Goal: Obtain resource: Obtain resource

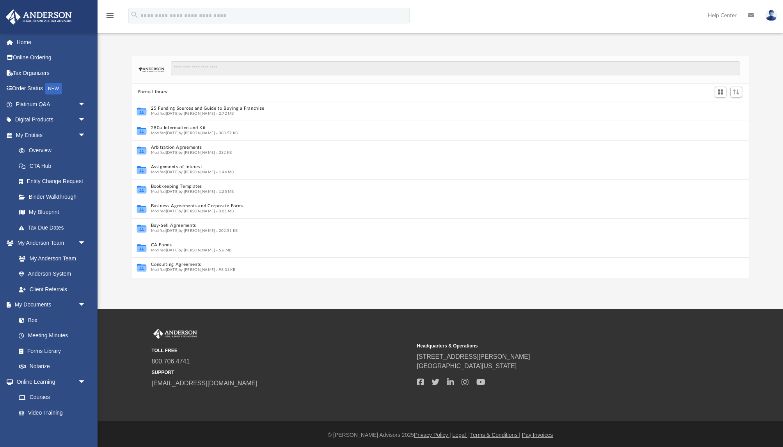
scroll to position [0, 0]
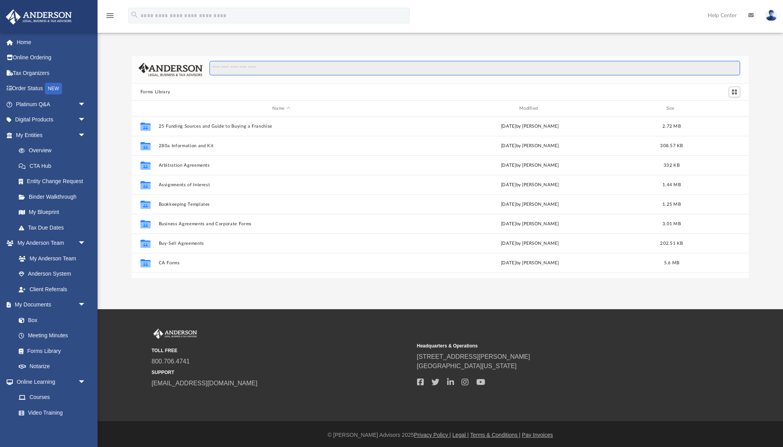
click at [286, 70] on input "Search files and folders" at bounding box center [474, 68] width 531 height 15
paste input "**********"
type input "**********"
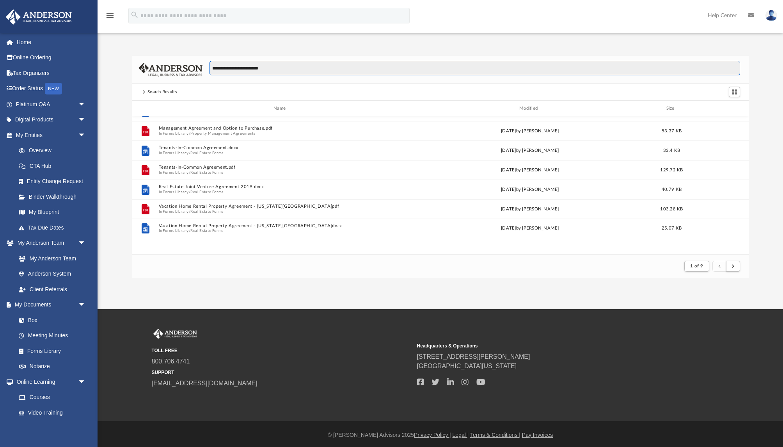
scroll to position [0, 0]
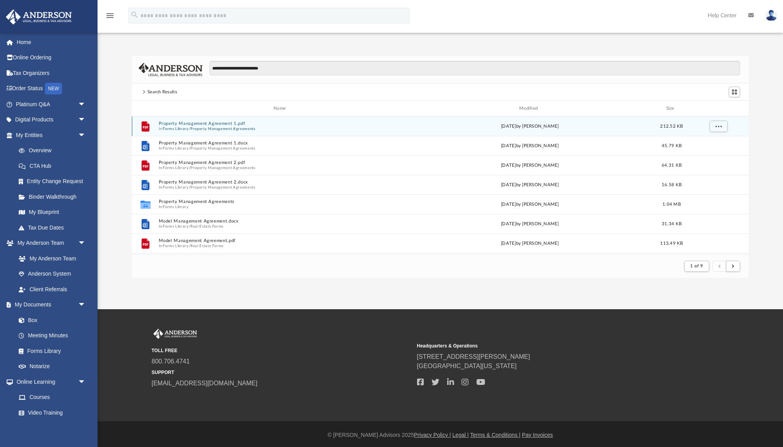
click at [218, 124] on button "Property Management Agreement 1.pdf" at bounding box center [280, 123] width 245 height 5
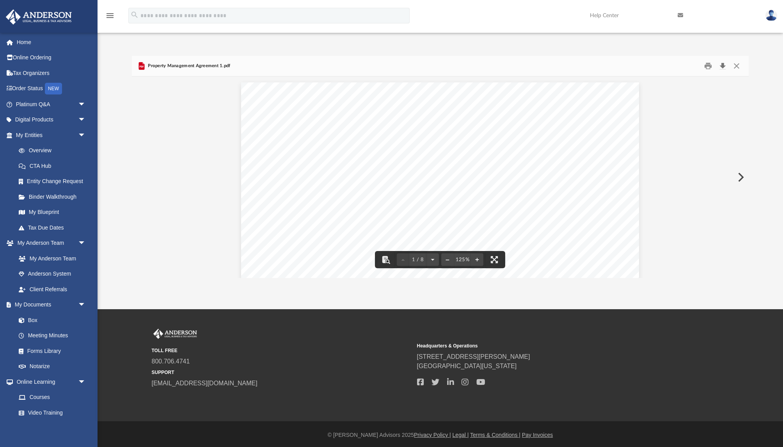
click at [720, 67] on button "Download" at bounding box center [722, 66] width 14 height 12
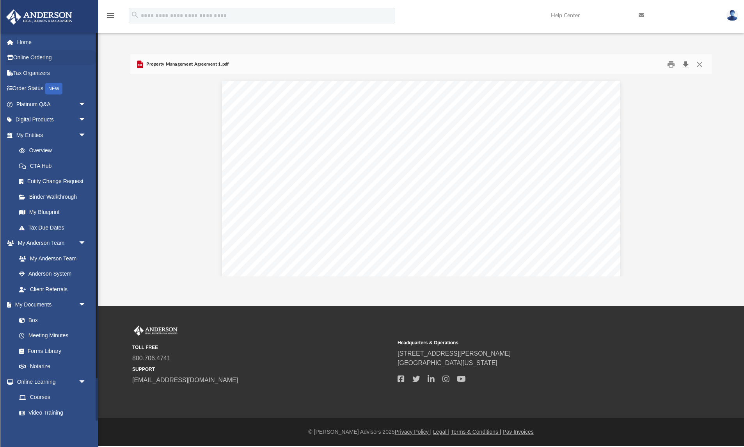
scroll to position [153, 582]
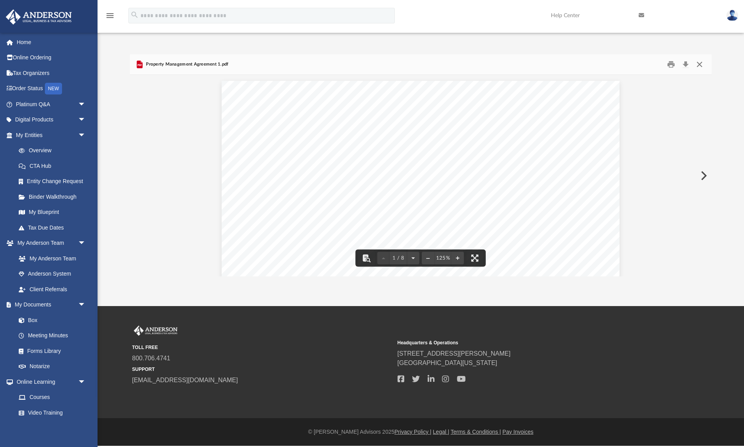
click at [701, 64] on button "Close" at bounding box center [699, 65] width 14 height 12
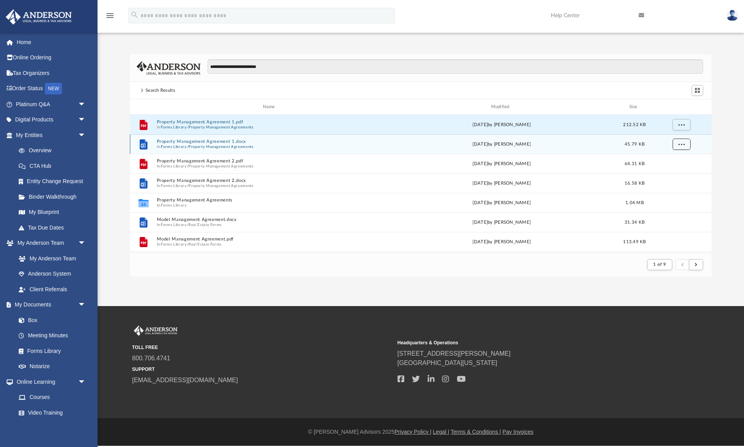
click at [678, 147] on button "More options" at bounding box center [681, 144] width 18 height 12
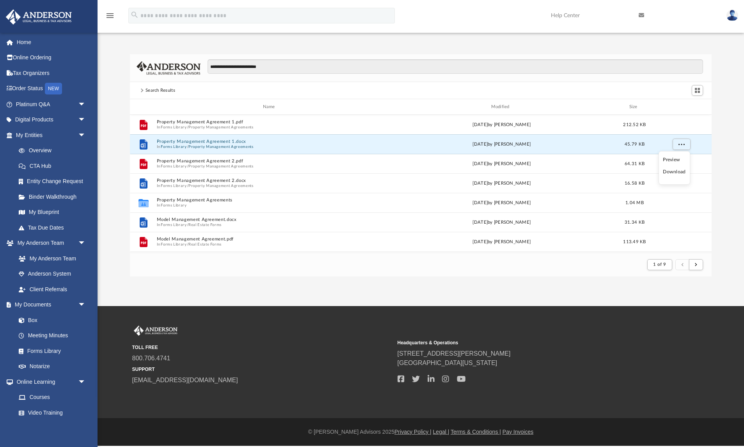
click at [676, 174] on li "Download" at bounding box center [674, 172] width 23 height 8
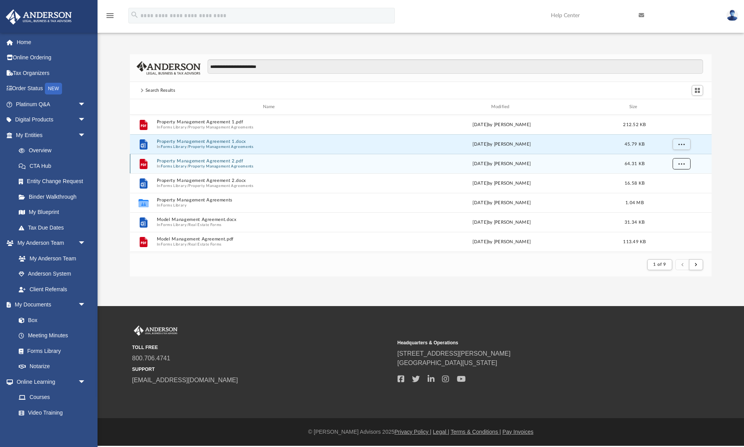
click at [681, 164] on span "More options" at bounding box center [681, 163] width 6 height 4
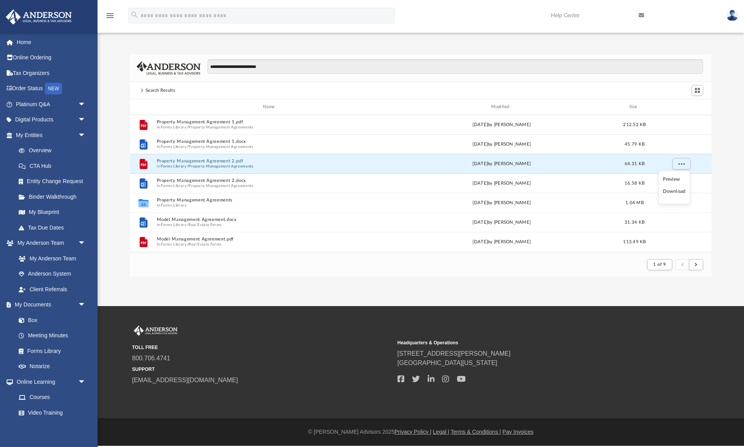
click at [673, 191] on li "Download" at bounding box center [674, 191] width 23 height 8
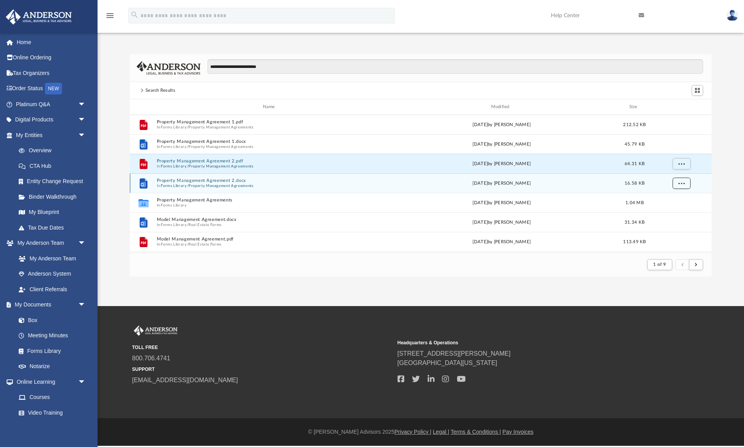
click at [679, 183] on span "More options" at bounding box center [681, 183] width 6 height 4
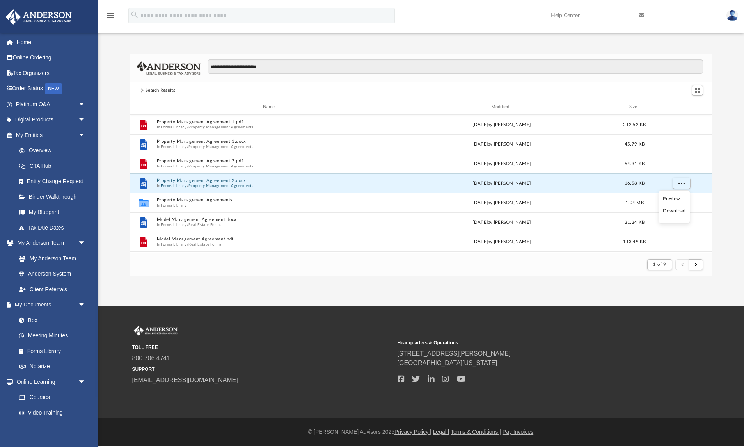
click at [676, 213] on li "Download" at bounding box center [674, 211] width 23 height 8
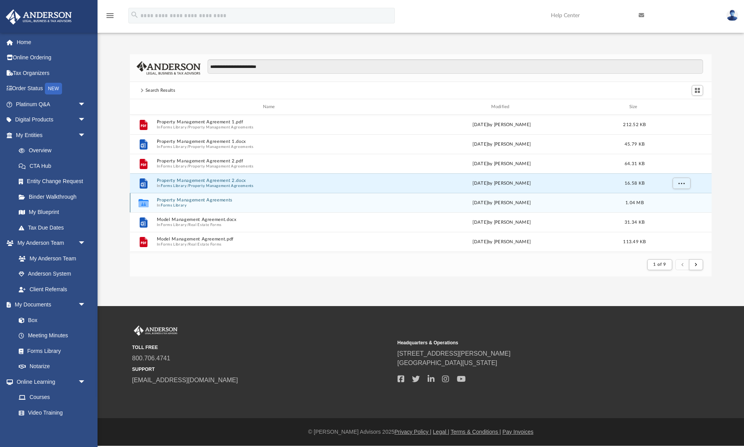
click at [190, 202] on button "Property Management Agreements" at bounding box center [270, 199] width 228 height 5
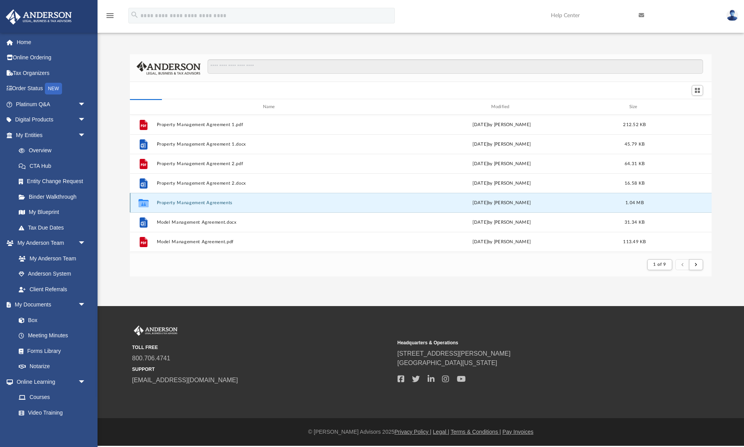
click at [199, 202] on button "Property Management Agreements" at bounding box center [270, 202] width 228 height 5
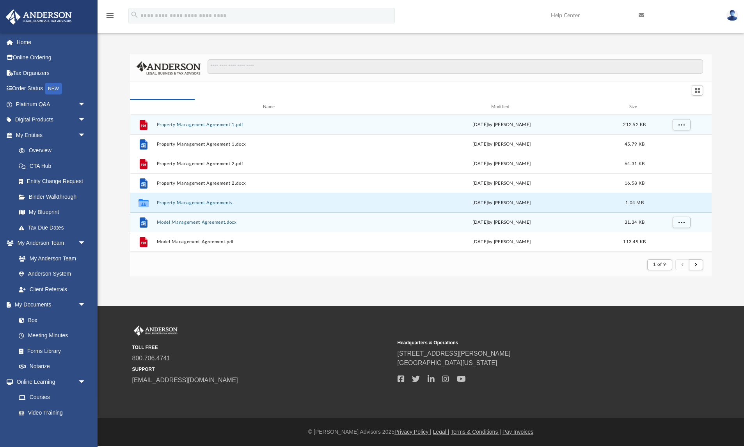
scroll to position [177, 582]
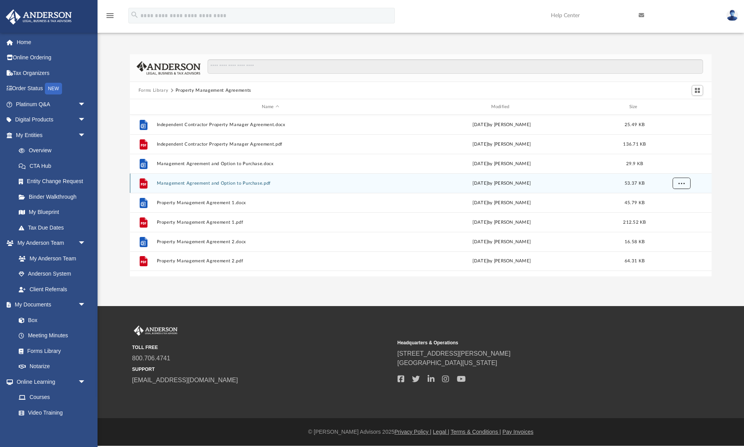
click at [680, 183] on span "More options" at bounding box center [681, 183] width 6 height 4
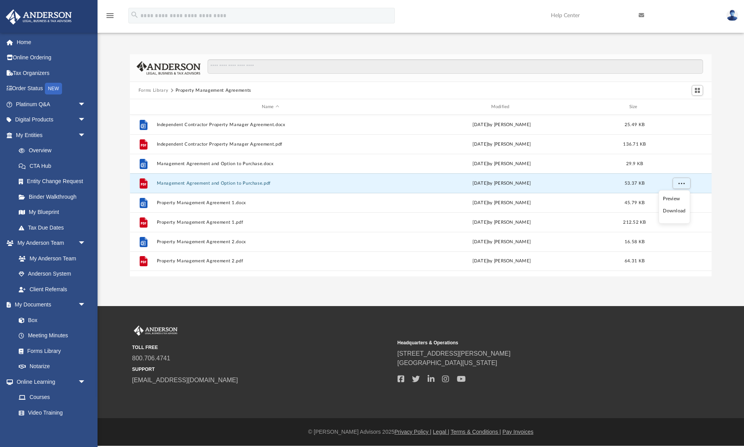
click at [675, 213] on li "Download" at bounding box center [674, 211] width 23 height 8
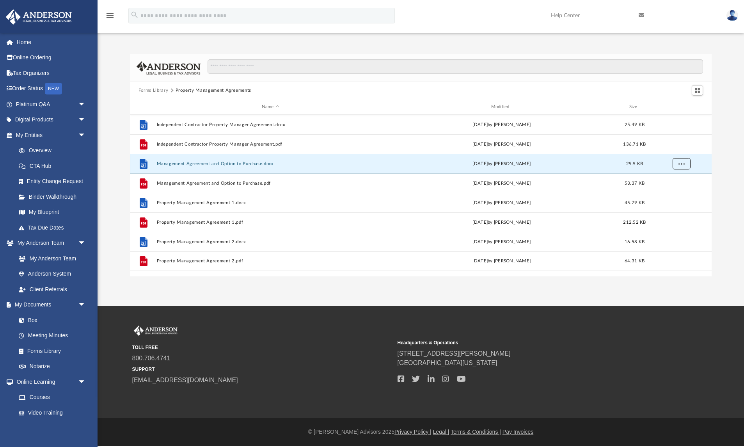
click at [682, 166] on button "More options" at bounding box center [681, 164] width 18 height 12
click at [677, 192] on li "Download" at bounding box center [674, 191] width 23 height 8
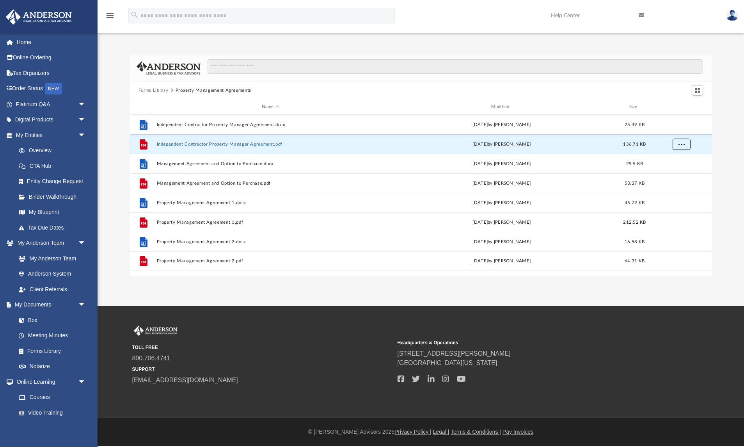
click at [684, 144] on span "More options" at bounding box center [681, 144] width 6 height 4
click at [678, 173] on li "Download" at bounding box center [674, 172] width 23 height 8
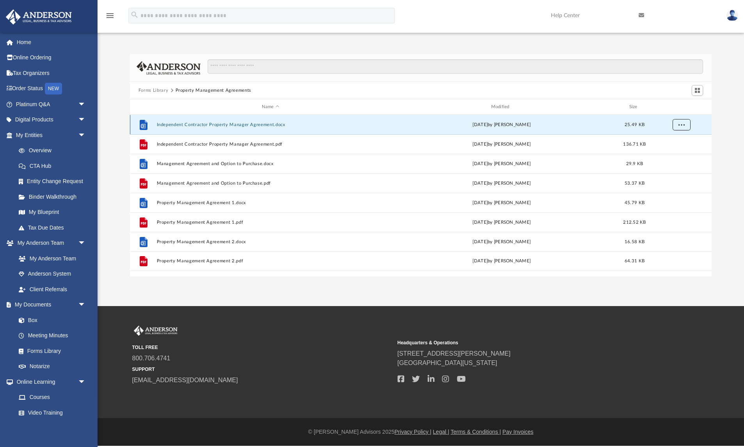
click at [683, 127] on button "More options" at bounding box center [681, 125] width 18 height 12
click at [677, 153] on li "Download" at bounding box center [674, 152] width 23 height 8
click at [156, 88] on button "Forms Library" at bounding box center [153, 90] width 30 height 7
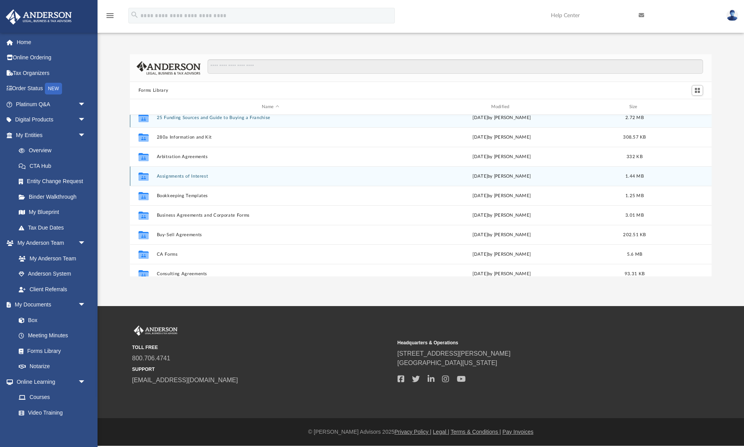
scroll to position [0, 0]
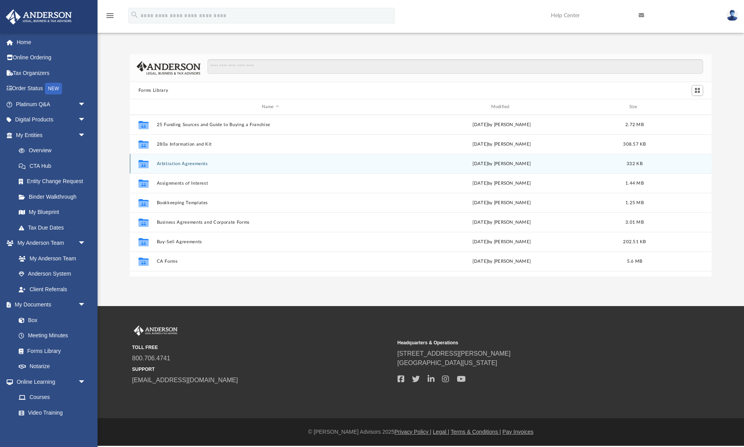
click at [201, 163] on button "Arbitration Agreements" at bounding box center [270, 163] width 228 height 5
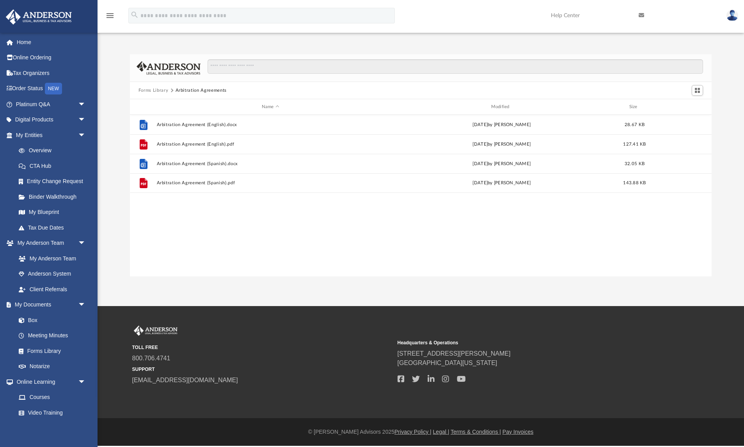
click at [154, 88] on button "Forms Library" at bounding box center [153, 90] width 30 height 7
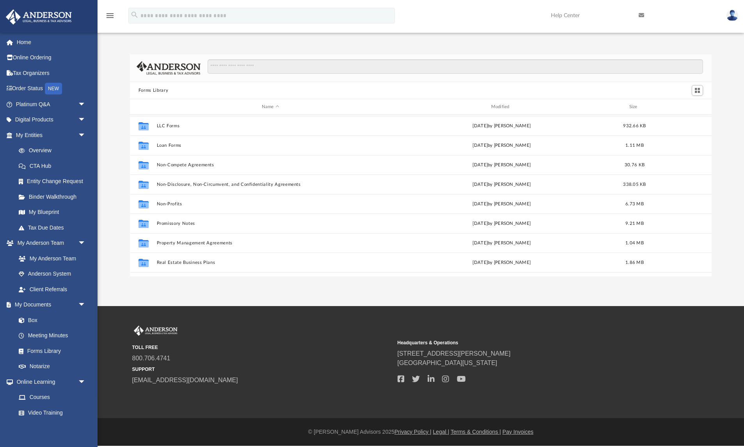
scroll to position [423, 0]
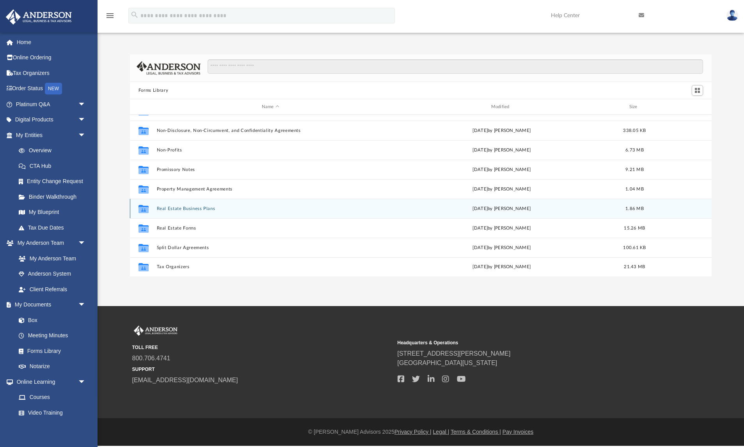
click at [209, 207] on button "Real Estate Business Plans" at bounding box center [270, 208] width 228 height 5
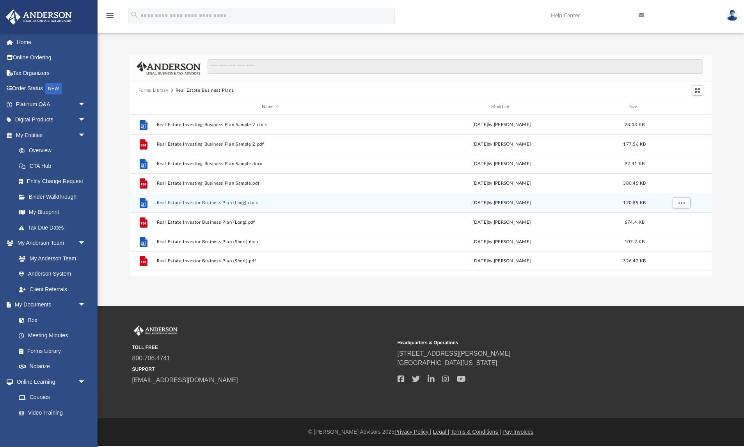
scroll to position [0, 0]
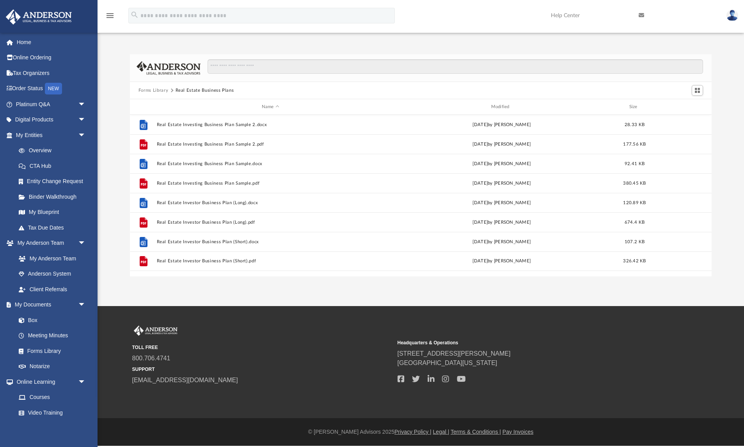
click at [149, 88] on button "Forms Library" at bounding box center [153, 90] width 30 height 7
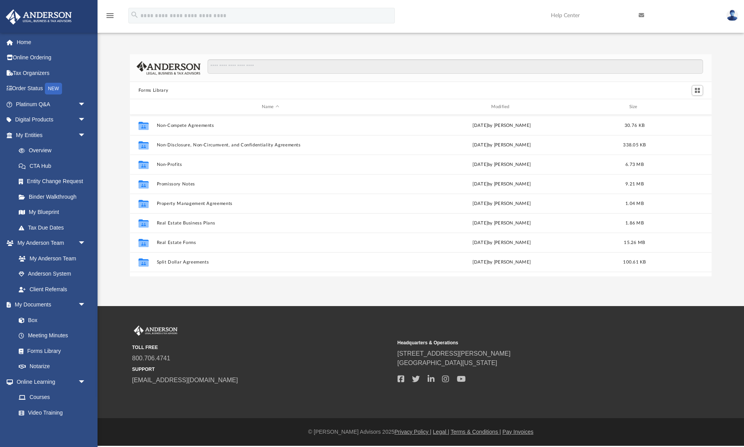
scroll to position [423, 0]
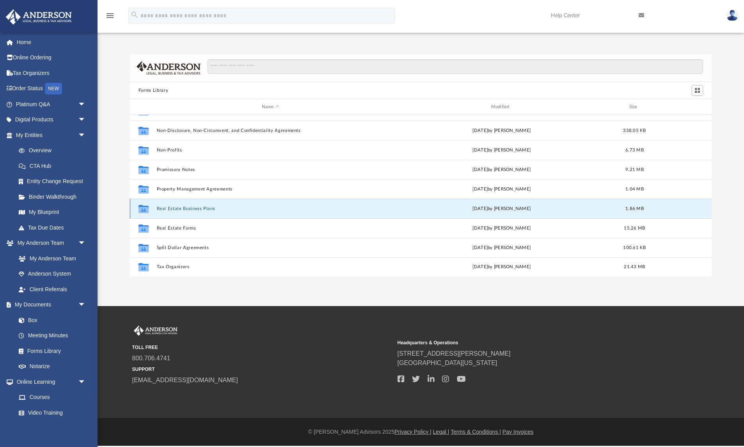
click at [197, 209] on button "Real Estate Business Plans" at bounding box center [270, 208] width 228 height 5
click at [189, 208] on button "Real Estate Business Plans" at bounding box center [270, 208] width 228 height 5
click at [201, 208] on button "Real Estate Business Plans" at bounding box center [270, 208] width 228 height 5
click at [205, 209] on button "Real Estate Business Plans" at bounding box center [270, 208] width 228 height 5
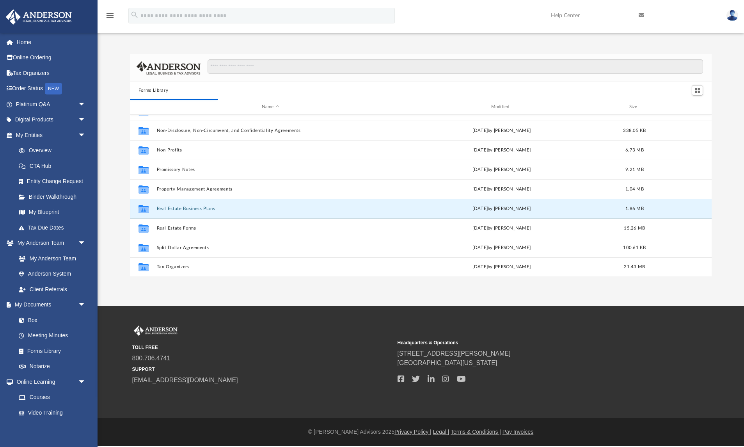
click at [205, 209] on button "Real Estate Business Plans" at bounding box center [270, 208] width 228 height 5
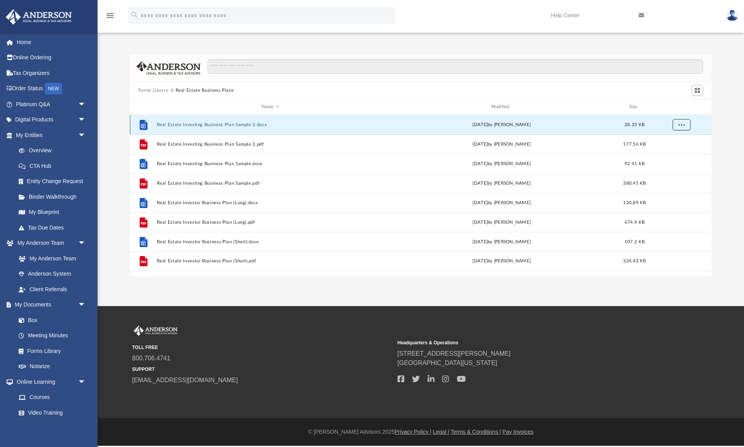
click at [679, 126] on span "More options" at bounding box center [681, 124] width 6 height 4
click at [671, 153] on li "Download" at bounding box center [674, 152] width 23 height 8
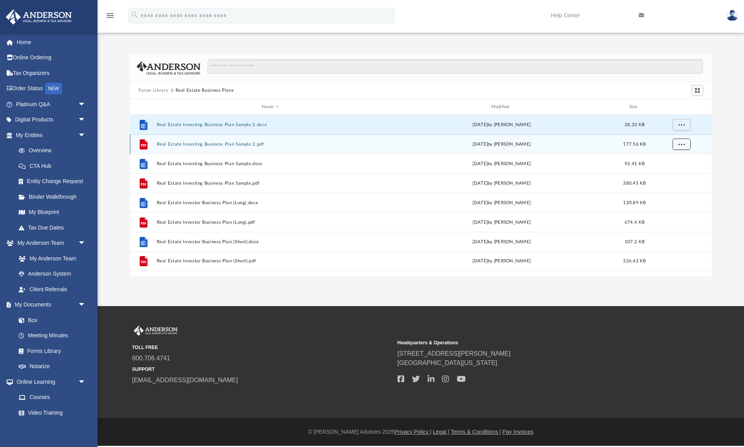
click at [681, 145] on span "More options" at bounding box center [681, 144] width 6 height 4
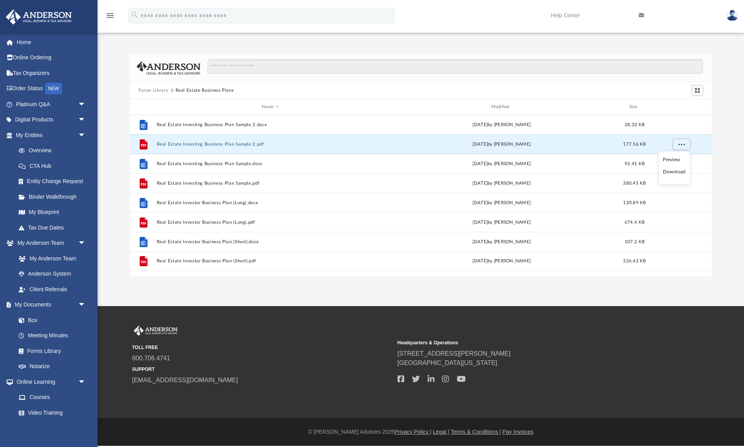
click at [676, 172] on li "Download" at bounding box center [674, 172] width 23 height 8
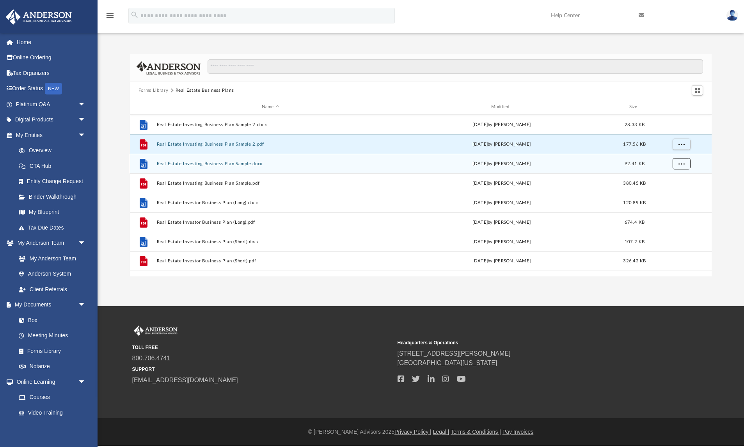
click at [685, 167] on button "More options" at bounding box center [681, 164] width 18 height 12
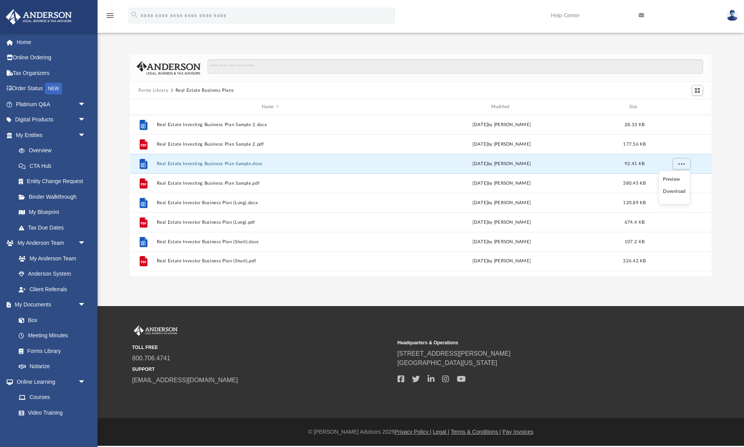
click at [676, 192] on li "Download" at bounding box center [674, 191] width 23 height 8
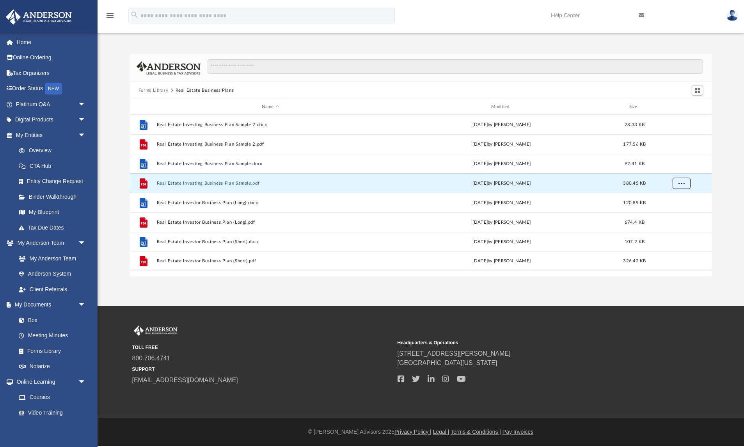
click at [683, 183] on span "More options" at bounding box center [681, 183] width 6 height 4
click at [673, 212] on li "Download" at bounding box center [674, 211] width 23 height 8
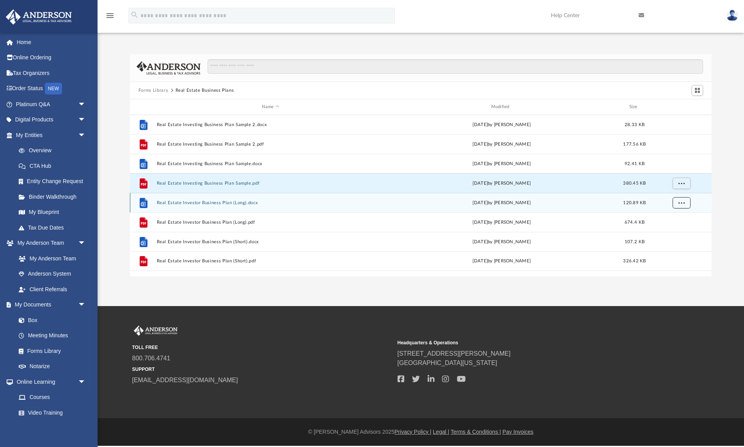
click at [681, 202] on span "More options" at bounding box center [681, 202] width 6 height 4
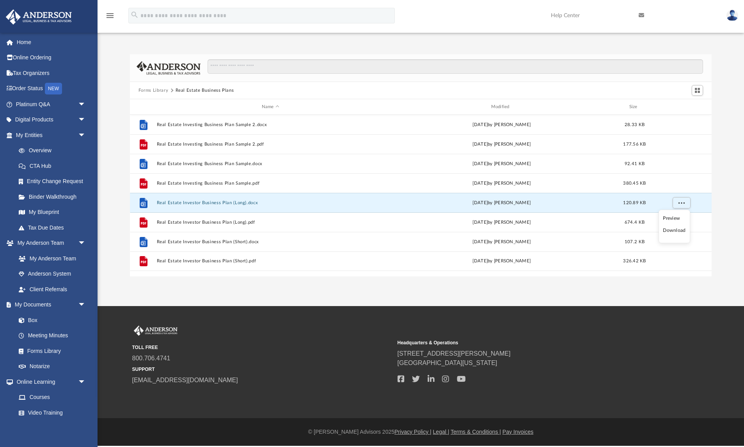
click at [674, 231] on li "Download" at bounding box center [674, 230] width 23 height 8
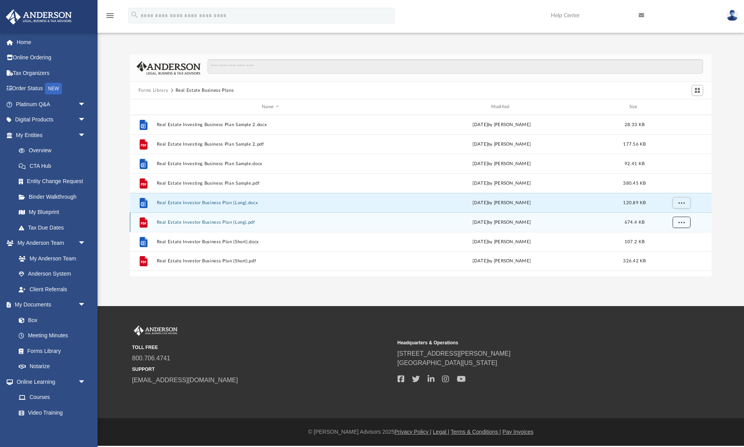
click at [681, 222] on span "More options" at bounding box center [681, 222] width 6 height 4
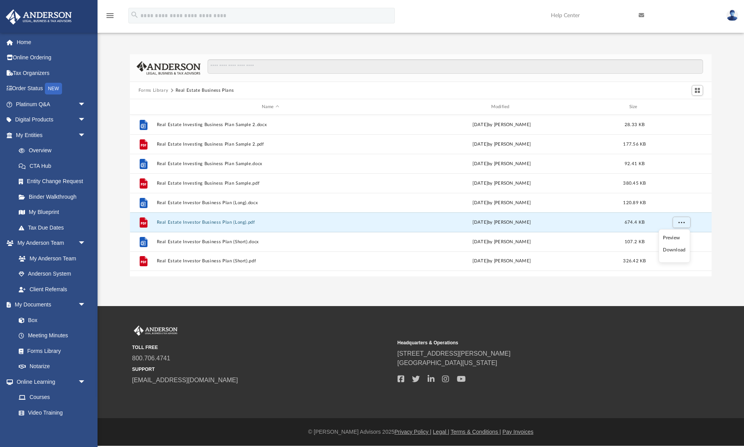
click at [672, 251] on li "Download" at bounding box center [674, 250] width 23 height 8
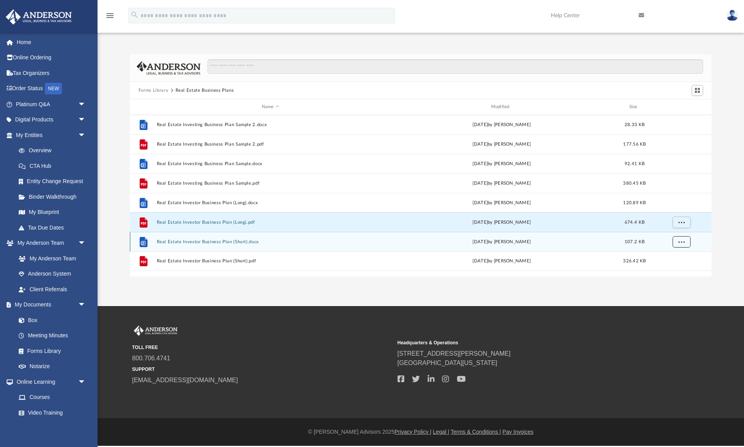
click at [683, 242] on span "More options" at bounding box center [681, 241] width 6 height 4
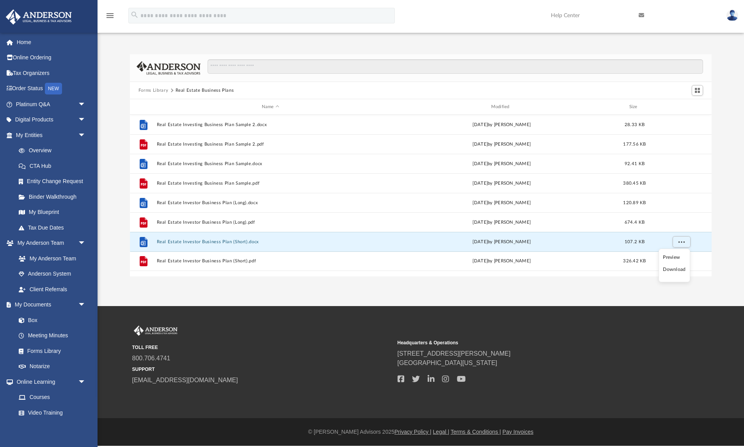
click at [672, 271] on li "Download" at bounding box center [674, 269] width 23 height 8
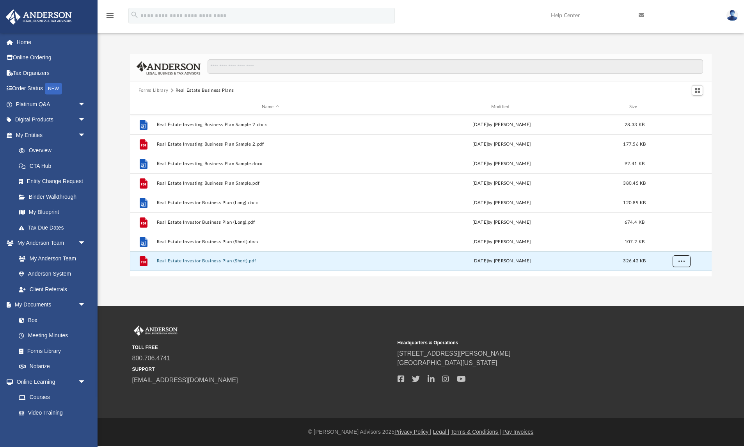
click at [682, 261] on span "More options" at bounding box center [681, 261] width 6 height 4
click at [676, 289] on li "Download" at bounding box center [674, 289] width 23 height 8
click at [158, 90] on button "Forms Library" at bounding box center [153, 90] width 30 height 7
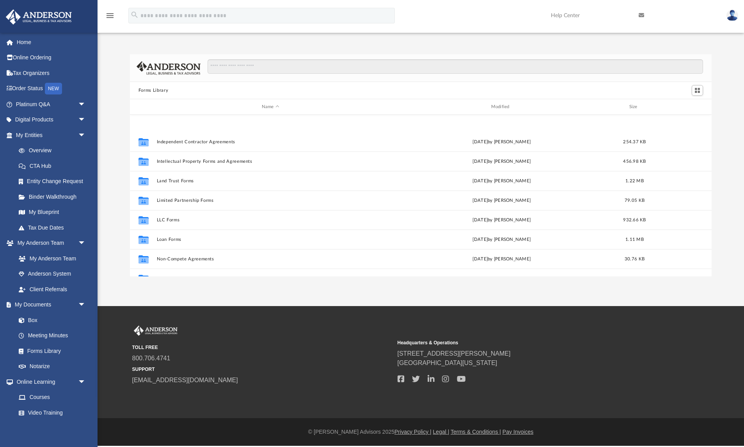
scroll to position [423, 0]
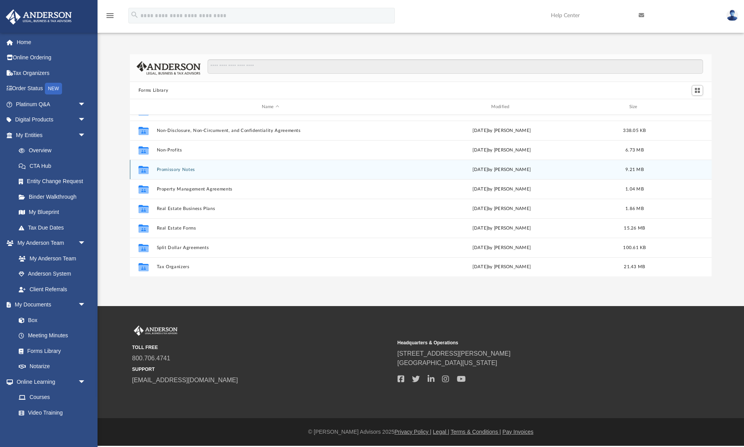
click at [182, 169] on button "Promissory Notes" at bounding box center [270, 169] width 228 height 5
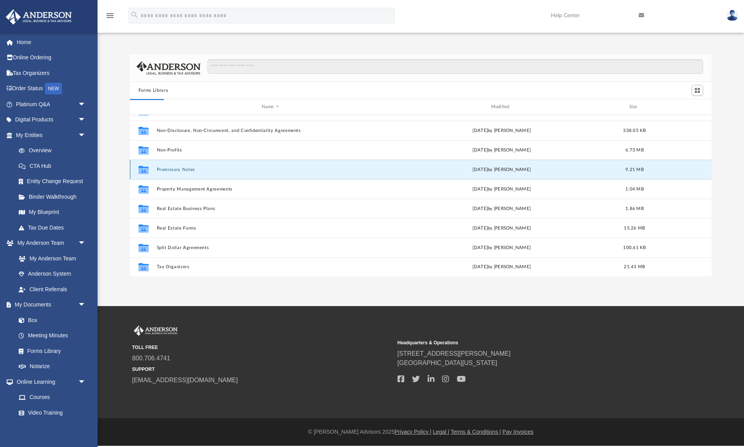
click at [188, 169] on button "Promissory Notes" at bounding box center [270, 169] width 228 height 5
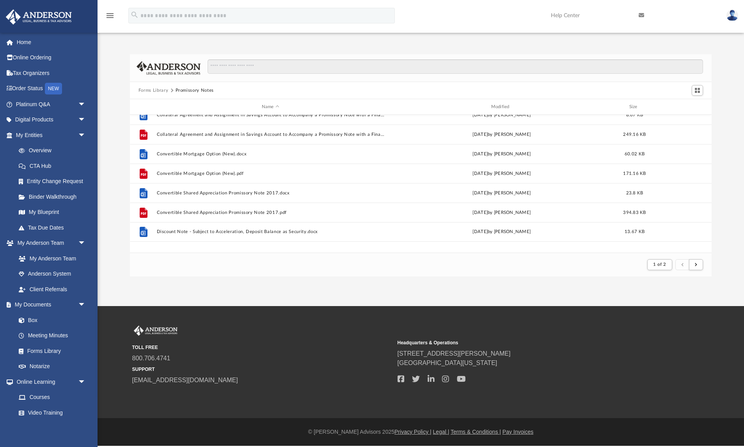
scroll to position [0, 0]
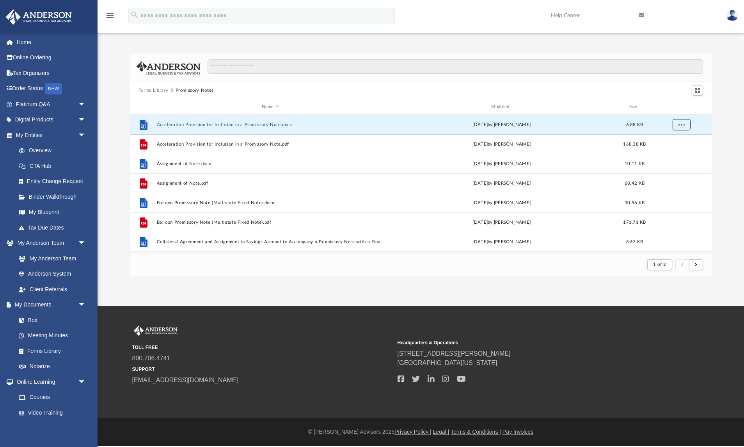
click at [684, 126] on span "More options" at bounding box center [681, 124] width 6 height 4
click at [676, 154] on li "Download" at bounding box center [674, 152] width 23 height 8
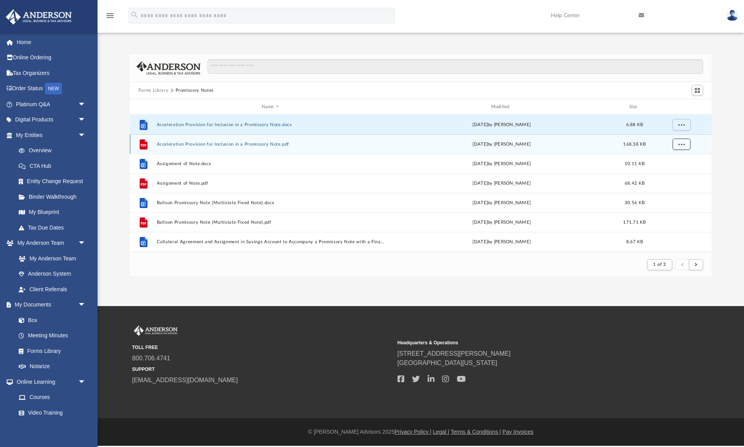
click at [682, 143] on span "More options" at bounding box center [681, 144] width 6 height 4
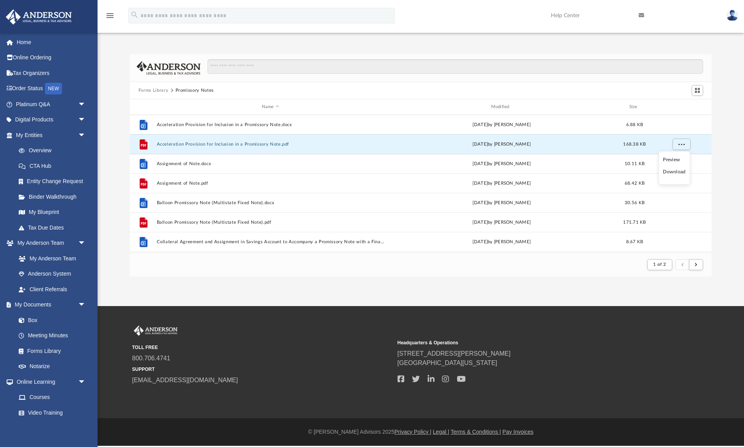
click at [676, 172] on li "Download" at bounding box center [674, 172] width 23 height 8
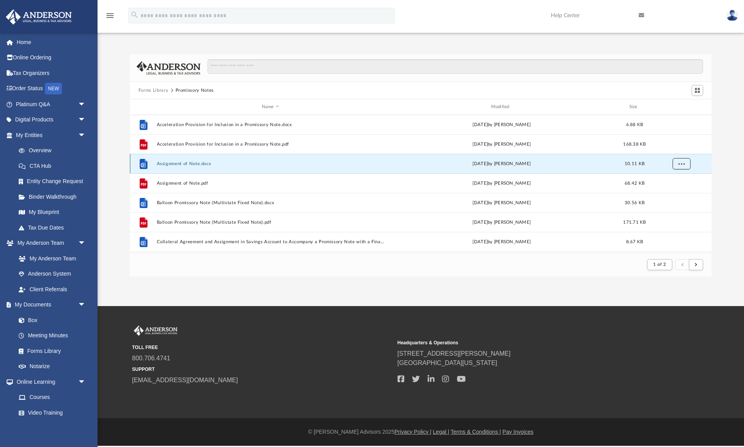
click at [686, 164] on button "More options" at bounding box center [681, 164] width 18 height 12
click at [676, 193] on li "Download" at bounding box center [674, 191] width 23 height 8
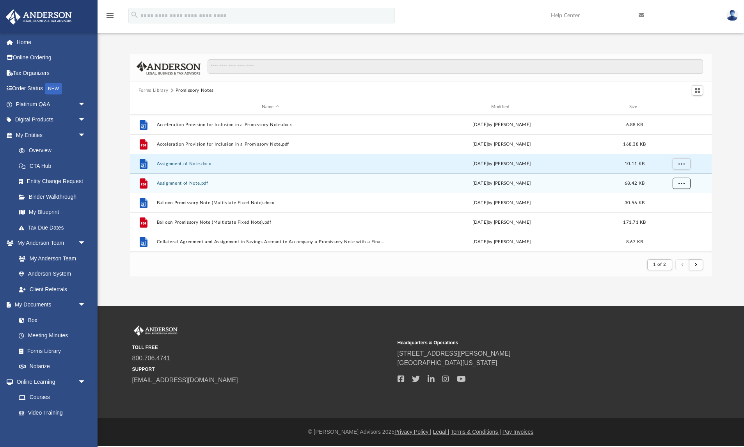
click at [686, 185] on button "More options" at bounding box center [681, 183] width 18 height 12
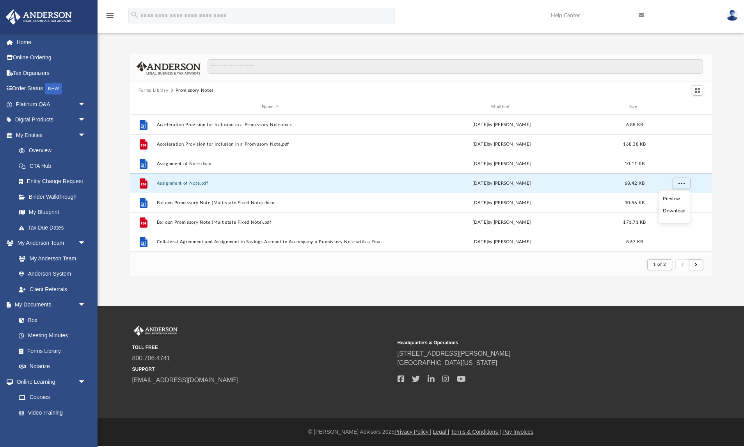
click at [671, 211] on li "Download" at bounding box center [674, 211] width 23 height 8
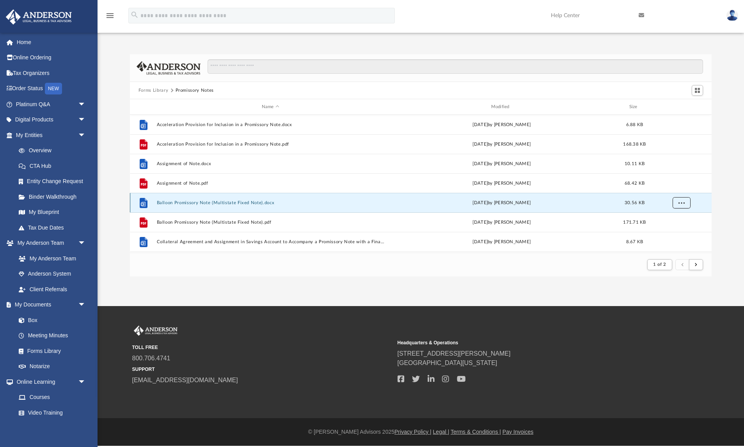
click at [684, 201] on span "More options" at bounding box center [681, 202] width 6 height 4
click at [671, 232] on li "Download" at bounding box center [674, 230] width 23 height 8
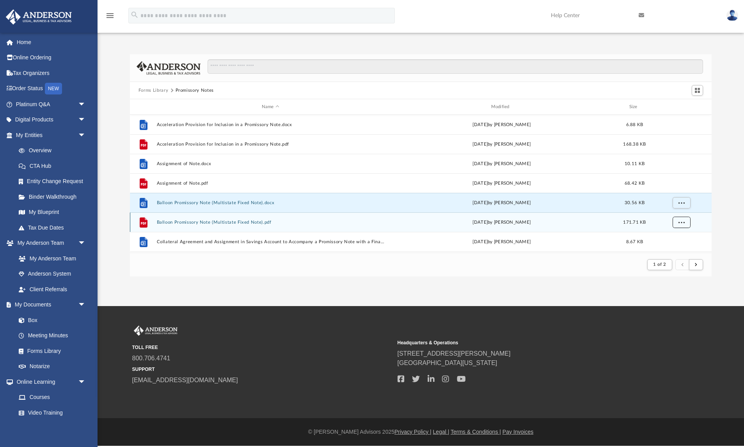
click at [684, 224] on span "More options" at bounding box center [681, 222] width 6 height 4
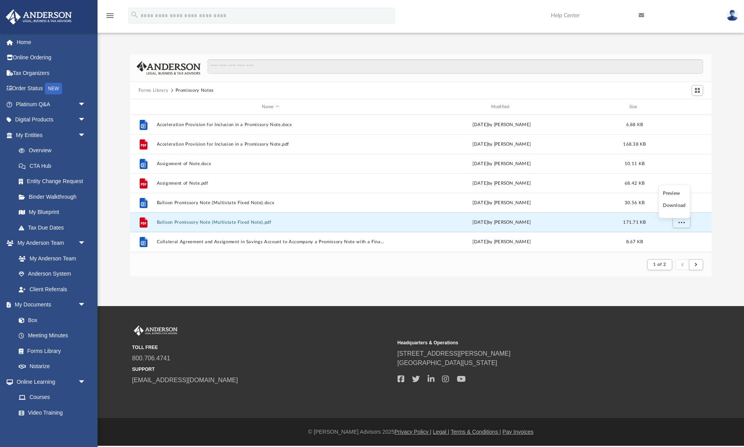
click at [680, 206] on li "Download" at bounding box center [674, 205] width 23 height 8
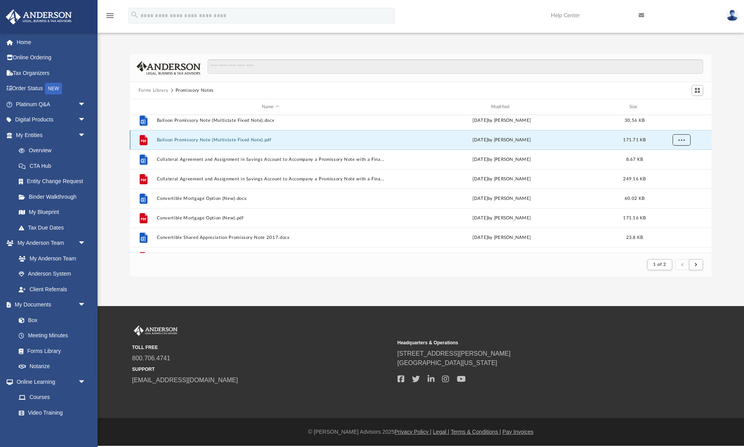
scroll to position [102, 0]
click at [683, 140] on span "More options" at bounding box center [681, 139] width 6 height 4
click at [677, 169] on li "Download" at bounding box center [674, 167] width 23 height 8
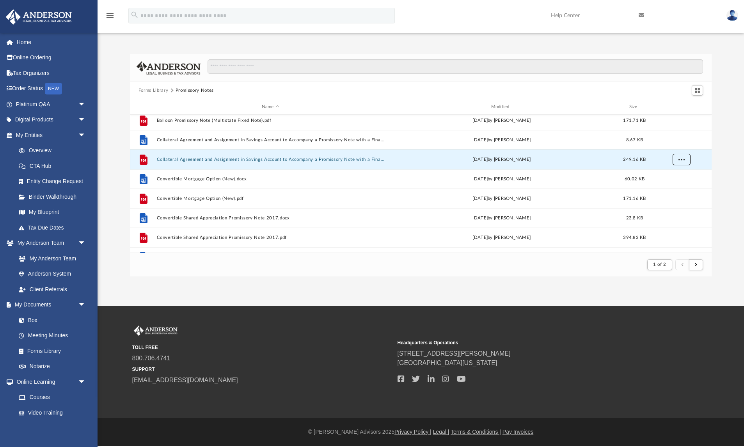
click at [682, 157] on span "More options" at bounding box center [681, 159] width 6 height 4
click at [667, 188] on li "Download" at bounding box center [674, 187] width 23 height 8
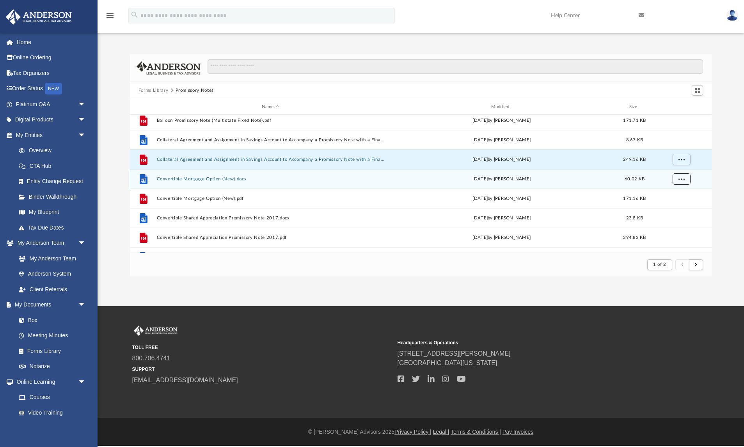
click at [683, 179] on span "More options" at bounding box center [681, 178] width 6 height 4
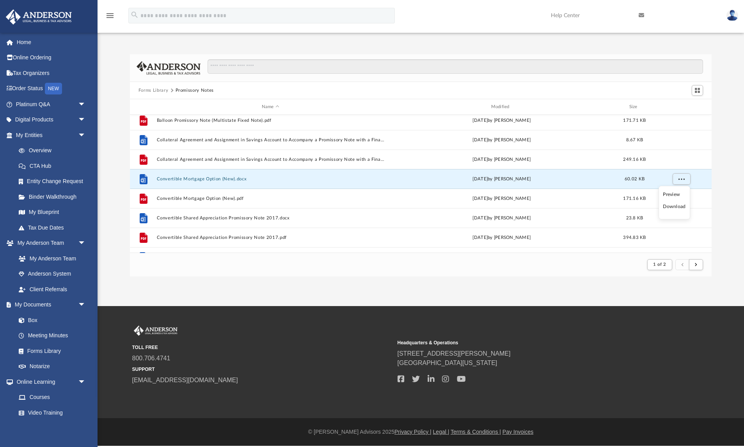
click at [669, 207] on li "Download" at bounding box center [674, 206] width 23 height 8
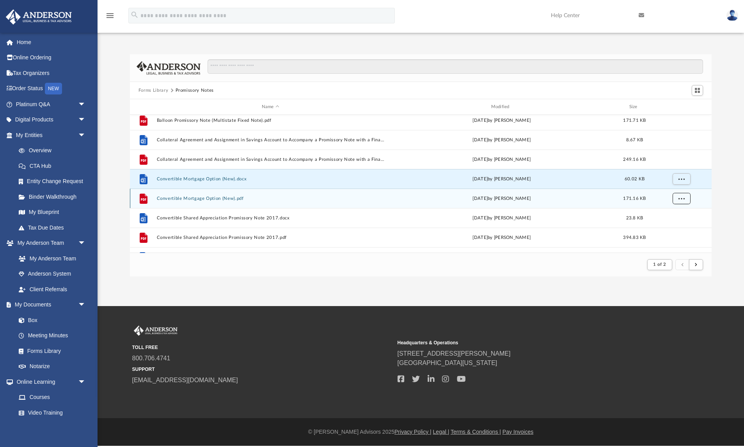
click at [682, 198] on span "More options" at bounding box center [681, 198] width 6 height 4
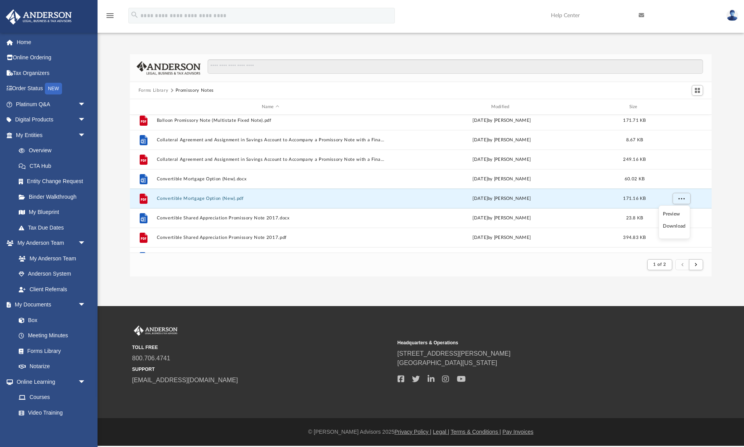
click at [671, 227] on li "Download" at bounding box center [674, 226] width 23 height 8
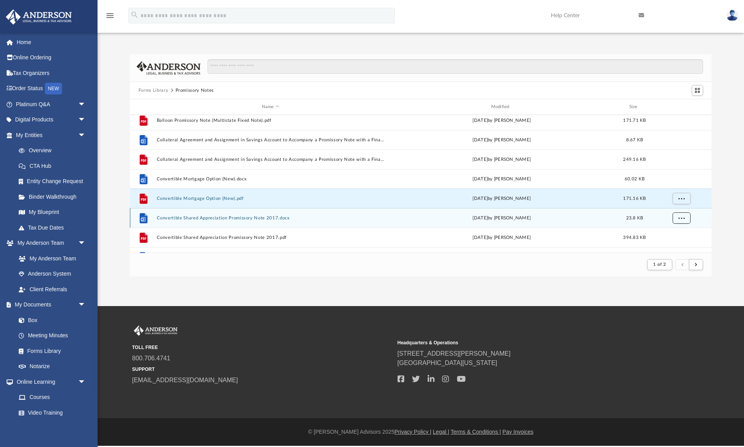
click at [685, 218] on button "More options" at bounding box center [681, 218] width 18 height 12
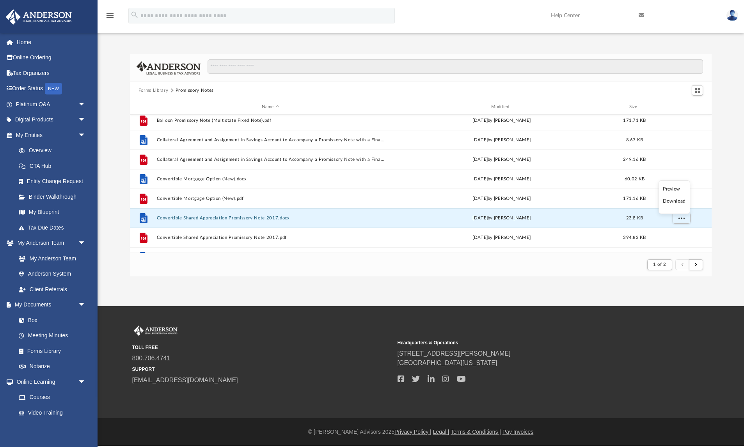
click at [682, 202] on li "Download" at bounding box center [674, 201] width 23 height 8
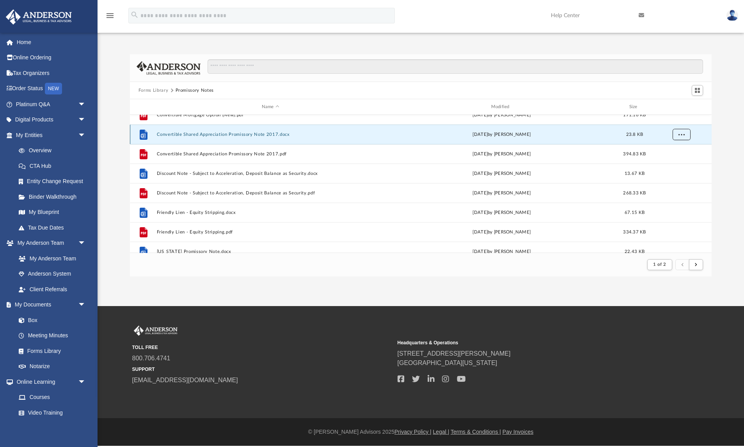
scroll to position [190, 0]
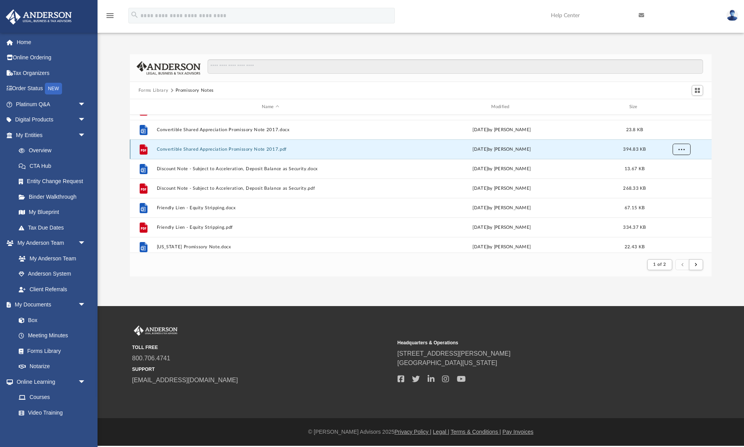
click at [683, 150] on span "More options" at bounding box center [681, 149] width 6 height 4
click at [673, 179] on li "Download" at bounding box center [674, 177] width 23 height 8
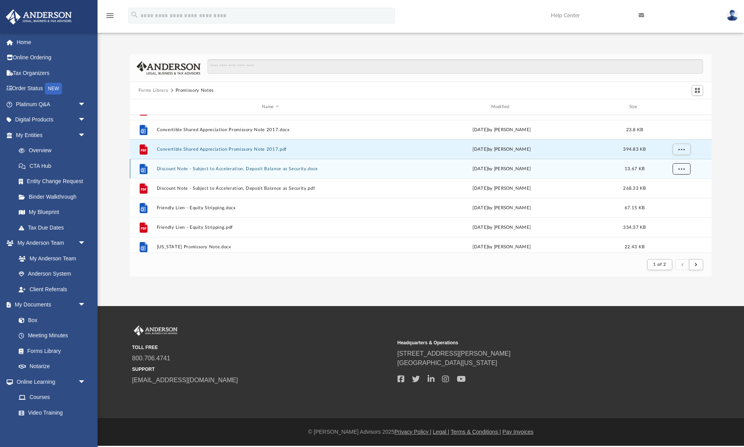
click at [680, 169] on span "More options" at bounding box center [681, 168] width 6 height 4
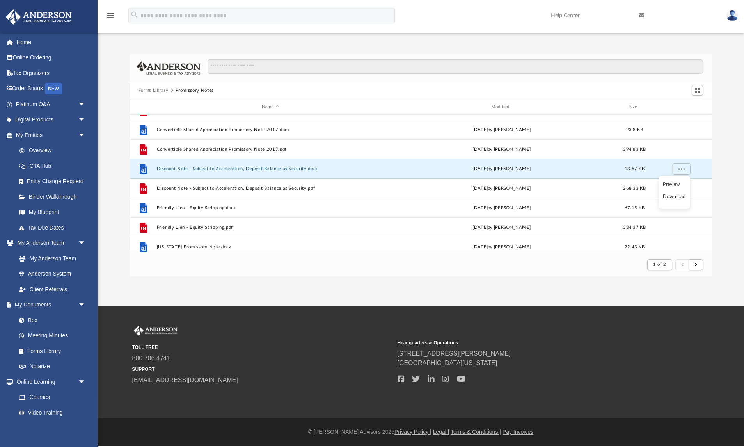
click at [672, 198] on li "Download" at bounding box center [674, 196] width 23 height 8
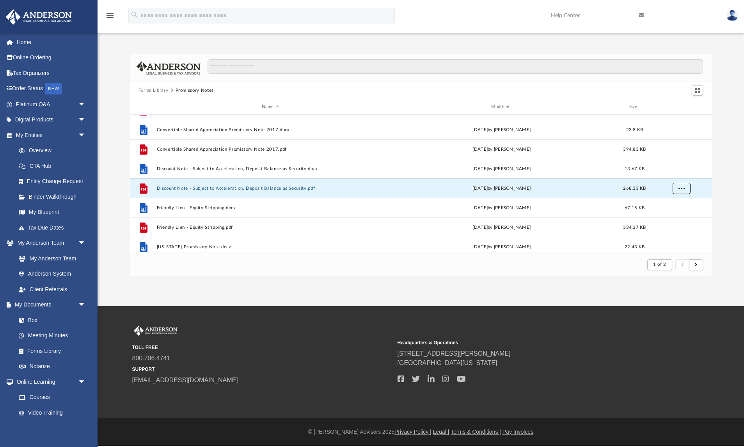
click at [684, 190] on span "More options" at bounding box center [681, 188] width 6 height 4
click at [676, 215] on li "Download" at bounding box center [674, 216] width 23 height 8
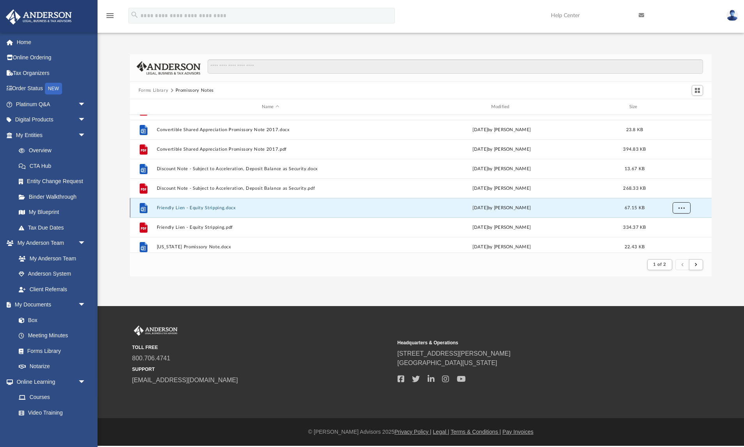
click at [683, 209] on span "More options" at bounding box center [681, 207] width 6 height 4
click at [674, 235] on li "Download" at bounding box center [674, 235] width 23 height 8
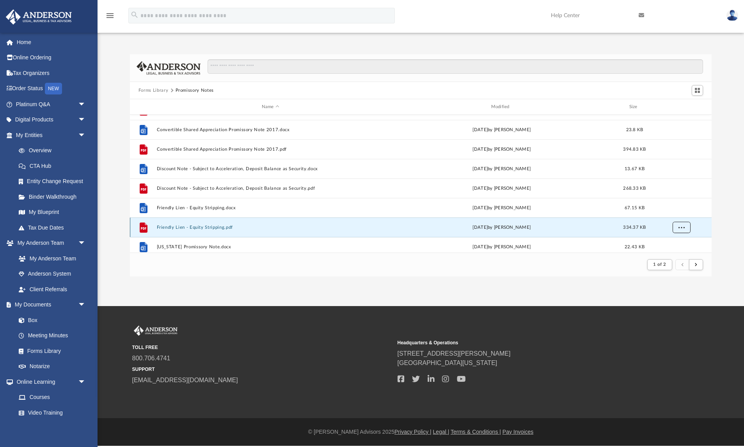
click at [683, 229] on span "More options" at bounding box center [681, 227] width 6 height 4
click at [680, 209] on li "Download" at bounding box center [674, 210] width 23 height 8
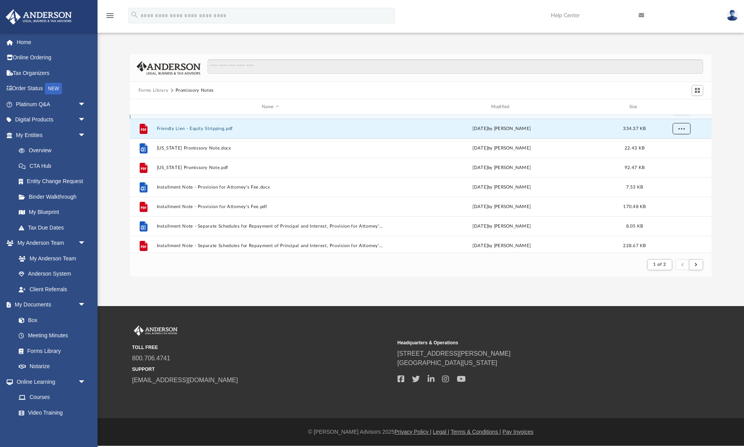
scroll to position [295, 0]
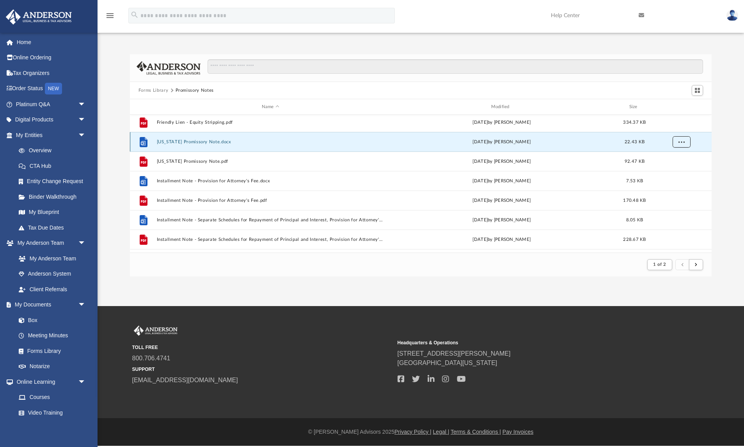
click at [685, 143] on button "More options" at bounding box center [681, 142] width 18 height 12
click at [672, 170] on li "Download" at bounding box center [674, 169] width 23 height 8
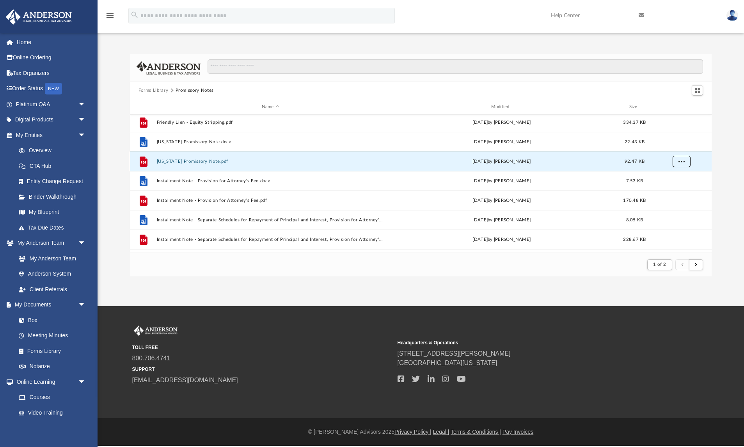
click at [681, 163] on span "More options" at bounding box center [681, 161] width 6 height 4
click at [678, 190] on li "Download" at bounding box center [674, 189] width 23 height 8
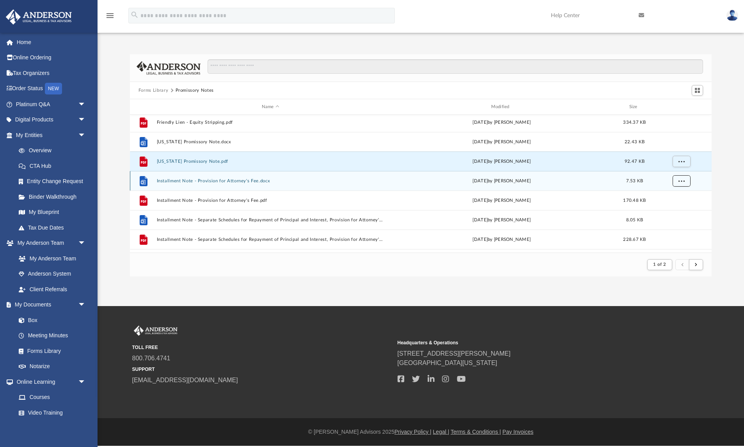
click at [683, 181] on span "More options" at bounding box center [681, 180] width 6 height 4
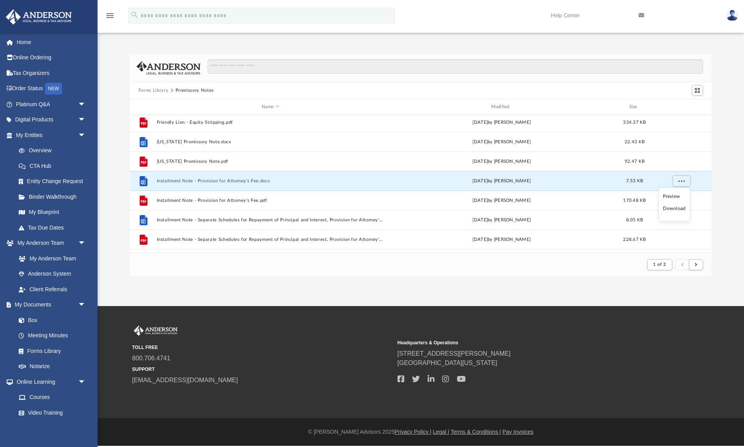
click at [679, 208] on li "Download" at bounding box center [674, 208] width 23 height 8
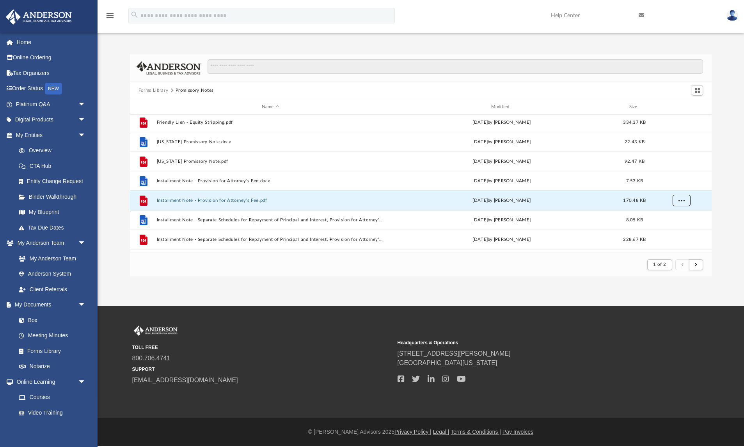
click at [683, 202] on span "More options" at bounding box center [681, 200] width 6 height 4
click at [678, 229] on li "Download" at bounding box center [674, 228] width 23 height 8
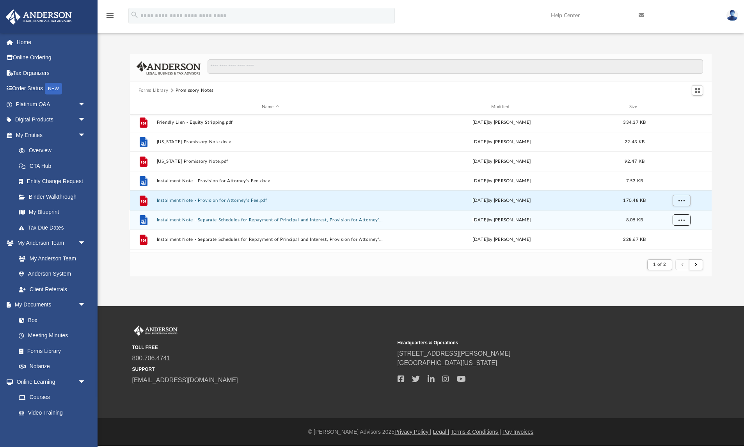
click at [681, 220] on span "More options" at bounding box center [681, 219] width 6 height 4
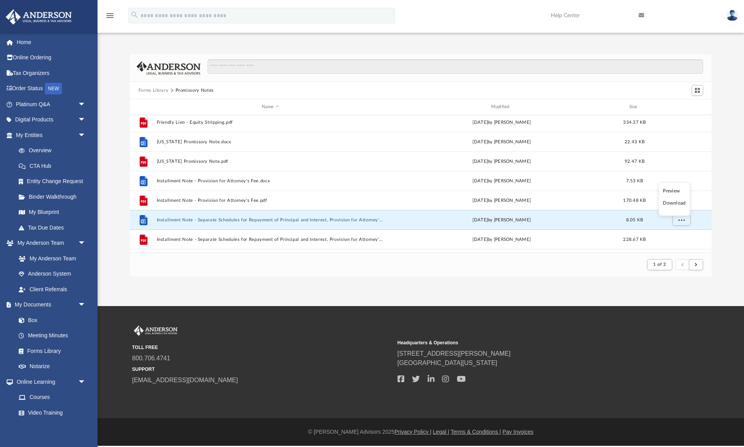
click at [681, 204] on li "Download" at bounding box center [674, 203] width 23 height 8
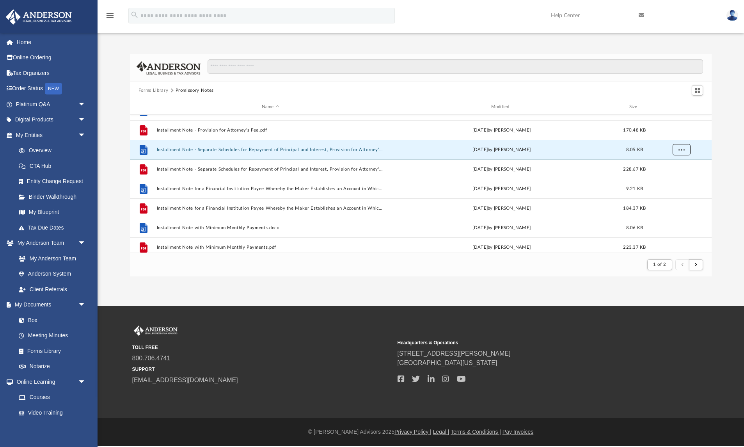
scroll to position [367, 0]
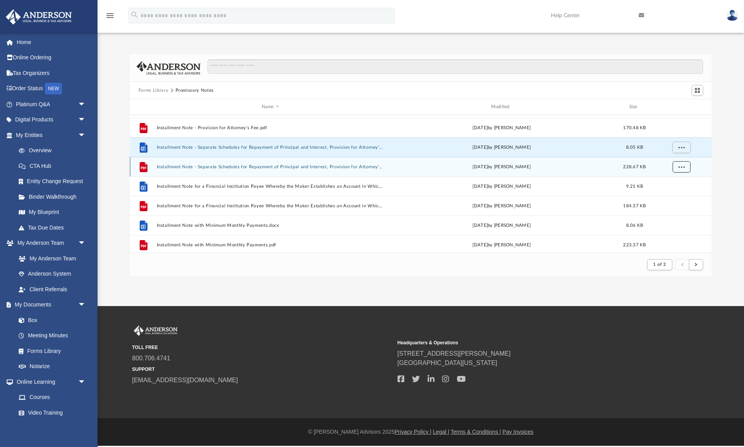
click at [681, 170] on button "More options" at bounding box center [681, 167] width 18 height 12
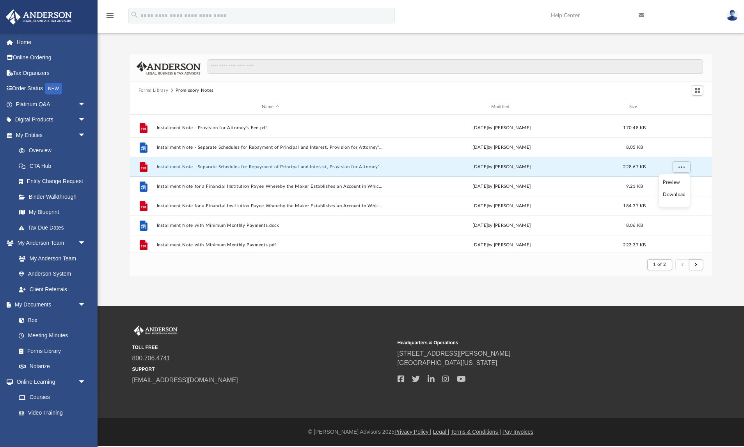
click at [674, 196] on li "Download" at bounding box center [674, 194] width 23 height 8
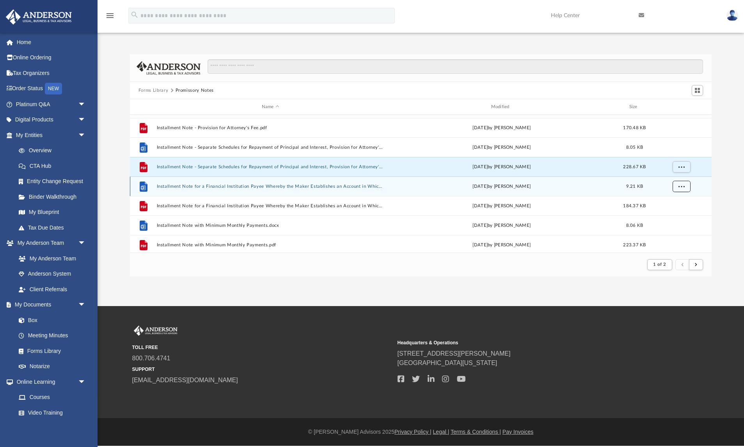
click at [683, 188] on span "More options" at bounding box center [681, 186] width 6 height 4
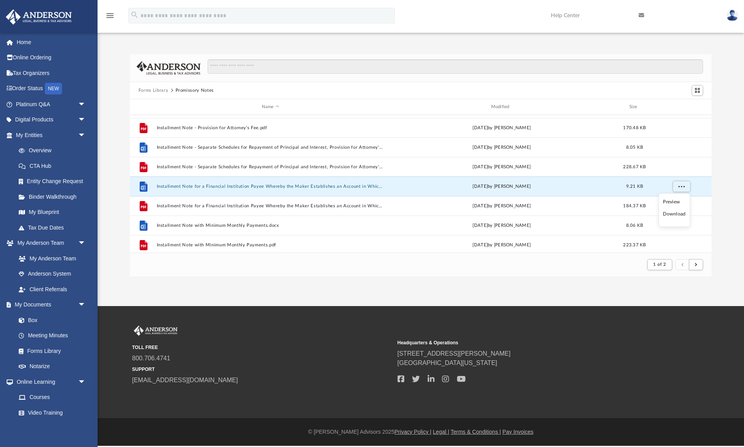
click at [674, 215] on li "Download" at bounding box center [674, 214] width 23 height 8
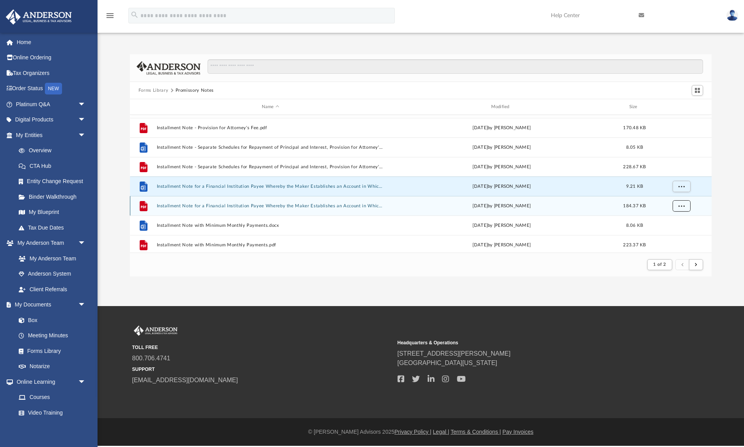
click at [683, 206] on span "More options" at bounding box center [681, 205] width 6 height 4
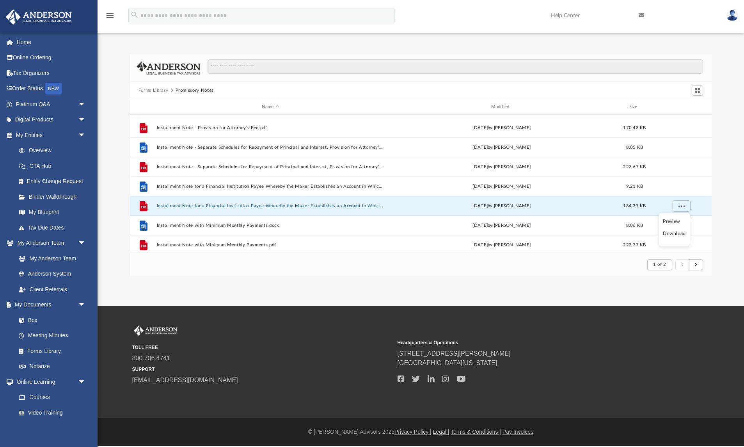
click at [678, 233] on li "Download" at bounding box center [674, 233] width 23 height 8
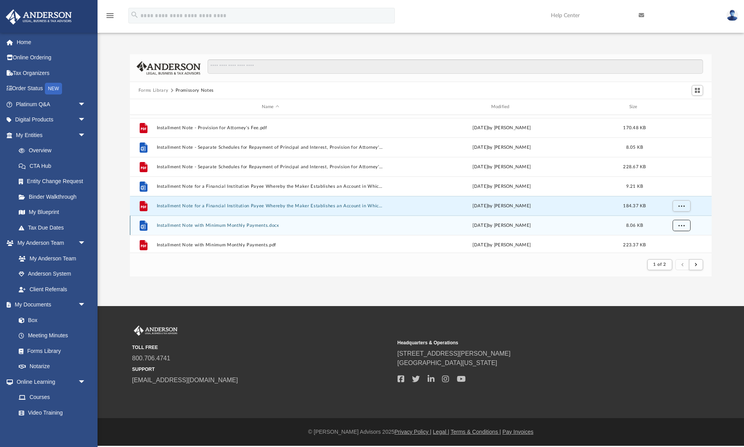
click at [681, 229] on button "More options" at bounding box center [681, 226] width 18 height 12
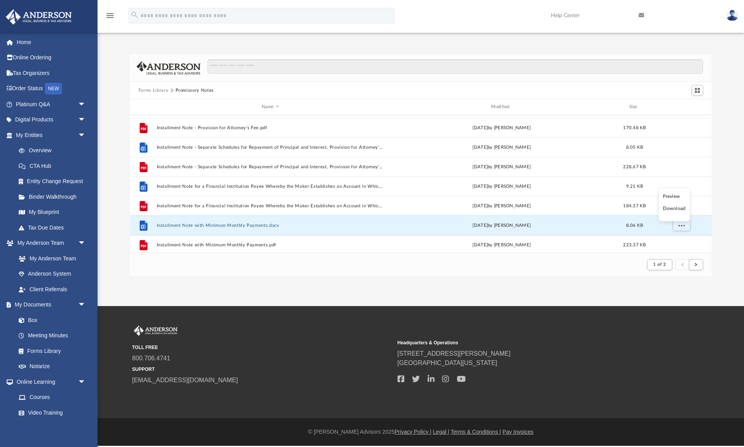
click at [678, 209] on li "Download" at bounding box center [674, 208] width 23 height 8
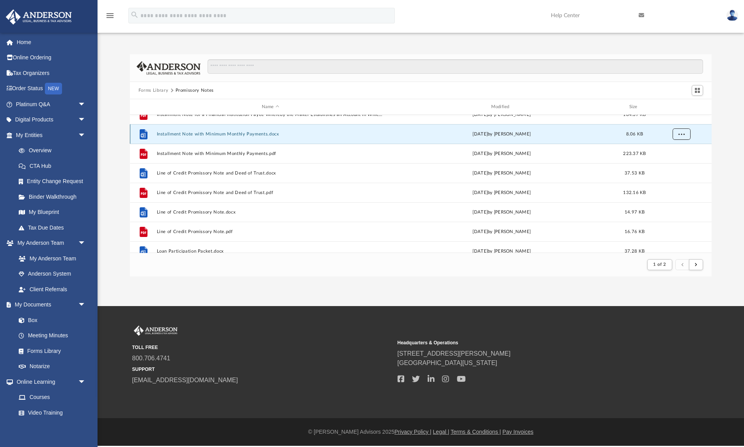
scroll to position [451, 0]
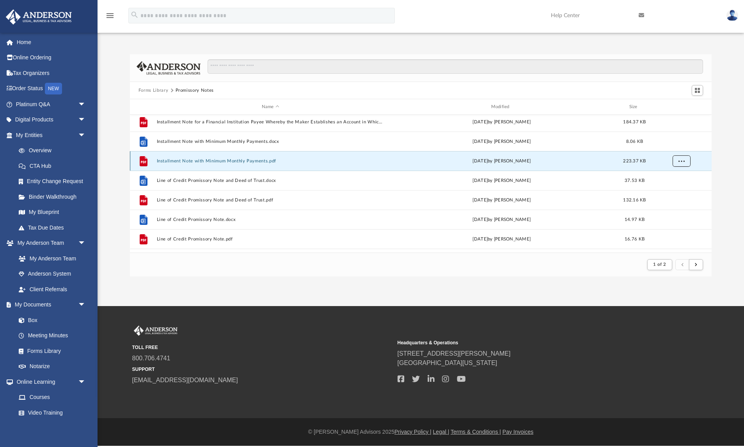
click at [683, 161] on span "More options" at bounding box center [681, 160] width 6 height 4
click at [674, 188] on li "Download" at bounding box center [674, 189] width 23 height 8
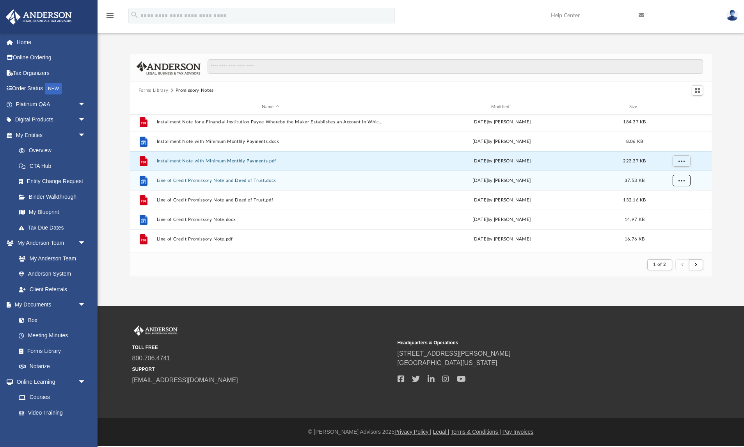
click at [680, 179] on span "More options" at bounding box center [681, 180] width 6 height 4
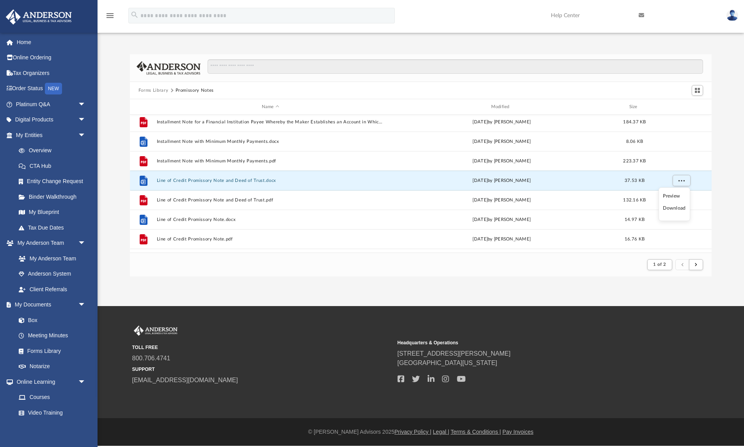
click at [677, 208] on li "Download" at bounding box center [674, 208] width 23 height 8
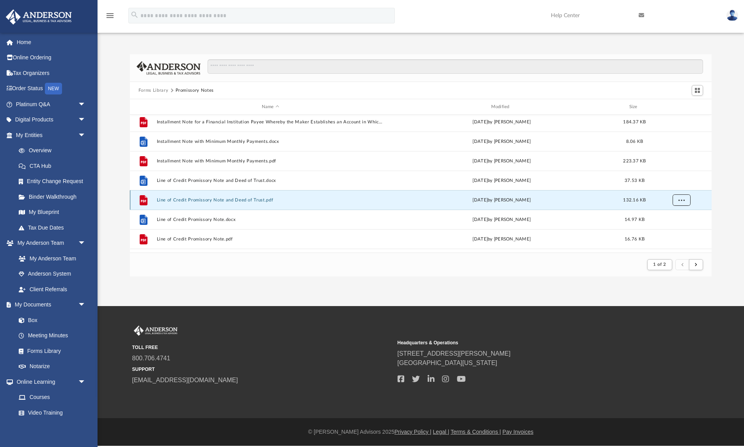
click at [681, 200] on span "More options" at bounding box center [681, 199] width 6 height 4
click at [677, 229] on li "Download" at bounding box center [674, 228] width 23 height 8
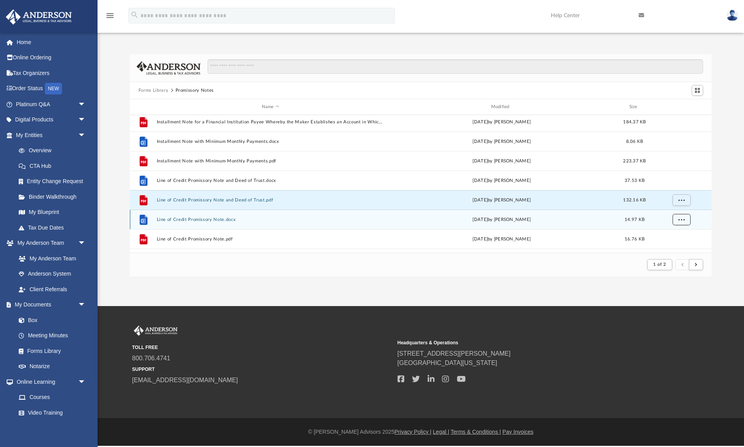
click at [682, 218] on span "More options" at bounding box center [681, 219] width 6 height 4
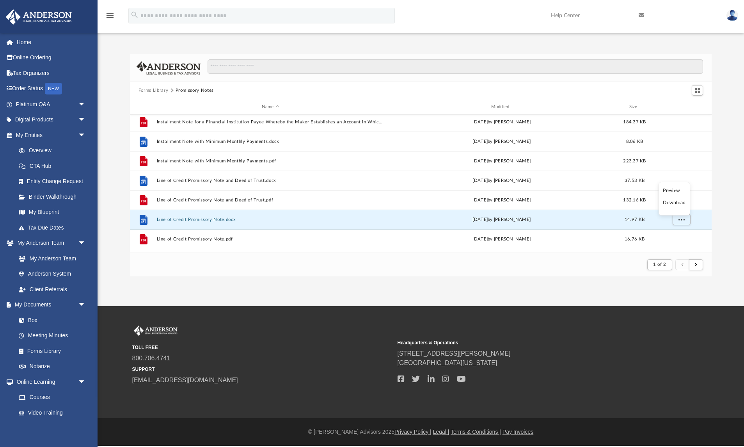
click at [680, 201] on li "Download" at bounding box center [674, 203] width 23 height 8
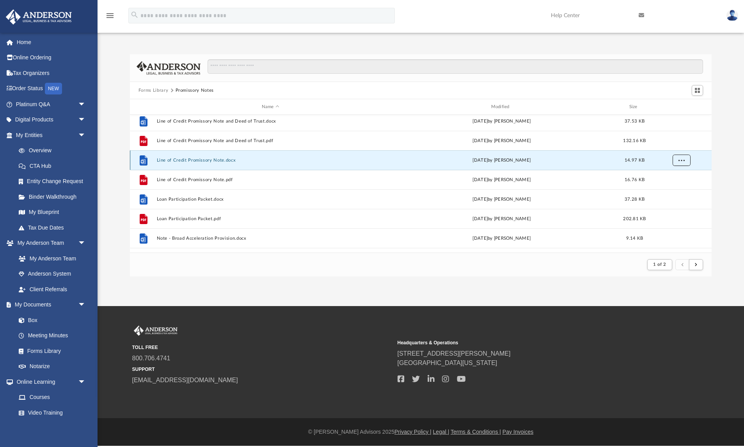
scroll to position [521, 0]
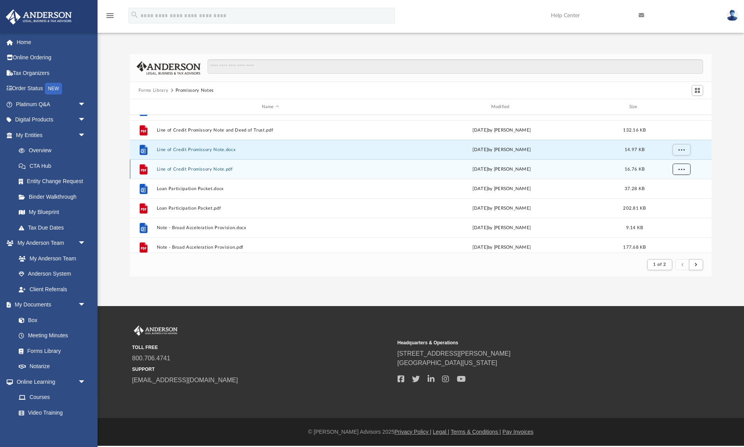
click at [681, 170] on span "More options" at bounding box center [681, 169] width 6 height 4
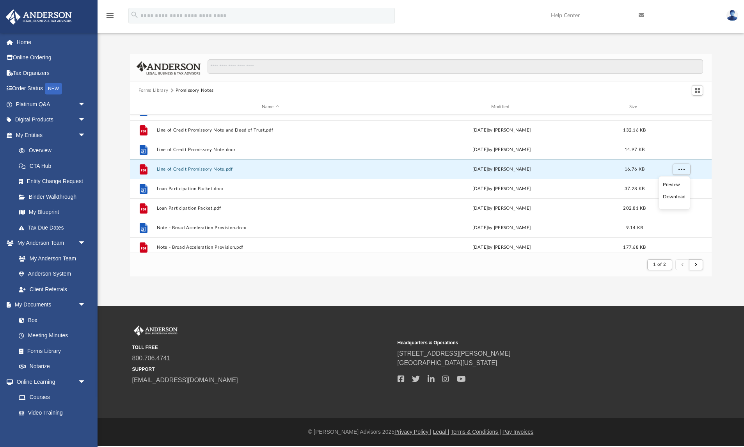
click at [673, 198] on li "Download" at bounding box center [674, 197] width 23 height 8
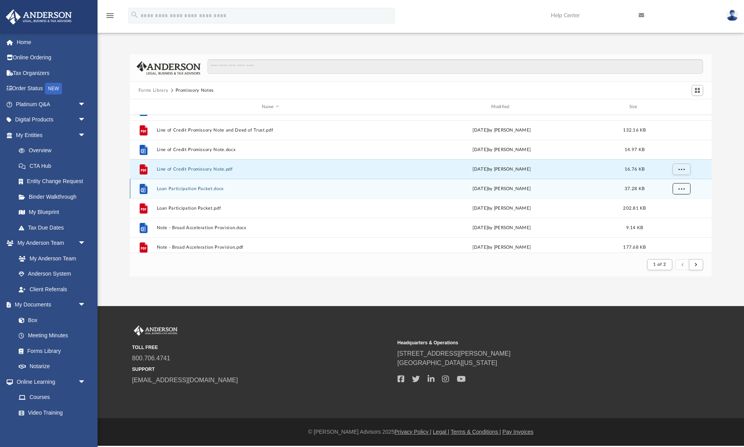
click at [679, 189] on span "More options" at bounding box center [681, 188] width 6 height 4
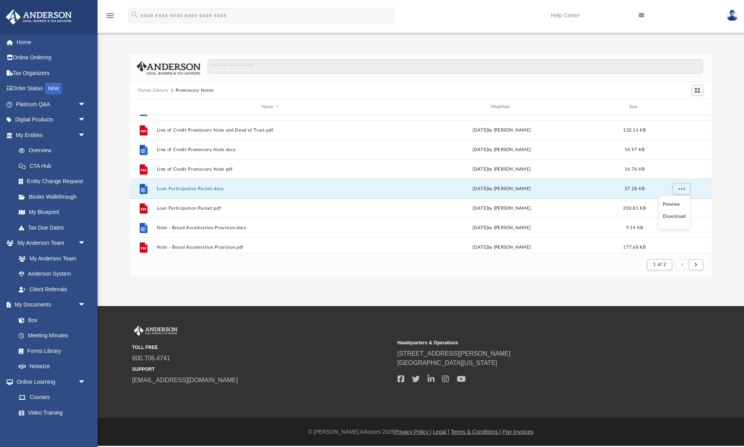
click at [674, 218] on li "Download" at bounding box center [674, 216] width 23 height 8
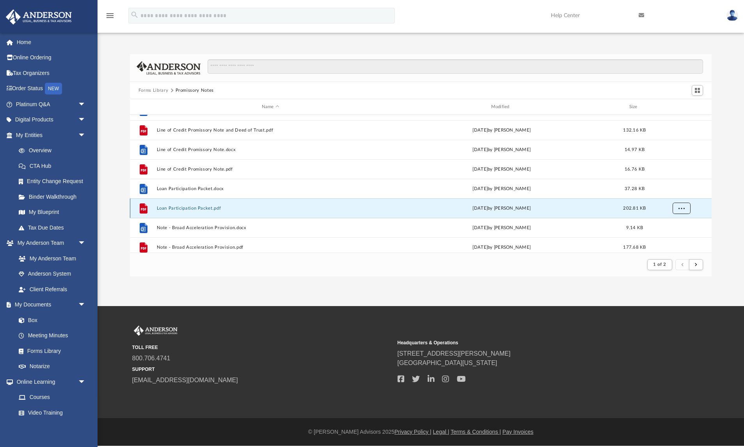
click at [681, 209] on span "More options" at bounding box center [681, 208] width 6 height 4
click at [673, 237] on li "Download" at bounding box center [674, 236] width 23 height 8
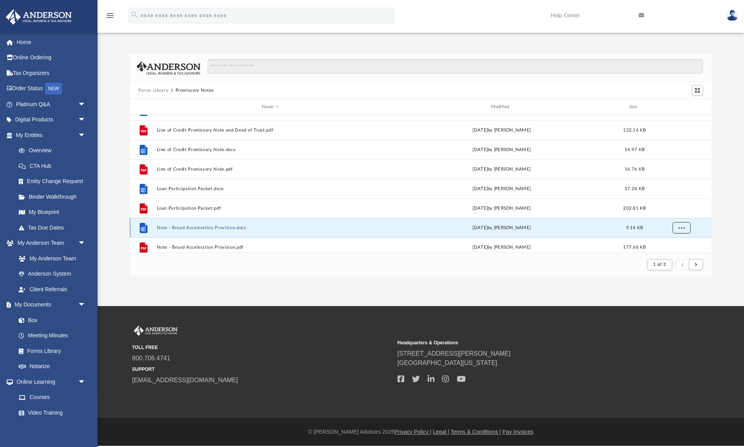
click at [681, 227] on span "More options" at bounding box center [681, 227] width 6 height 4
click at [675, 211] on li "Download" at bounding box center [674, 211] width 23 height 8
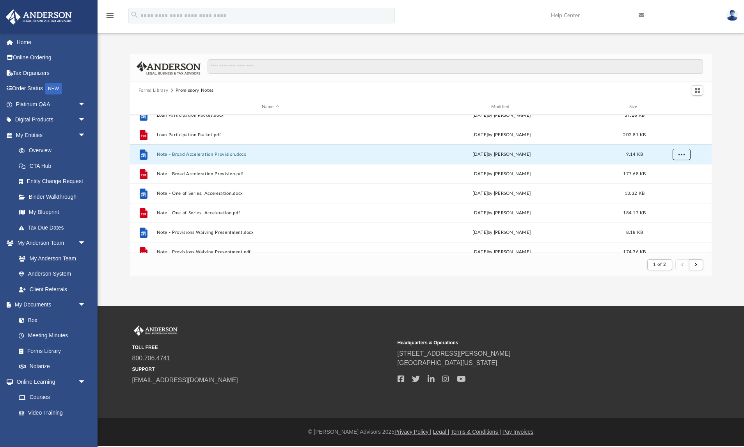
scroll to position [596, 0]
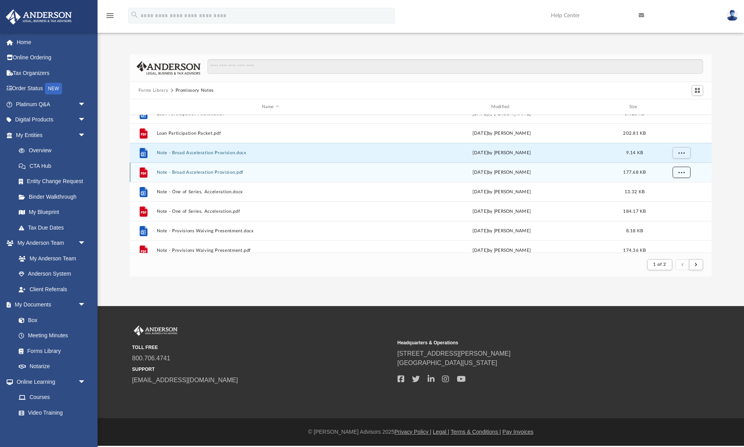
click at [681, 174] on span "More options" at bounding box center [681, 172] width 6 height 4
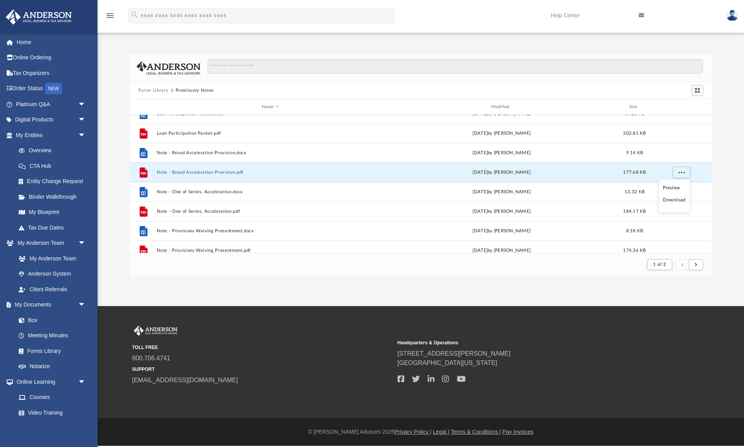
click at [678, 201] on li "Download" at bounding box center [674, 200] width 23 height 8
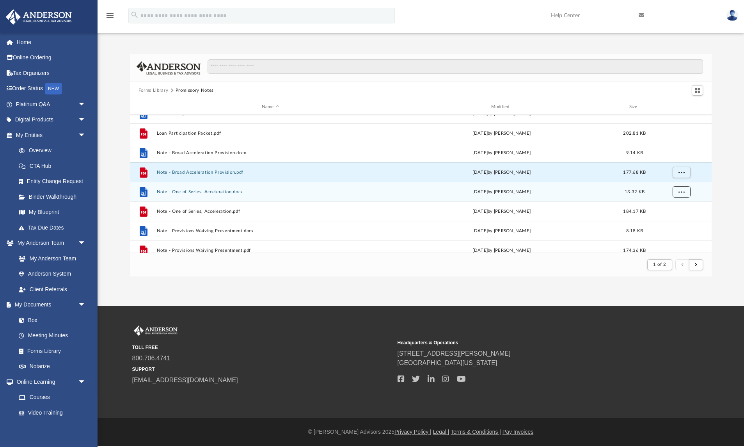
click at [683, 193] on span "More options" at bounding box center [681, 191] width 6 height 4
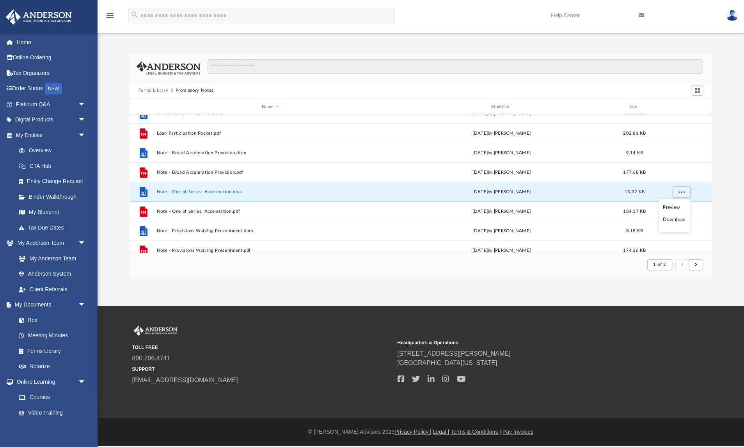
click at [675, 220] on li "Download" at bounding box center [674, 219] width 23 height 8
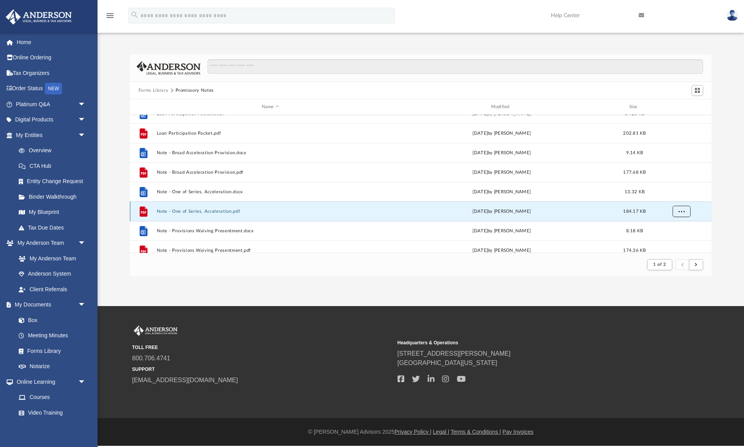
click at [680, 214] on button "More options" at bounding box center [681, 212] width 18 height 12
click at [673, 239] on li "Download" at bounding box center [674, 239] width 23 height 8
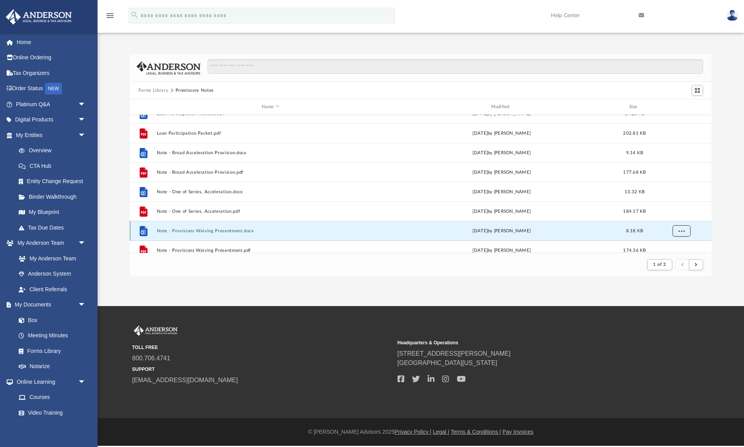
click at [683, 232] on span "More options" at bounding box center [681, 230] width 6 height 4
click at [677, 214] on li "Download" at bounding box center [674, 214] width 23 height 8
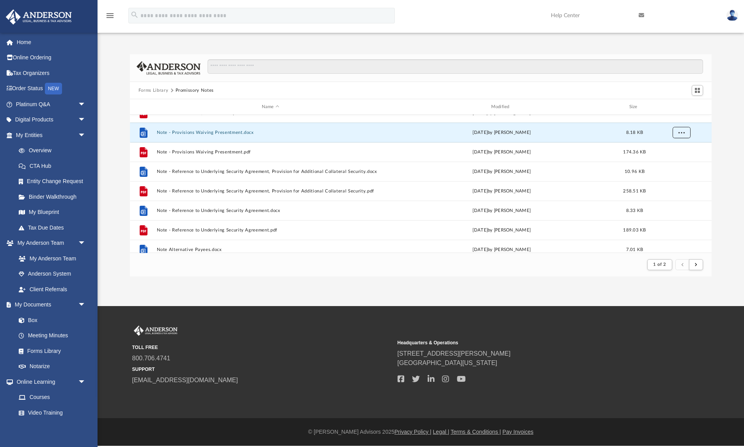
scroll to position [701, 0]
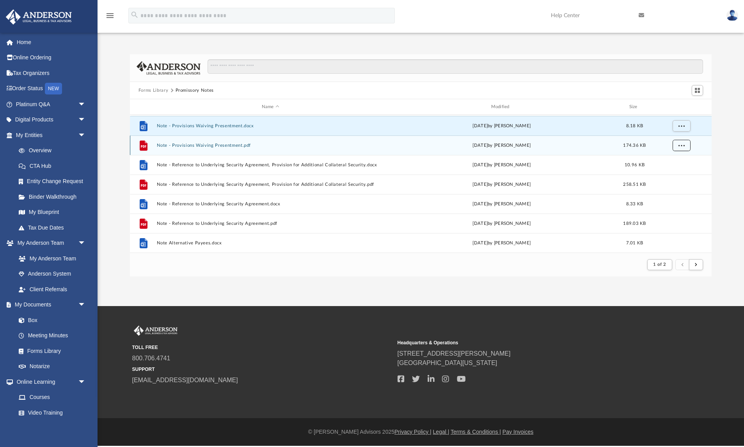
click at [681, 144] on span "More options" at bounding box center [681, 145] width 6 height 4
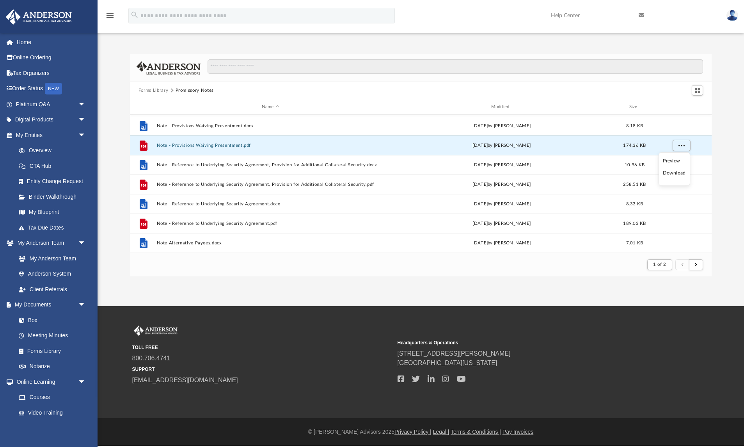
click at [673, 172] on li "Download" at bounding box center [674, 173] width 23 height 8
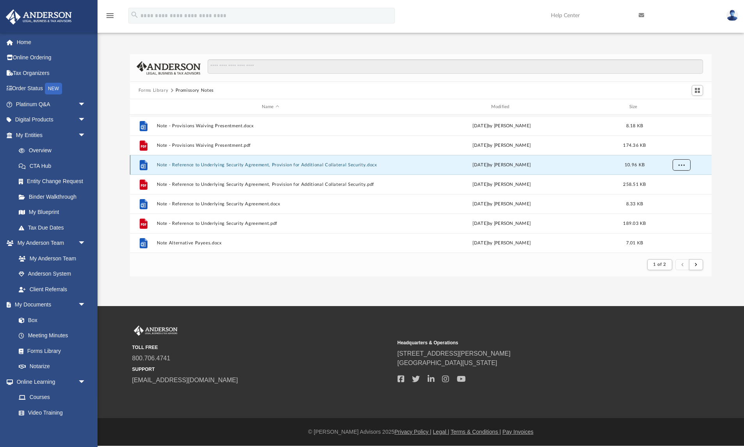
click at [680, 166] on span "More options" at bounding box center [681, 164] width 6 height 4
click at [674, 193] on li "Download" at bounding box center [674, 192] width 23 height 8
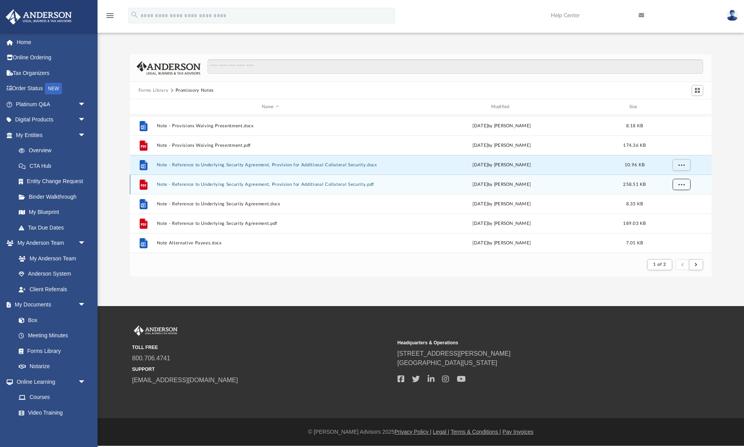
click at [680, 185] on span "More options" at bounding box center [681, 184] width 6 height 4
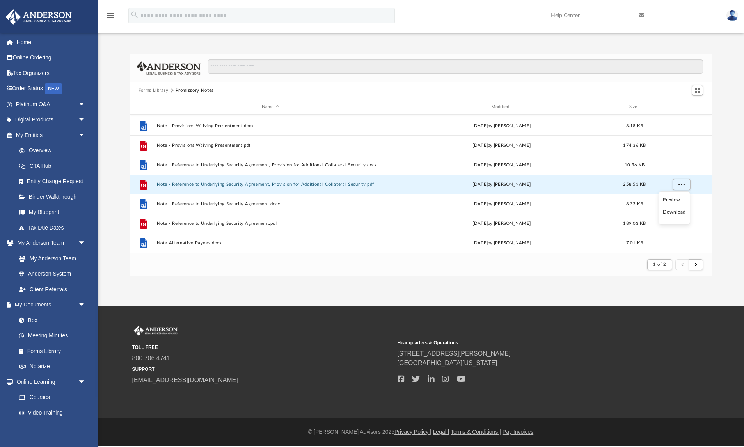
click at [676, 212] on li "Download" at bounding box center [674, 212] width 23 height 8
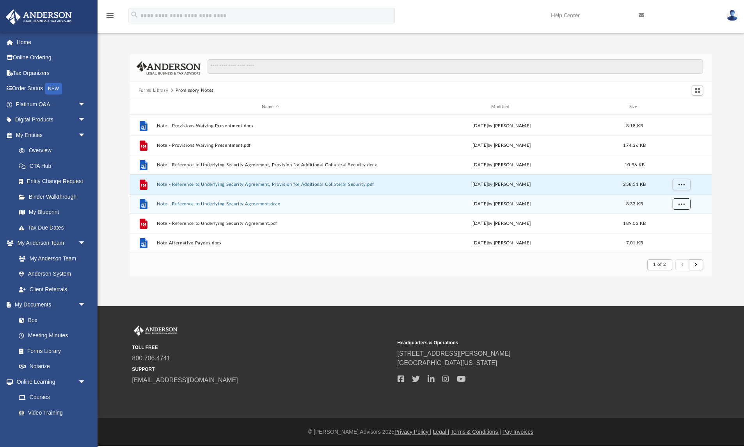
click at [683, 204] on span "More options" at bounding box center [681, 203] width 6 height 4
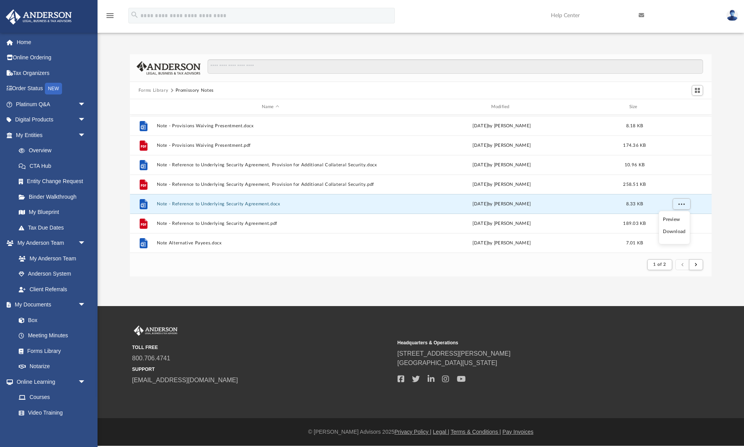
click at [676, 232] on li "Download" at bounding box center [674, 231] width 23 height 8
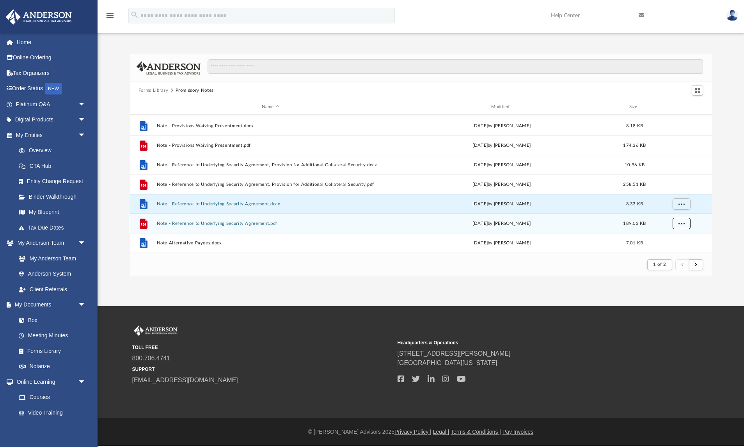
click at [684, 225] on span "More options" at bounding box center [681, 223] width 6 height 4
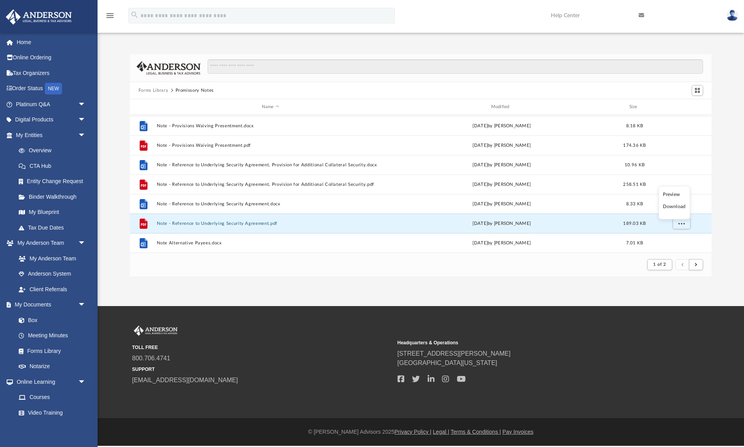
click at [681, 207] on li "Download" at bounding box center [674, 206] width 23 height 8
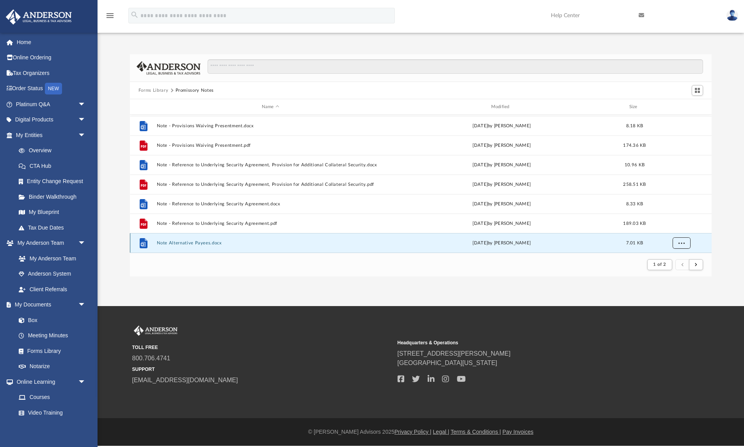
click at [680, 240] on span "More options" at bounding box center [681, 242] width 6 height 4
click at [672, 225] on li "Download" at bounding box center [674, 226] width 23 height 8
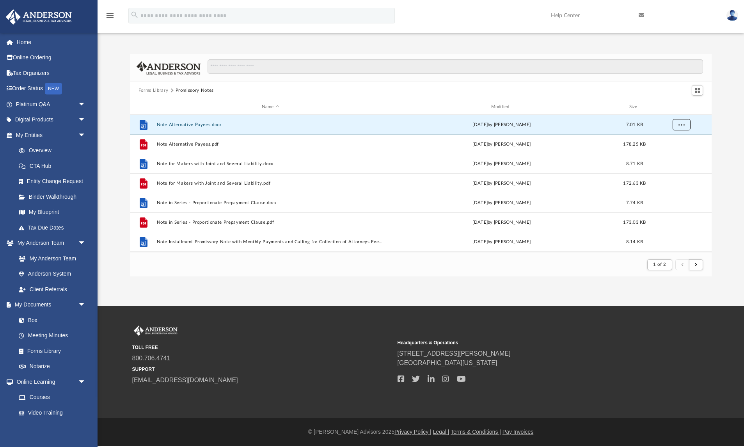
scroll to position [823, 0]
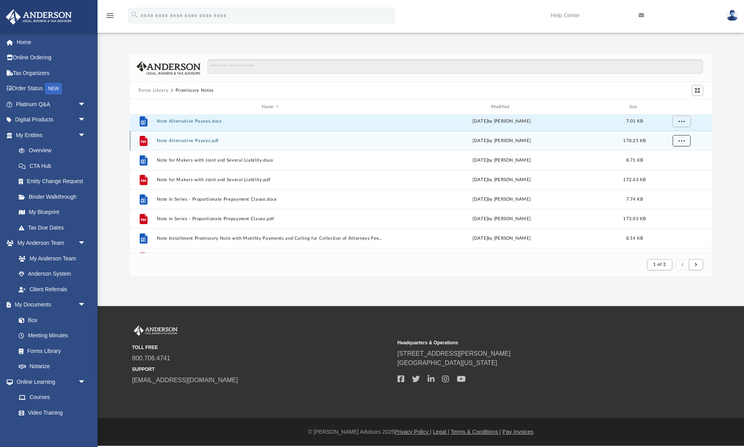
click at [678, 143] on button "More options" at bounding box center [681, 141] width 18 height 12
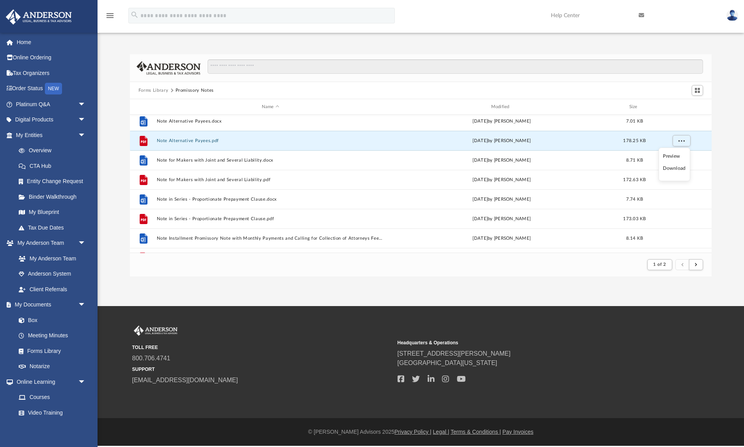
click at [673, 170] on li "Download" at bounding box center [674, 168] width 23 height 8
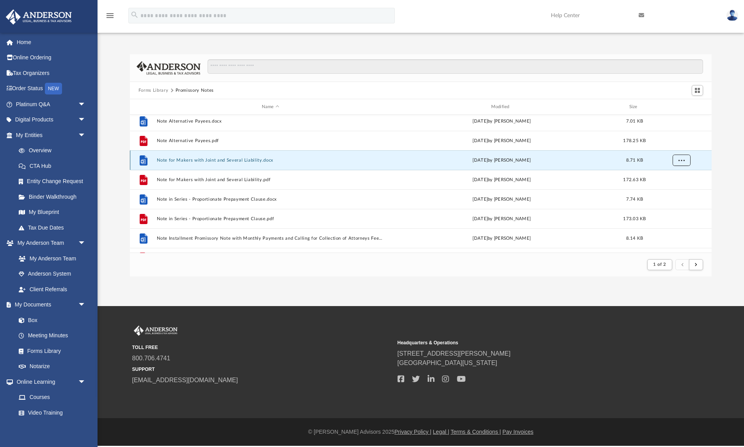
click at [678, 161] on span "More options" at bounding box center [681, 160] width 6 height 4
click at [673, 190] on li "Download" at bounding box center [674, 188] width 23 height 8
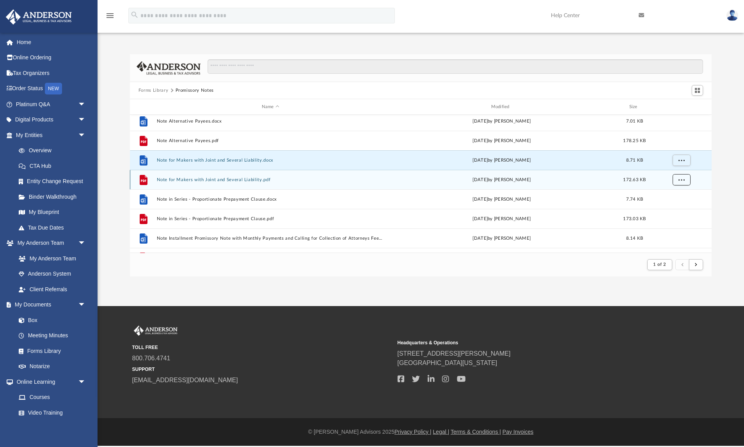
click at [679, 181] on span "More options" at bounding box center [681, 179] width 6 height 4
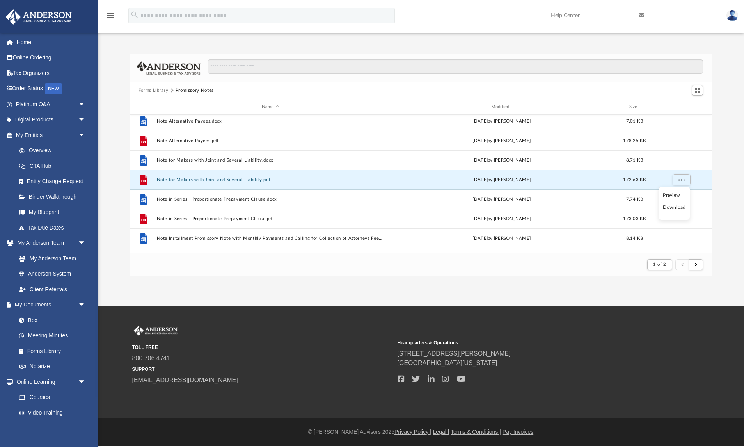
click at [674, 209] on li "Download" at bounding box center [674, 207] width 23 height 8
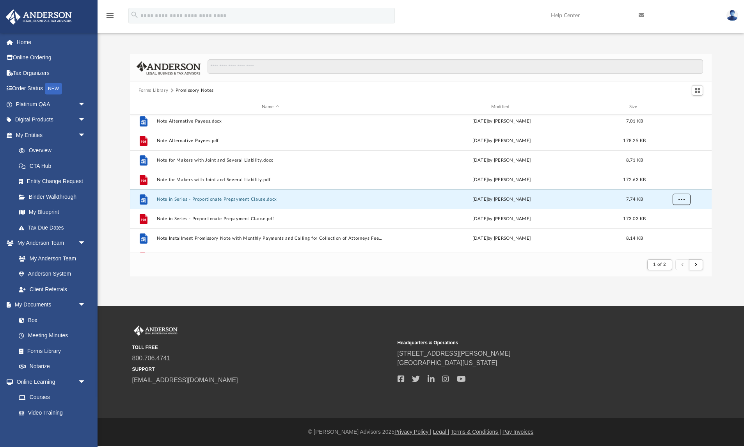
click at [680, 197] on span "More options" at bounding box center [681, 199] width 6 height 4
click at [674, 227] on li "Download" at bounding box center [674, 227] width 23 height 8
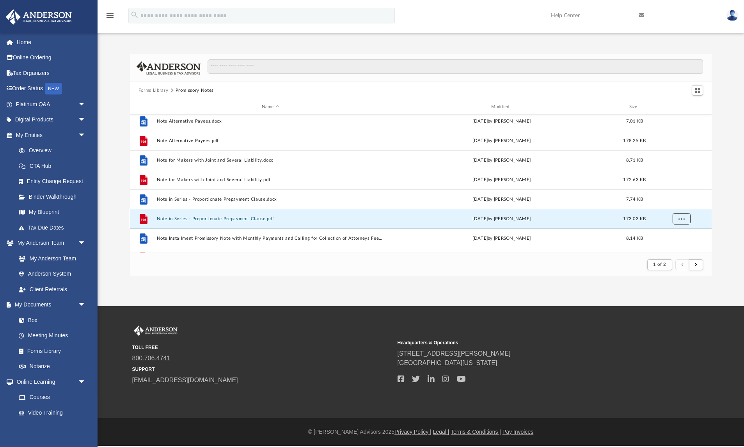
click at [680, 222] on button "More options" at bounding box center [681, 219] width 18 height 12
click at [676, 201] on li "Download" at bounding box center [674, 202] width 23 height 8
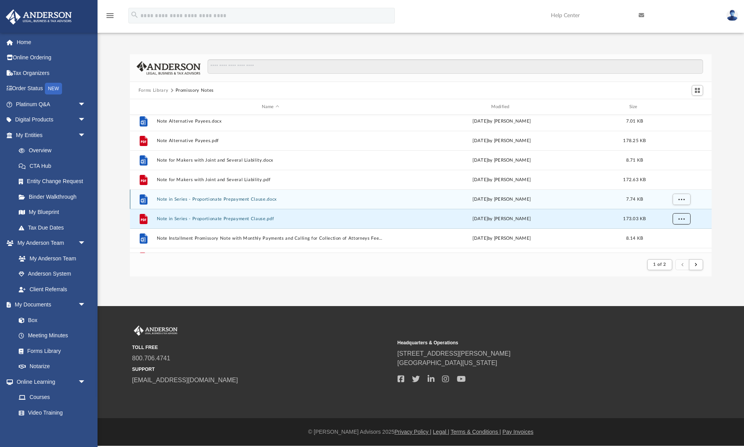
scroll to position [837, 0]
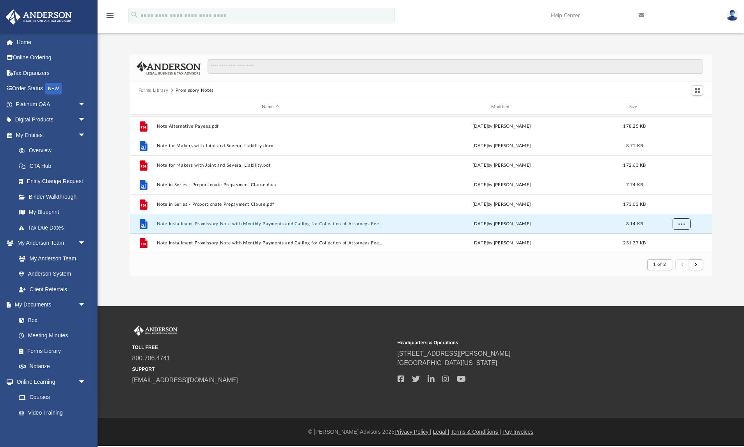
click at [679, 222] on span "More options" at bounding box center [681, 223] width 6 height 4
click at [679, 208] on li "Download" at bounding box center [674, 207] width 23 height 8
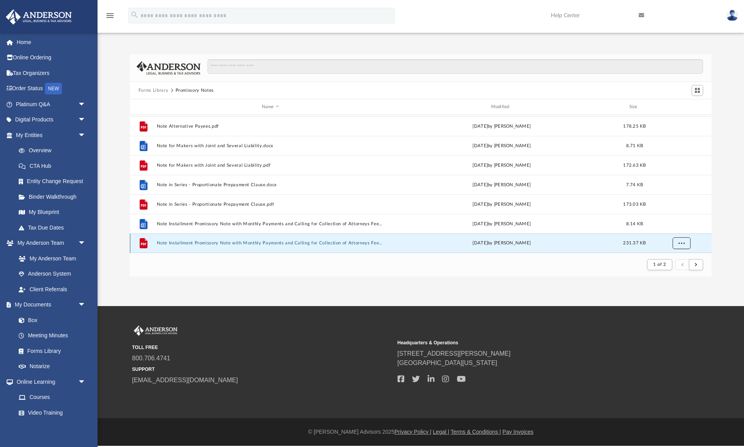
click at [683, 243] on span "More options" at bounding box center [681, 243] width 6 height 4
click at [674, 227] on li "Download" at bounding box center [674, 226] width 23 height 8
click at [696, 264] on span "submit" at bounding box center [696, 264] width 2 height 4
click at [718, 289] on div "App [EMAIL_ADDRESS][DOMAIN_NAME] Sign Out [EMAIL_ADDRESS][DOMAIN_NAME] Home Onl…" at bounding box center [372, 153] width 744 height 306
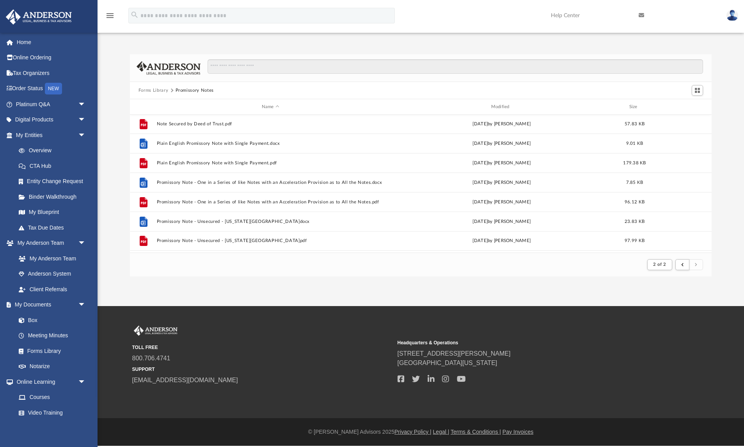
scroll to position [0, 0]
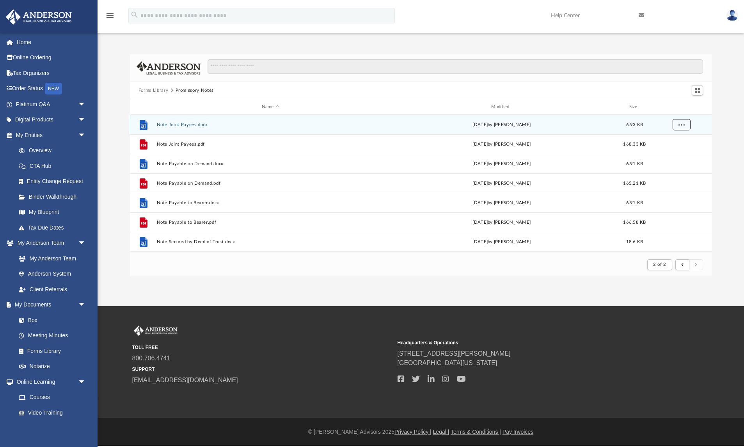
click at [680, 124] on span "More options" at bounding box center [681, 124] width 6 height 4
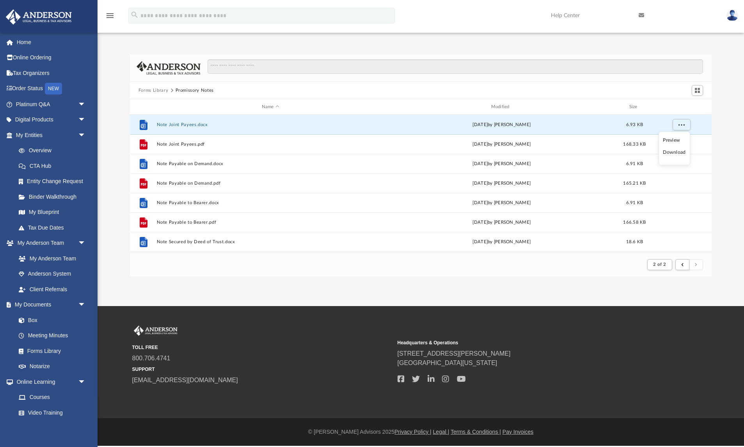
click at [675, 153] on li "Download" at bounding box center [674, 152] width 23 height 8
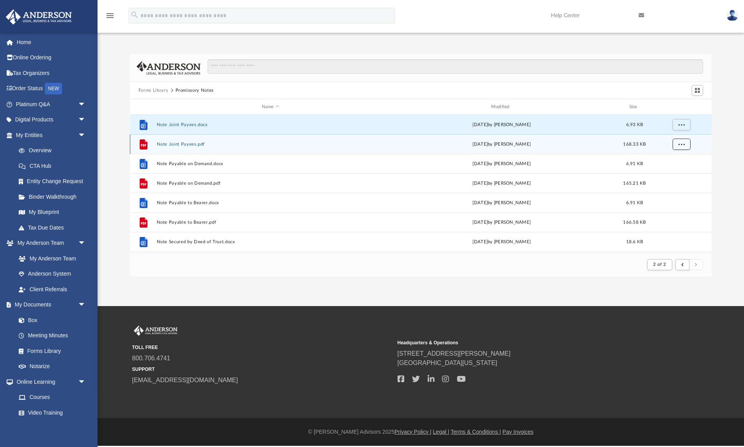
click at [681, 144] on span "More options" at bounding box center [681, 144] width 6 height 4
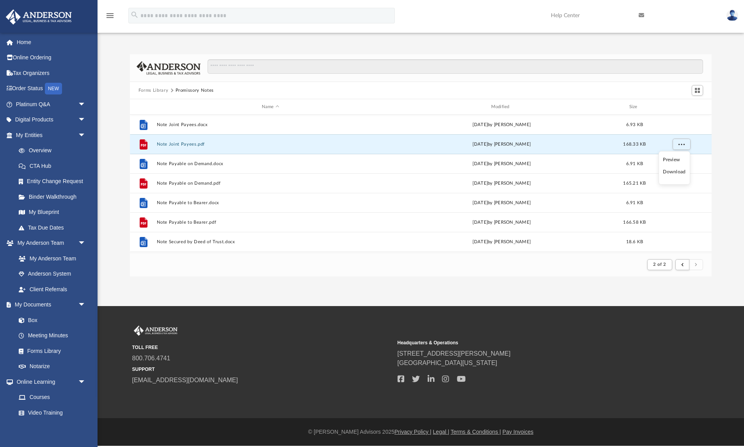
click at [677, 172] on li "Download" at bounding box center [674, 172] width 23 height 8
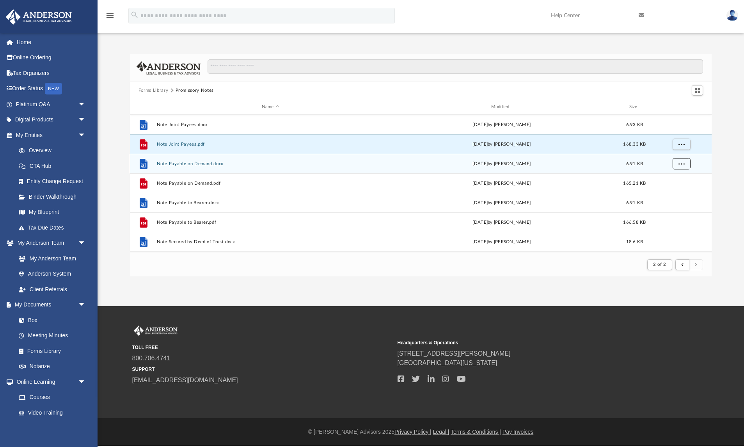
click at [685, 165] on button "More options" at bounding box center [681, 164] width 18 height 12
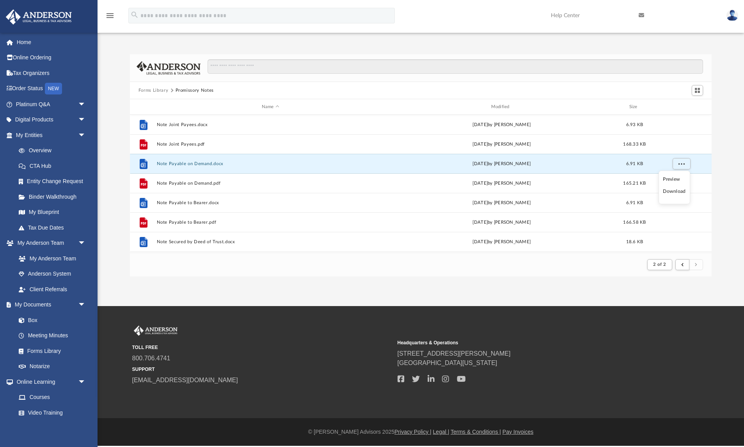
click at [682, 191] on li "Download" at bounding box center [674, 191] width 23 height 8
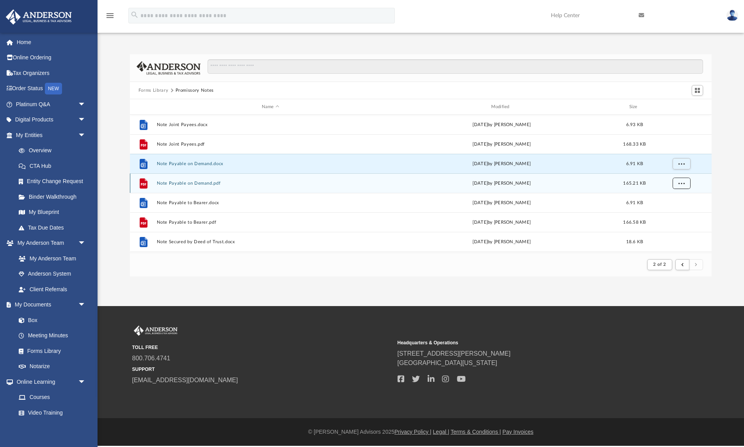
click at [684, 183] on span "More options" at bounding box center [681, 183] width 6 height 4
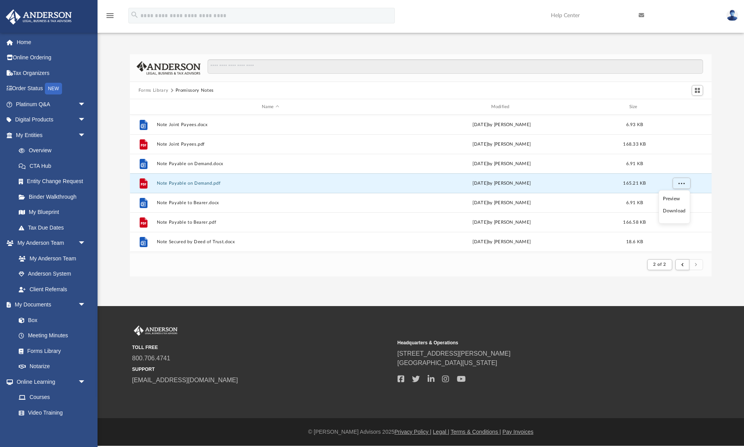
click at [678, 212] on li "Download" at bounding box center [674, 211] width 23 height 8
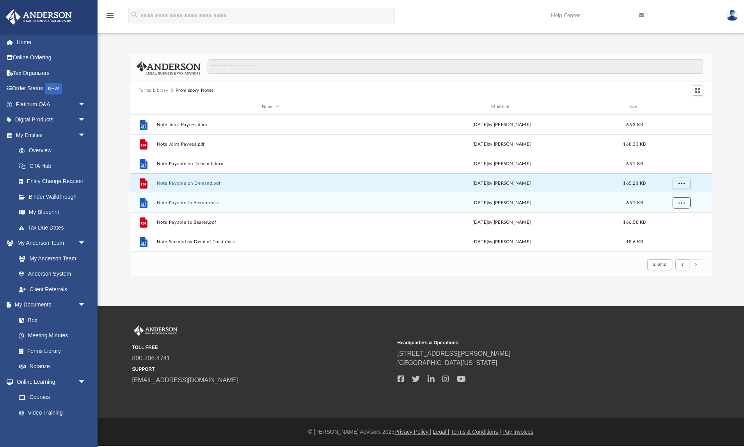
click at [683, 201] on span "More options" at bounding box center [681, 202] width 6 height 4
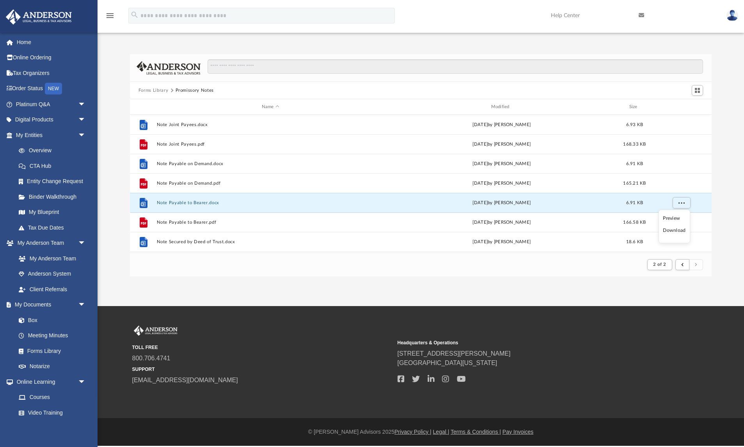
click at [676, 230] on li "Download" at bounding box center [674, 230] width 23 height 8
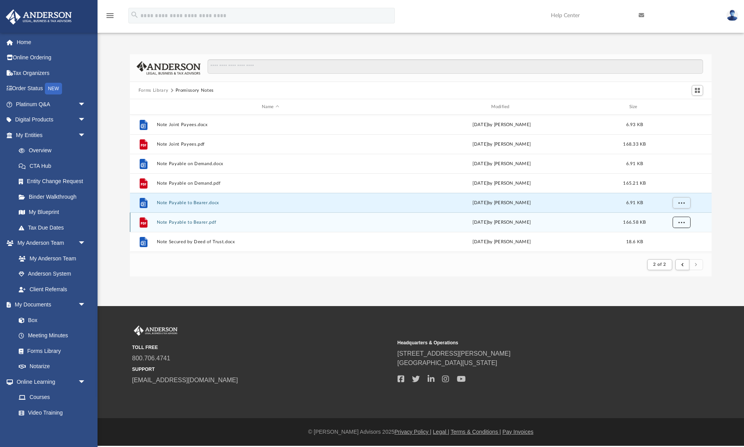
click at [684, 224] on span "More options" at bounding box center [681, 222] width 6 height 4
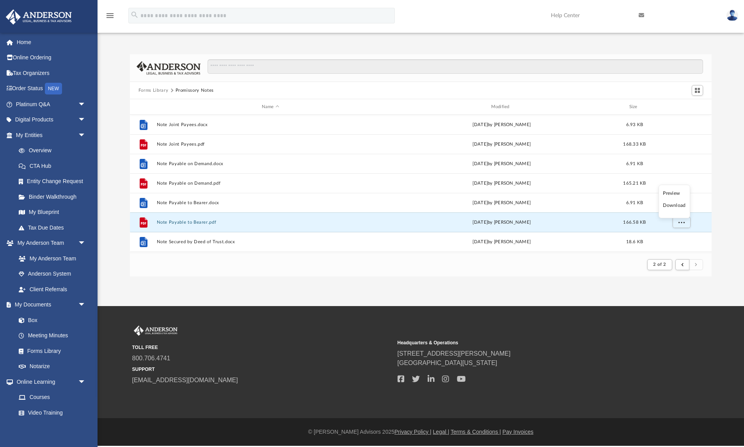
click at [681, 206] on li "Download" at bounding box center [674, 205] width 23 height 8
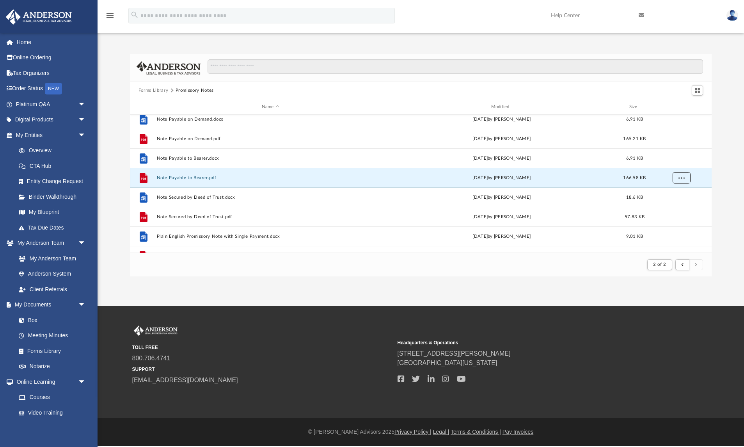
scroll to position [85, 0]
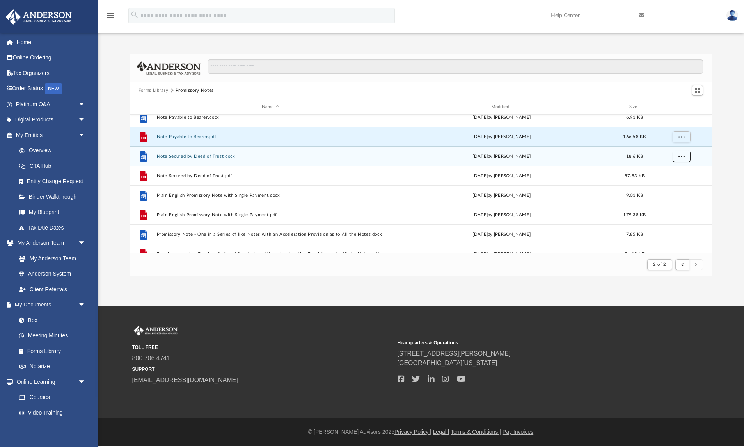
click at [686, 158] on button "More options" at bounding box center [681, 157] width 18 height 12
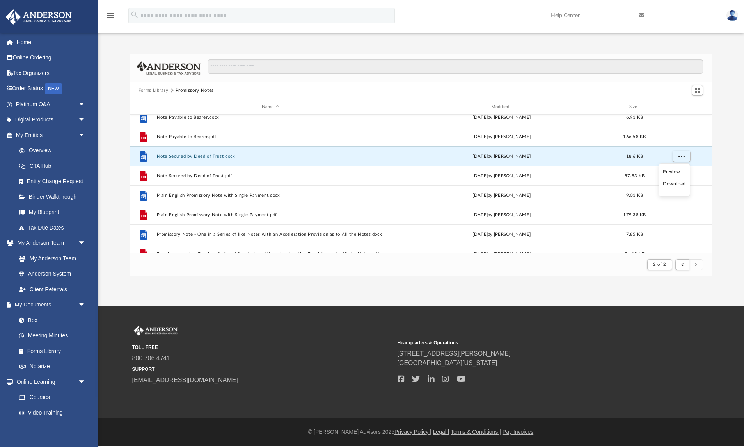
click at [679, 185] on li "Download" at bounding box center [674, 184] width 23 height 8
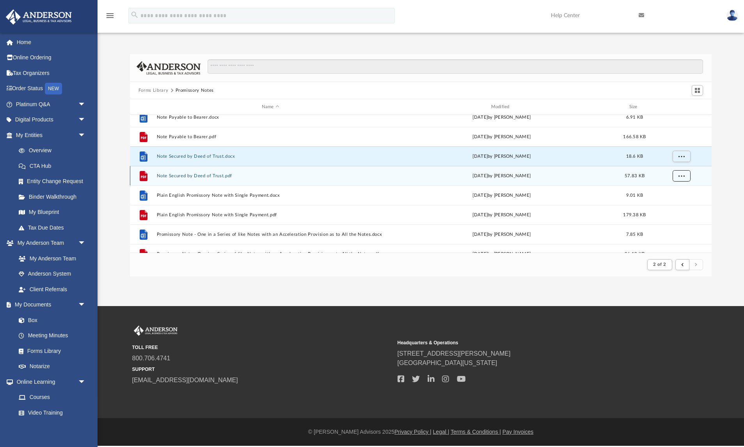
click at [682, 177] on span "More options" at bounding box center [681, 175] width 6 height 4
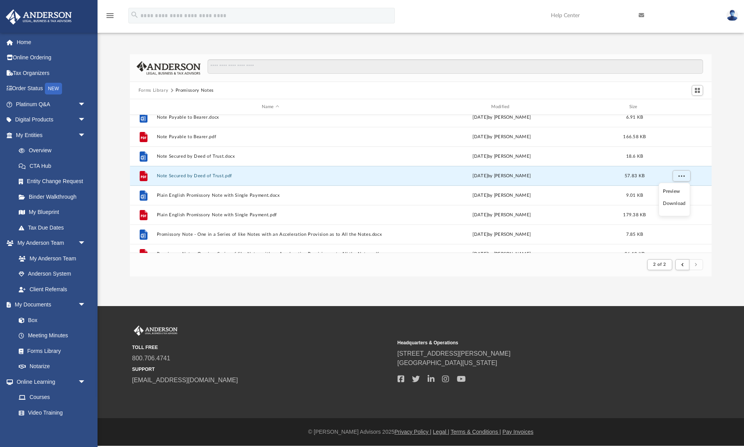
click at [675, 206] on li "Download" at bounding box center [674, 203] width 23 height 8
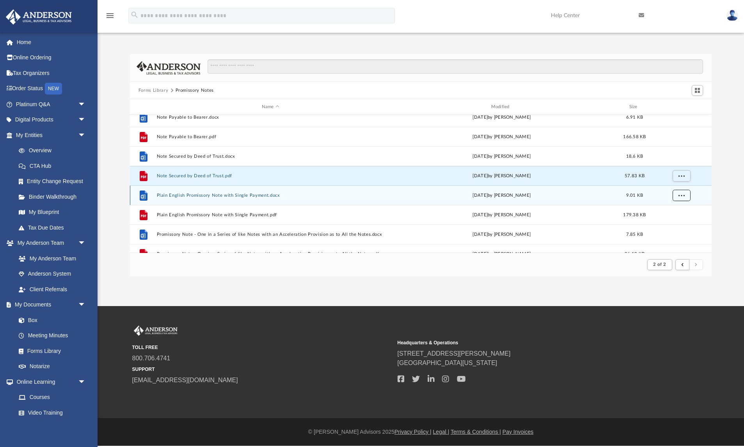
click at [683, 195] on span "More options" at bounding box center [681, 195] width 6 height 4
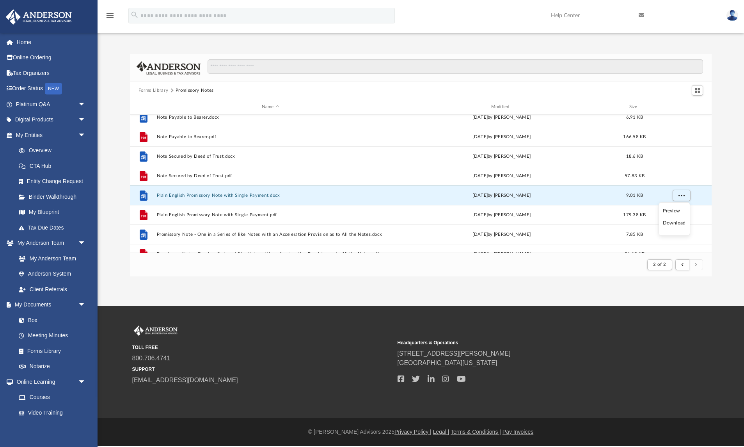
click at [678, 222] on li "Download" at bounding box center [674, 223] width 23 height 8
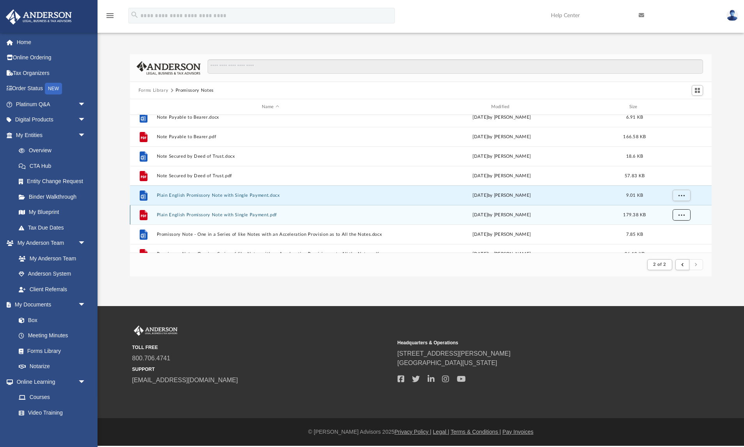
click at [682, 217] on span "More options" at bounding box center [681, 214] width 6 height 4
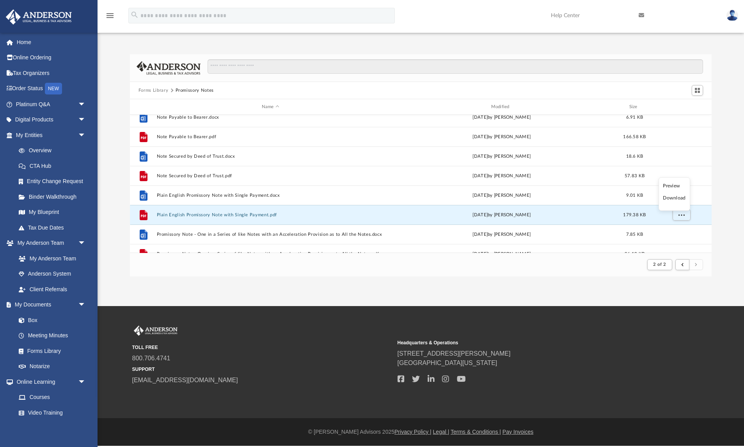
click at [680, 199] on li "Download" at bounding box center [674, 198] width 23 height 8
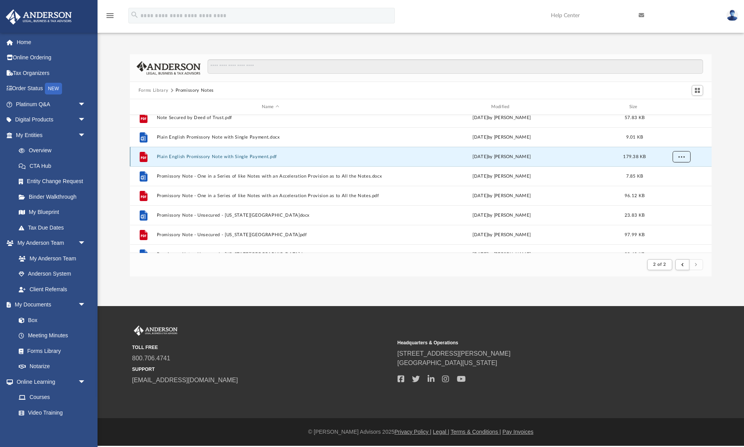
scroll to position [149, 0]
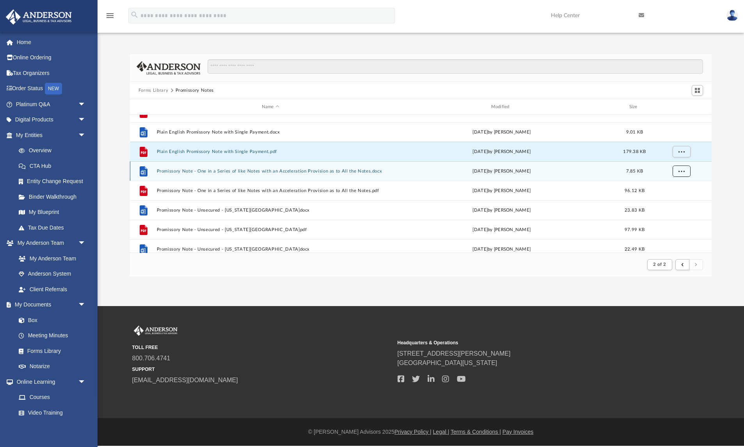
click at [683, 174] on button "More options" at bounding box center [681, 171] width 18 height 12
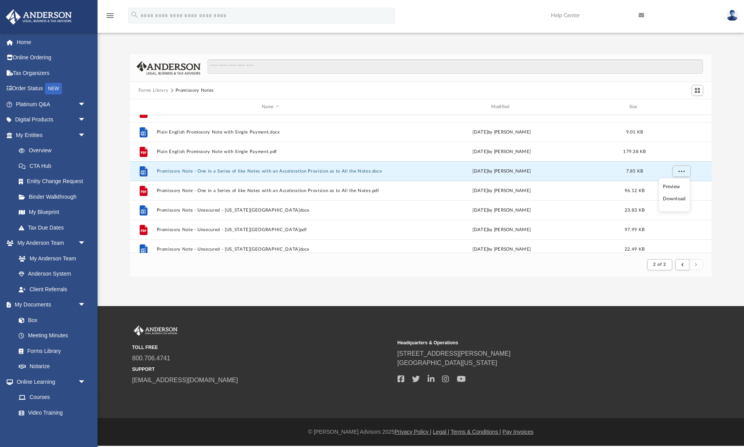
click at [677, 199] on li "Download" at bounding box center [674, 199] width 23 height 8
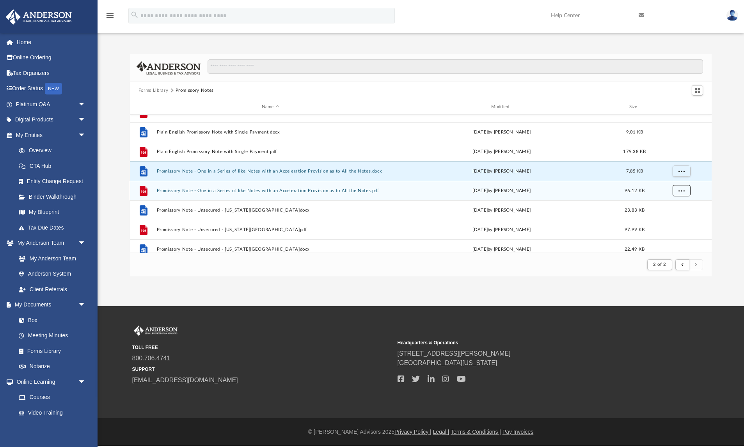
click at [683, 191] on span "More options" at bounding box center [681, 190] width 6 height 4
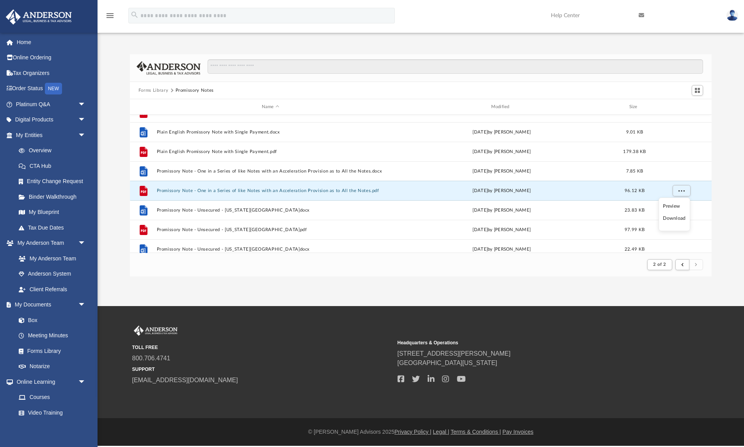
click at [675, 219] on li "Download" at bounding box center [674, 218] width 23 height 8
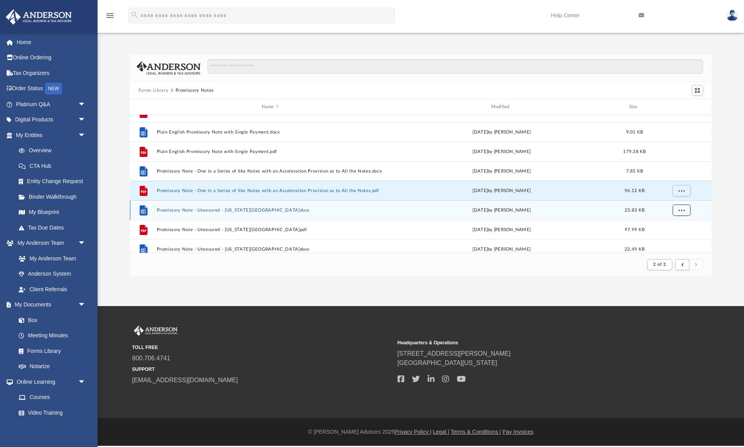
click at [680, 210] on span "More options" at bounding box center [681, 210] width 6 height 4
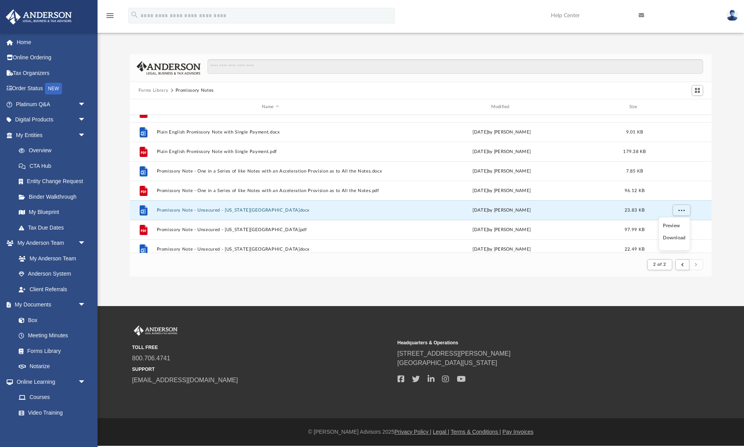
click at [673, 239] on li "Download" at bounding box center [674, 238] width 23 height 8
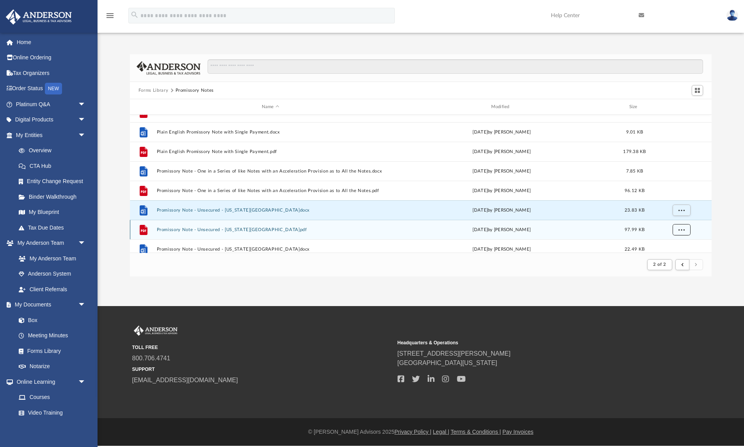
click at [679, 232] on button "More options" at bounding box center [681, 230] width 18 height 12
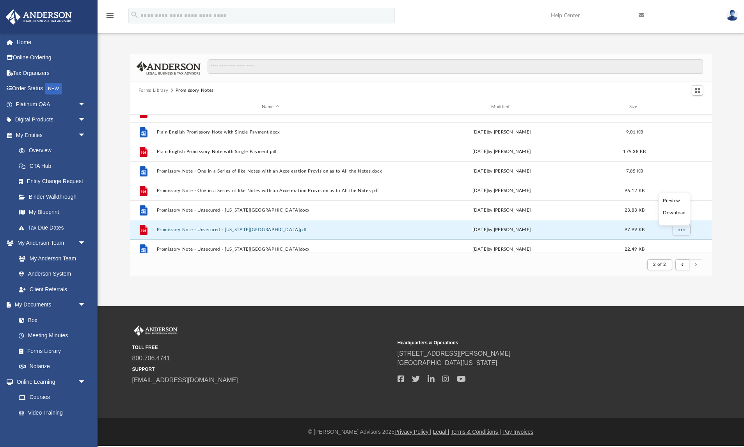
click at [678, 214] on li "Download" at bounding box center [674, 213] width 23 height 8
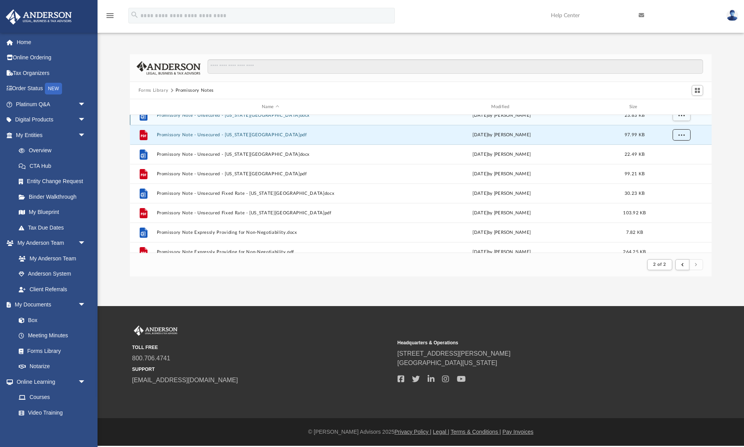
scroll to position [247, 0]
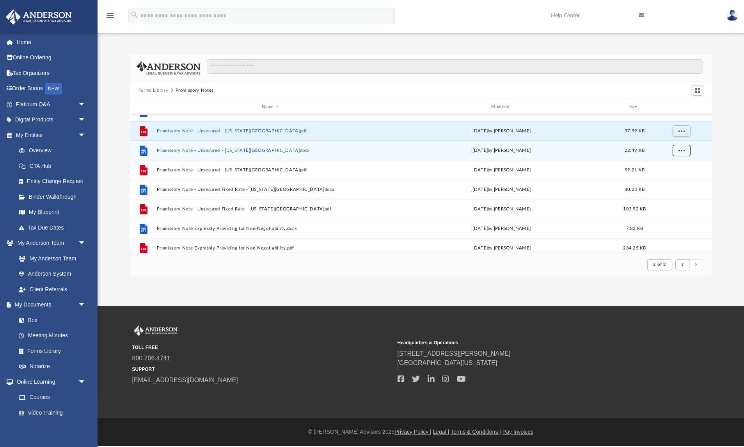
click at [685, 153] on button "More options" at bounding box center [681, 151] width 18 height 12
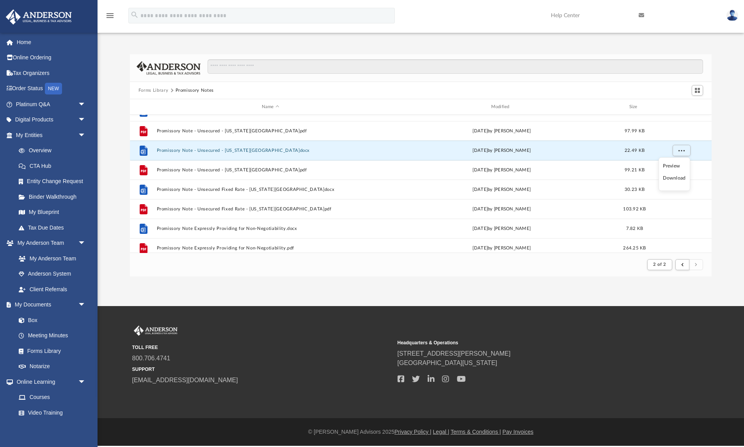
click at [675, 178] on li "Download" at bounding box center [674, 178] width 23 height 8
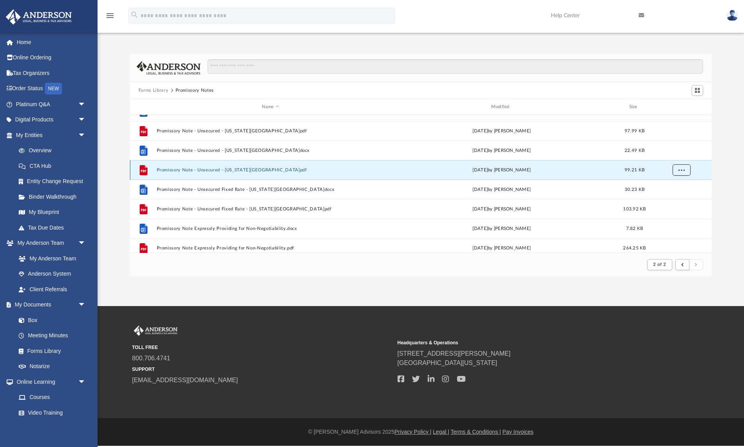
click at [681, 171] on span "More options" at bounding box center [681, 169] width 6 height 4
click at [676, 197] on li "Download" at bounding box center [674, 197] width 23 height 8
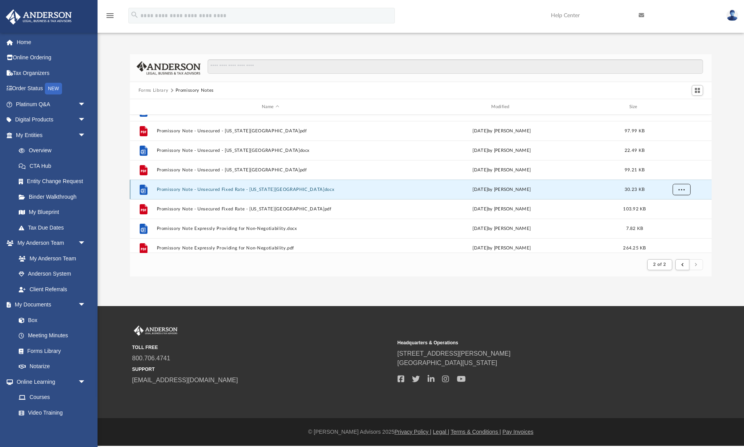
click at [682, 190] on span "More options" at bounding box center [681, 189] width 6 height 4
click at [674, 219] on li "Download" at bounding box center [674, 217] width 23 height 8
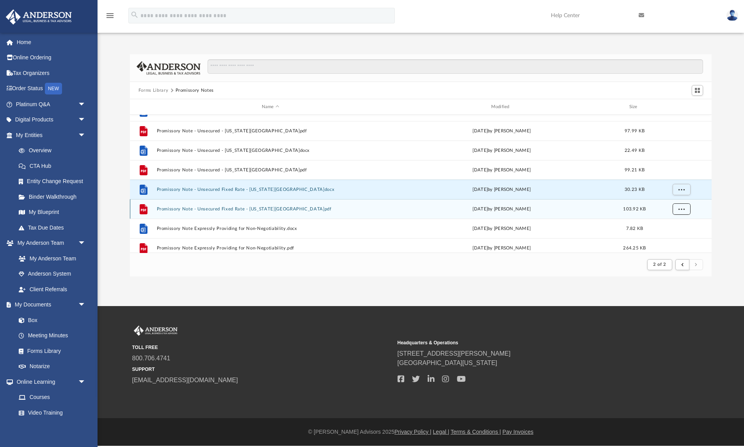
click at [681, 210] on span "More options" at bounding box center [681, 208] width 6 height 4
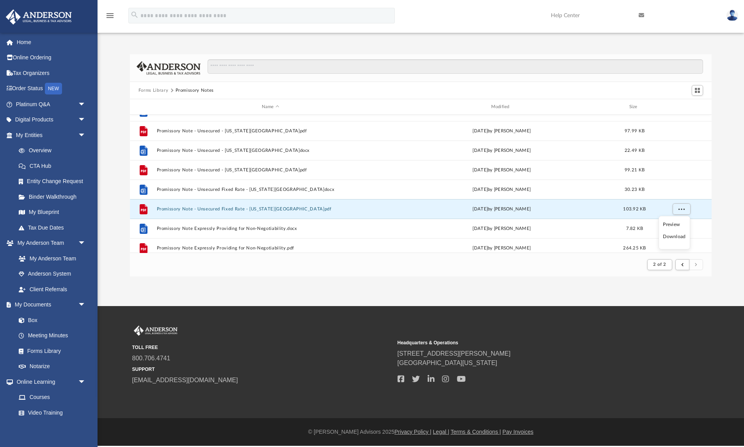
click at [675, 236] on li "Download" at bounding box center [674, 236] width 23 height 8
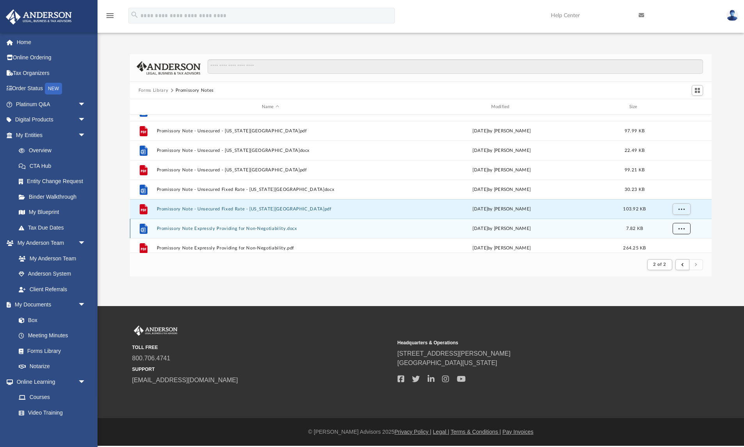
click at [683, 230] on span "More options" at bounding box center [681, 228] width 6 height 4
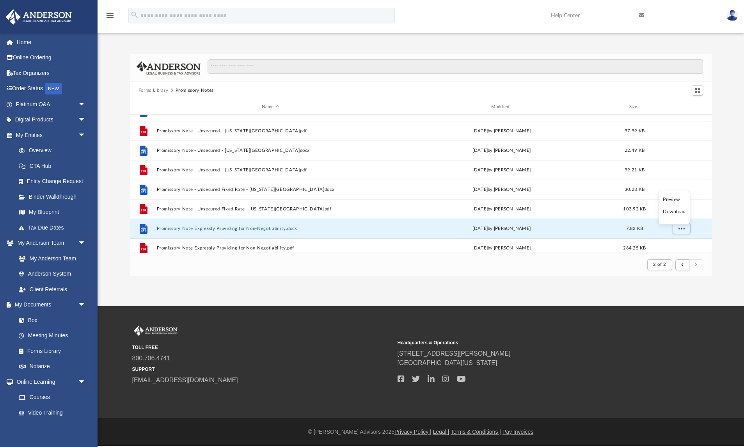
click at [681, 211] on li "Download" at bounding box center [674, 212] width 23 height 8
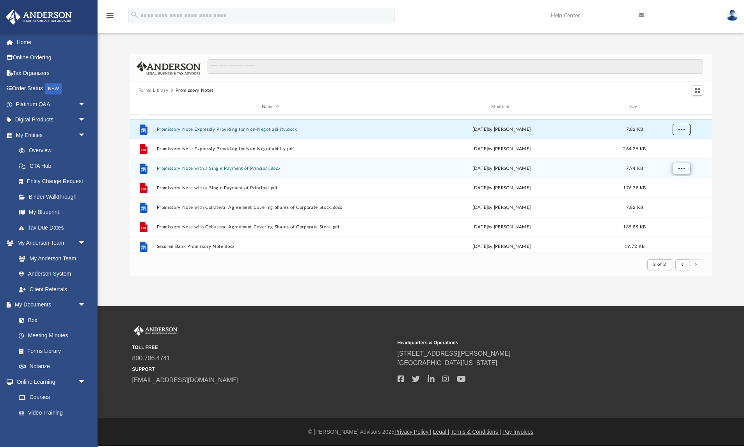
scroll to position [346, 0]
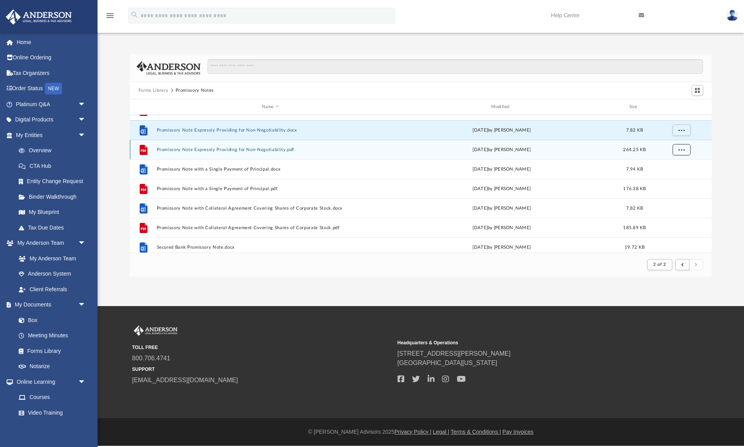
click at [683, 147] on span "More options" at bounding box center [681, 149] width 6 height 4
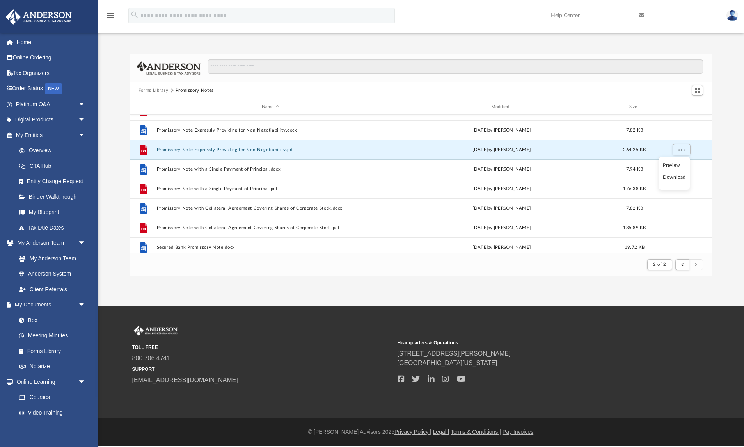
click at [680, 176] on li "Download" at bounding box center [674, 177] width 23 height 8
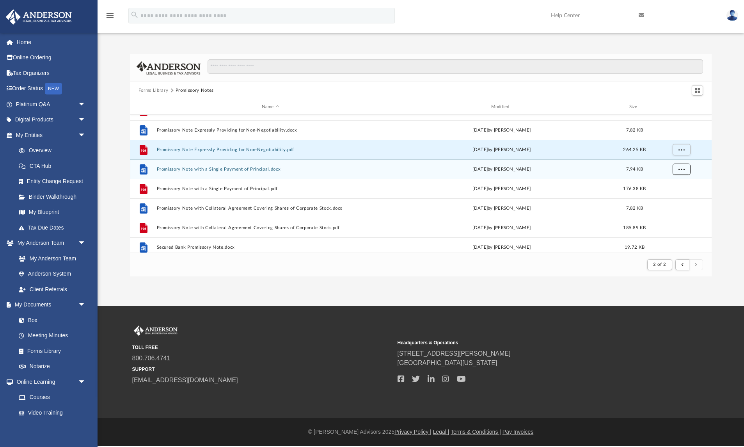
click at [683, 170] on span "More options" at bounding box center [681, 169] width 6 height 4
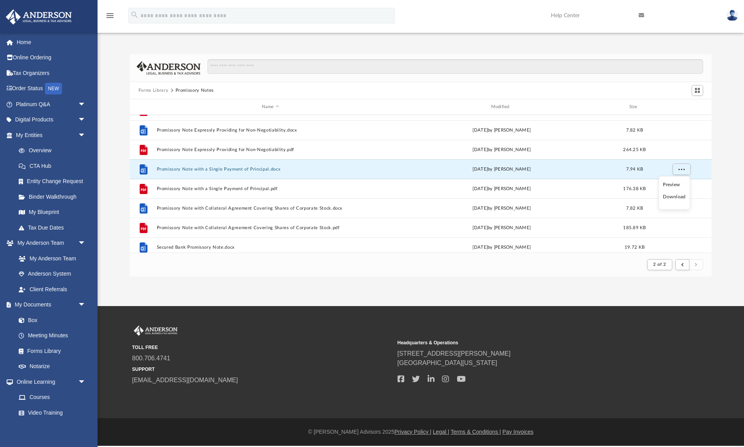
click at [680, 197] on li "Download" at bounding box center [674, 197] width 23 height 8
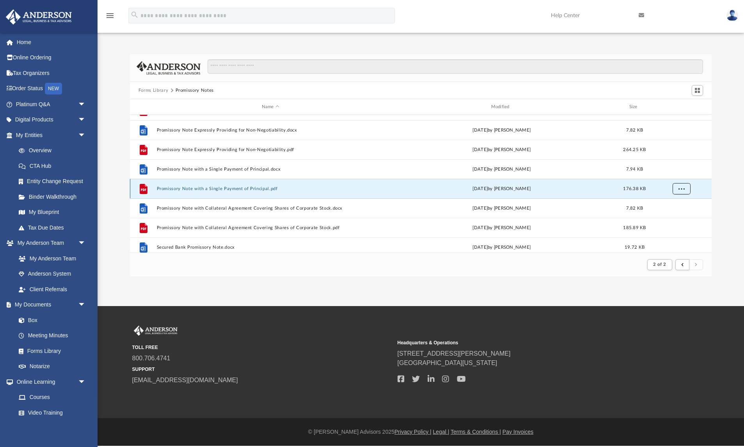
click at [682, 189] on span "More options" at bounding box center [681, 188] width 6 height 4
click at [678, 217] on li "Download" at bounding box center [674, 216] width 23 height 8
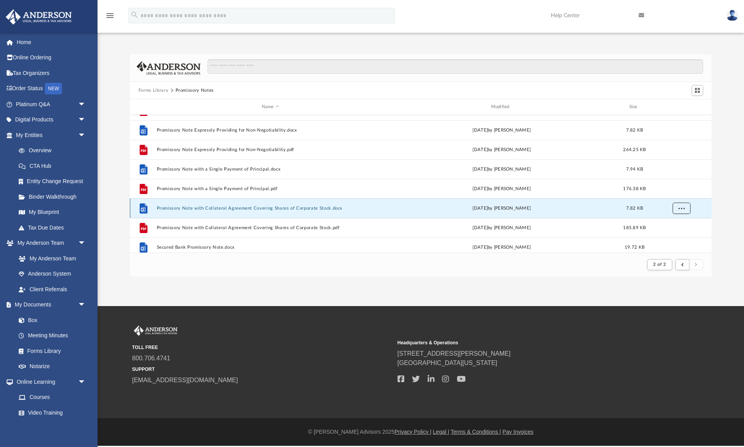
click at [682, 209] on span "More options" at bounding box center [681, 208] width 6 height 4
click at [678, 237] on li "Download" at bounding box center [674, 236] width 23 height 8
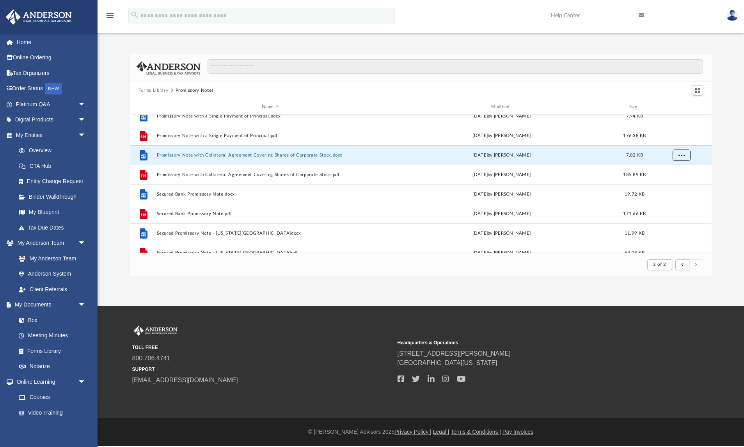
scroll to position [408, 0]
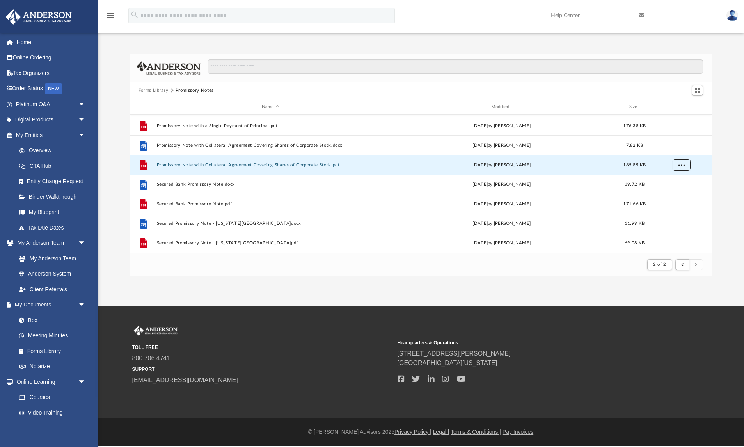
click at [685, 166] on button "More options" at bounding box center [681, 165] width 18 height 12
click at [678, 194] on li "Download" at bounding box center [674, 192] width 23 height 8
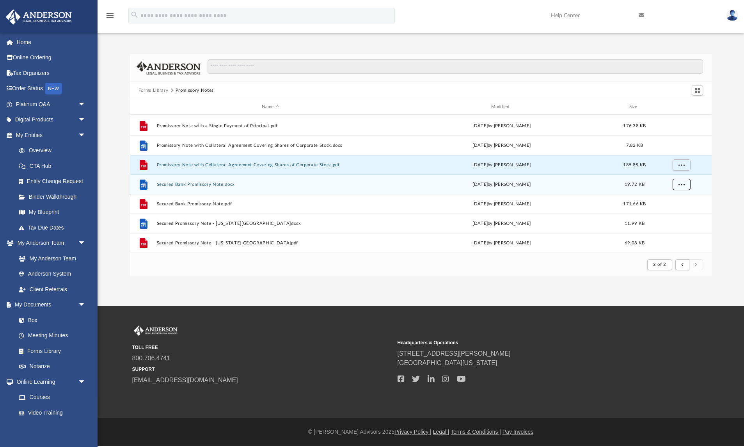
click at [682, 187] on button "More options" at bounding box center [681, 185] width 18 height 12
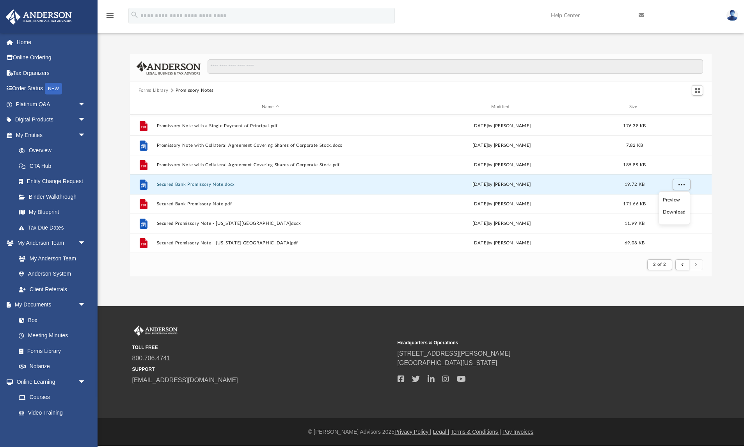
click at [676, 211] on li "Download" at bounding box center [674, 212] width 23 height 8
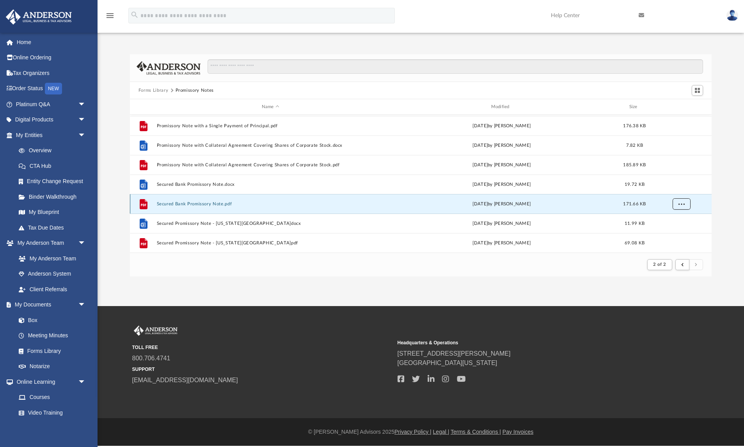
click at [682, 203] on span "More options" at bounding box center [681, 203] width 6 height 4
click at [676, 231] on li "Download" at bounding box center [674, 231] width 23 height 8
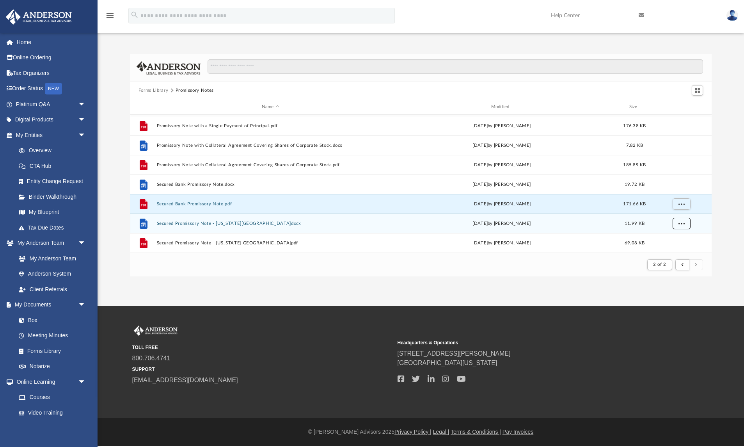
click at [681, 225] on span "More options" at bounding box center [681, 223] width 6 height 4
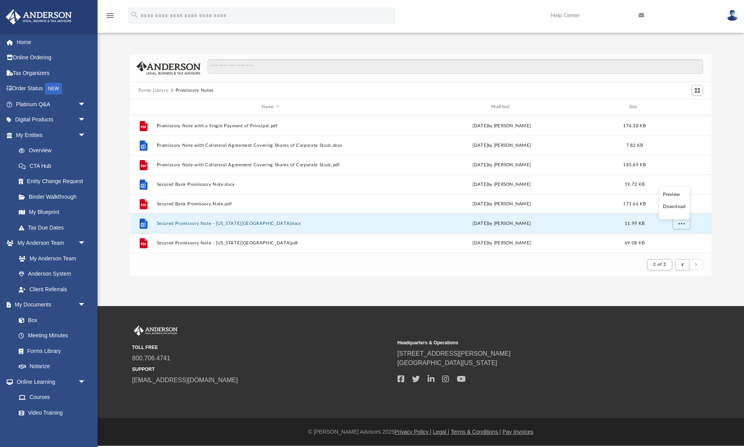
click at [682, 207] on li "Download" at bounding box center [674, 206] width 23 height 8
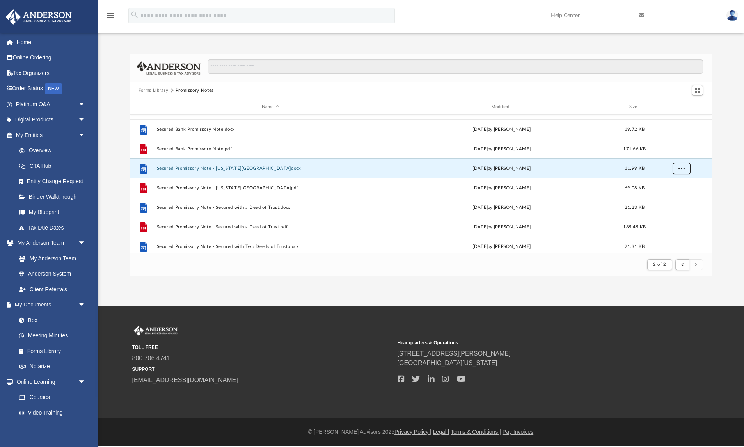
scroll to position [476, 0]
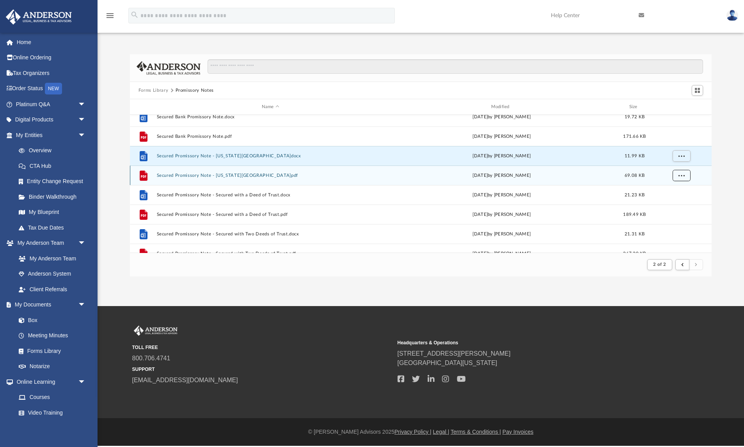
click at [683, 177] on span "More options" at bounding box center [681, 175] width 6 height 4
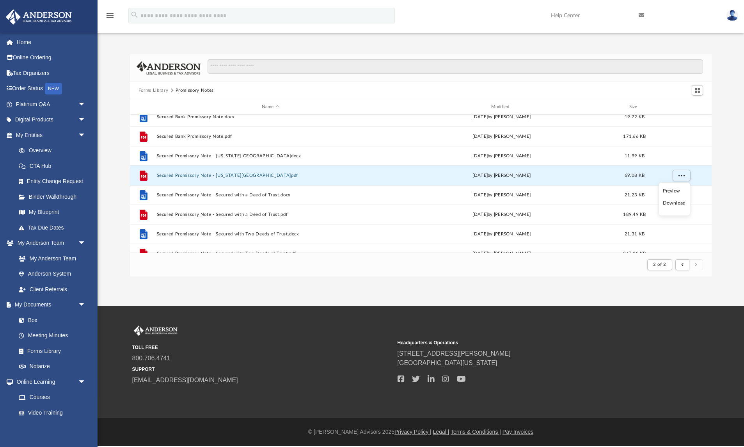
click at [677, 202] on li "Download" at bounding box center [674, 203] width 23 height 8
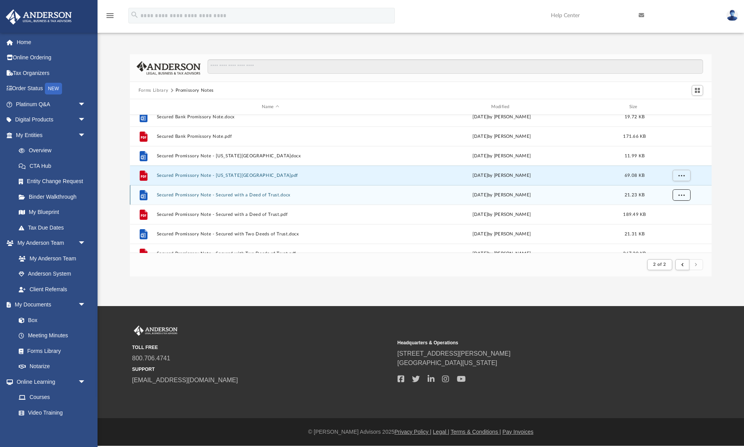
click at [683, 193] on span "More options" at bounding box center [681, 194] width 6 height 4
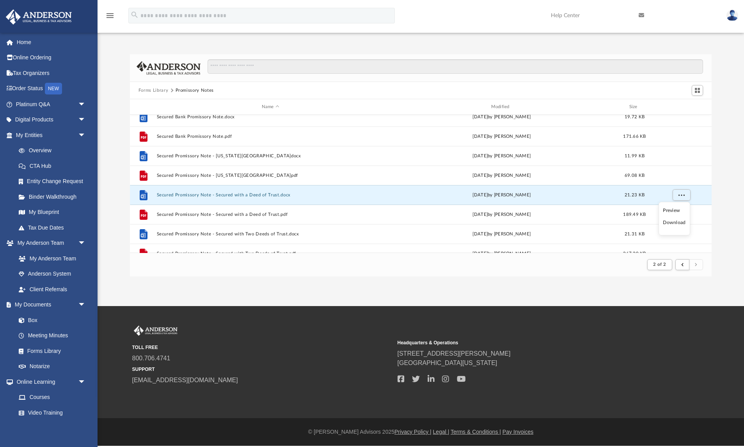
click at [676, 222] on li "Download" at bounding box center [674, 222] width 23 height 8
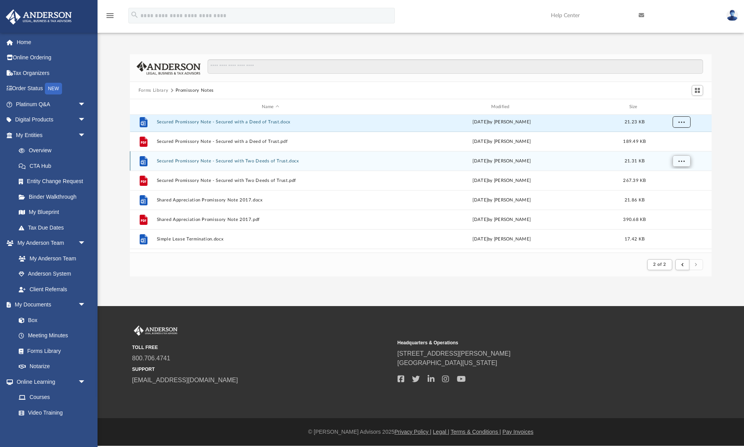
scroll to position [547, 0]
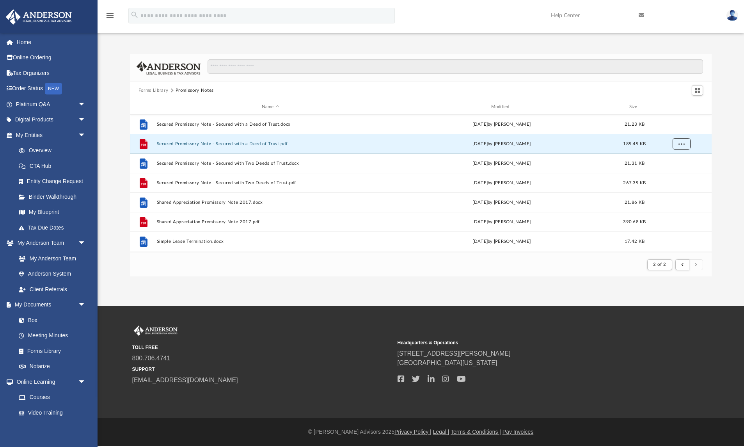
click at [682, 143] on span "More options" at bounding box center [681, 143] width 6 height 4
click at [678, 173] on li "Download" at bounding box center [674, 171] width 23 height 8
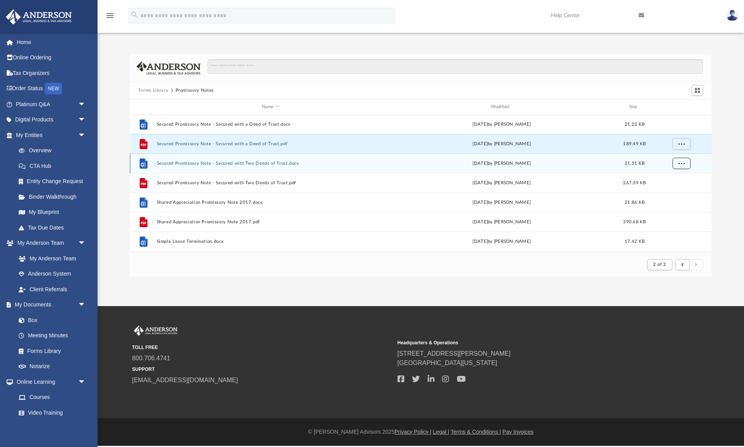
click at [682, 163] on span "More options" at bounding box center [681, 163] width 6 height 4
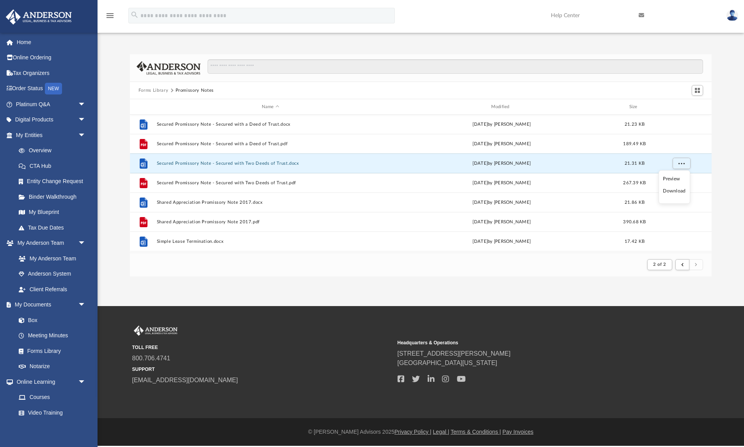
click at [676, 191] on li "Download" at bounding box center [674, 191] width 23 height 8
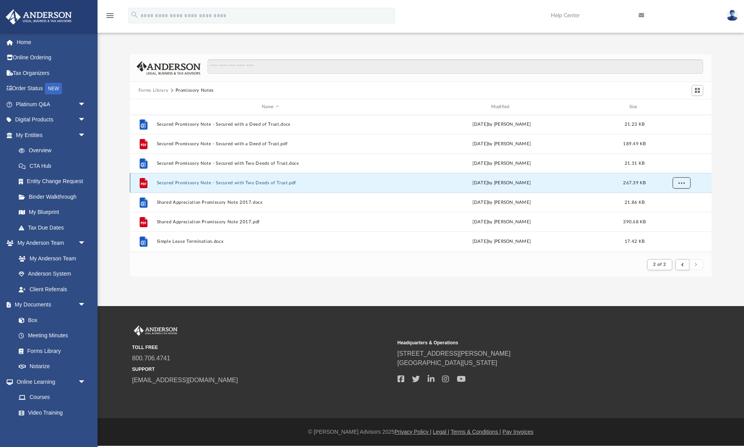
click at [683, 183] on span "More options" at bounding box center [681, 182] width 6 height 4
click at [676, 210] on li "Download" at bounding box center [674, 210] width 23 height 8
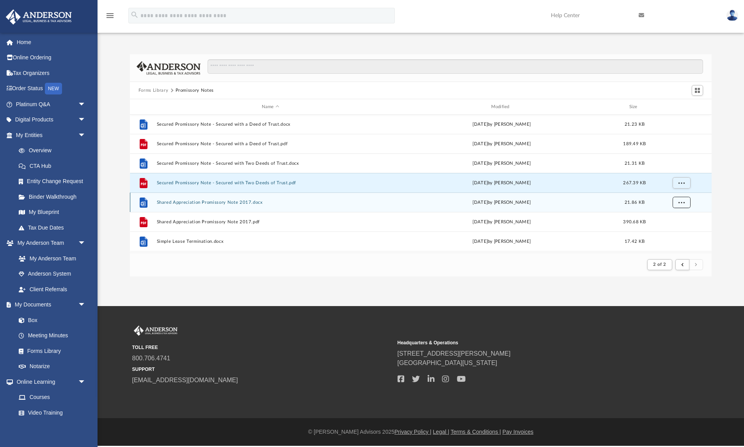
click at [681, 204] on span "More options" at bounding box center [681, 202] width 6 height 4
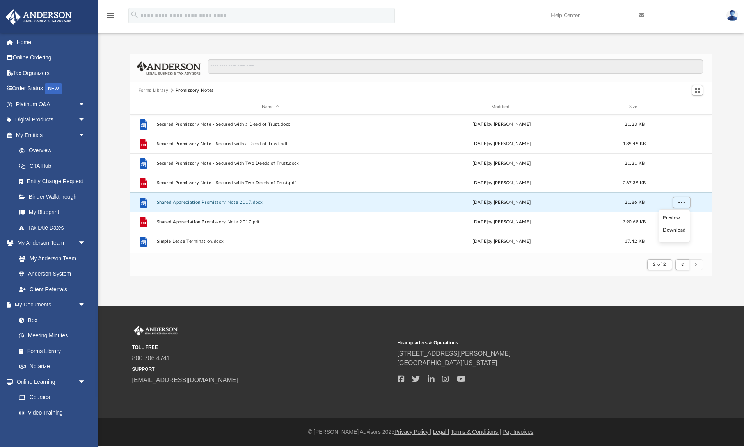
click at [676, 231] on li "Download" at bounding box center [674, 230] width 23 height 8
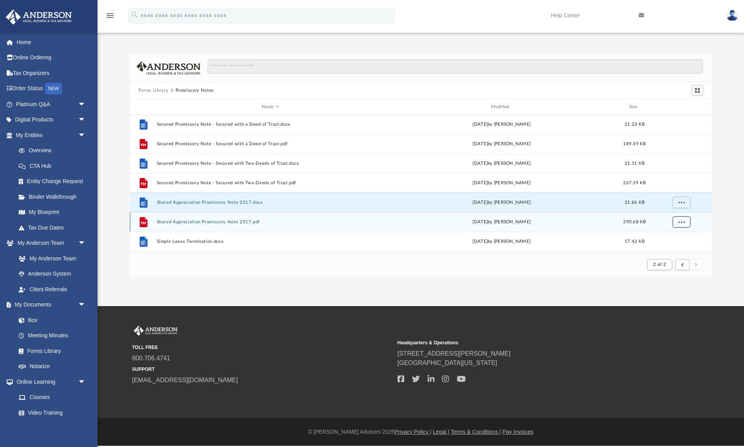
click at [683, 224] on span "More options" at bounding box center [681, 221] width 6 height 4
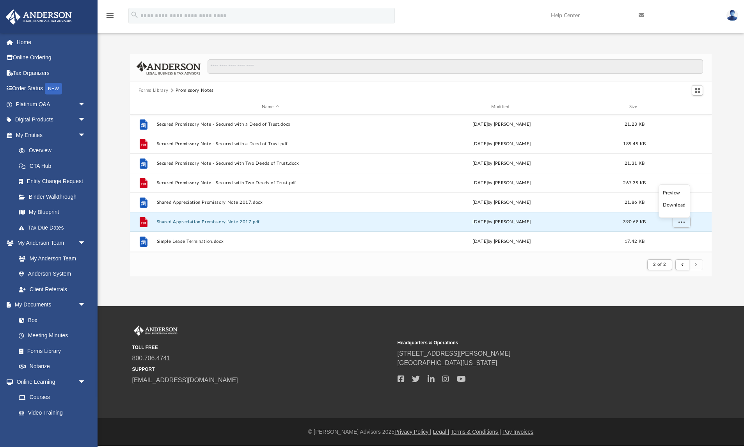
click at [682, 204] on li "Download" at bounding box center [674, 205] width 23 height 8
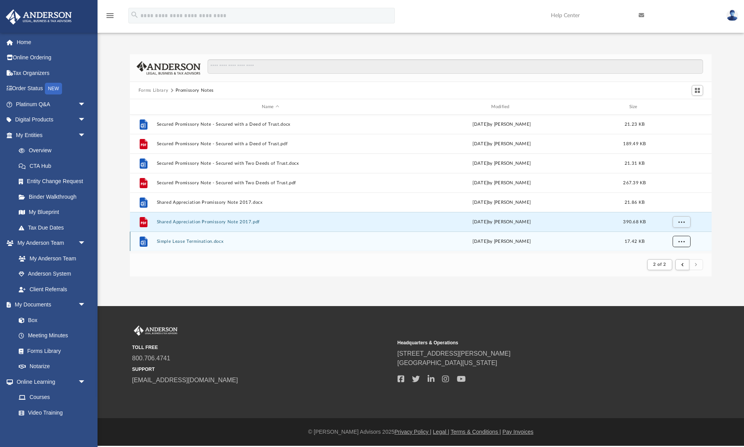
click at [680, 243] on span "More options" at bounding box center [681, 241] width 6 height 4
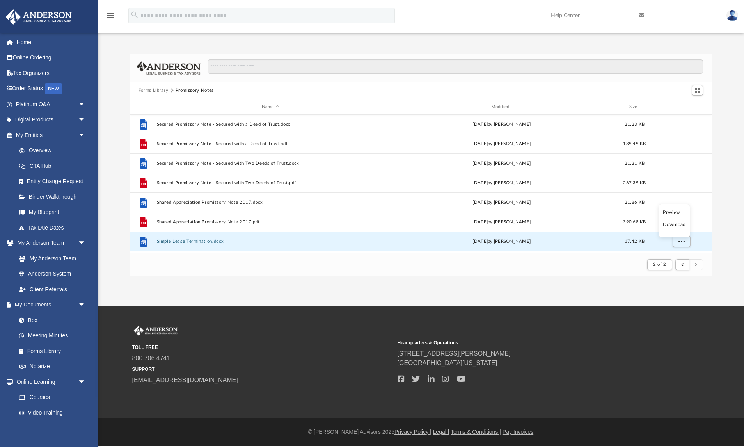
click at [677, 223] on li "Download" at bounding box center [674, 224] width 23 height 8
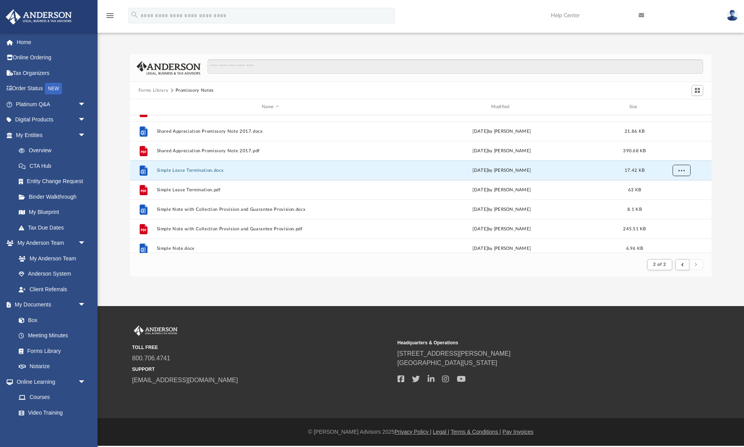
scroll to position [637, 0]
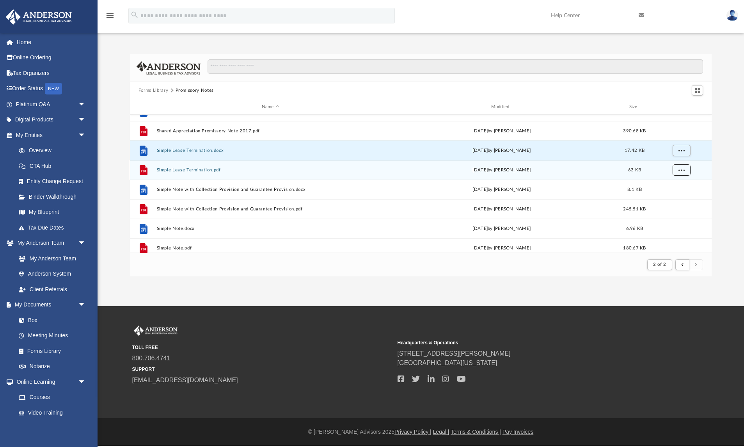
click at [683, 171] on span "More options" at bounding box center [681, 169] width 6 height 4
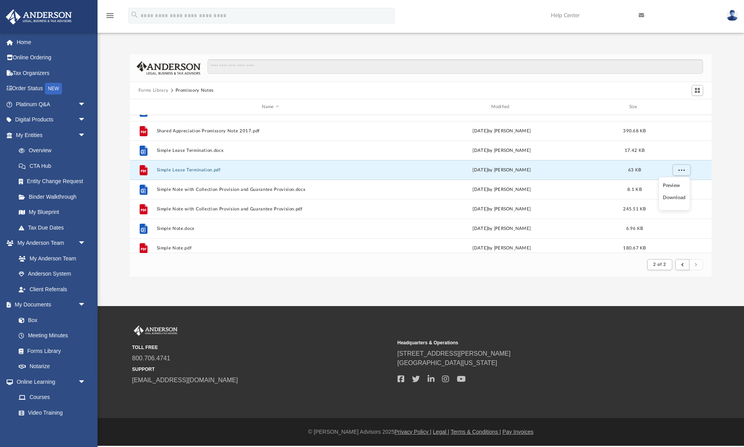
click at [674, 201] on li "Download" at bounding box center [674, 197] width 23 height 8
click at [682, 173] on button "More options" at bounding box center [681, 170] width 18 height 12
click at [678, 198] on li "Download" at bounding box center [674, 197] width 23 height 8
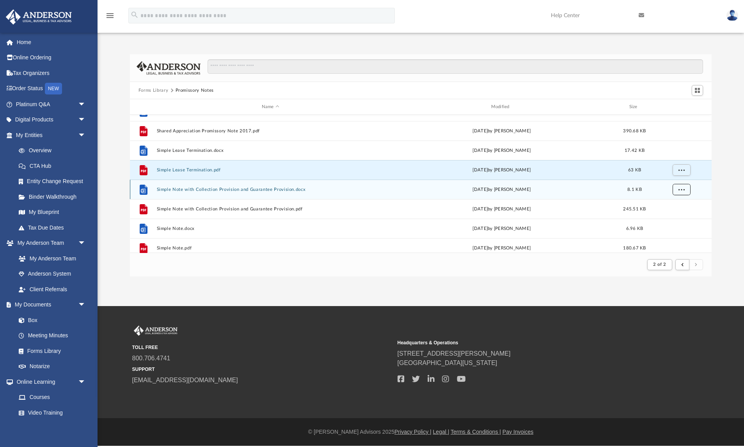
click at [683, 191] on span "More options" at bounding box center [681, 189] width 6 height 4
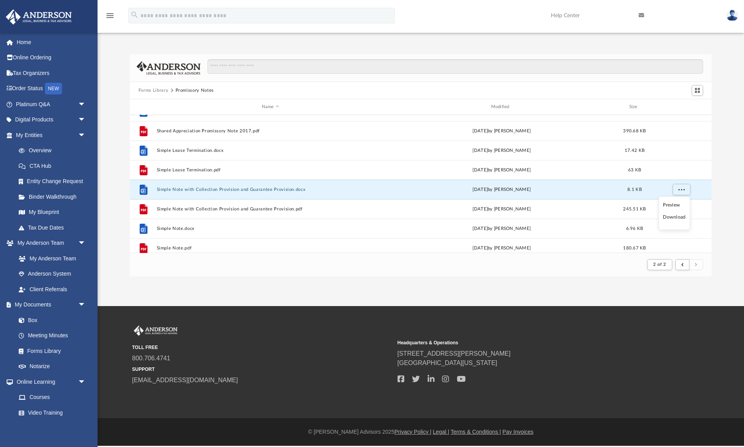
click at [675, 218] on li "Download" at bounding box center [674, 217] width 23 height 8
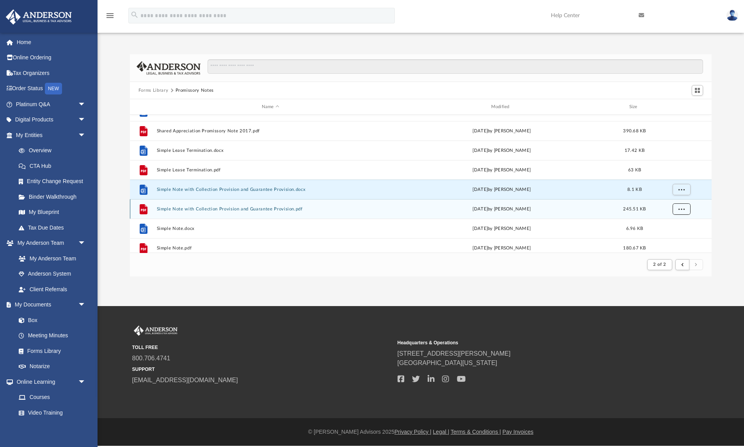
click at [683, 206] on span "More options" at bounding box center [681, 208] width 6 height 4
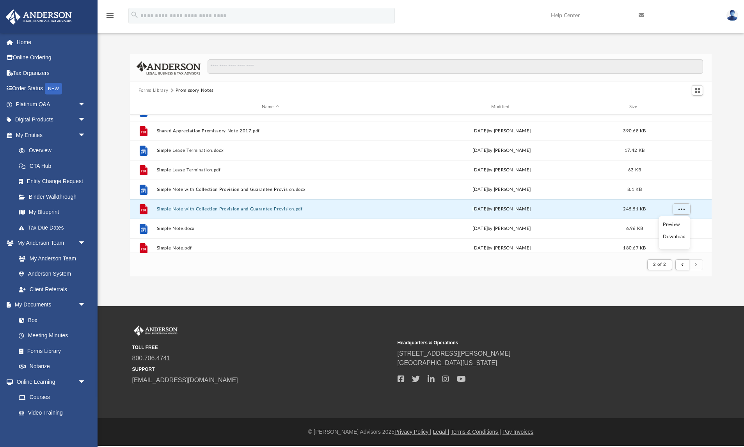
click at [674, 236] on li "Download" at bounding box center [674, 236] width 23 height 8
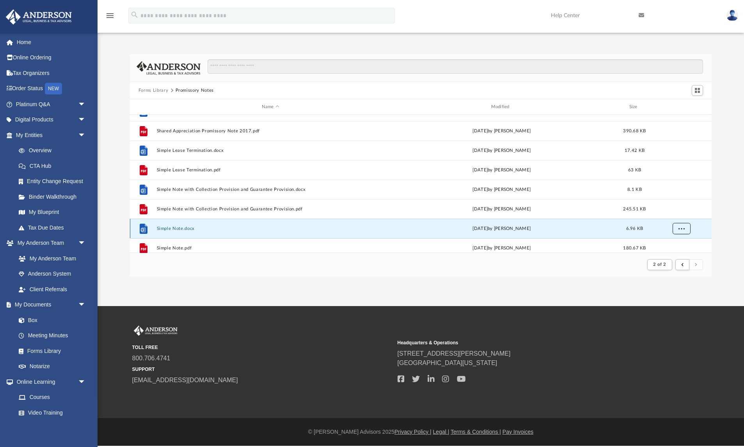
click at [677, 229] on button "More options" at bounding box center [681, 229] width 18 height 12
click at [679, 211] on li "Download" at bounding box center [674, 212] width 23 height 8
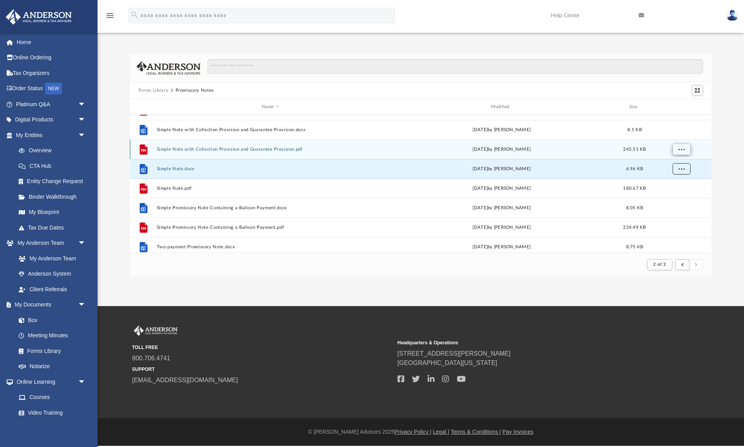
scroll to position [699, 0]
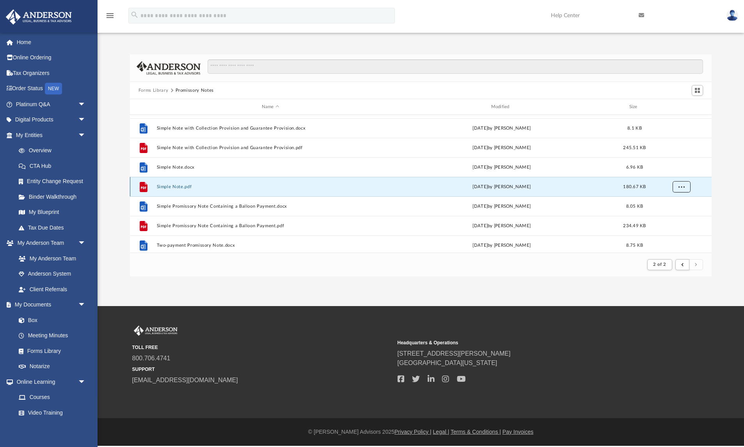
click at [685, 183] on button "More options" at bounding box center [681, 187] width 18 height 12
click at [677, 216] on li "Download" at bounding box center [674, 214] width 23 height 8
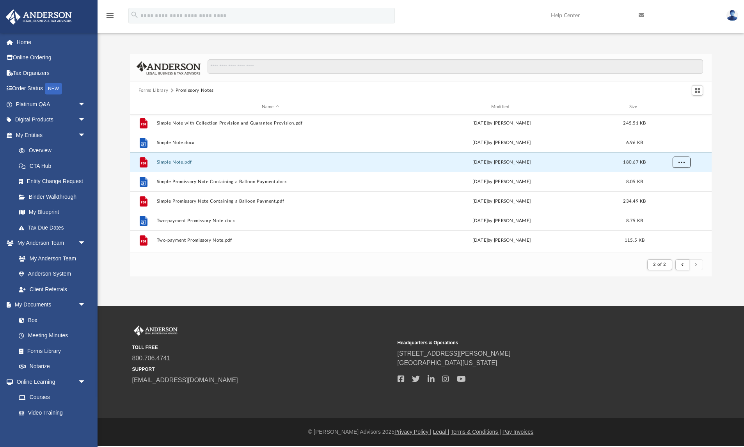
scroll to position [735, 0]
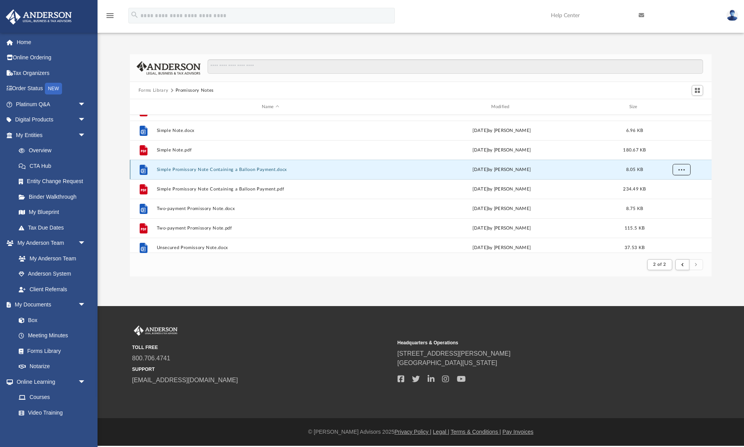
click at [681, 170] on span "More options" at bounding box center [681, 169] width 6 height 4
click at [678, 198] on li "Download" at bounding box center [674, 197] width 23 height 8
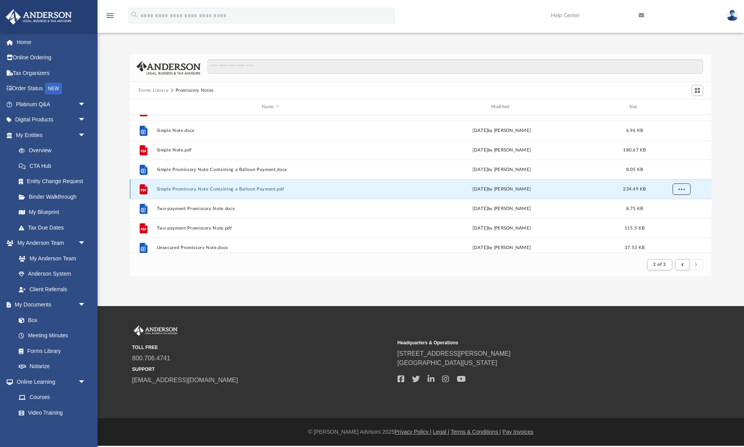
click at [680, 189] on span "More options" at bounding box center [681, 188] width 6 height 4
click at [676, 218] on li "Download" at bounding box center [674, 217] width 23 height 8
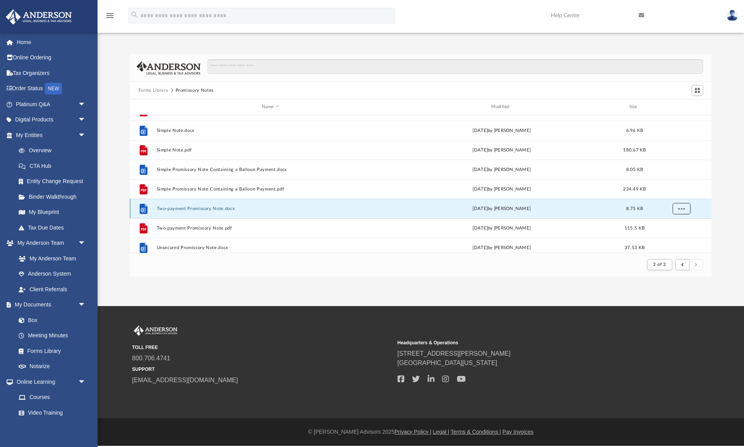
click at [682, 206] on span "More options" at bounding box center [681, 208] width 6 height 4
click at [677, 236] on li "Download" at bounding box center [674, 236] width 23 height 8
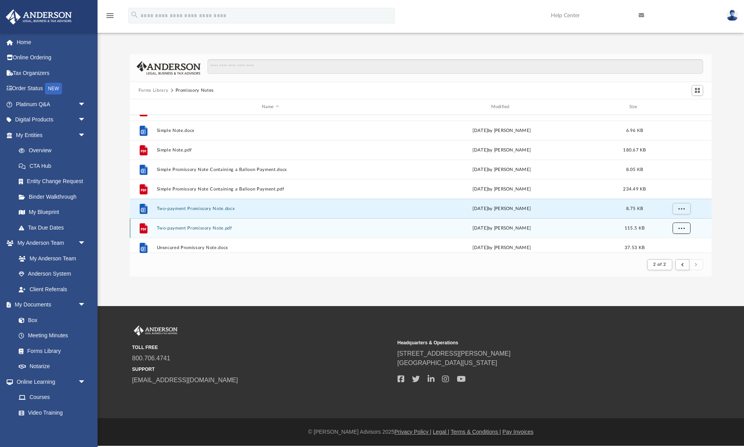
click at [682, 230] on span "More options" at bounding box center [681, 227] width 6 height 4
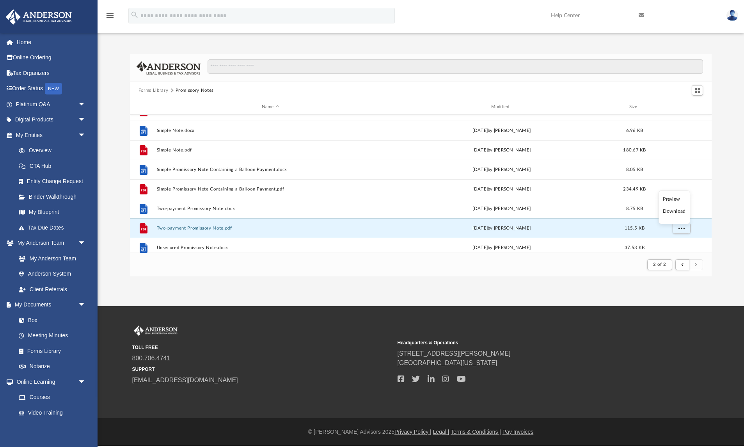
click at [681, 210] on li "Download" at bounding box center [674, 211] width 23 height 8
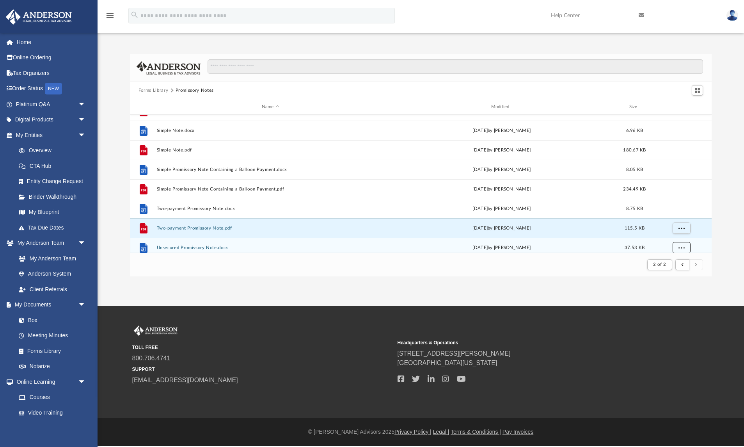
scroll to position [740, 0]
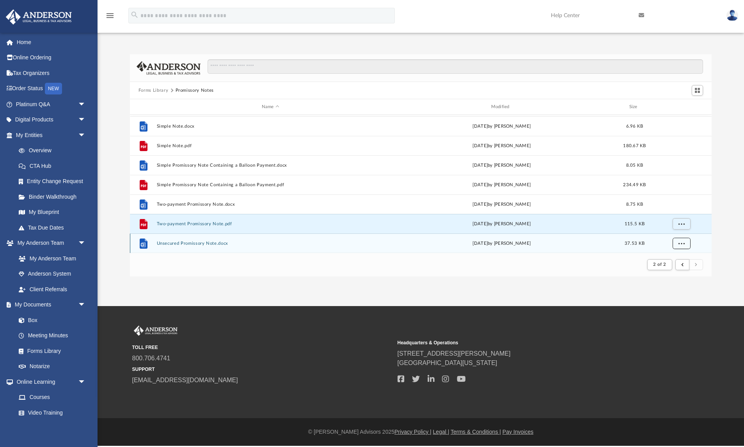
click at [681, 244] on span "More options" at bounding box center [681, 243] width 6 height 4
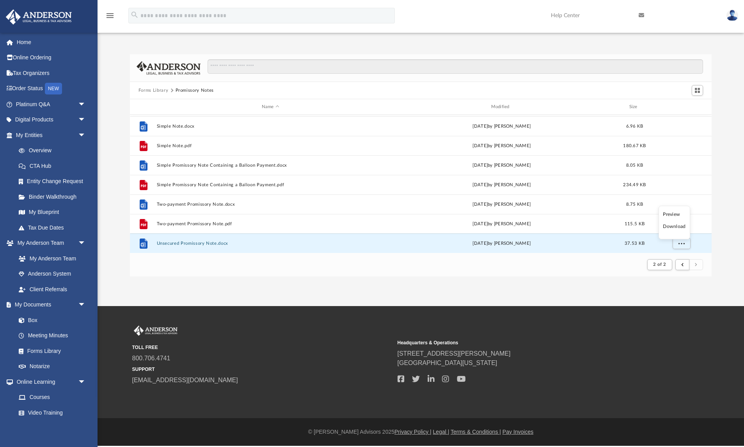
click at [676, 224] on li "Download" at bounding box center [674, 226] width 23 height 8
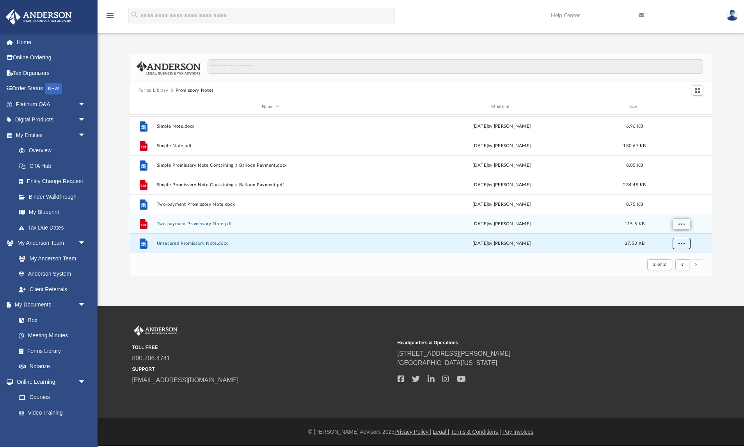
scroll to position [759, 0]
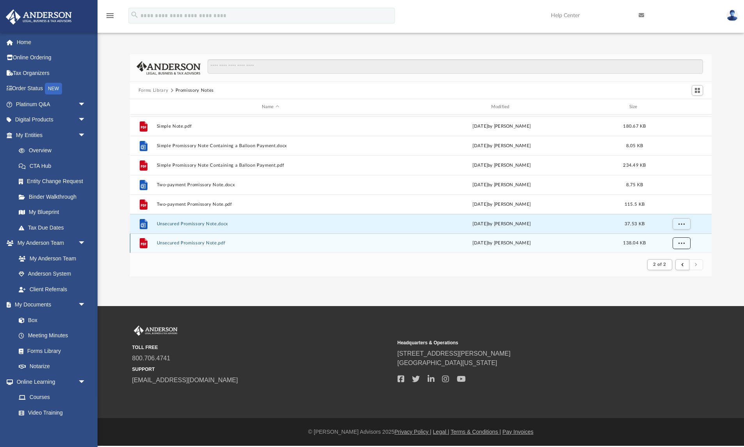
click at [682, 242] on span "More options" at bounding box center [681, 243] width 6 height 4
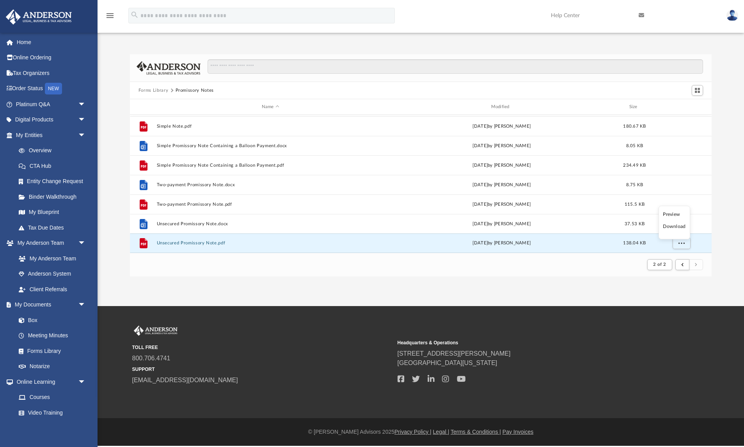
click at [678, 227] on li "Download" at bounding box center [674, 226] width 23 height 8
click at [150, 90] on button "Forms Library" at bounding box center [153, 90] width 30 height 7
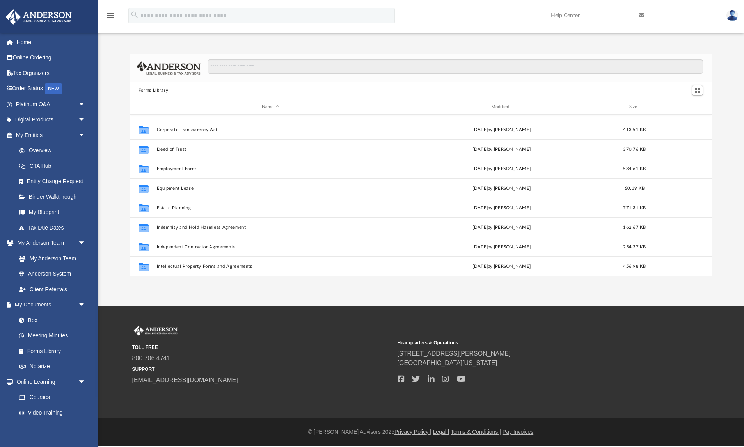
scroll to position [423, 0]
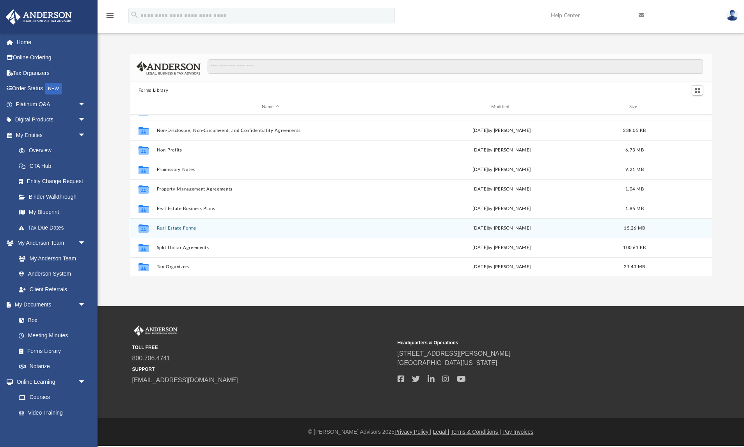
click at [183, 228] on button "Real Estate Forms" at bounding box center [270, 227] width 228 height 5
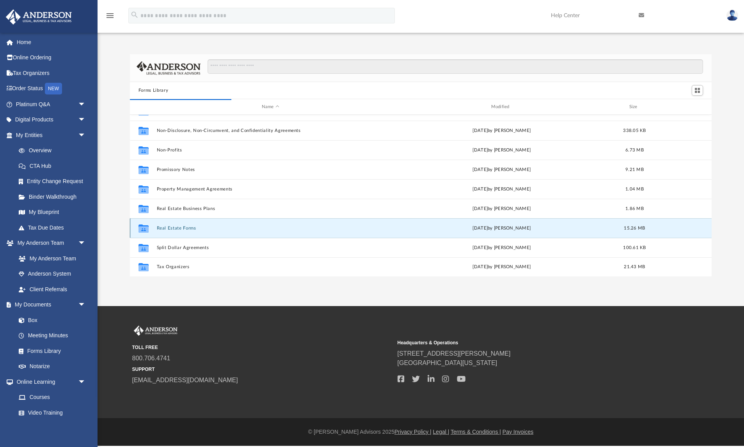
click at [183, 227] on button "Real Estate Forms" at bounding box center [270, 227] width 228 height 5
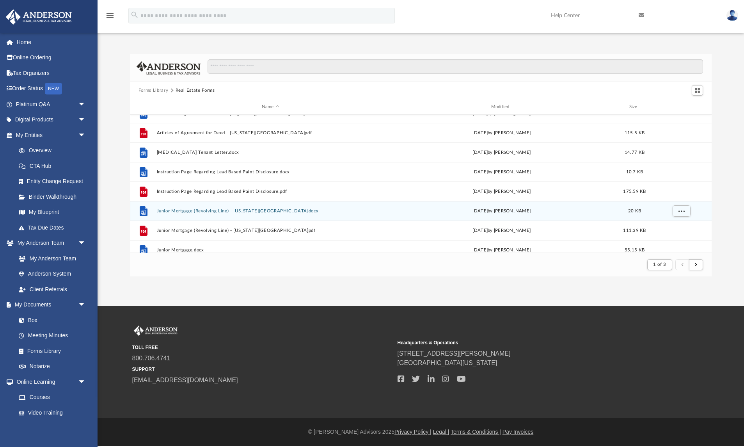
scroll to position [0, 0]
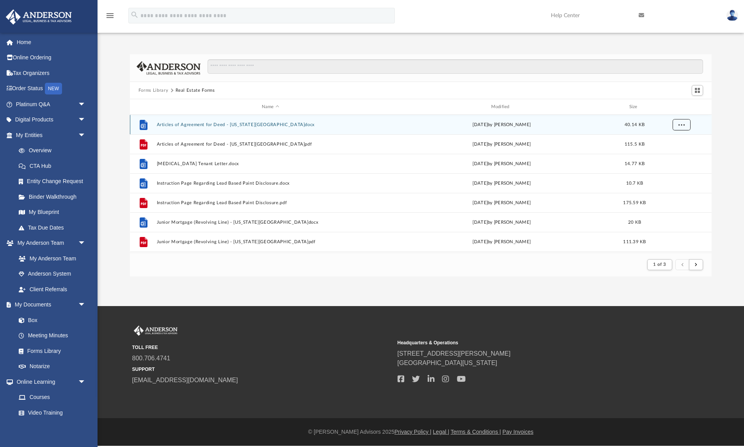
click at [682, 123] on span "More options" at bounding box center [681, 124] width 6 height 4
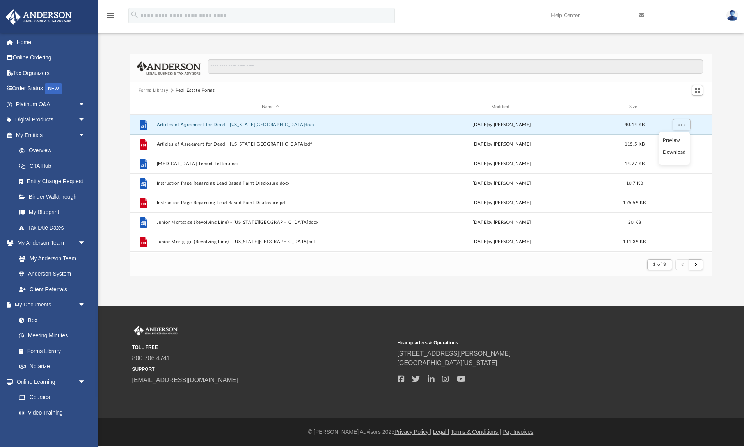
click at [679, 153] on li "Download" at bounding box center [674, 152] width 23 height 8
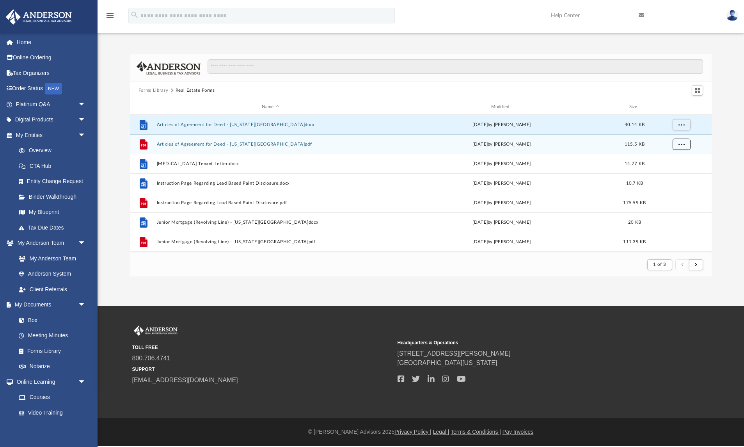
click at [682, 144] on span "More options" at bounding box center [681, 144] width 6 height 4
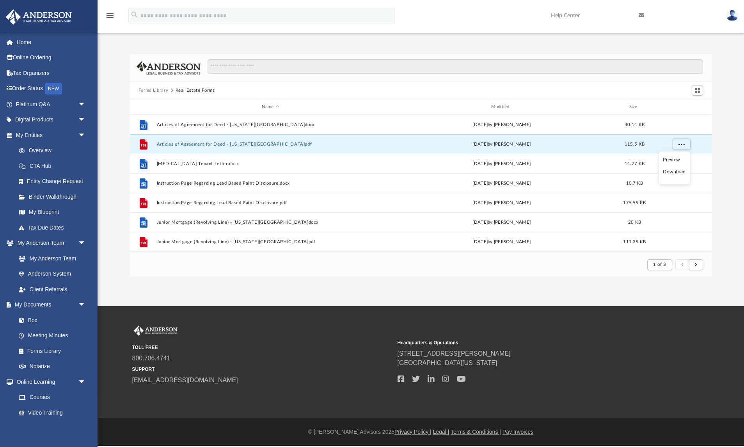
click at [679, 171] on li "Download" at bounding box center [674, 172] width 23 height 8
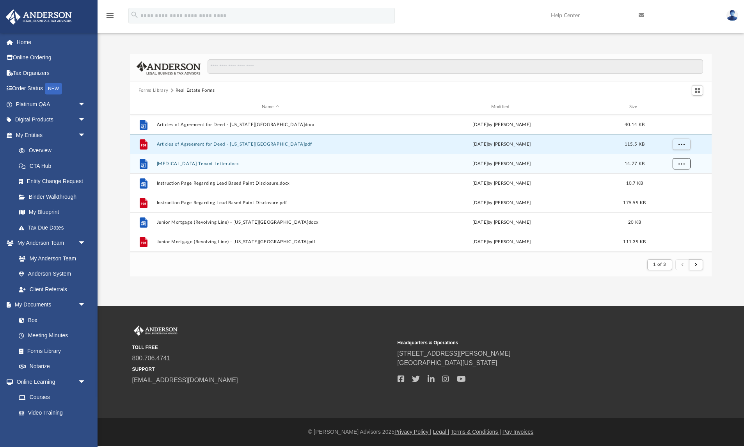
click at [684, 164] on span "More options" at bounding box center [681, 163] width 6 height 4
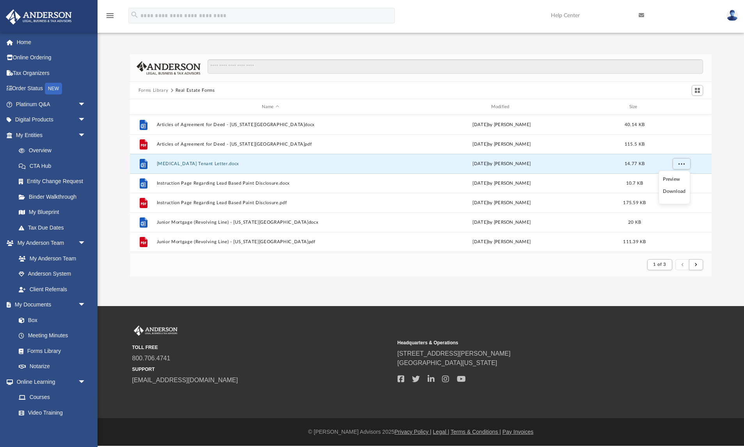
click at [677, 192] on li "Download" at bounding box center [674, 191] width 23 height 8
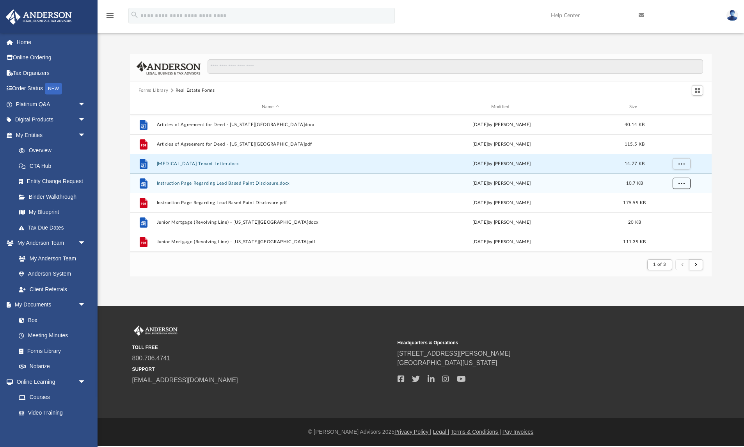
click at [684, 185] on span "More options" at bounding box center [681, 183] width 6 height 4
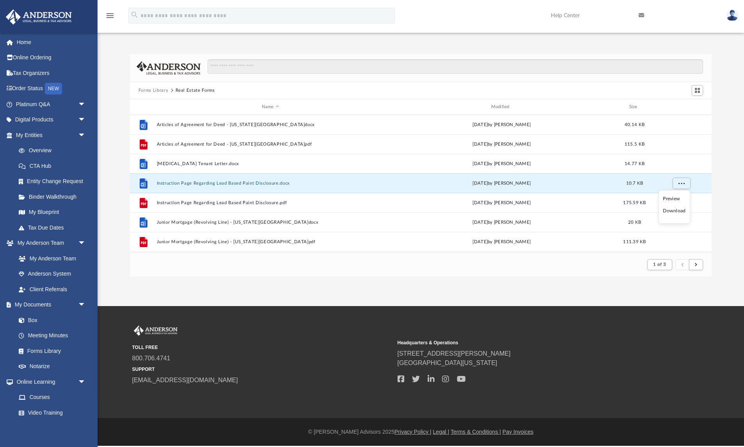
click at [678, 212] on li "Download" at bounding box center [674, 211] width 23 height 8
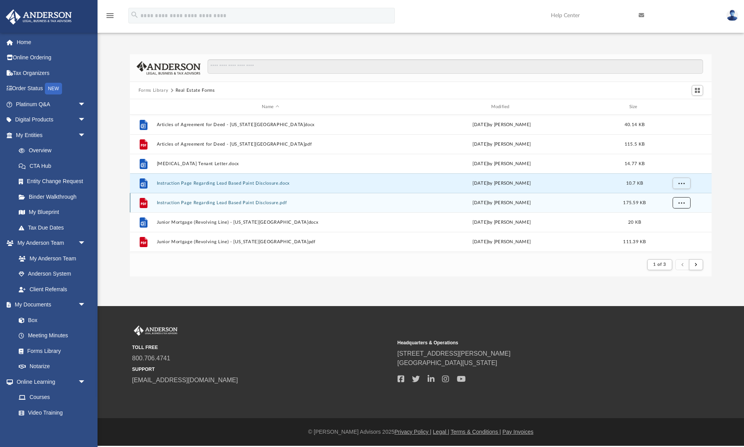
click at [685, 203] on button "More options" at bounding box center [681, 203] width 18 height 12
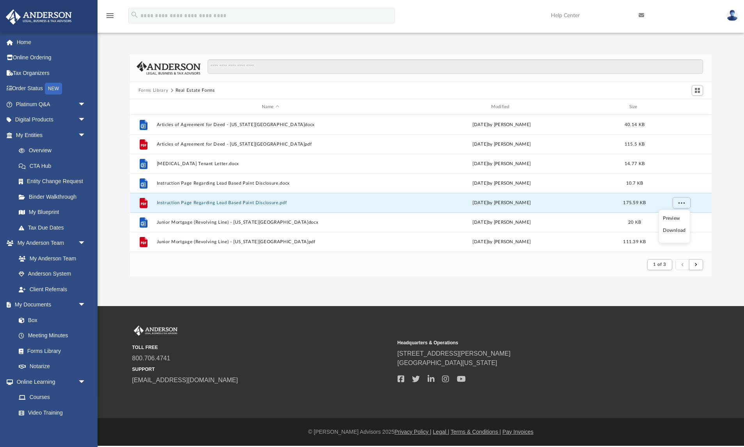
click at [680, 232] on li "Download" at bounding box center [674, 230] width 23 height 8
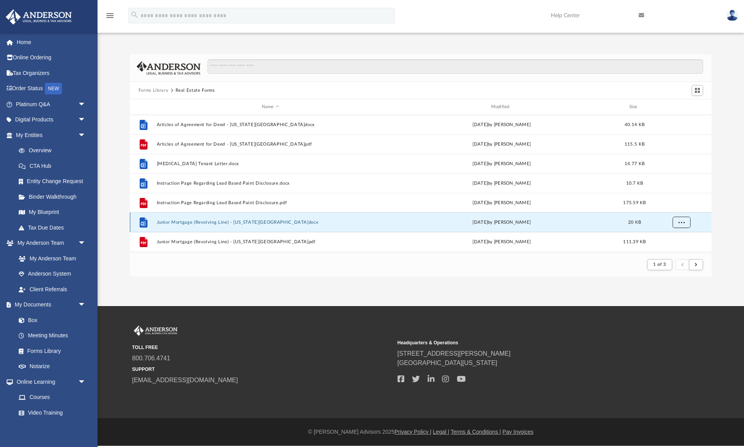
click at [682, 223] on span "More options" at bounding box center [681, 222] width 6 height 4
click at [680, 207] on li "Download" at bounding box center [674, 205] width 23 height 8
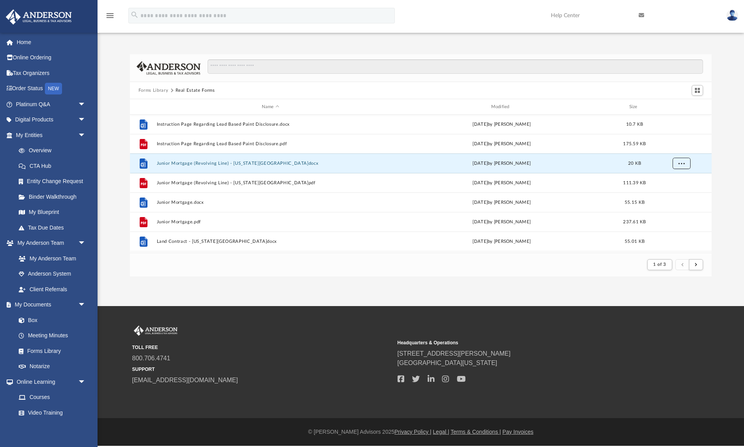
scroll to position [75, 0]
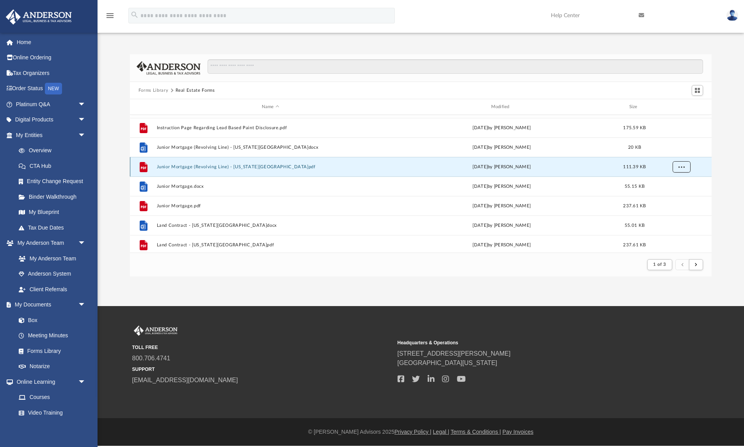
click at [682, 170] on button "More options" at bounding box center [681, 167] width 18 height 12
click at [677, 195] on li "Download" at bounding box center [674, 194] width 23 height 8
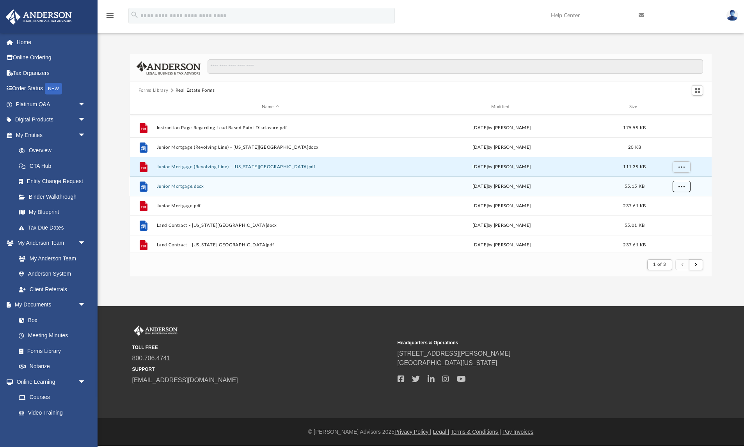
click at [682, 186] on span "More options" at bounding box center [681, 186] width 6 height 4
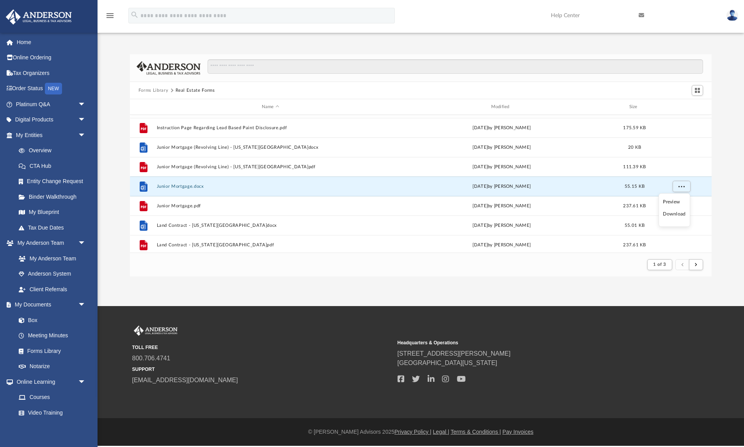
click at [675, 215] on li "Download" at bounding box center [674, 214] width 23 height 8
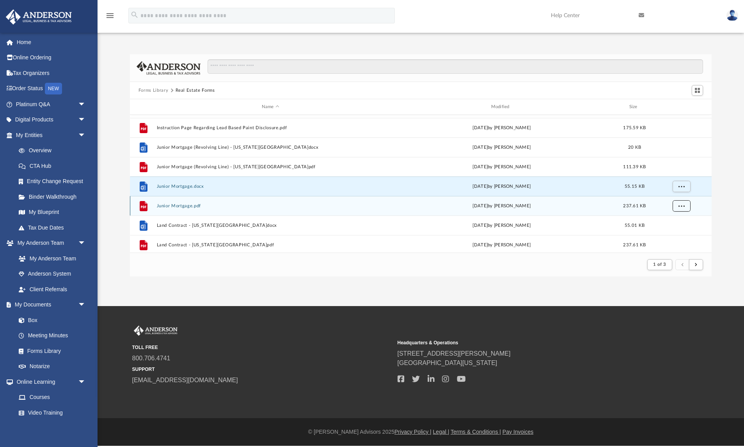
click at [678, 206] on span "More options" at bounding box center [681, 205] width 6 height 4
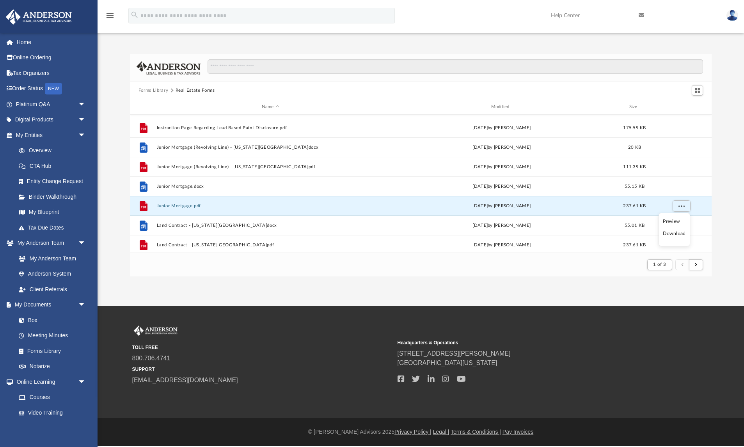
click at [674, 232] on li "Download" at bounding box center [674, 233] width 23 height 8
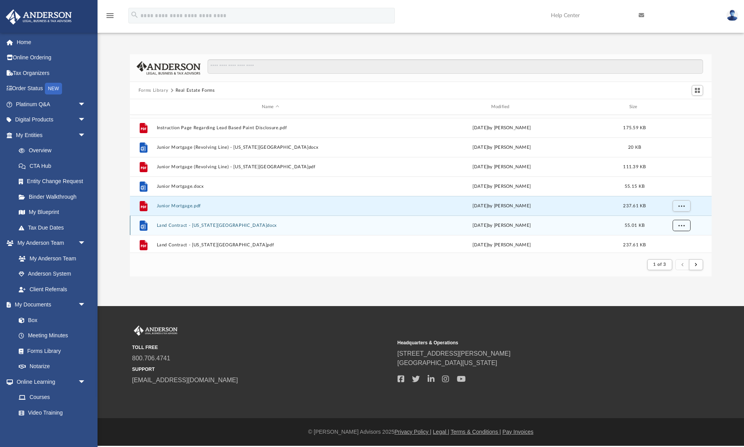
click at [680, 229] on button "More options" at bounding box center [681, 226] width 18 height 12
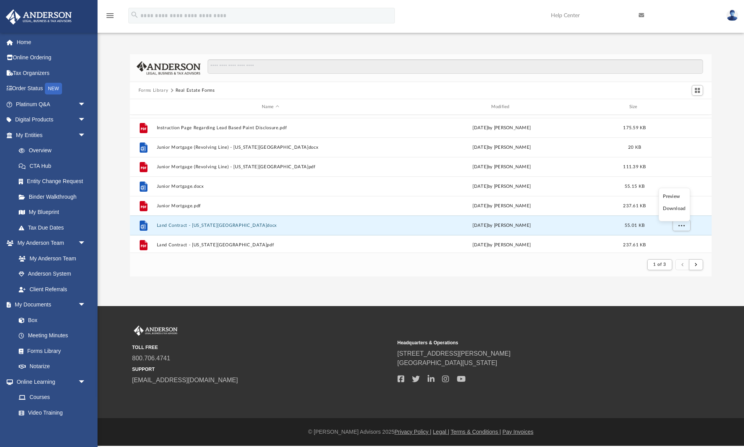
click at [679, 209] on li "Download" at bounding box center [674, 208] width 23 height 8
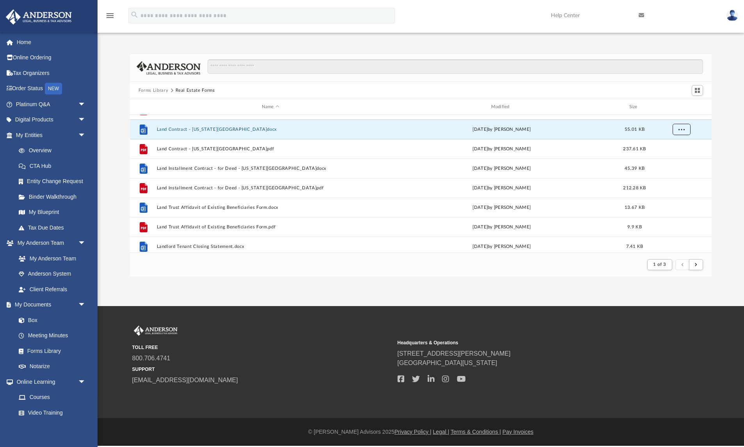
scroll to position [172, 0]
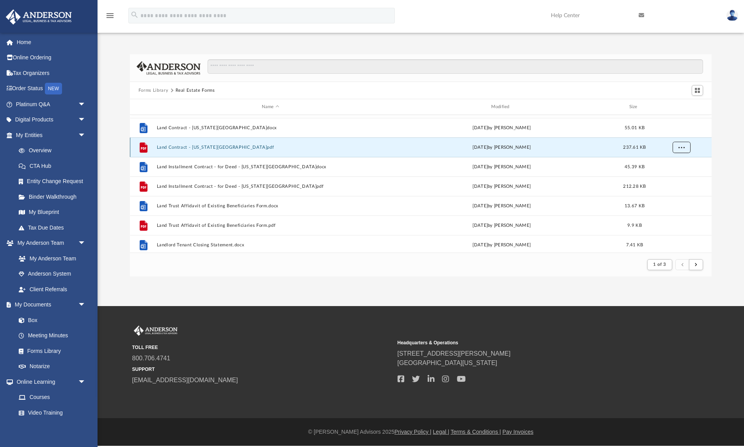
click at [681, 146] on span "More options" at bounding box center [681, 147] width 6 height 4
click at [677, 175] on li "Download" at bounding box center [674, 175] width 23 height 8
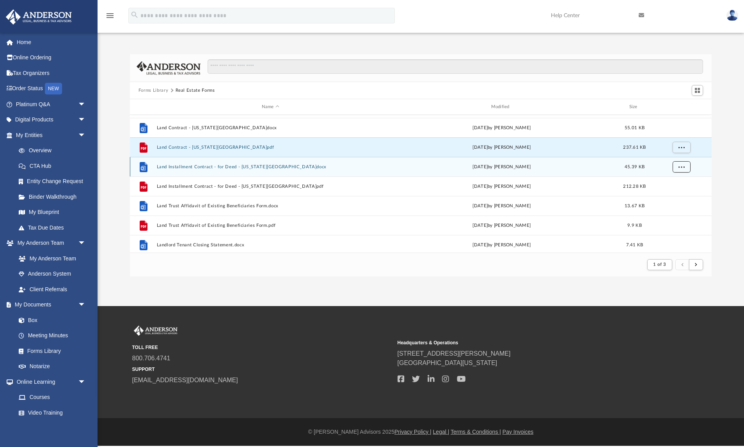
click at [682, 170] on button "More options" at bounding box center [681, 167] width 18 height 12
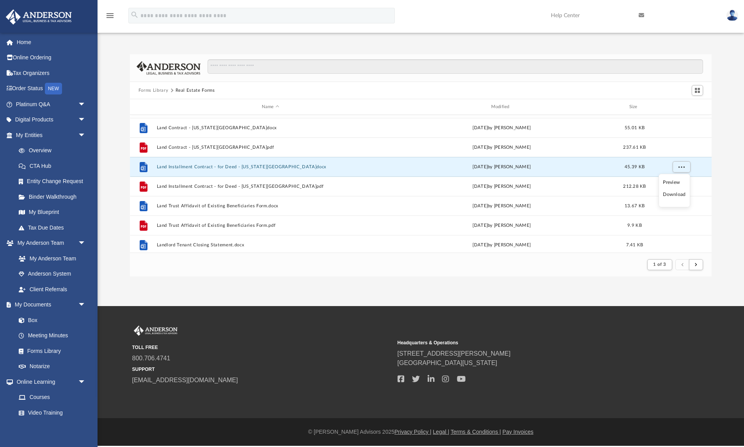
click at [679, 197] on li "Download" at bounding box center [674, 194] width 23 height 8
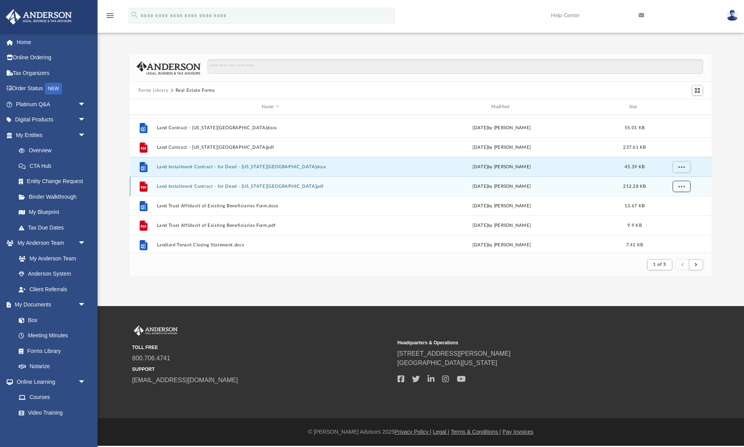
click at [683, 187] on span "More options" at bounding box center [681, 186] width 6 height 4
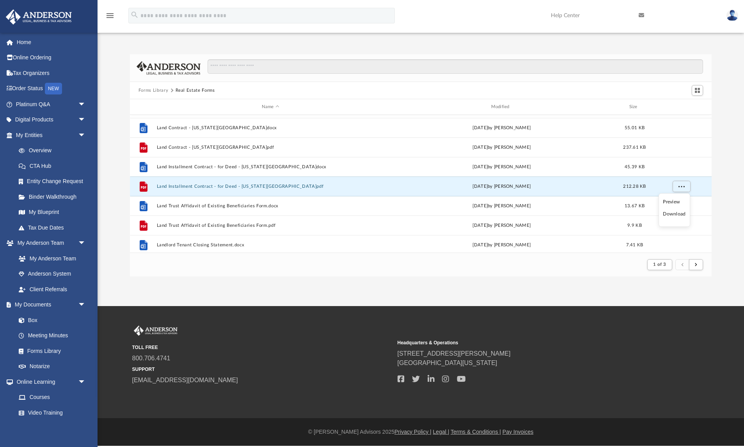
click at [678, 215] on li "Download" at bounding box center [674, 214] width 23 height 8
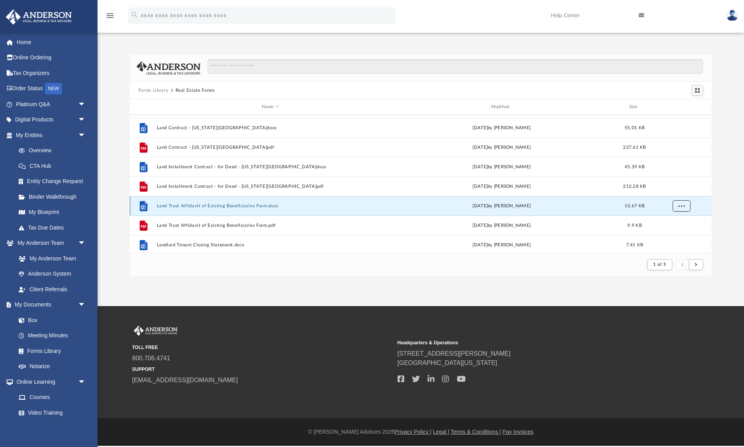
click at [683, 207] on span "More options" at bounding box center [681, 205] width 6 height 4
click at [677, 234] on li "Download" at bounding box center [674, 233] width 23 height 8
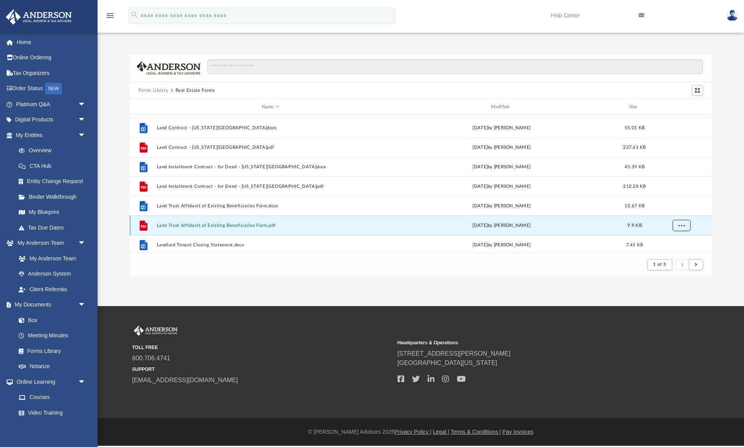
click at [681, 227] on span "More options" at bounding box center [681, 225] width 6 height 4
click at [678, 209] on li "Download" at bounding box center [674, 208] width 23 height 8
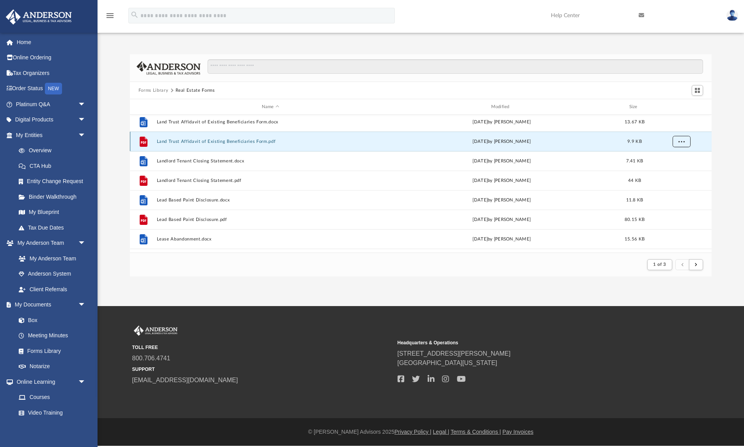
scroll to position [277, 0]
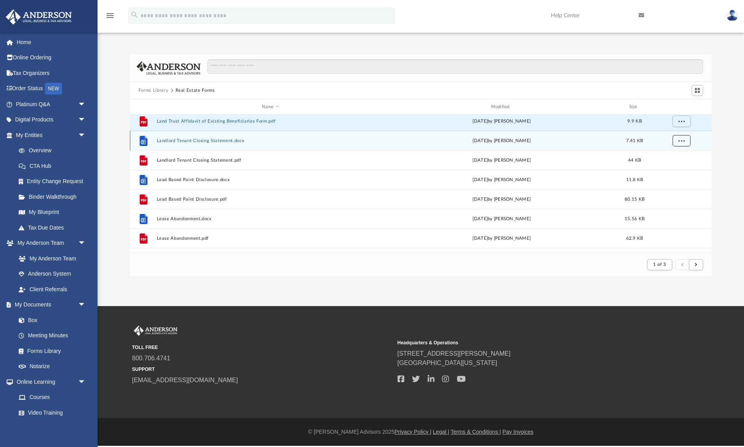
click at [682, 143] on button "More options" at bounding box center [681, 141] width 18 height 12
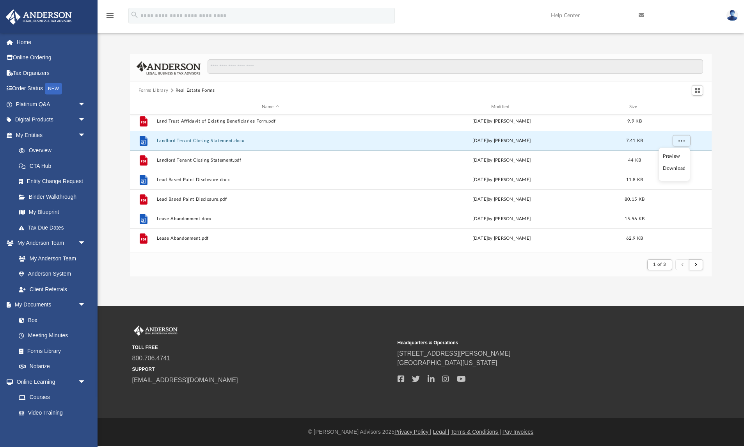
click at [673, 167] on li "Download" at bounding box center [674, 168] width 23 height 8
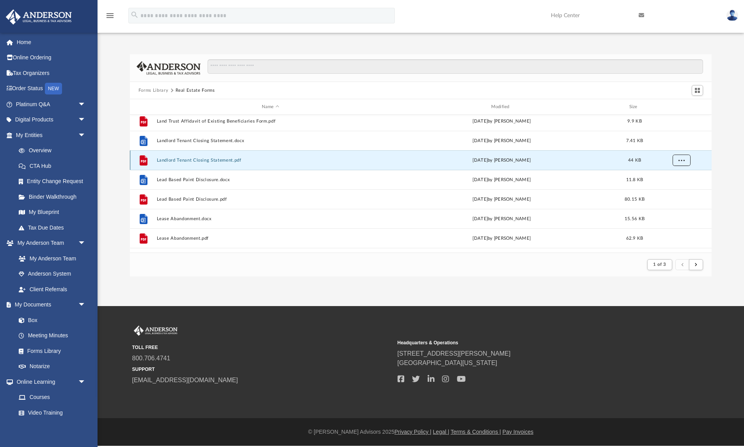
click at [680, 161] on span "More options" at bounding box center [681, 160] width 6 height 4
click at [672, 188] on li "Download" at bounding box center [674, 188] width 23 height 8
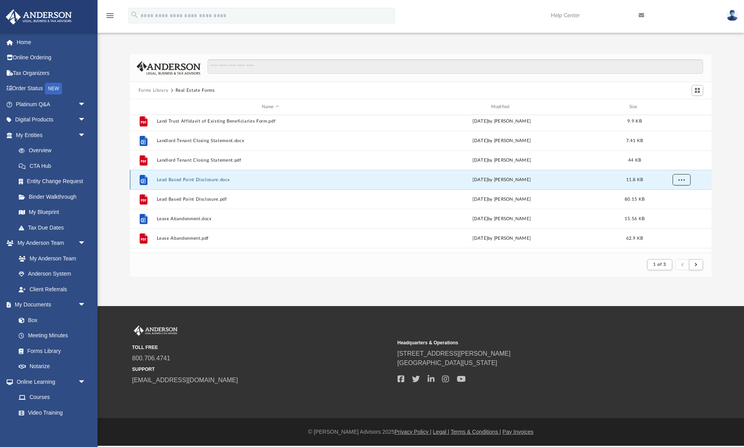
click at [682, 181] on span "More options" at bounding box center [681, 179] width 6 height 4
click at [674, 208] on li "Download" at bounding box center [674, 207] width 23 height 8
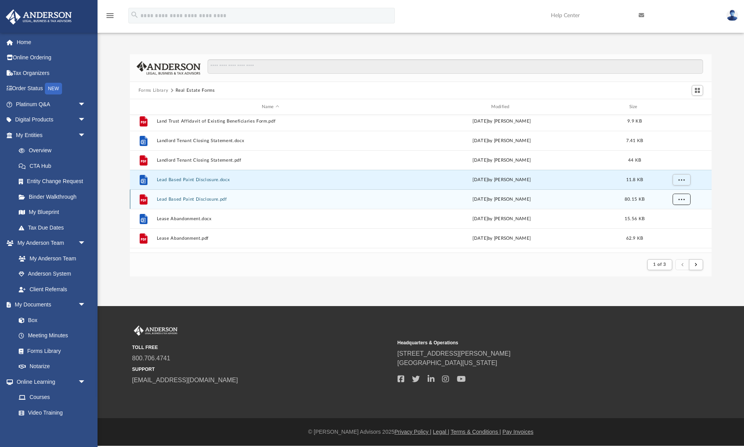
click at [681, 201] on span "More options" at bounding box center [681, 199] width 6 height 4
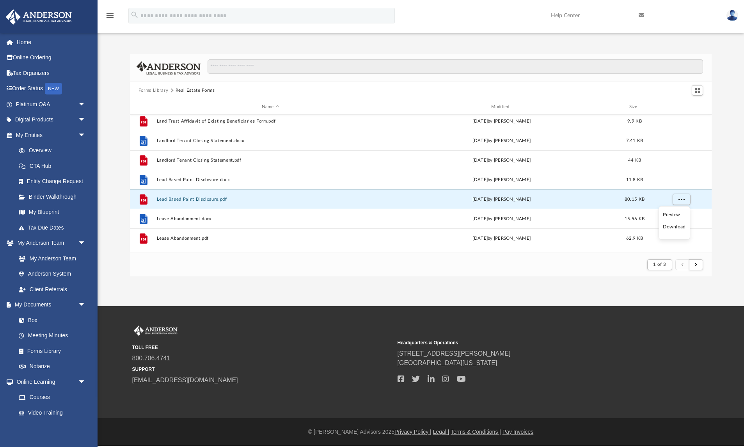
click at [674, 228] on li "Download" at bounding box center [674, 227] width 23 height 8
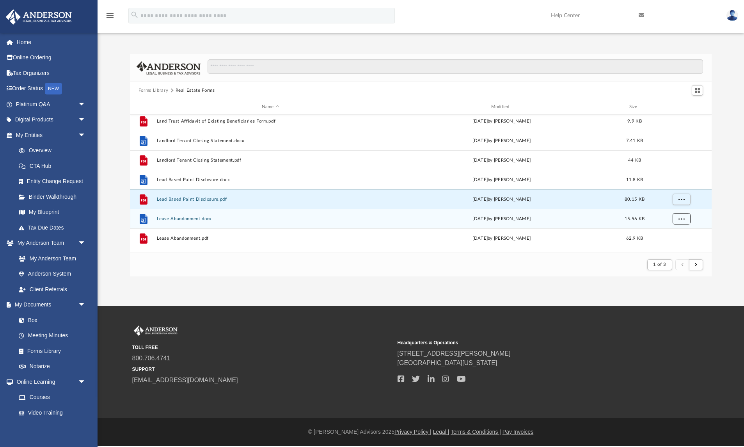
click at [679, 221] on button "More options" at bounding box center [681, 219] width 18 height 12
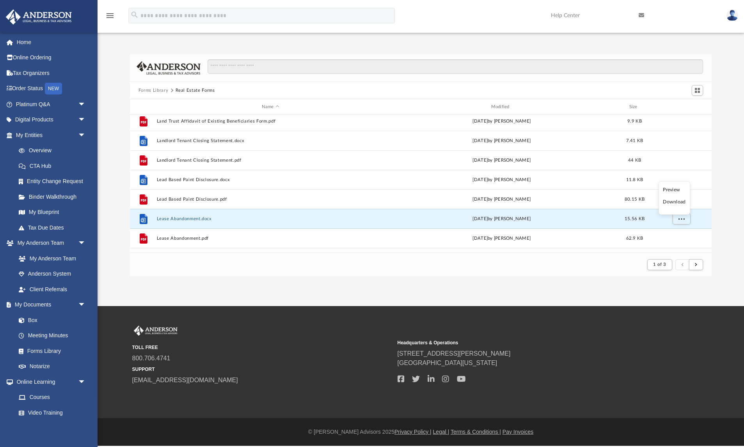
click at [677, 203] on li "Download" at bounding box center [674, 202] width 23 height 8
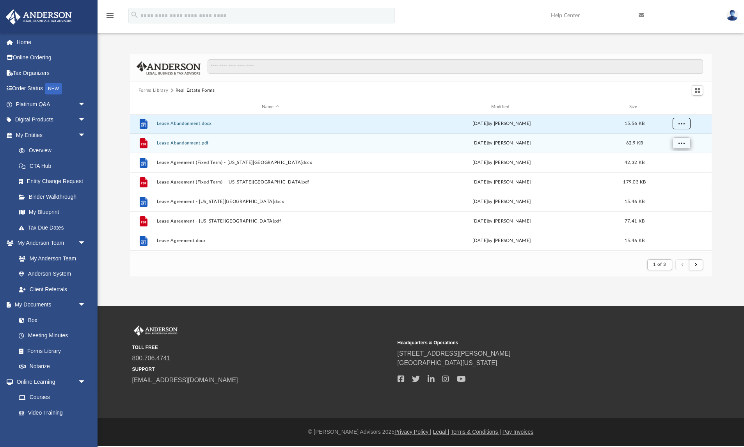
scroll to position [372, 0]
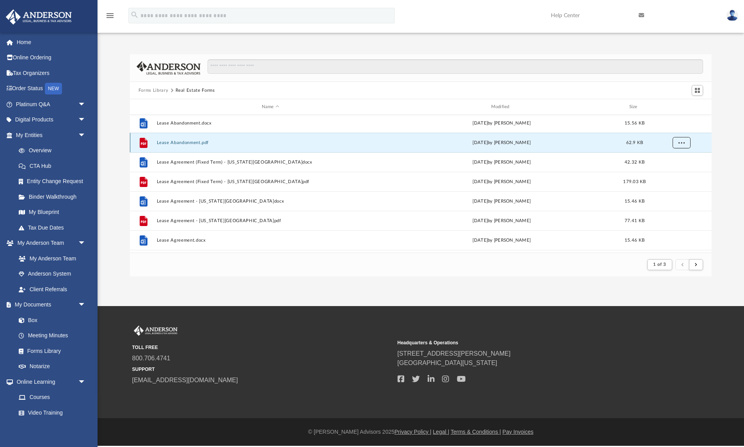
click at [683, 144] on span "More options" at bounding box center [681, 142] width 6 height 4
click at [679, 173] on li "Download" at bounding box center [674, 170] width 23 height 8
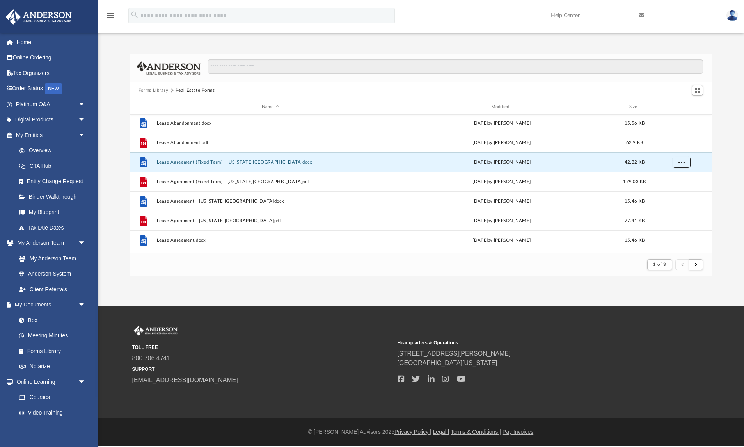
click at [683, 164] on button "More options" at bounding box center [681, 162] width 18 height 12
click at [672, 191] on li "Download" at bounding box center [674, 190] width 23 height 8
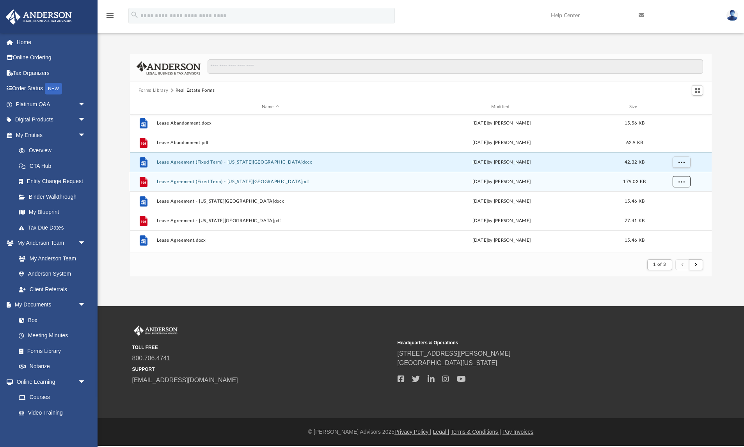
click at [686, 179] on button "More options" at bounding box center [681, 182] width 18 height 12
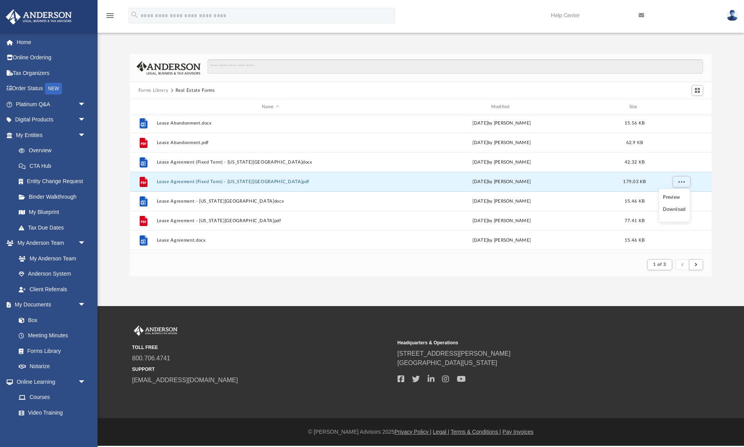
click at [674, 211] on li "Download" at bounding box center [674, 209] width 23 height 8
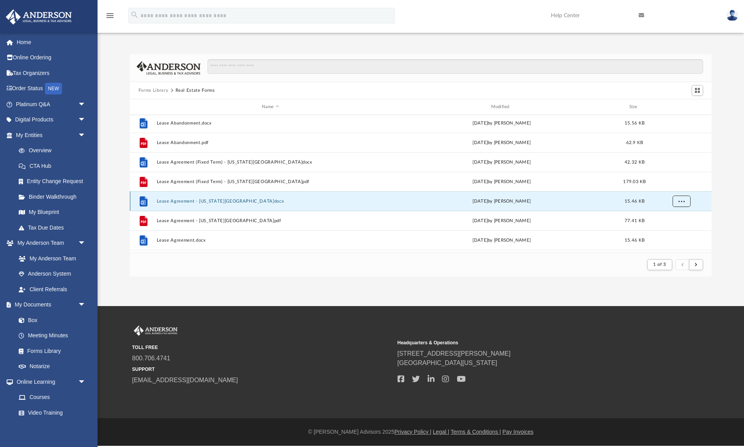
click at [678, 203] on button "More options" at bounding box center [681, 201] width 18 height 12
click at [673, 230] on li "Download" at bounding box center [674, 229] width 23 height 8
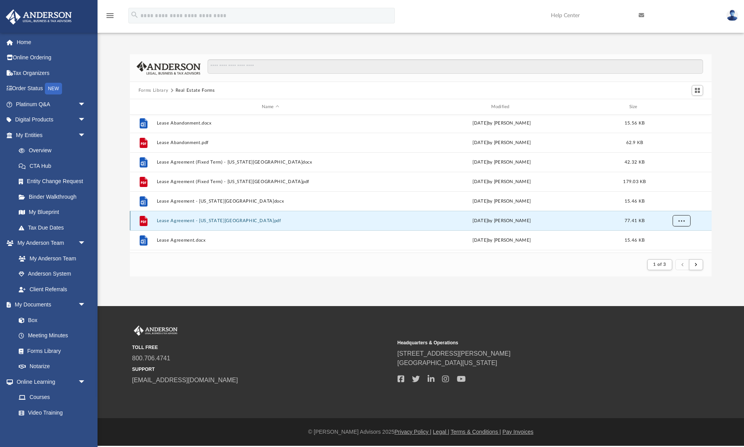
click at [681, 222] on span "More options" at bounding box center [681, 220] width 6 height 4
click at [680, 205] on li "Download" at bounding box center [674, 204] width 23 height 8
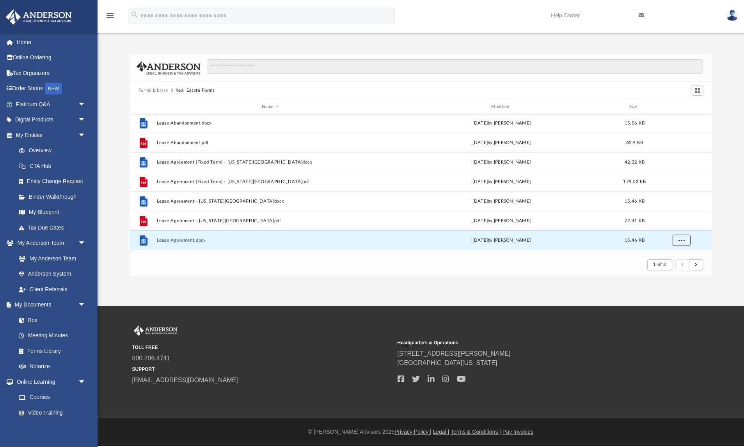
click at [682, 242] on span "More options" at bounding box center [681, 240] width 6 height 4
click at [681, 222] on li "Download" at bounding box center [674, 223] width 23 height 8
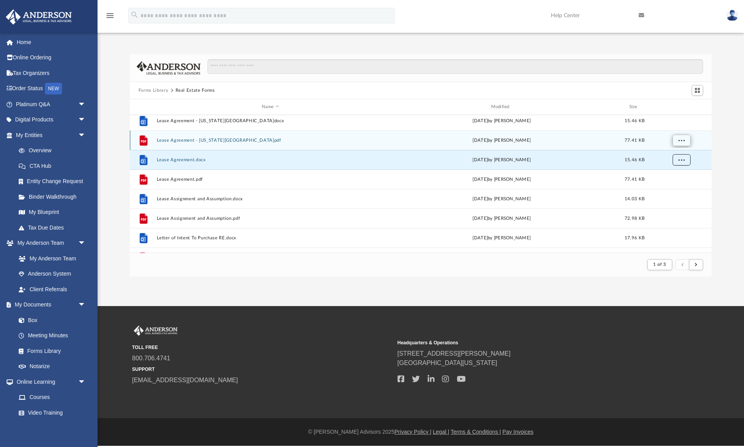
scroll to position [475, 0]
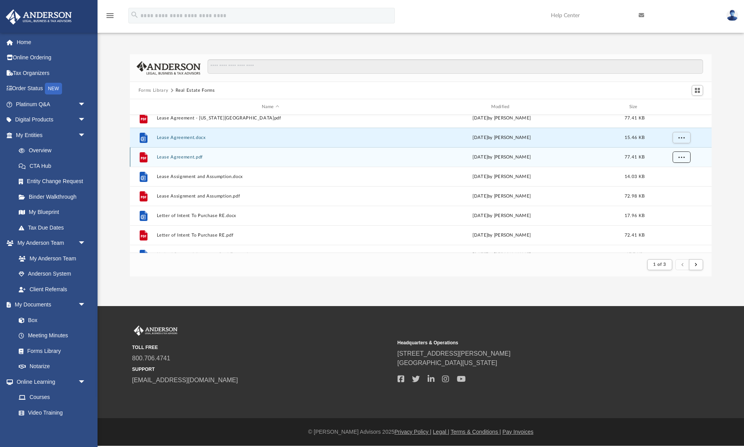
click at [681, 156] on span "More options" at bounding box center [681, 156] width 6 height 4
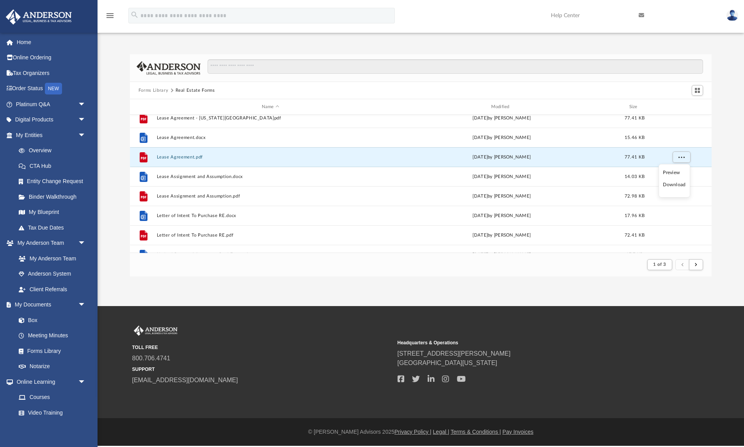
click at [678, 186] on li "Download" at bounding box center [674, 185] width 23 height 8
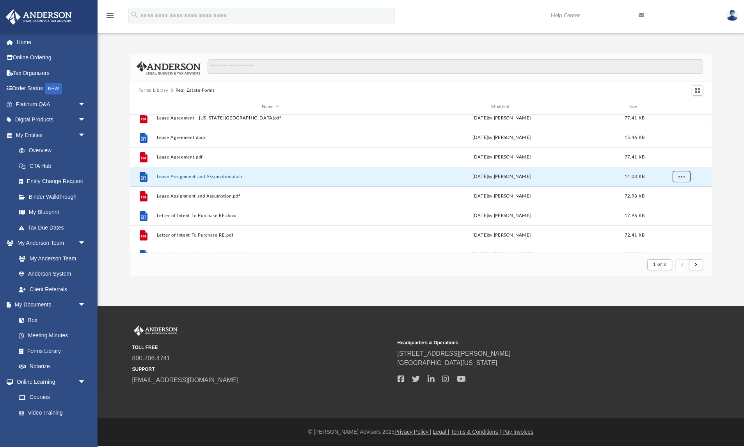
click at [685, 177] on button "More options" at bounding box center [681, 177] width 18 height 12
click at [680, 206] on li "Download" at bounding box center [674, 204] width 23 height 8
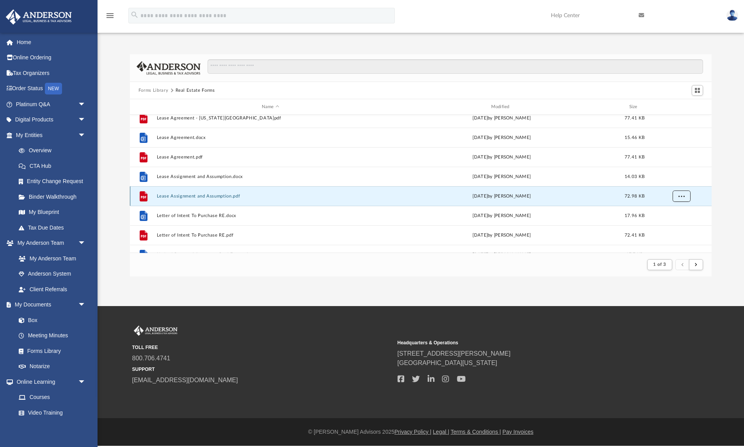
click at [681, 195] on span "More options" at bounding box center [681, 195] width 6 height 4
click at [677, 226] on li "Download" at bounding box center [674, 224] width 23 height 8
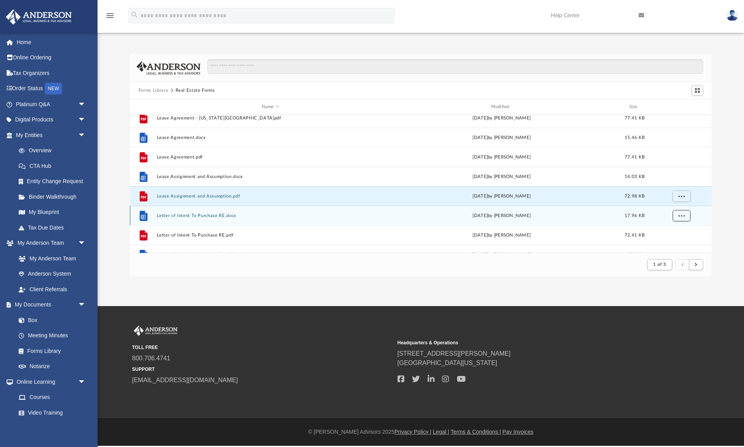
click at [682, 215] on span "More options" at bounding box center [681, 215] width 6 height 4
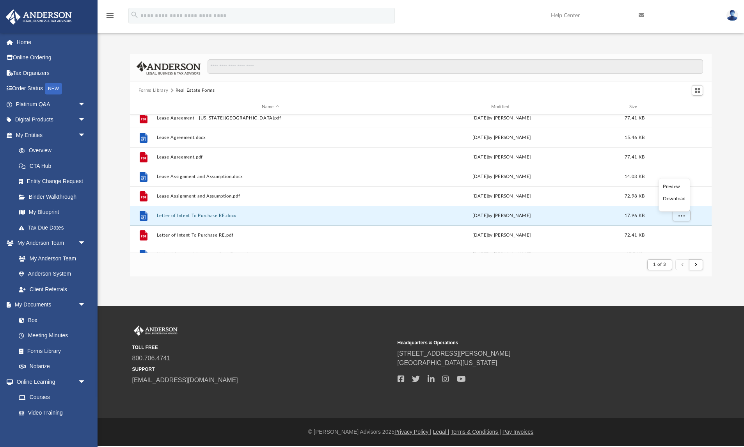
click at [676, 199] on li "Download" at bounding box center [674, 199] width 23 height 8
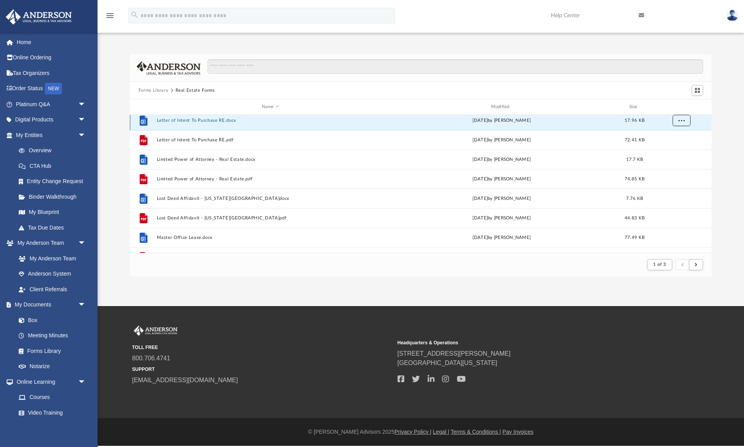
scroll to position [577, 0]
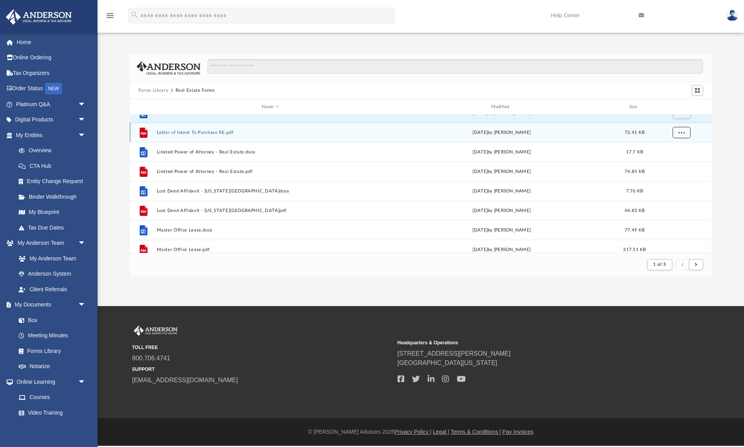
click at [679, 132] on span "More options" at bounding box center [681, 132] width 6 height 4
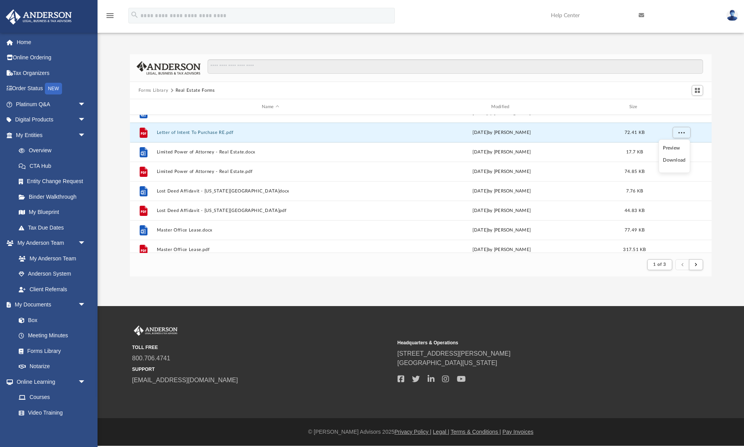
click at [679, 161] on li "Download" at bounding box center [674, 160] width 23 height 8
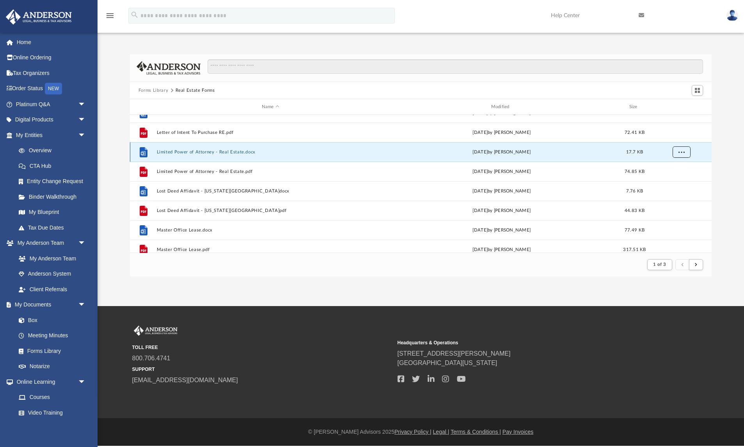
click at [682, 155] on button "More options" at bounding box center [681, 152] width 18 height 12
click at [678, 179] on li "Download" at bounding box center [674, 180] width 23 height 8
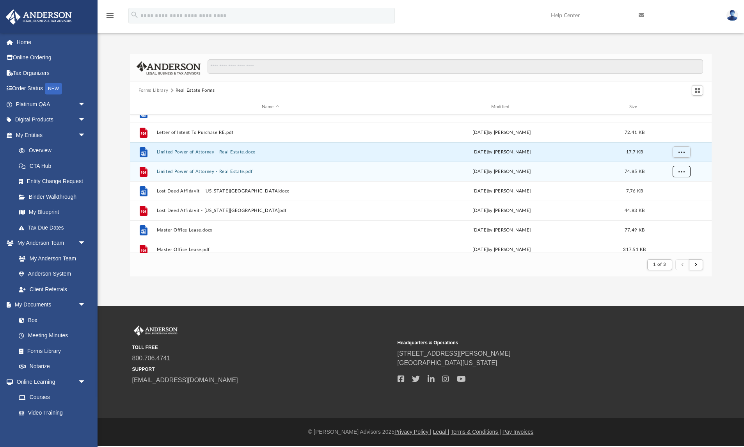
click at [682, 174] on button "More options" at bounding box center [681, 172] width 18 height 12
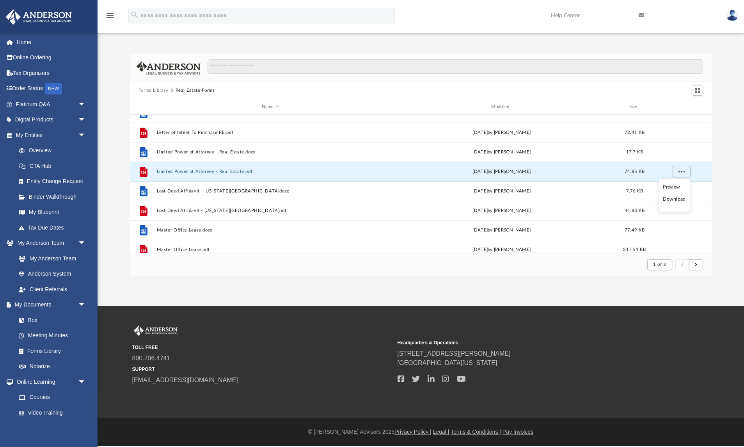
click at [678, 202] on li "Download" at bounding box center [674, 199] width 23 height 8
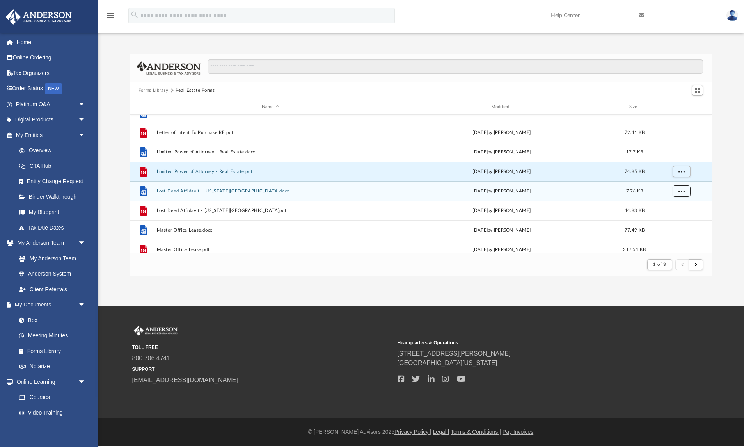
click at [684, 192] on span "More options" at bounding box center [681, 190] width 6 height 4
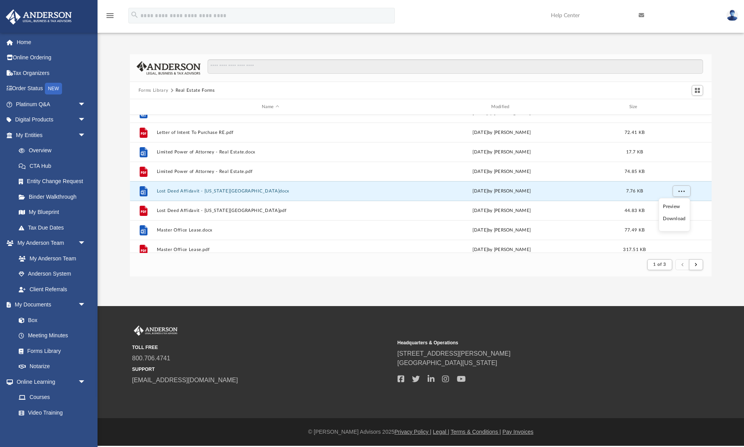
click at [679, 220] on li "Download" at bounding box center [674, 219] width 23 height 8
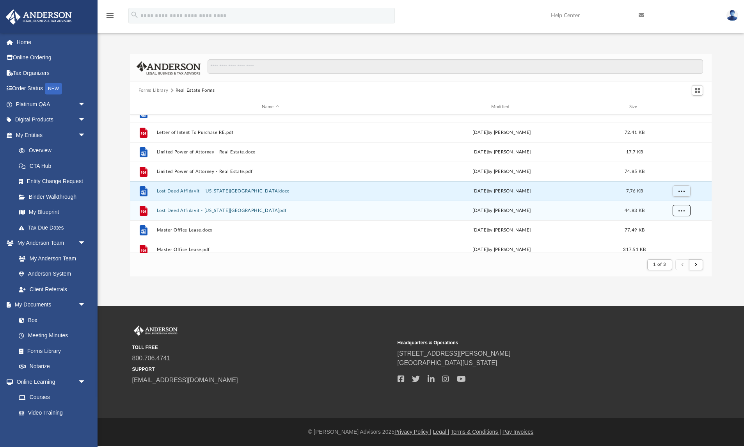
click at [683, 210] on span "More options" at bounding box center [681, 210] width 6 height 4
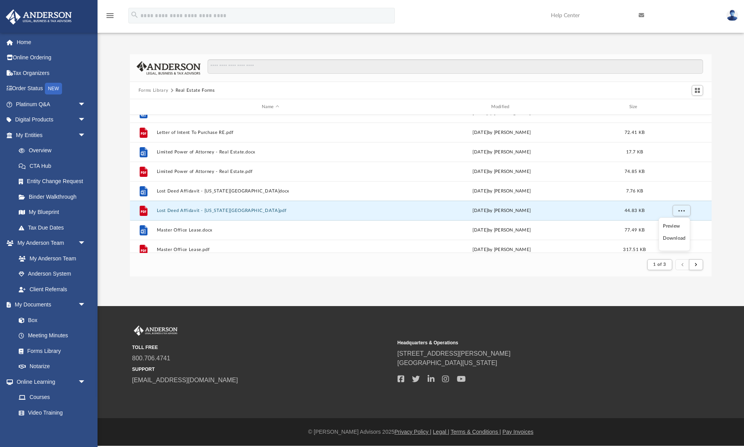
click at [678, 239] on li "Download" at bounding box center [674, 238] width 23 height 8
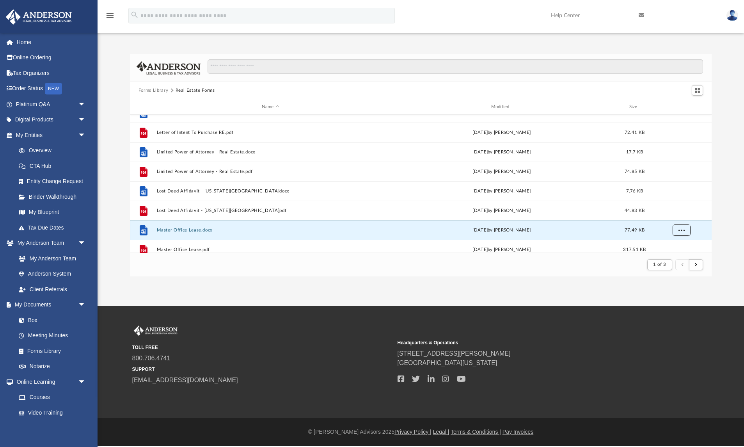
click at [681, 231] on span "More options" at bounding box center [681, 229] width 6 height 4
click at [678, 212] on li "Download" at bounding box center [674, 213] width 23 height 8
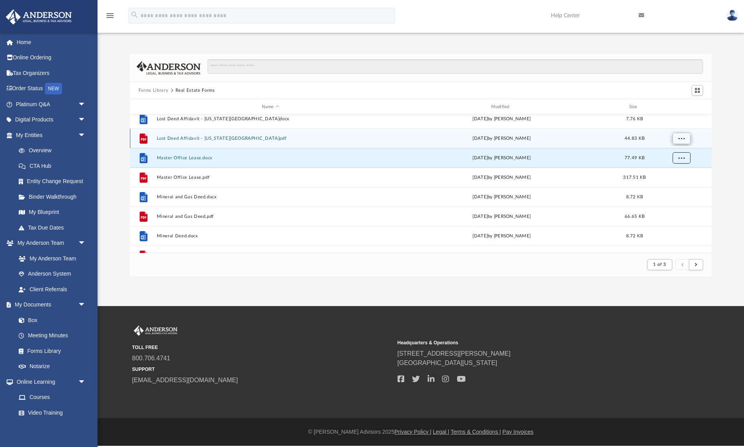
scroll to position [651, 0]
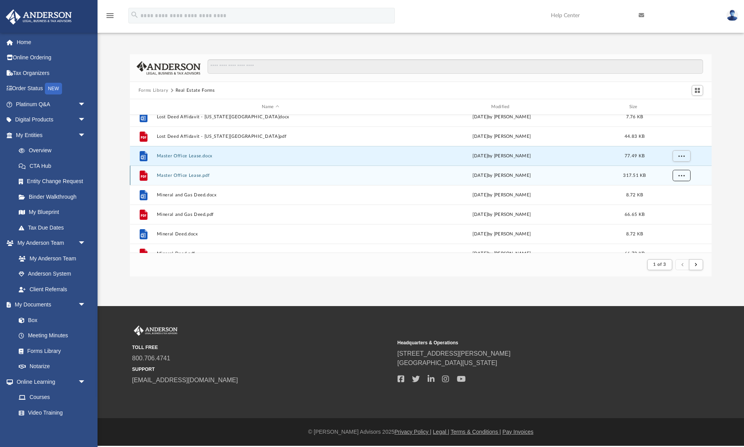
click at [687, 176] on button "More options" at bounding box center [681, 176] width 18 height 12
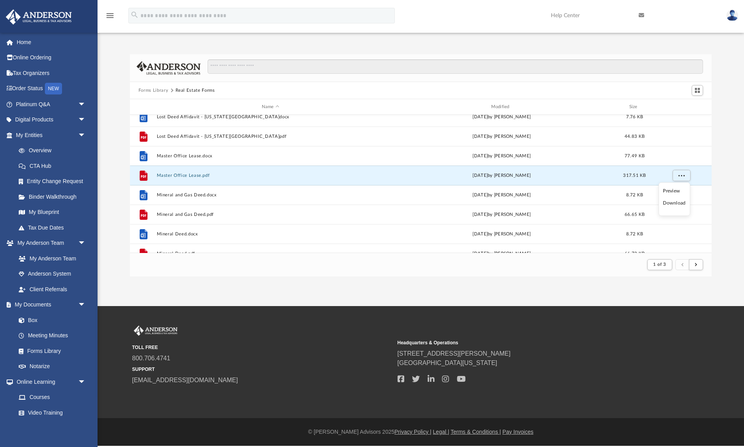
click at [677, 204] on li "Download" at bounding box center [674, 203] width 23 height 8
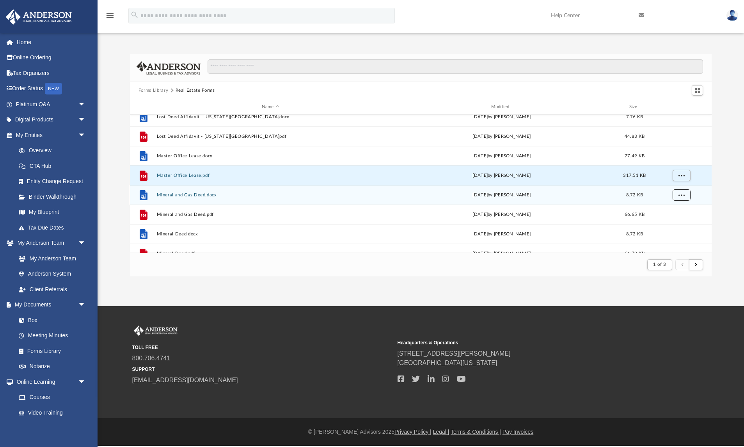
click at [683, 199] on button "More options" at bounding box center [681, 195] width 18 height 12
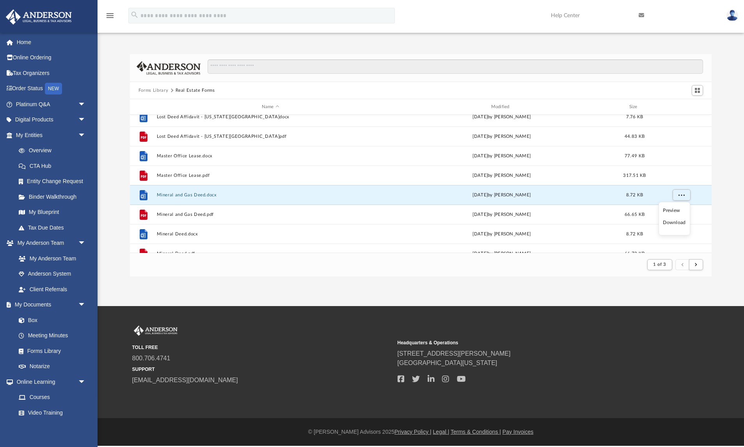
click at [675, 224] on li "Download" at bounding box center [674, 222] width 23 height 8
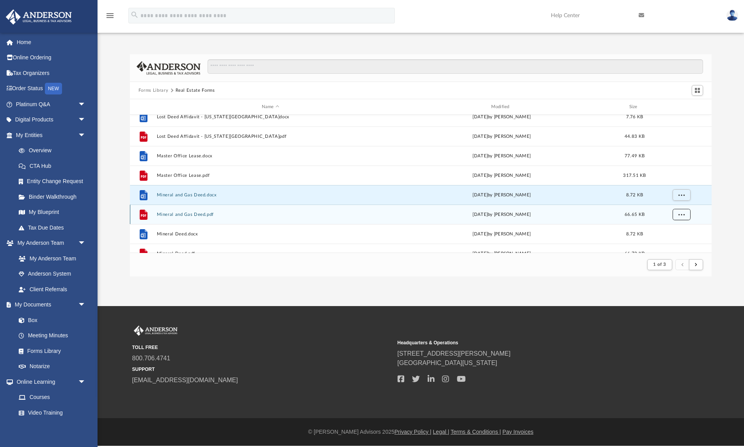
click at [683, 215] on span "More options" at bounding box center [681, 214] width 6 height 4
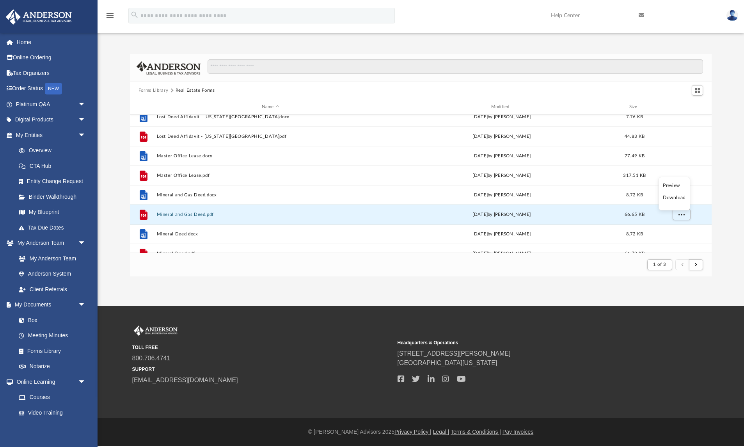
click at [680, 199] on li "Download" at bounding box center [674, 197] width 23 height 8
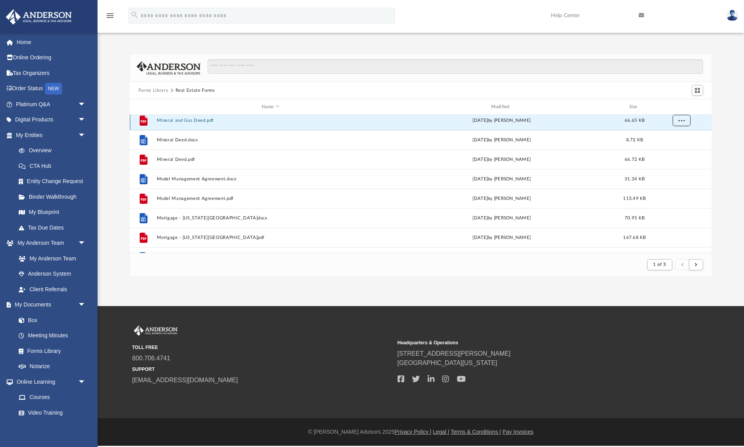
scroll to position [757, 0]
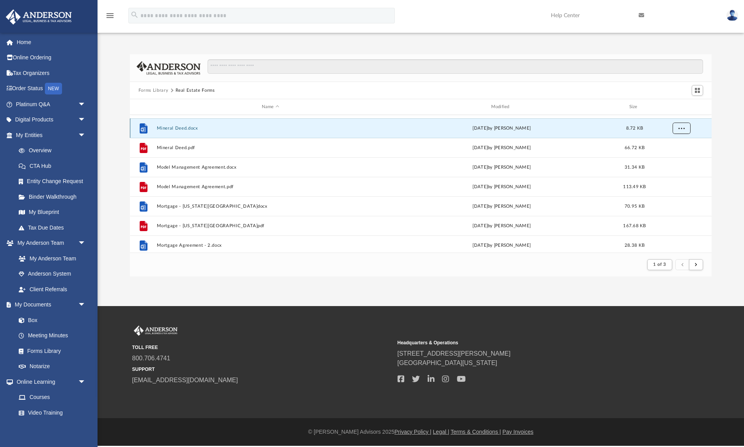
click at [683, 129] on span "More options" at bounding box center [681, 128] width 6 height 4
click at [678, 158] on li "Download" at bounding box center [674, 156] width 23 height 8
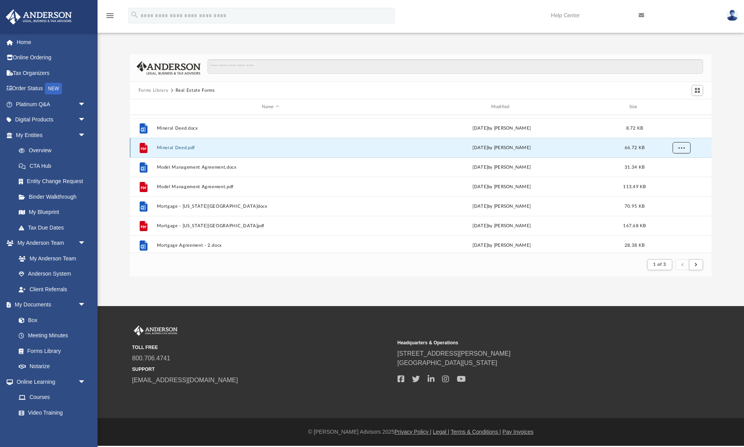
click at [681, 153] on button "More options" at bounding box center [681, 148] width 18 height 12
click at [674, 176] on li "Download" at bounding box center [674, 175] width 23 height 8
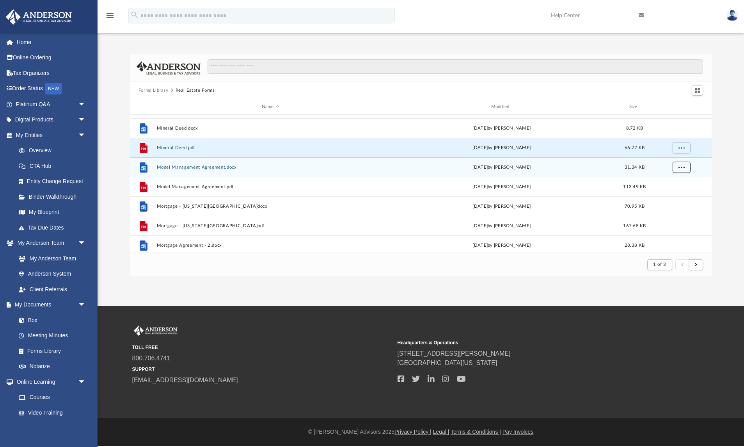
click at [684, 168] on span "More options" at bounding box center [681, 167] width 6 height 4
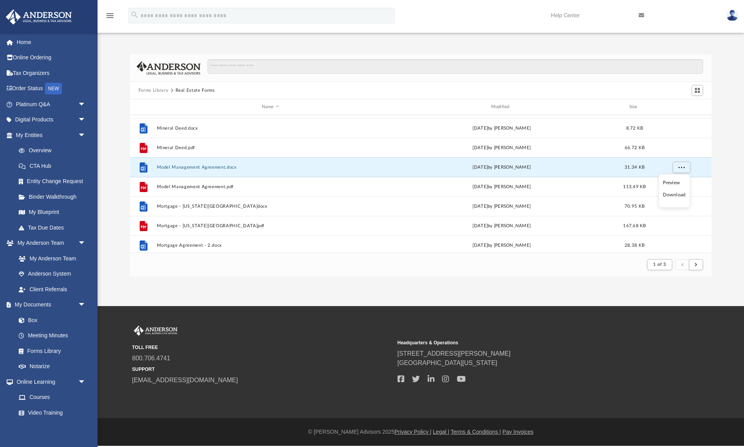
click at [681, 195] on li "Download" at bounding box center [674, 195] width 23 height 8
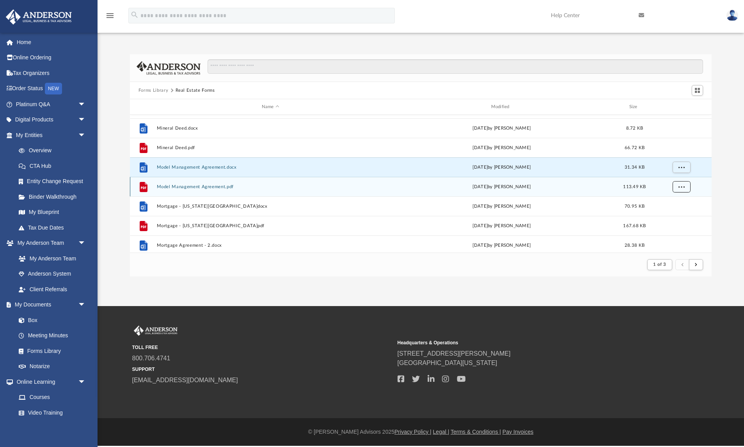
click at [683, 190] on button "More options" at bounding box center [681, 187] width 18 height 12
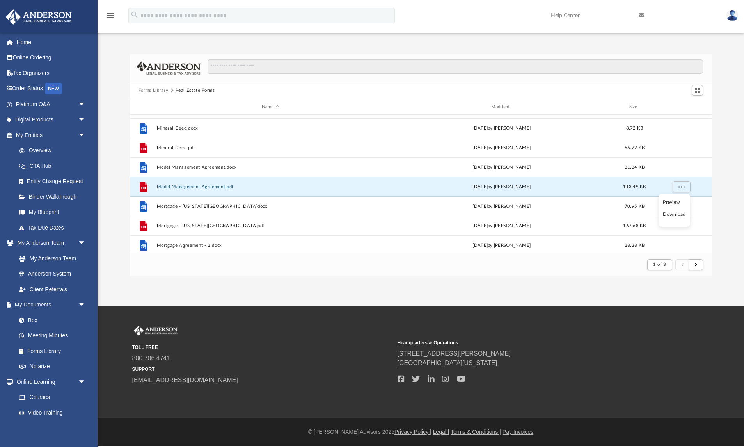
click at [677, 215] on li "Download" at bounding box center [674, 214] width 23 height 8
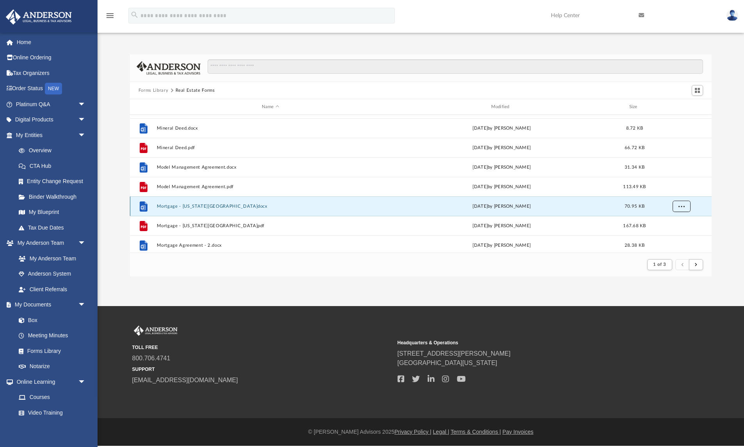
click at [681, 207] on span "More options" at bounding box center [681, 206] width 6 height 4
click at [676, 235] on li "Download" at bounding box center [674, 234] width 23 height 8
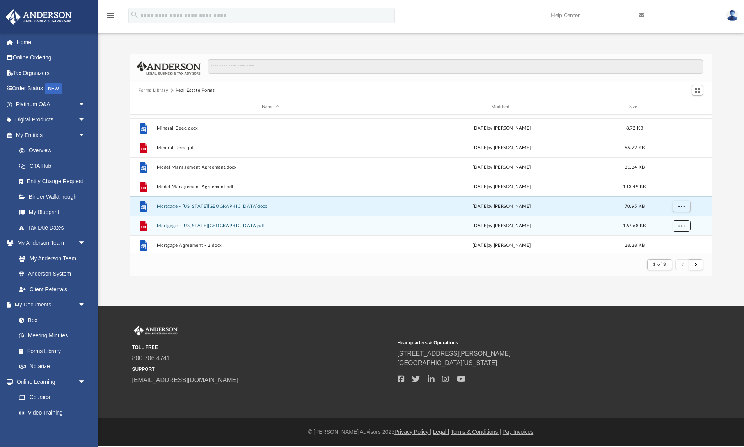
click at [681, 226] on span "More options" at bounding box center [681, 225] width 6 height 4
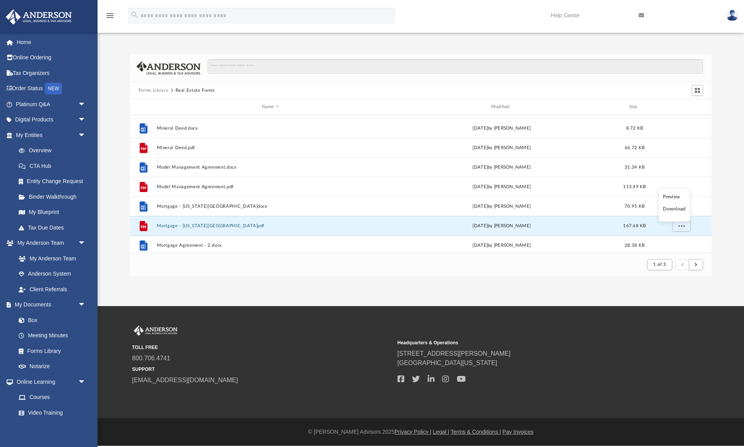
click at [679, 209] on li "Download" at bounding box center [674, 209] width 23 height 8
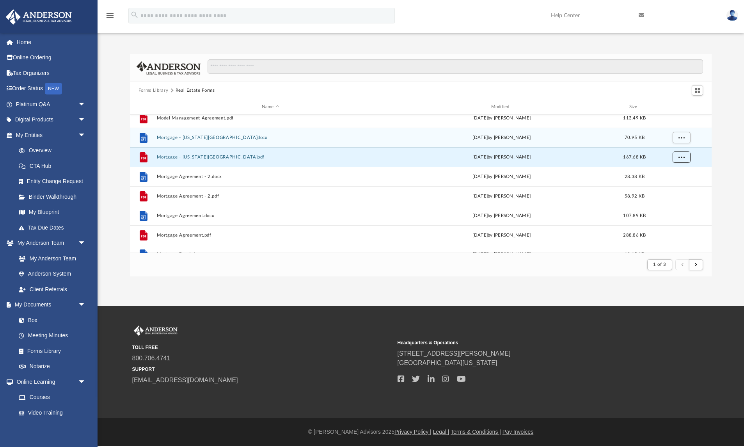
scroll to position [837, 0]
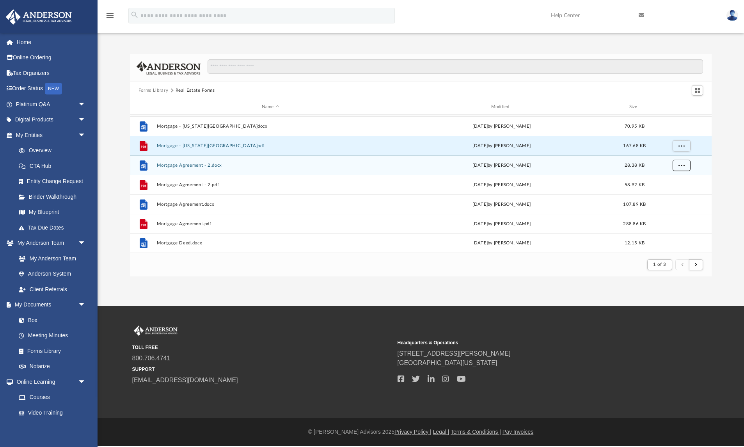
click at [683, 167] on span "More options" at bounding box center [681, 165] width 6 height 4
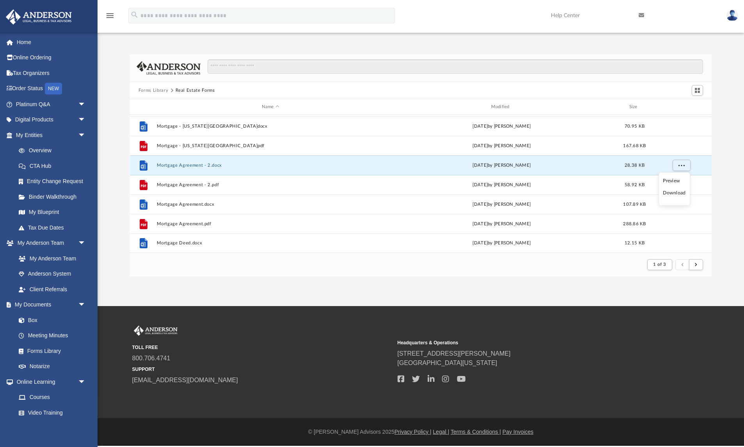
click at [674, 196] on li "Download" at bounding box center [674, 193] width 23 height 8
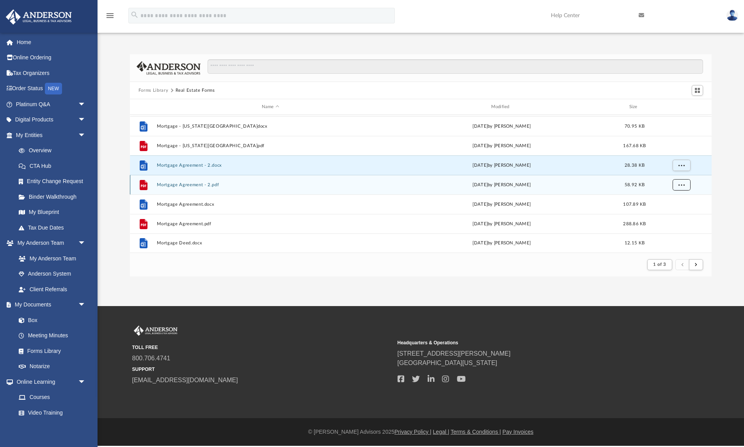
click at [684, 184] on button "More options" at bounding box center [681, 185] width 18 height 12
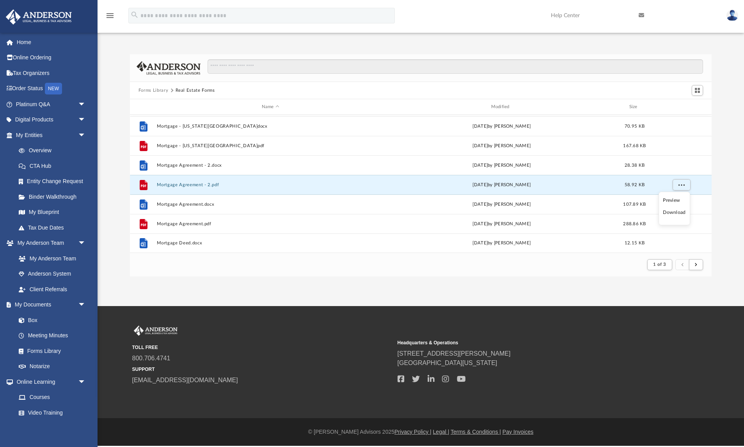
click at [678, 211] on li "Download" at bounding box center [674, 212] width 23 height 8
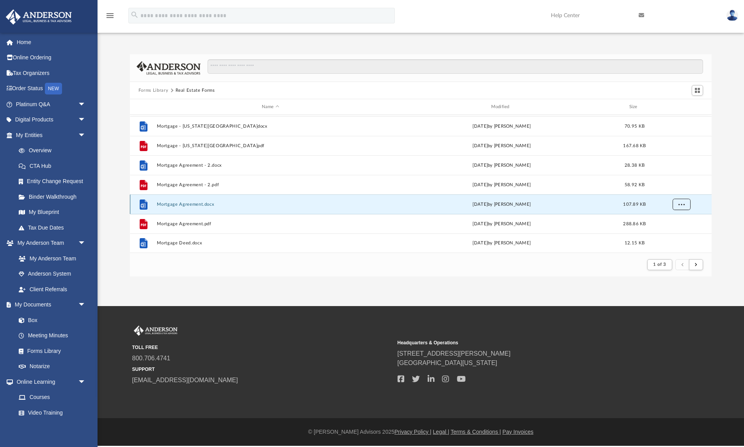
click at [684, 202] on span "More options" at bounding box center [681, 204] width 6 height 4
click at [676, 231] on li "Download" at bounding box center [674, 232] width 23 height 8
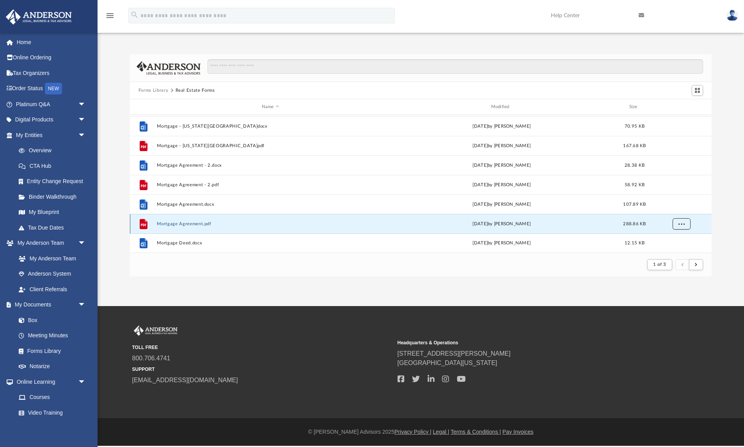
click at [679, 229] on button "More options" at bounding box center [681, 224] width 18 height 12
click at [680, 208] on li "Download" at bounding box center [674, 207] width 23 height 8
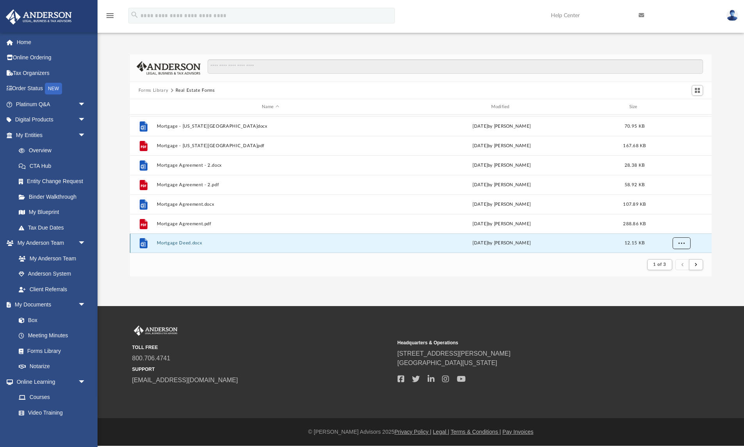
click at [682, 243] on span "More options" at bounding box center [681, 243] width 6 height 4
click at [676, 227] on li "Download" at bounding box center [674, 226] width 23 height 8
click at [696, 265] on span "submit" at bounding box center [696, 264] width 2 height 4
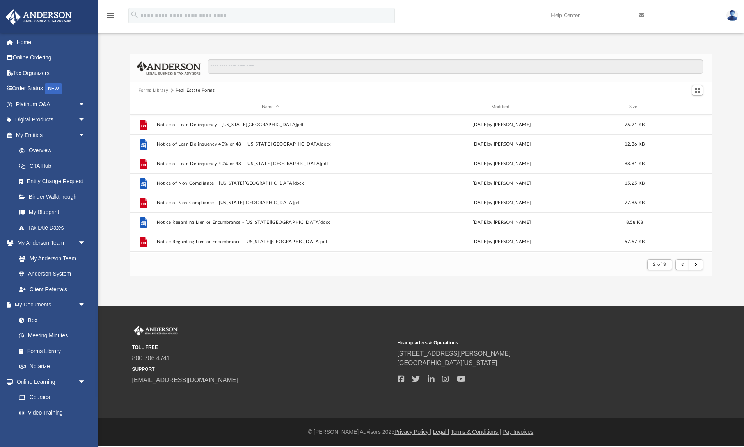
scroll to position [0, 0]
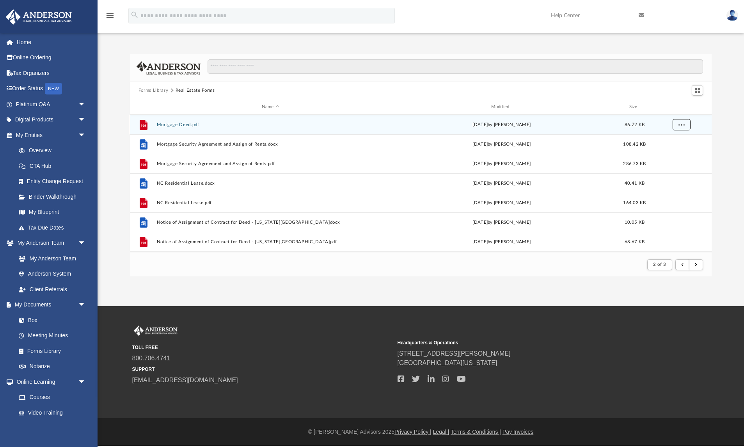
click at [681, 126] on span "More options" at bounding box center [681, 124] width 6 height 4
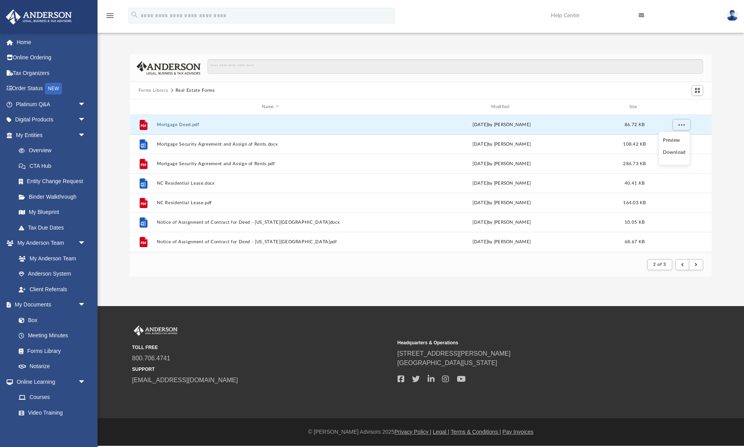
click at [678, 153] on li "Download" at bounding box center [674, 152] width 23 height 8
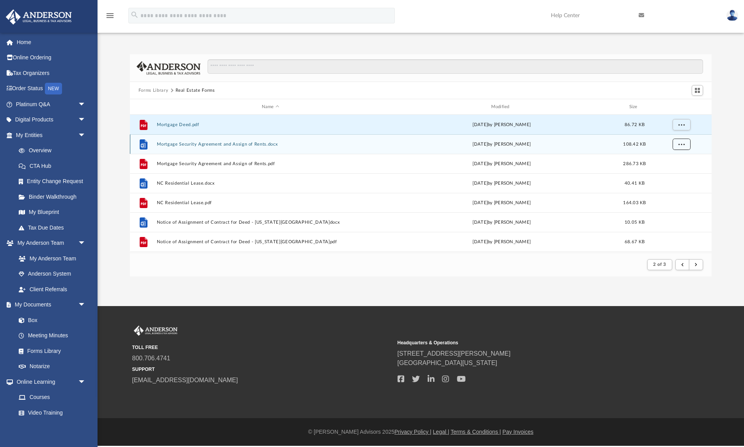
click at [683, 148] on button "More options" at bounding box center [681, 144] width 18 height 12
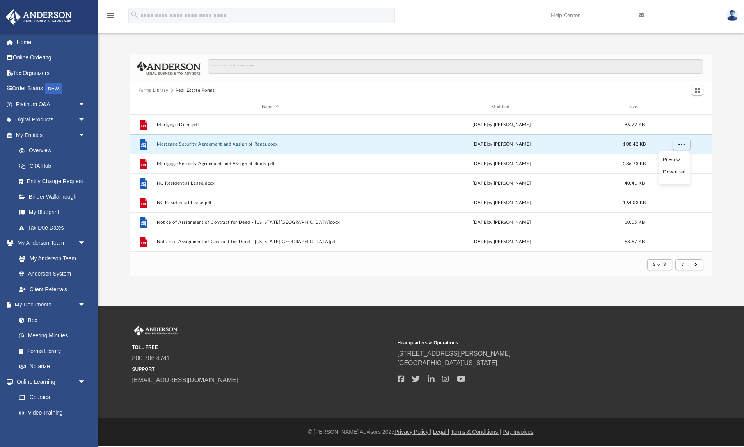
click at [678, 172] on li "Download" at bounding box center [674, 172] width 23 height 8
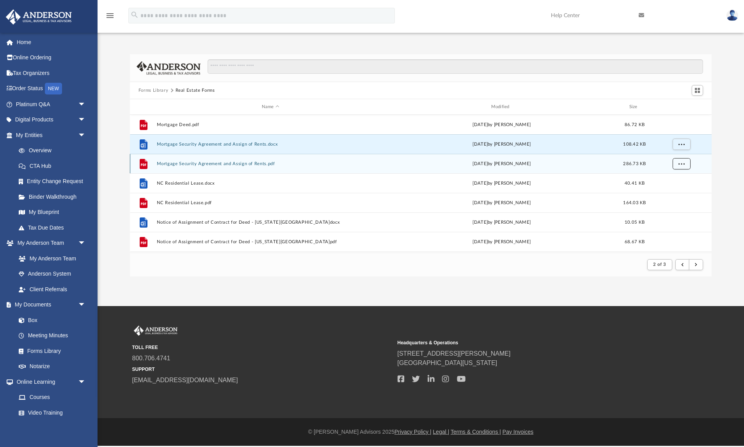
click at [685, 165] on button "More options" at bounding box center [681, 164] width 18 height 12
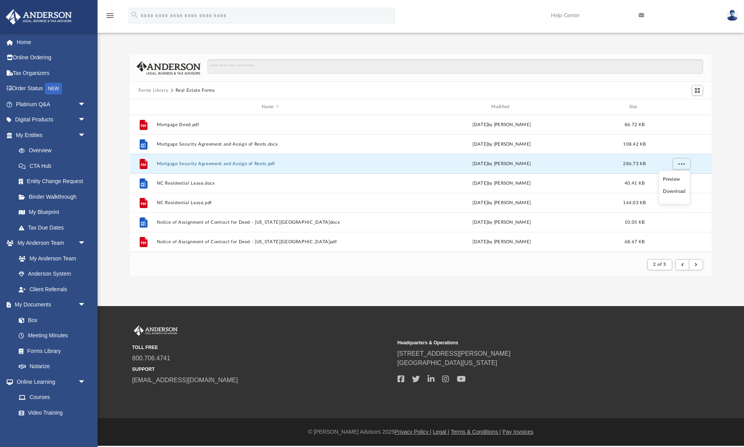
click at [678, 193] on li "Download" at bounding box center [674, 191] width 23 height 8
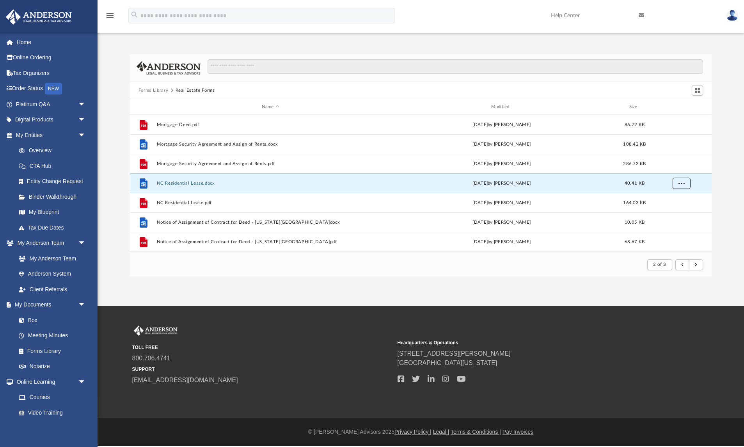
click at [681, 183] on span "More options" at bounding box center [681, 183] width 6 height 4
click at [678, 213] on li "Download" at bounding box center [674, 211] width 23 height 8
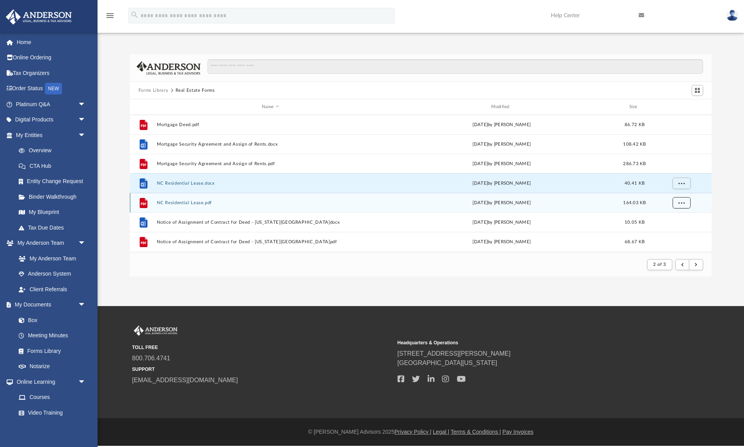
click at [683, 205] on button "More options" at bounding box center [681, 203] width 18 height 12
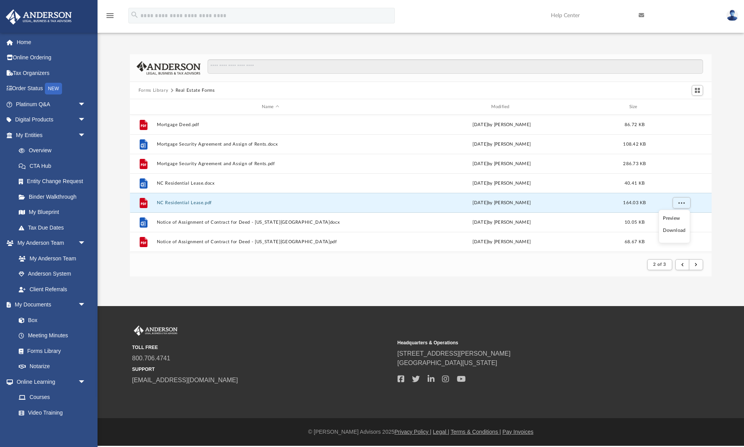
click at [677, 231] on li "Download" at bounding box center [674, 230] width 23 height 8
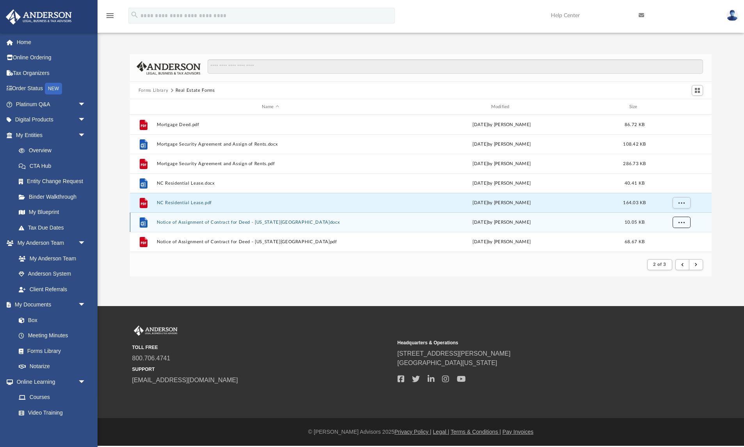
click at [687, 221] on button "More options" at bounding box center [681, 223] width 18 height 12
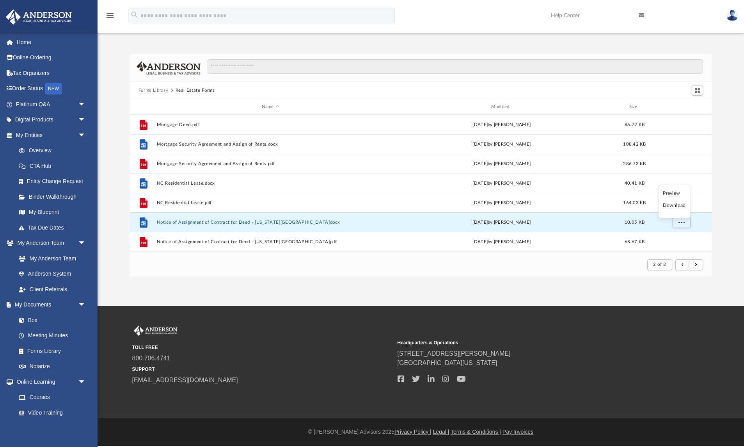
click at [681, 206] on li "Download" at bounding box center [674, 205] width 23 height 8
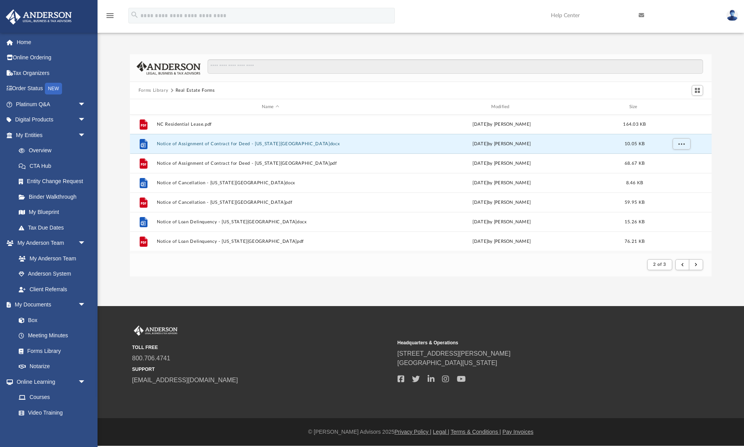
scroll to position [78, 0]
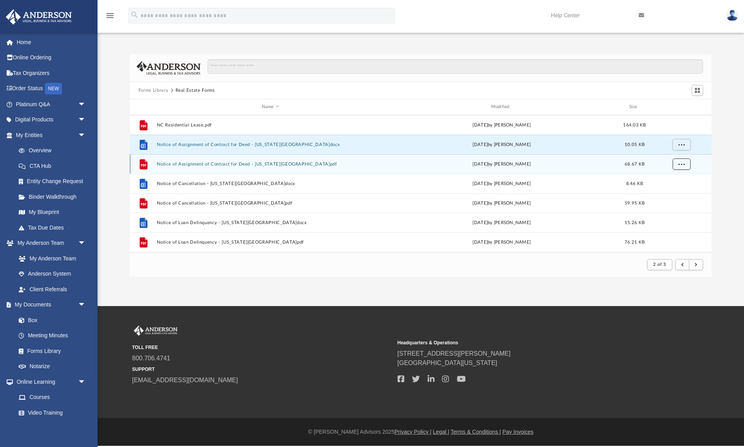
click at [683, 162] on span "More options" at bounding box center [681, 163] width 6 height 4
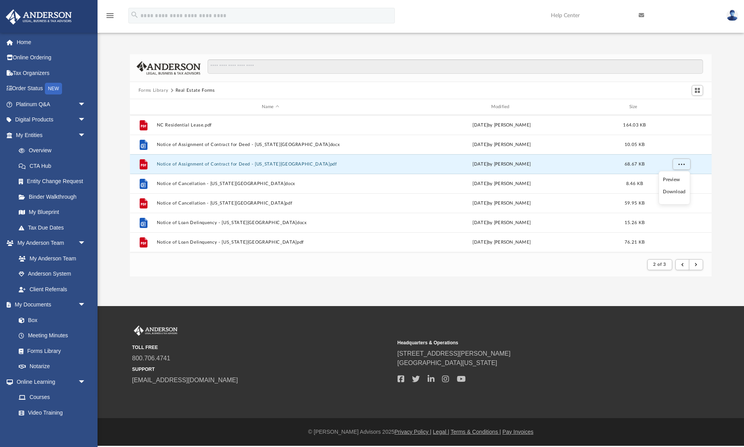
click at [675, 194] on li "Download" at bounding box center [674, 192] width 23 height 8
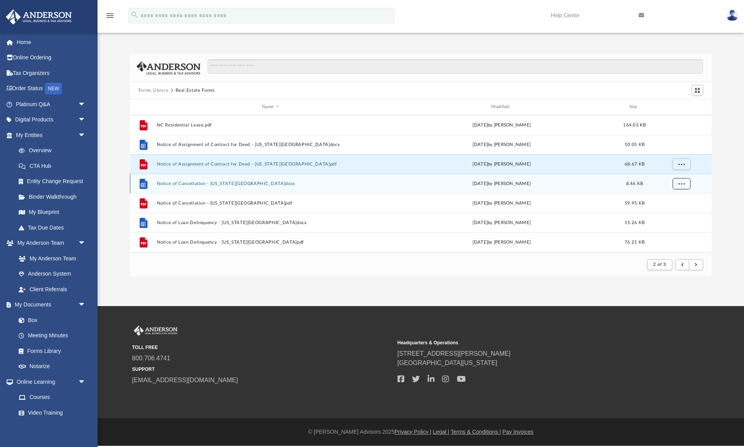
click at [682, 181] on span "More options" at bounding box center [681, 183] width 6 height 4
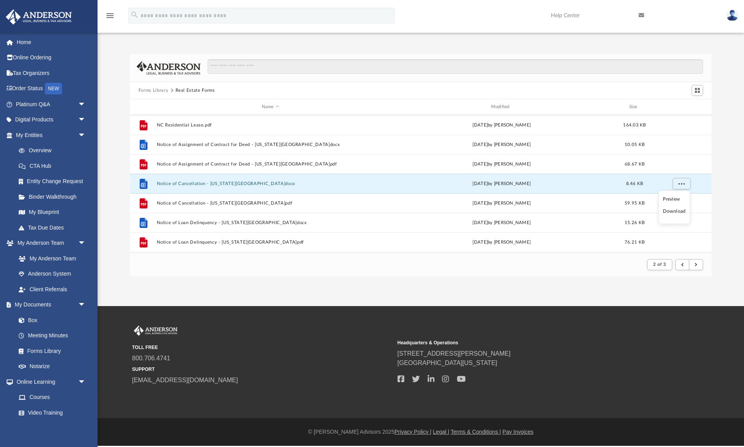
click at [675, 212] on li "Download" at bounding box center [674, 211] width 23 height 8
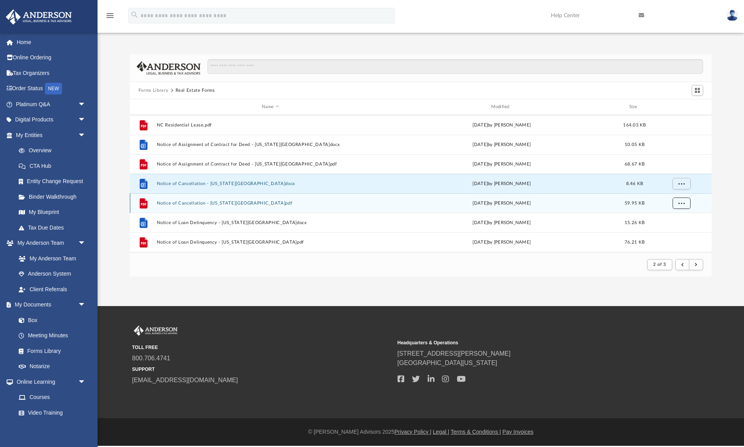
click at [681, 207] on button "More options" at bounding box center [681, 203] width 18 height 12
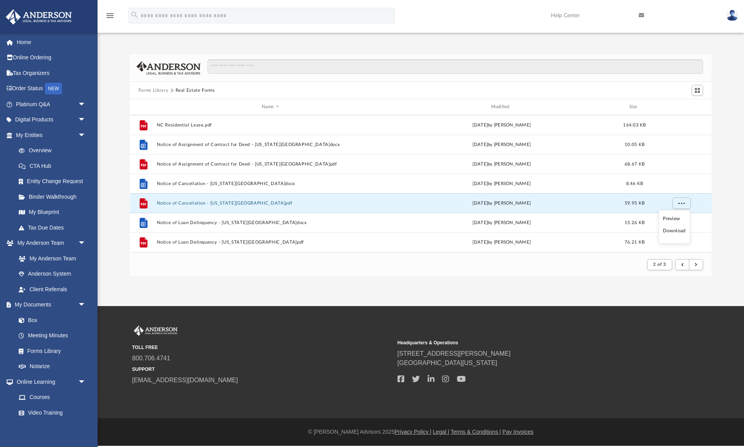
click at [680, 230] on li "Download" at bounding box center [674, 231] width 23 height 8
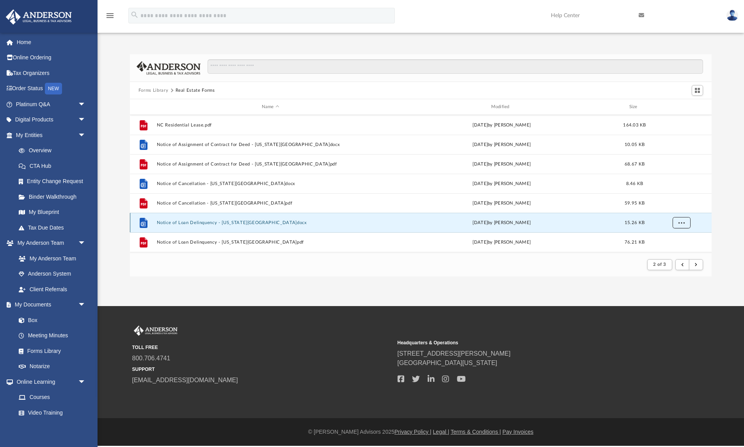
click at [684, 223] on button "More options" at bounding box center [681, 223] width 18 height 12
click at [678, 207] on li "Download" at bounding box center [674, 206] width 23 height 8
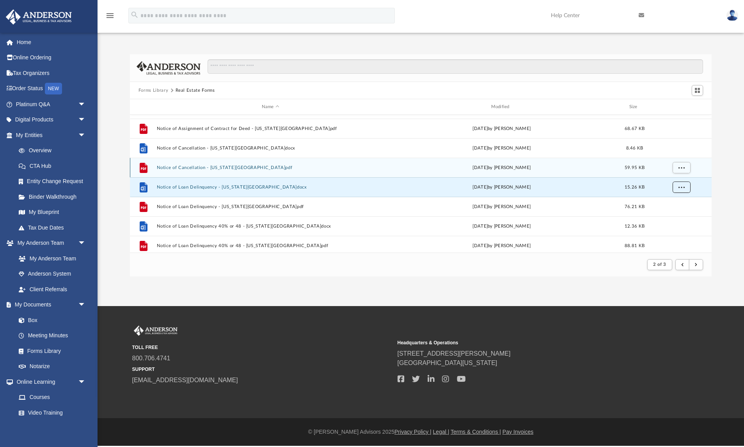
scroll to position [114, 0]
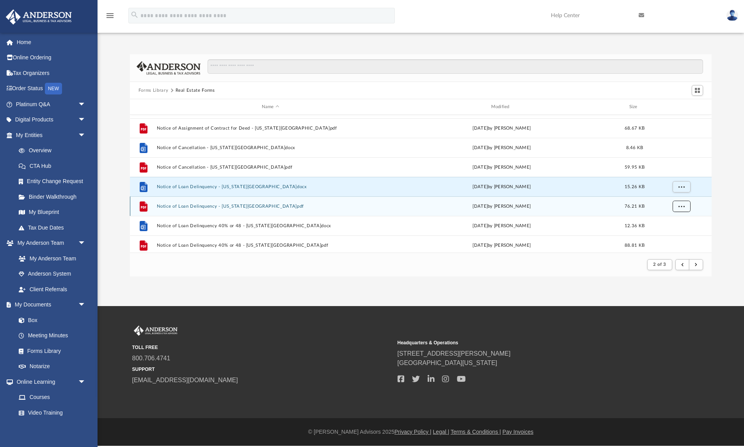
click at [682, 207] on span "More options" at bounding box center [681, 206] width 6 height 4
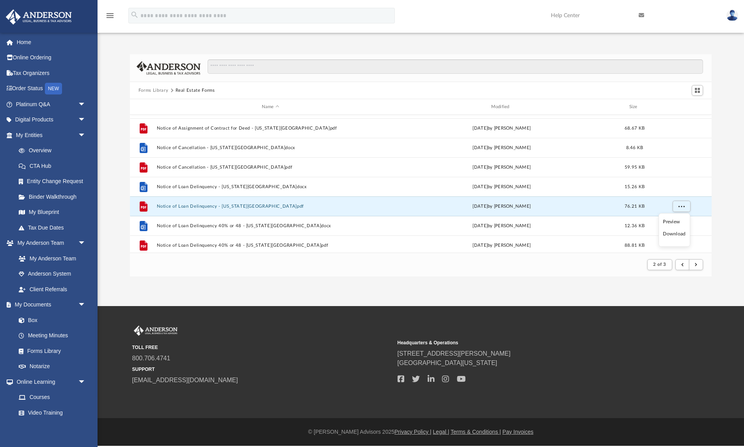
click at [674, 235] on li "Download" at bounding box center [674, 234] width 23 height 8
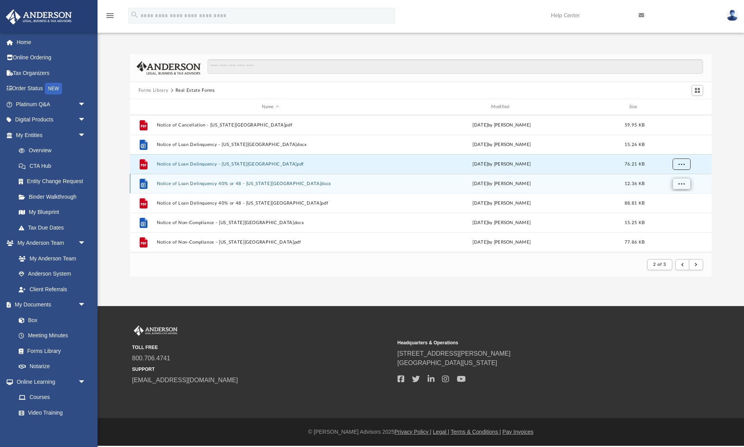
scroll to position [161, 0]
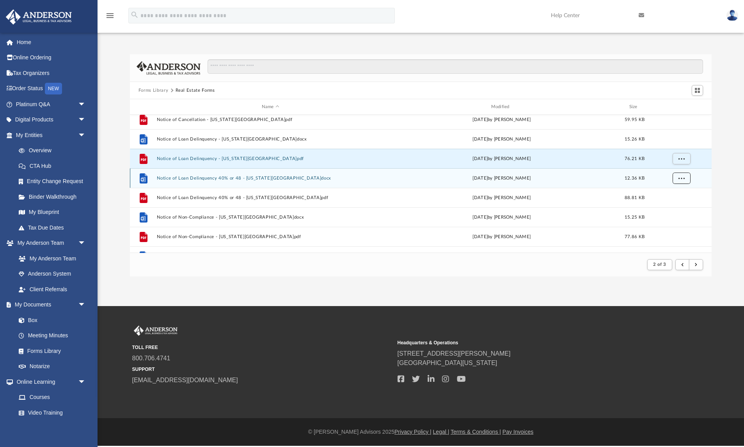
click at [682, 177] on span "More options" at bounding box center [681, 178] width 6 height 4
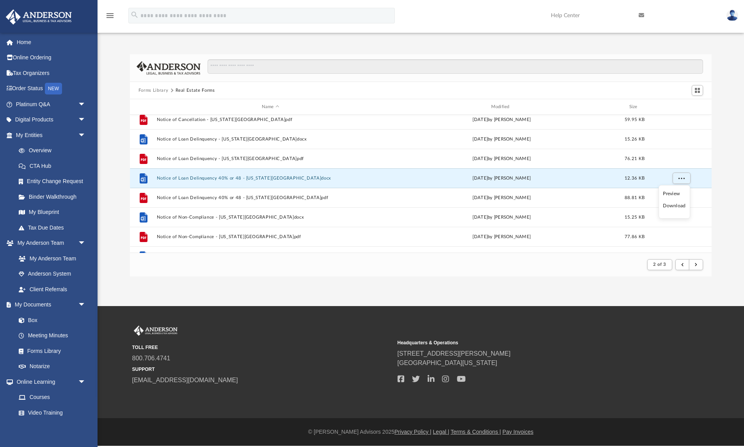
click at [676, 206] on li "Download" at bounding box center [674, 206] width 23 height 8
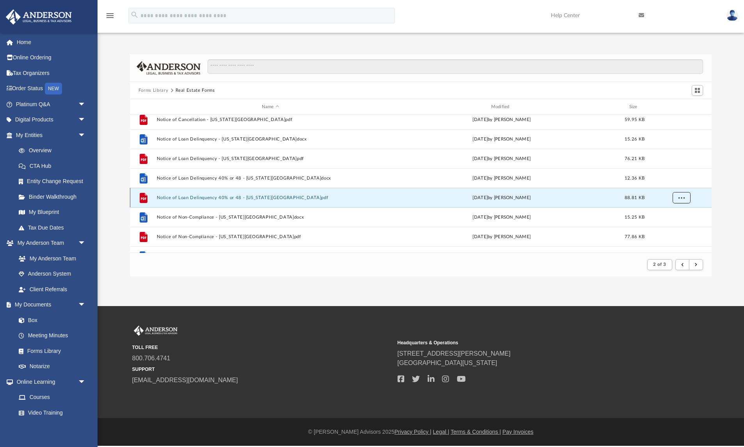
click at [681, 199] on span "More options" at bounding box center [681, 197] width 6 height 4
click at [679, 225] on li "Download" at bounding box center [674, 225] width 23 height 8
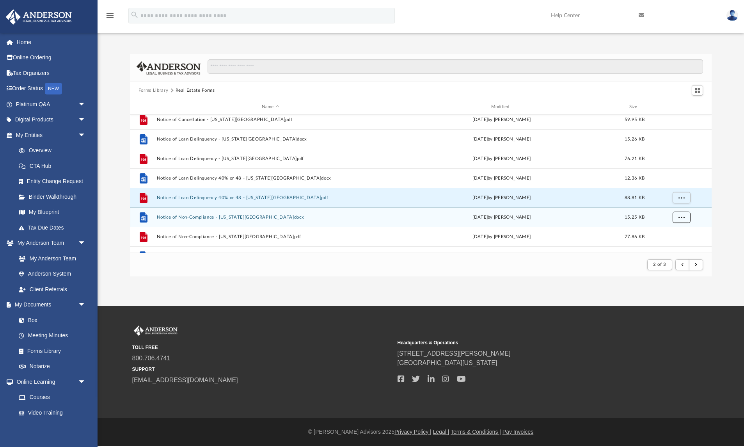
click at [681, 219] on button "More options" at bounding box center [681, 217] width 18 height 12
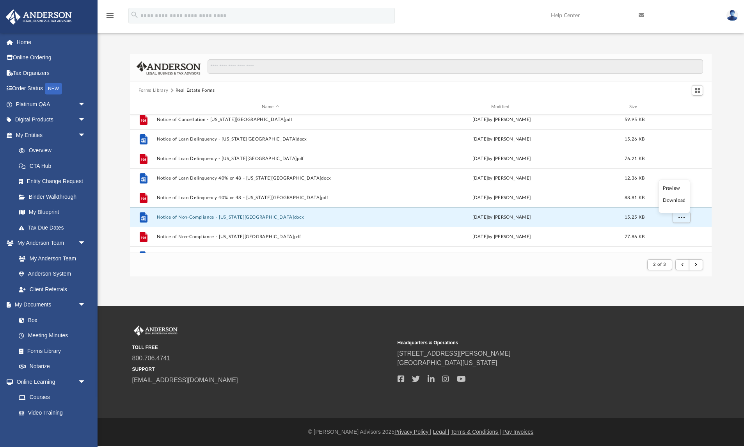
click at [682, 202] on li "Download" at bounding box center [674, 200] width 23 height 8
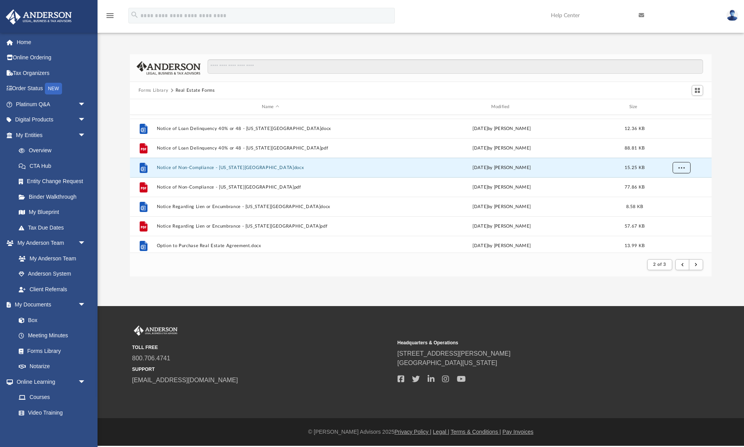
scroll to position [213, 0]
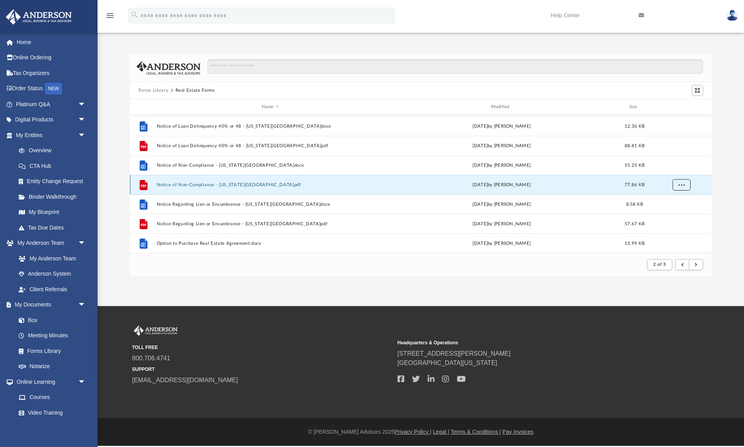
click at [681, 186] on span "More options" at bounding box center [681, 184] width 6 height 4
click at [674, 212] on li "Download" at bounding box center [674, 212] width 23 height 8
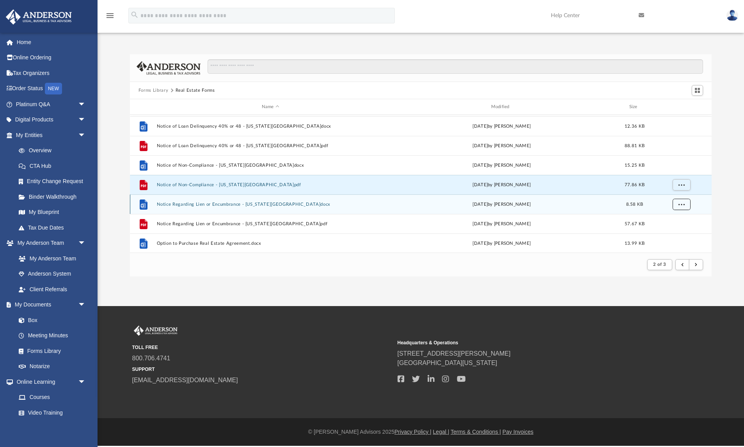
click at [685, 204] on button "More options" at bounding box center [681, 205] width 18 height 12
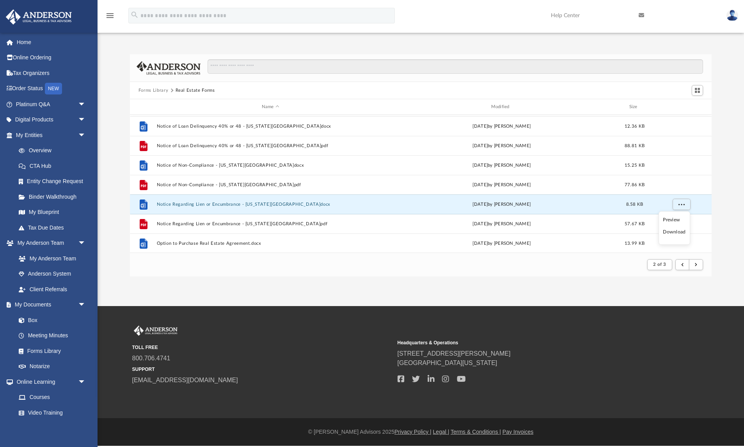
click at [678, 233] on li "Download" at bounding box center [674, 232] width 23 height 8
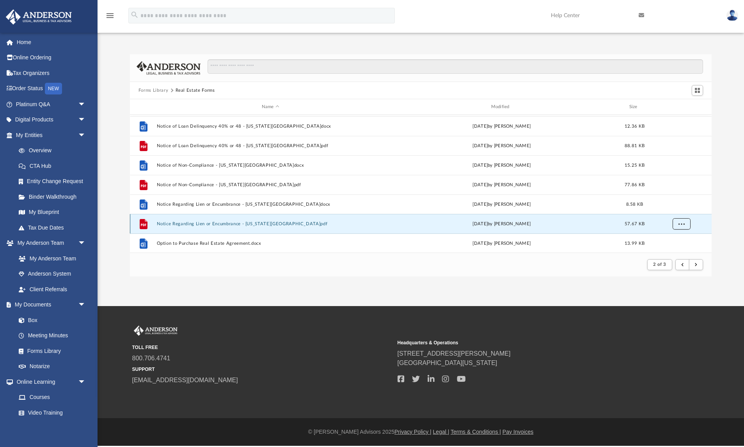
click at [682, 226] on button "More options" at bounding box center [681, 224] width 18 height 12
click at [679, 207] on li "Download" at bounding box center [674, 207] width 23 height 8
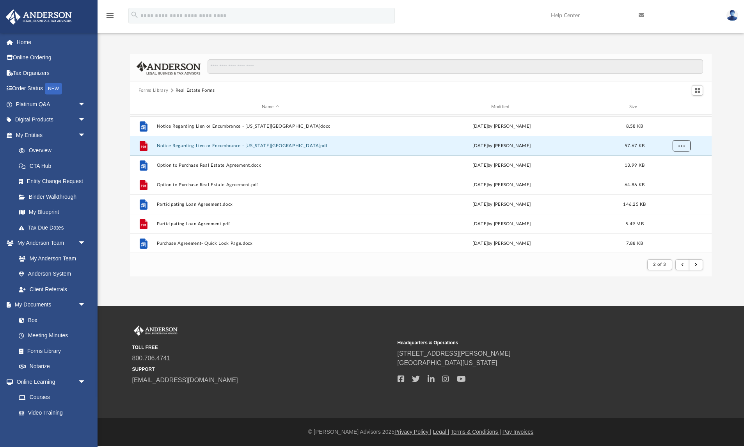
scroll to position [287, 0]
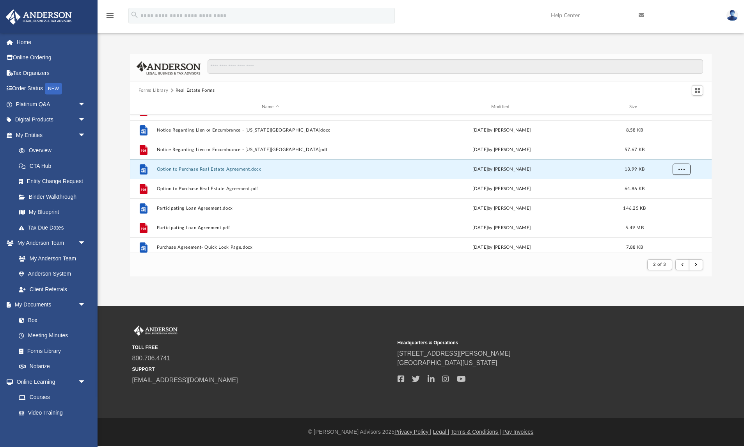
click at [679, 169] on span "More options" at bounding box center [681, 169] width 6 height 4
click at [675, 197] on li "Download" at bounding box center [674, 197] width 23 height 8
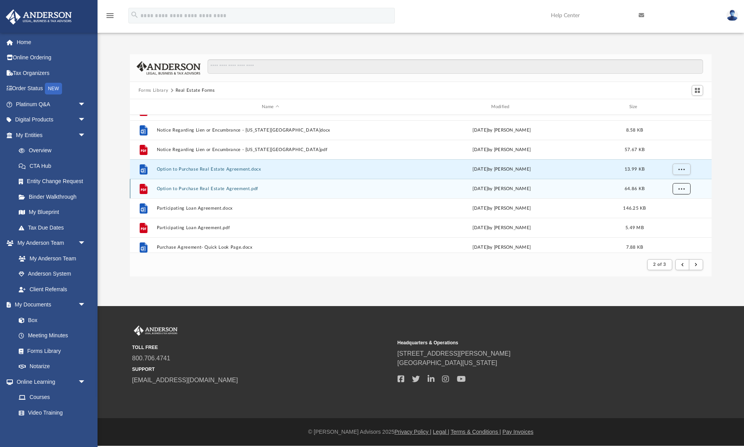
click at [682, 190] on span "More options" at bounding box center [681, 188] width 6 height 4
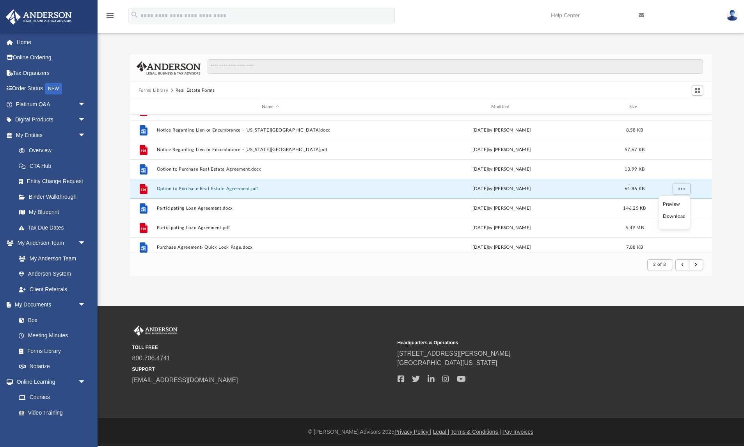
click at [676, 218] on li "Download" at bounding box center [674, 216] width 23 height 8
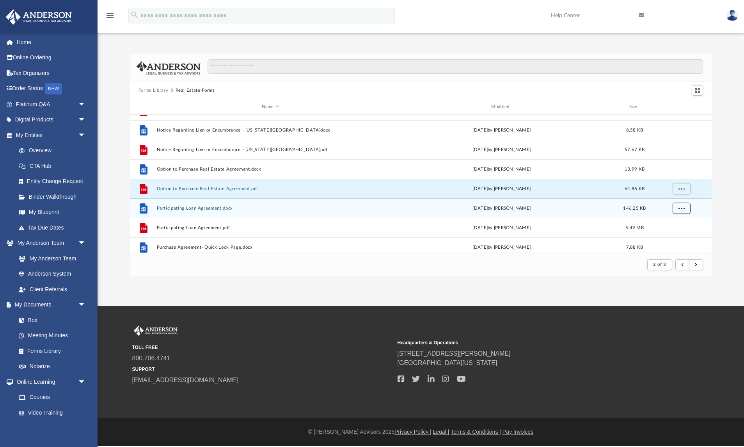
click at [683, 206] on span "More options" at bounding box center [681, 208] width 6 height 4
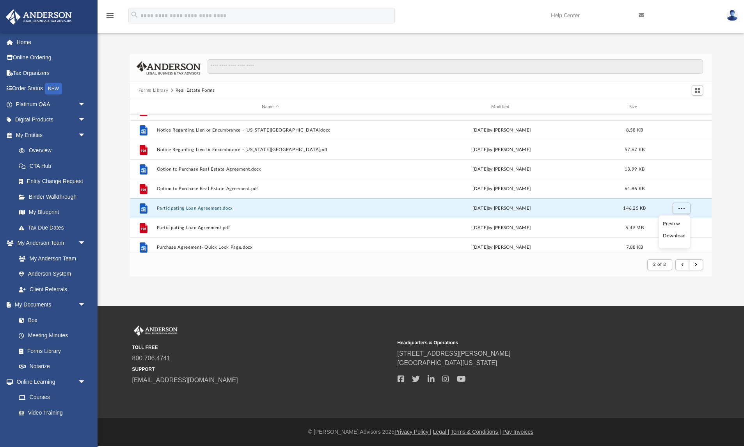
click at [674, 235] on li "Download" at bounding box center [674, 236] width 23 height 8
click at [677, 229] on button "More options" at bounding box center [681, 228] width 18 height 12
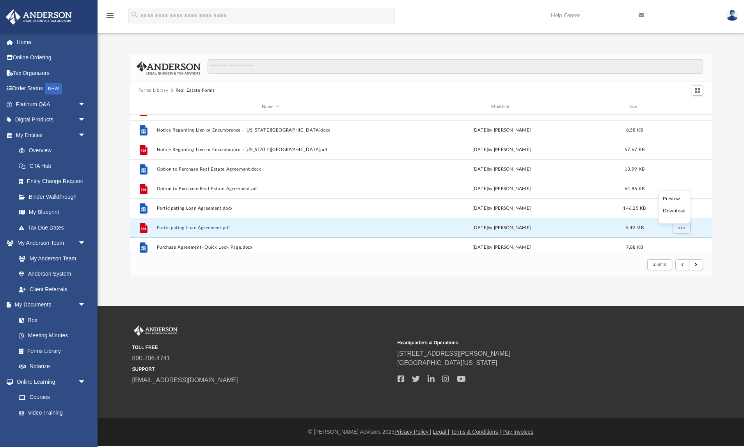
click at [675, 211] on li "Download" at bounding box center [674, 211] width 23 height 8
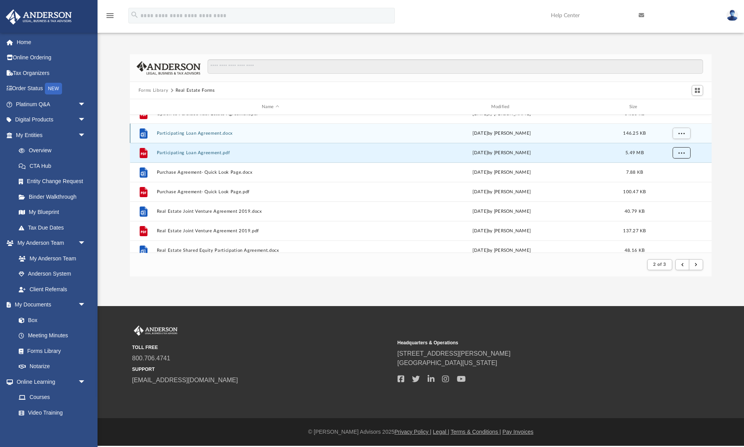
scroll to position [364, 0]
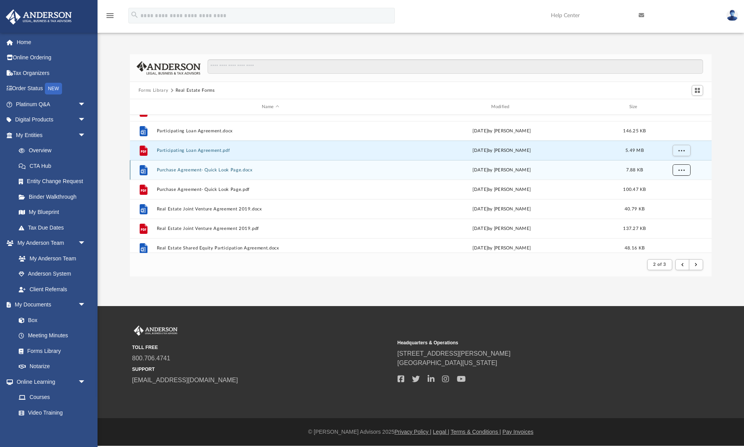
click at [681, 174] on button "More options" at bounding box center [681, 170] width 18 height 12
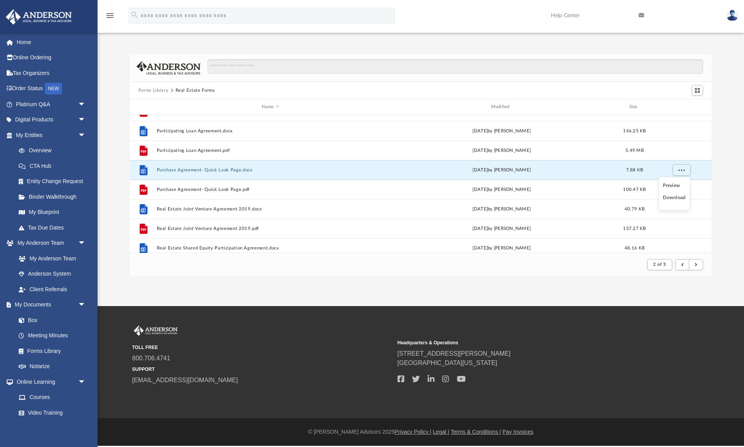
click at [683, 196] on li "Download" at bounding box center [674, 197] width 23 height 8
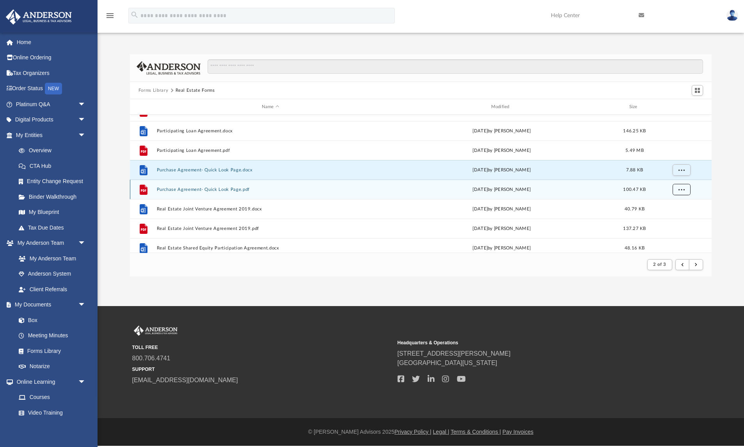
click at [683, 191] on span "More options" at bounding box center [681, 189] width 6 height 4
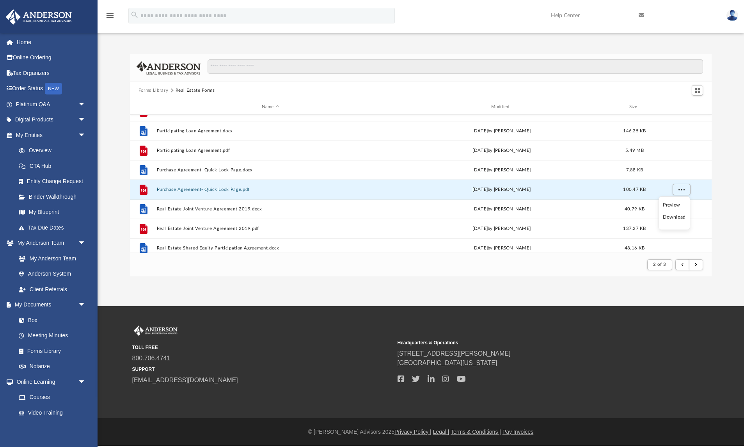
click at [674, 216] on li "Download" at bounding box center [674, 217] width 23 height 8
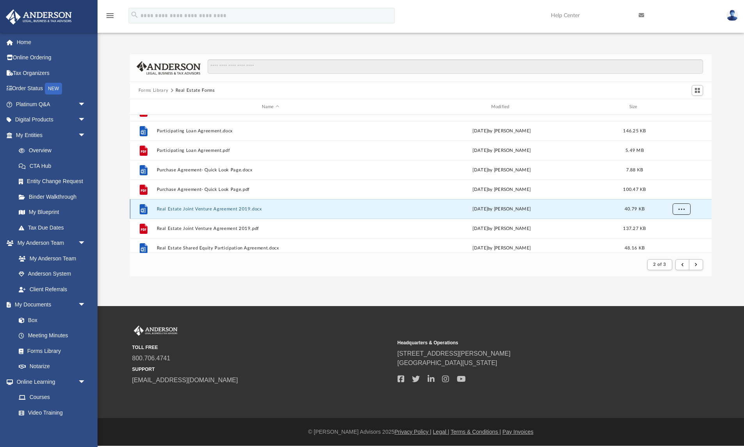
click at [680, 208] on span "More options" at bounding box center [681, 208] width 6 height 4
click at [673, 237] on li "Download" at bounding box center [674, 236] width 23 height 8
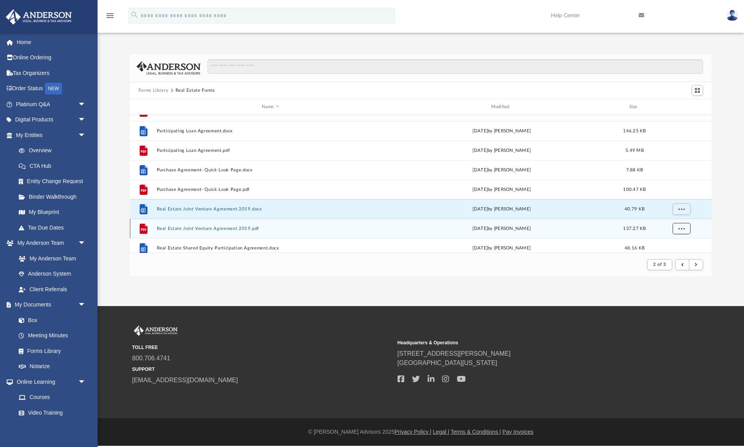
click at [681, 232] on button "More options" at bounding box center [681, 229] width 18 height 12
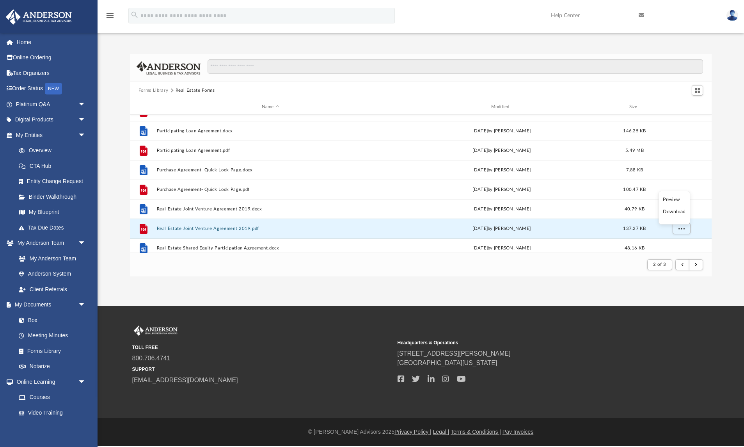
click at [679, 212] on li "Download" at bounding box center [674, 212] width 23 height 8
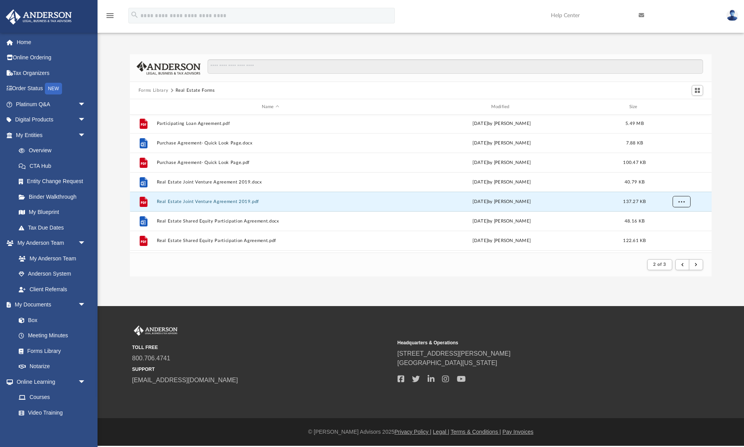
scroll to position [396, 0]
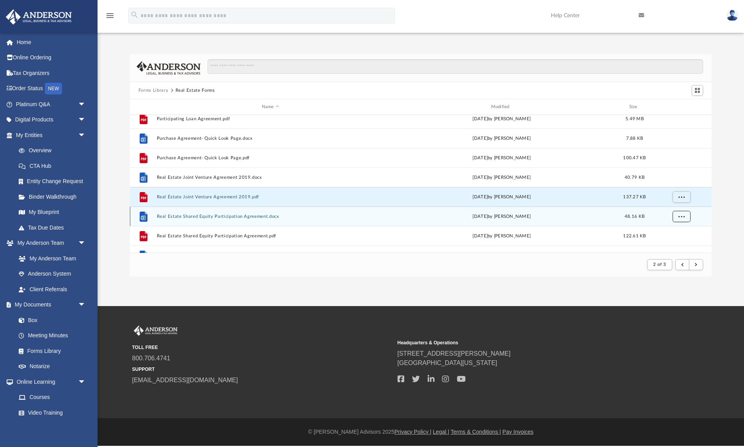
click at [681, 216] on span "More options" at bounding box center [681, 216] width 6 height 4
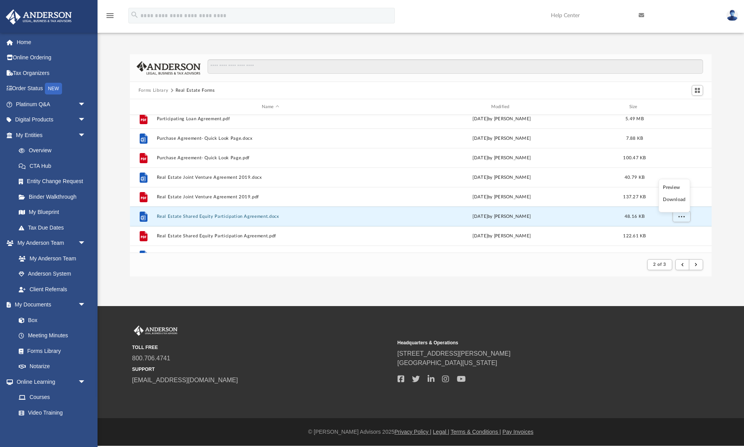
click at [680, 200] on li "Download" at bounding box center [674, 199] width 23 height 8
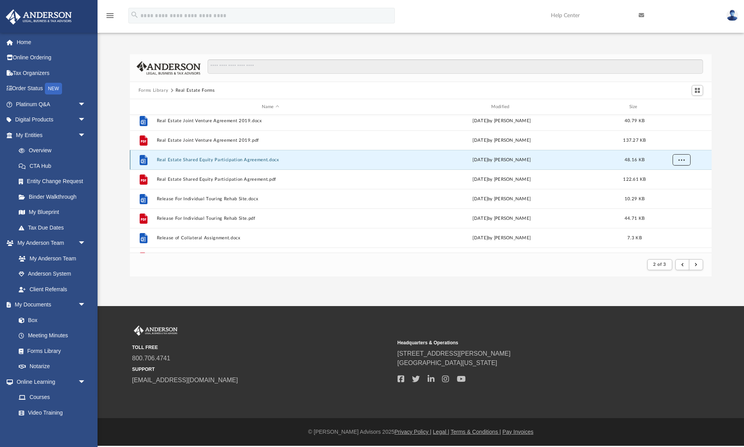
scroll to position [453, 0]
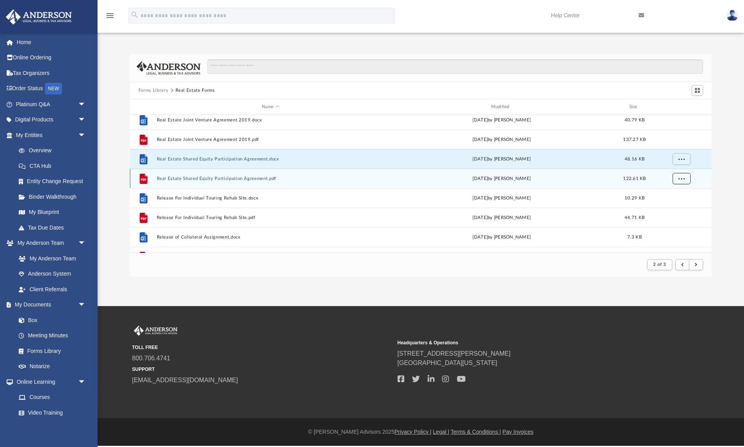
click at [683, 183] on button "More options" at bounding box center [681, 179] width 18 height 12
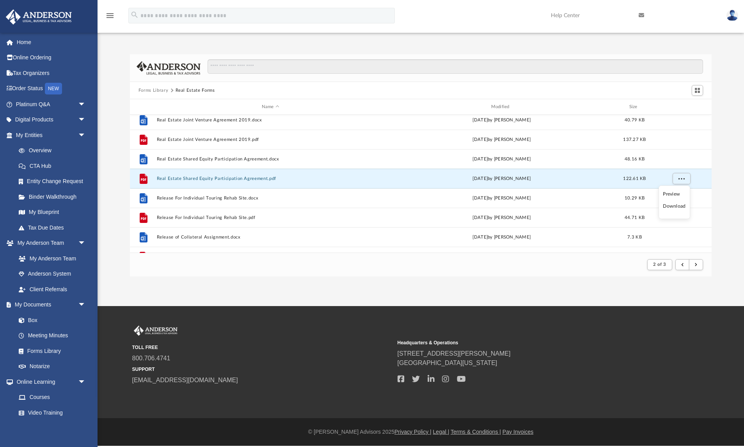
click at [676, 206] on li "Download" at bounding box center [674, 206] width 23 height 8
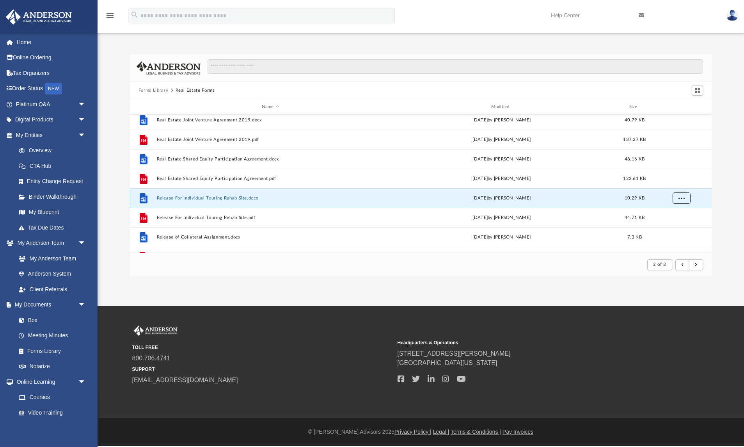
click at [680, 199] on span "More options" at bounding box center [681, 197] width 6 height 4
click at [674, 227] on li "Download" at bounding box center [674, 226] width 23 height 8
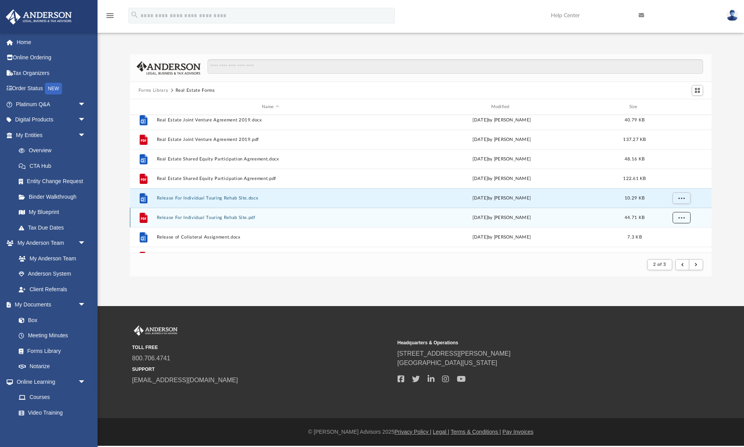
click at [680, 217] on span "More options" at bounding box center [681, 217] width 6 height 4
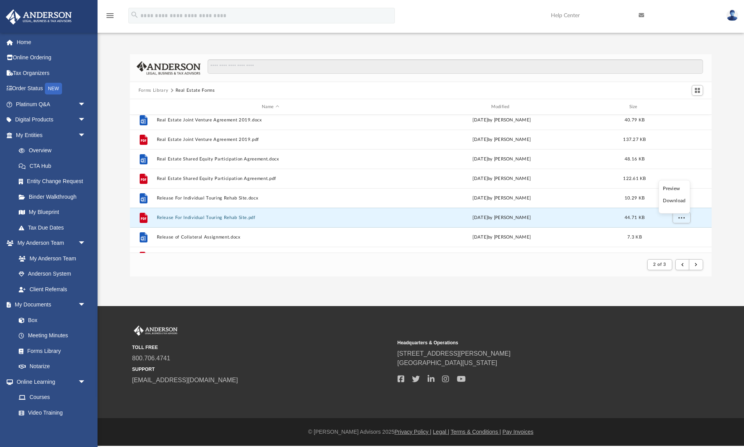
click at [679, 201] on li "Download" at bounding box center [674, 201] width 23 height 8
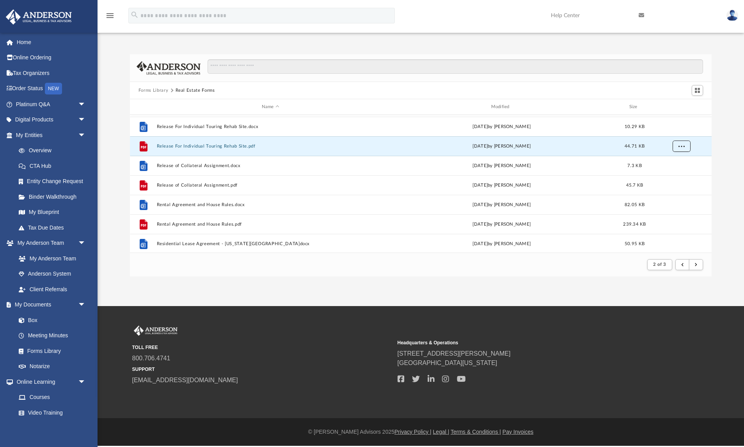
scroll to position [526, 0]
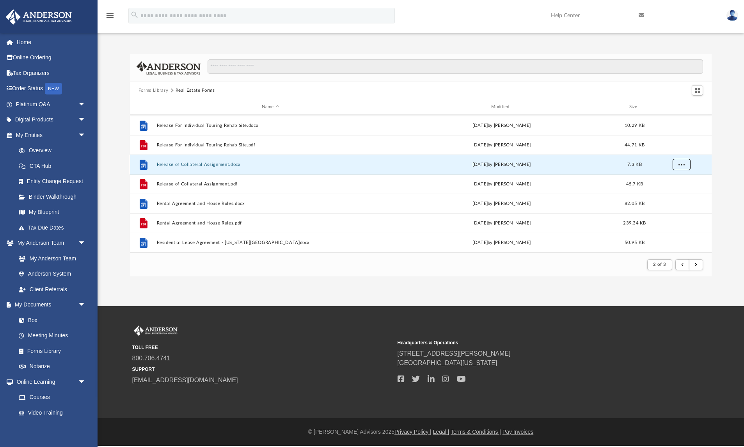
click at [680, 164] on span "More options" at bounding box center [681, 164] width 6 height 4
click at [676, 193] on li "Download" at bounding box center [674, 192] width 23 height 8
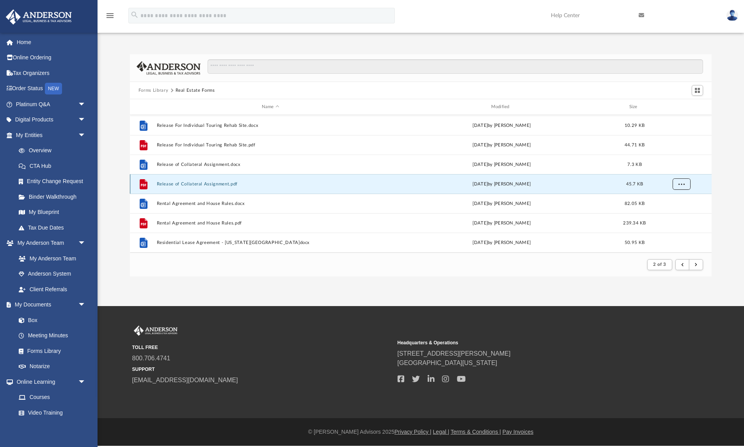
click at [681, 186] on span "More options" at bounding box center [681, 183] width 6 height 4
click at [677, 211] on li "Download" at bounding box center [674, 212] width 23 height 8
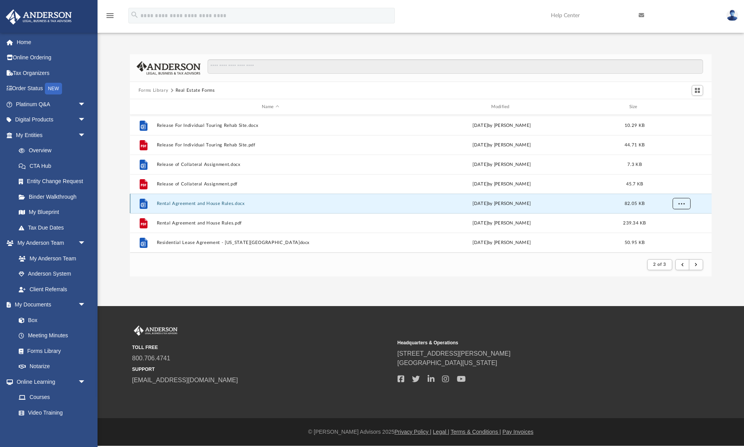
click at [679, 201] on span "More options" at bounding box center [681, 203] width 6 height 4
click at [674, 231] on li "Download" at bounding box center [674, 231] width 23 height 8
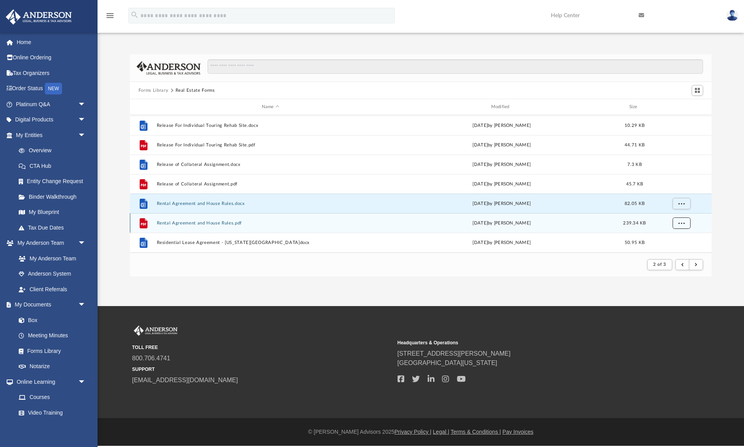
click at [677, 225] on button "More options" at bounding box center [681, 223] width 18 height 12
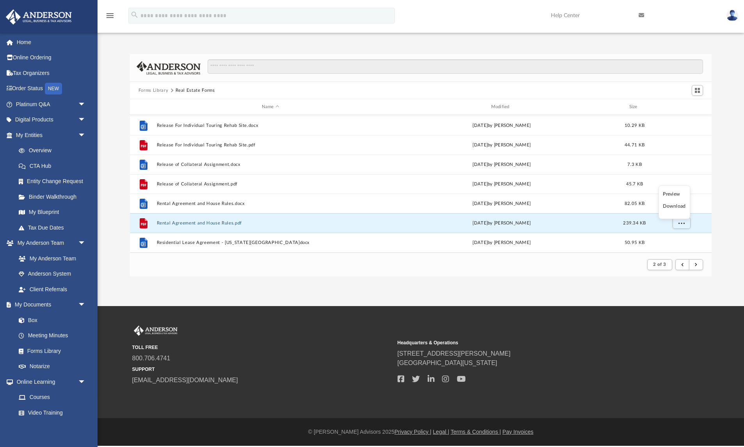
click at [676, 206] on li "Download" at bounding box center [674, 206] width 23 height 8
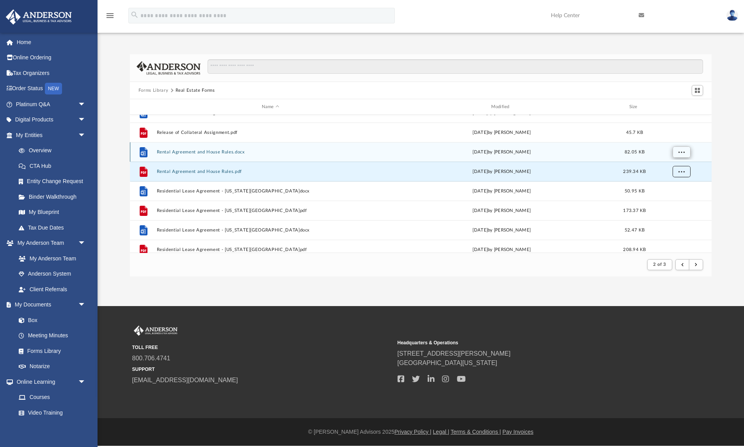
scroll to position [582, 0]
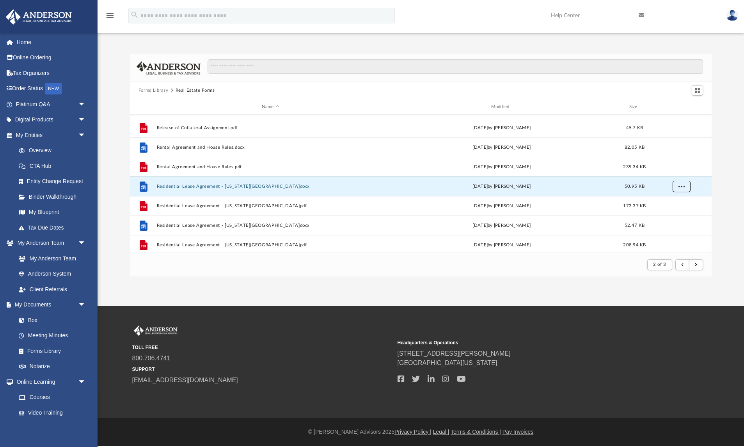
click at [679, 187] on span "More options" at bounding box center [681, 186] width 6 height 4
click at [676, 214] on li "Download" at bounding box center [674, 214] width 23 height 8
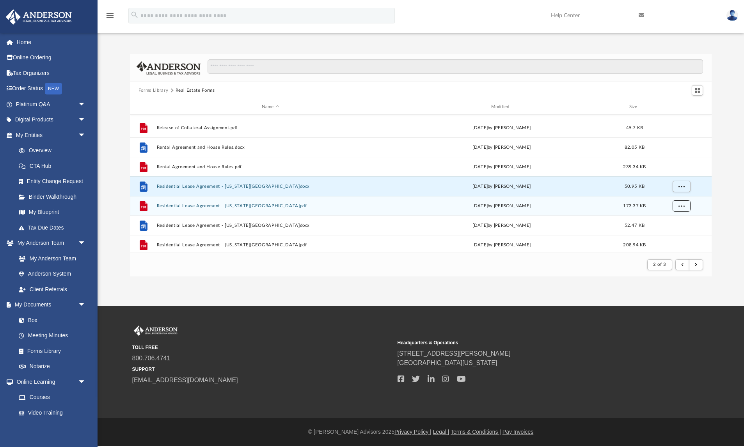
click at [678, 210] on button "More options" at bounding box center [681, 206] width 18 height 12
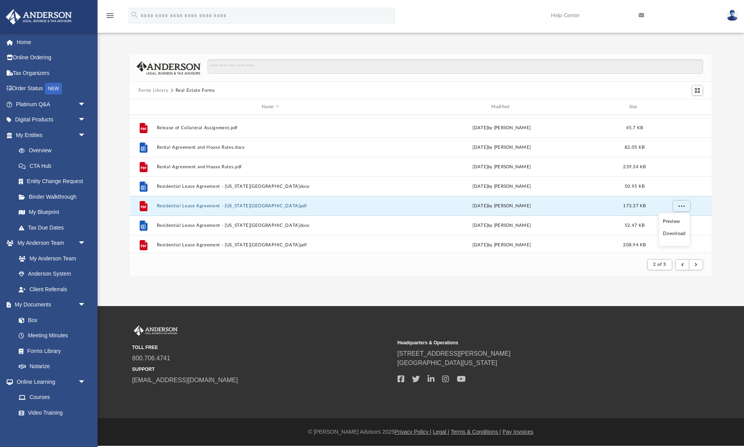
click at [680, 234] on li "Download" at bounding box center [674, 233] width 23 height 8
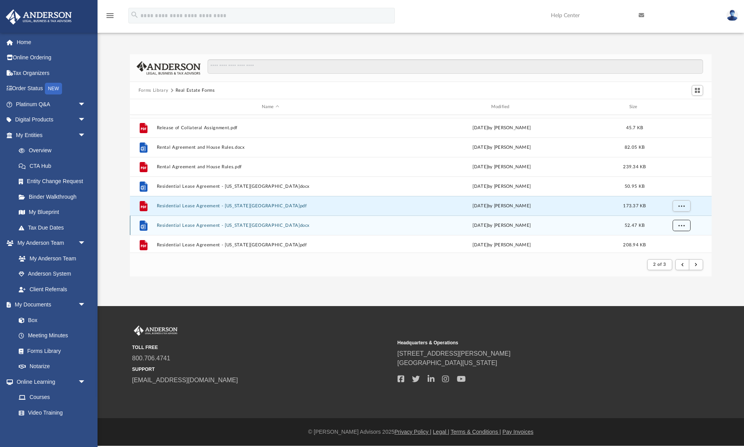
click at [685, 224] on button "More options" at bounding box center [681, 226] width 18 height 12
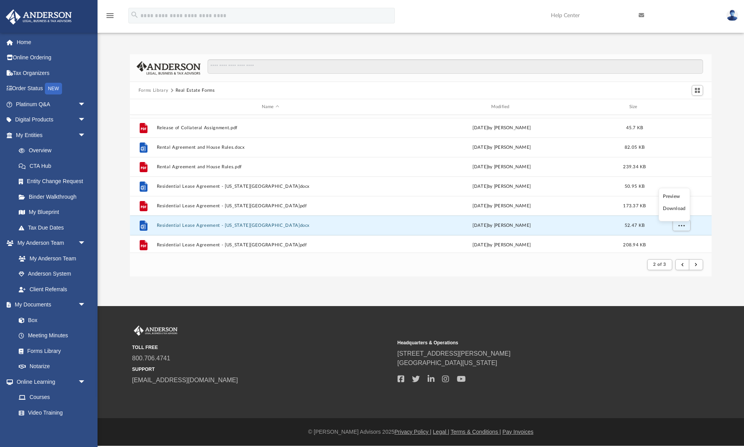
click at [683, 208] on li "Download" at bounding box center [674, 208] width 23 height 8
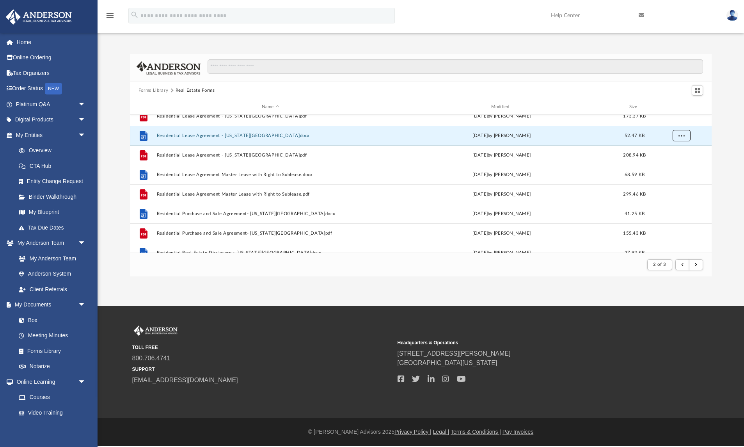
scroll to position [681, 0]
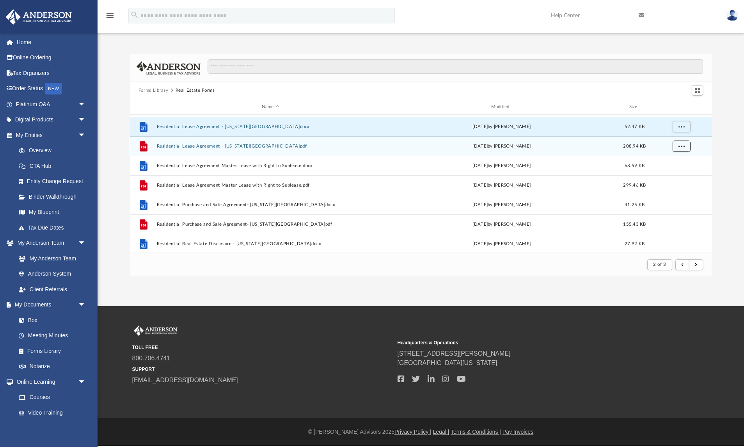
click at [680, 148] on span "More options" at bounding box center [681, 146] width 6 height 4
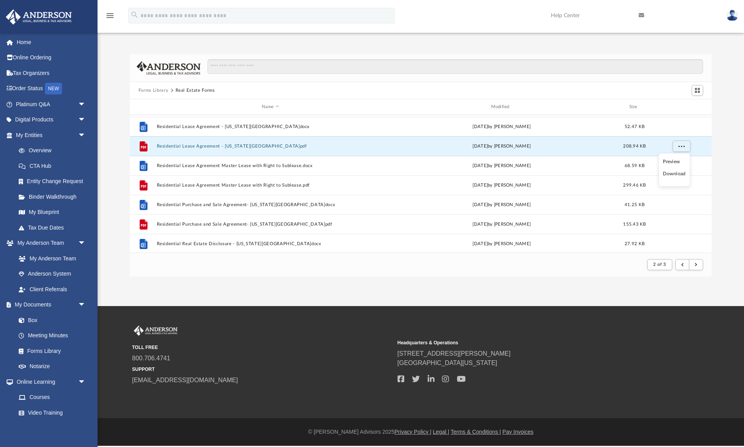
click at [678, 173] on li "Download" at bounding box center [674, 174] width 23 height 8
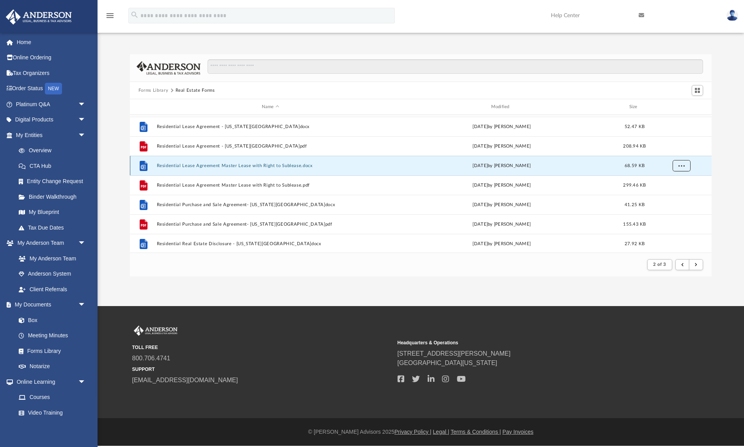
click at [681, 169] on button "More options" at bounding box center [681, 166] width 18 height 12
click at [678, 192] on li "Download" at bounding box center [674, 193] width 23 height 8
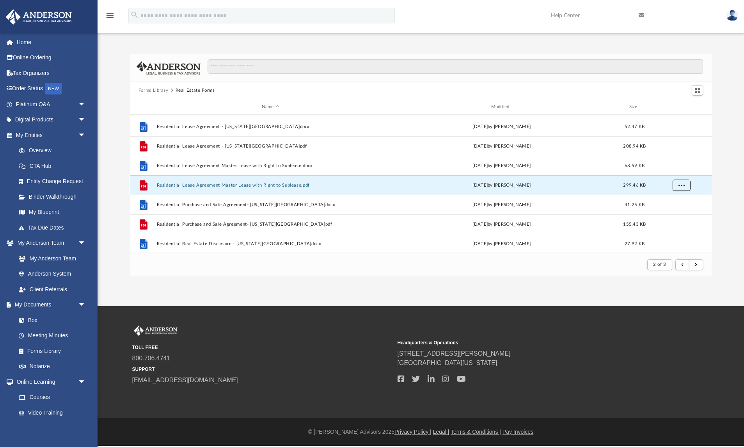
click at [682, 186] on span "More options" at bounding box center [681, 185] width 6 height 4
click at [675, 215] on li "Download" at bounding box center [674, 213] width 23 height 8
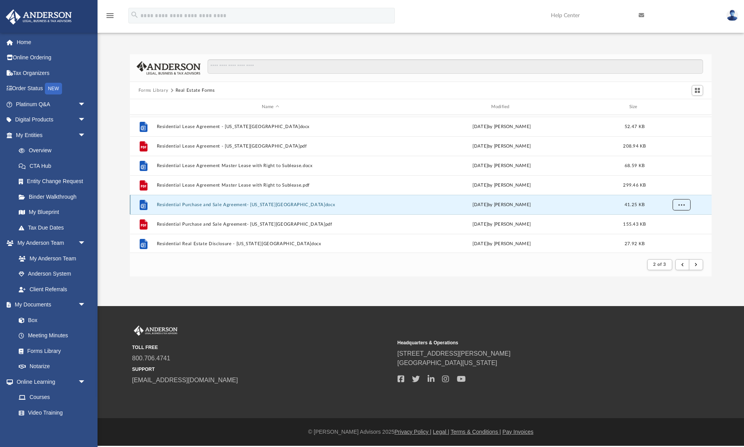
click at [681, 206] on span "More options" at bounding box center [681, 204] width 6 height 4
click at [677, 231] on li "Download" at bounding box center [674, 232] width 23 height 8
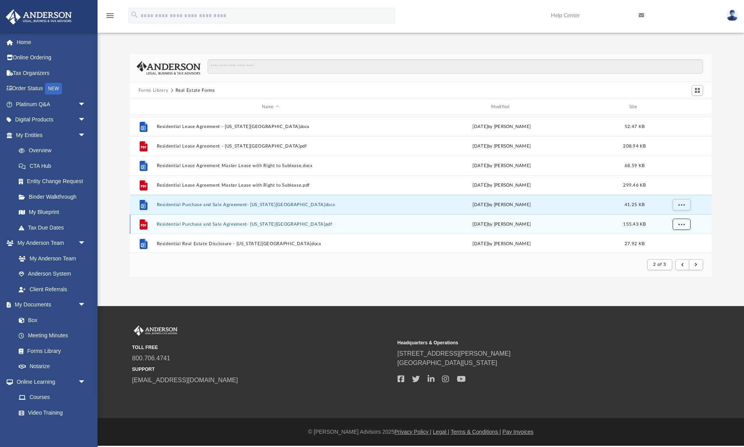
click at [680, 224] on span "More options" at bounding box center [681, 224] width 6 height 4
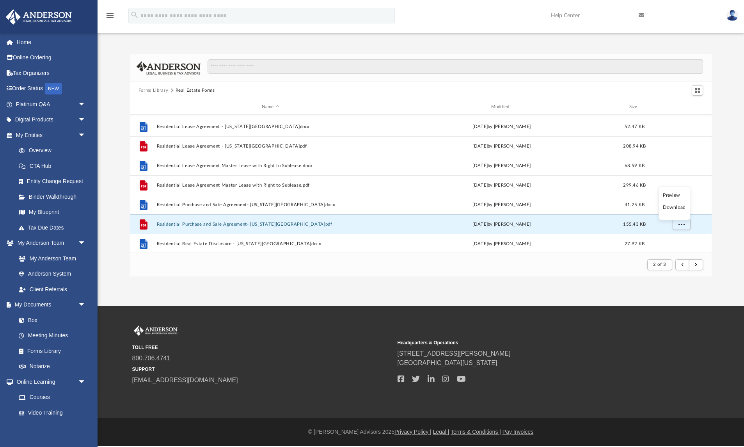
click at [678, 207] on li "Download" at bounding box center [674, 207] width 23 height 8
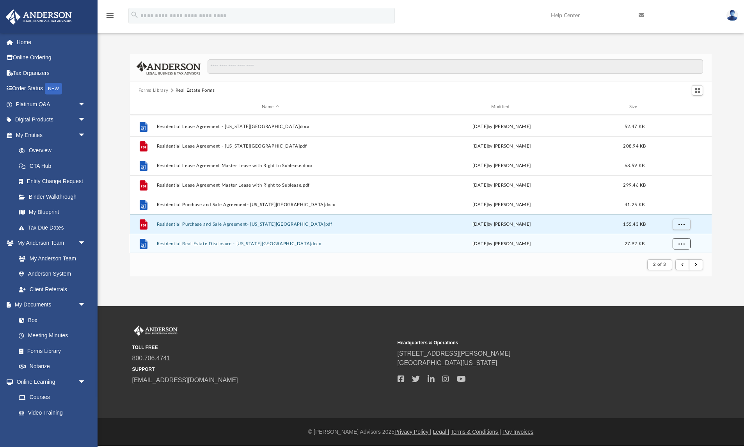
scroll to position [681, 0]
click at [681, 242] on span "More options" at bounding box center [681, 243] width 6 height 4
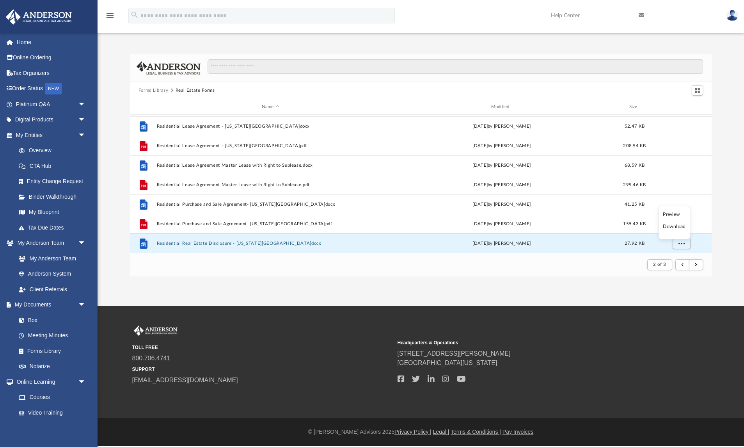
click at [681, 227] on li "Download" at bounding box center [674, 226] width 23 height 8
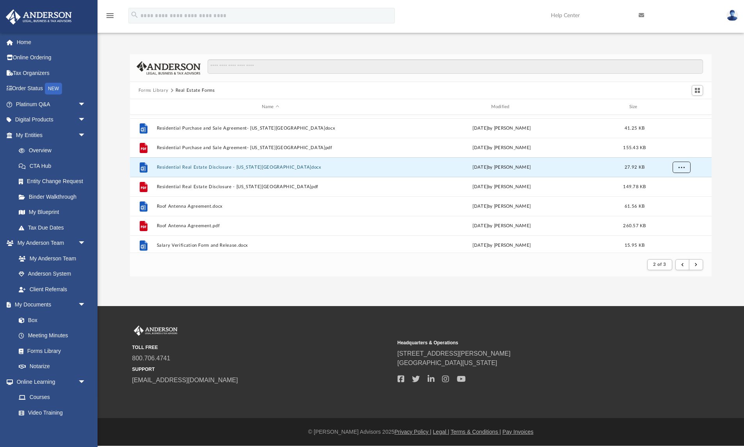
scroll to position [762, 0]
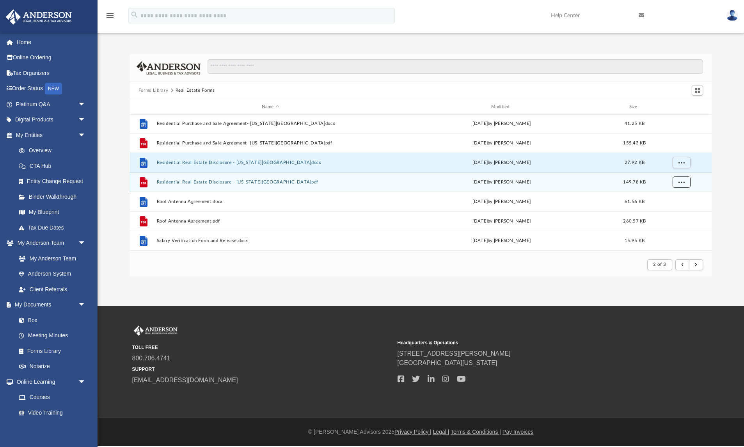
click at [683, 180] on span "More options" at bounding box center [681, 181] width 6 height 4
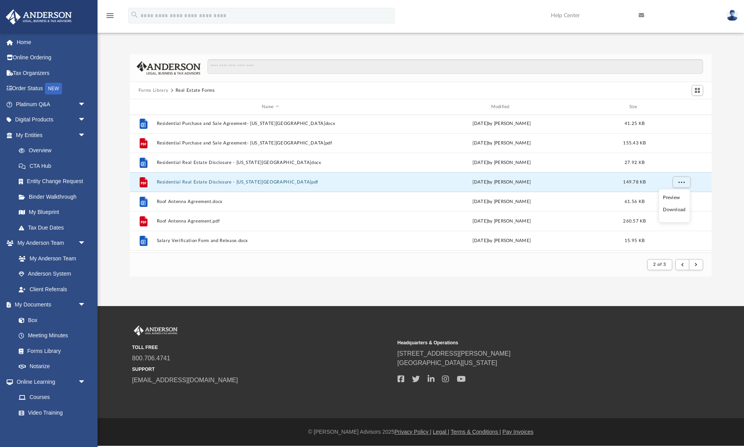
click at [678, 209] on li "Download" at bounding box center [674, 210] width 23 height 8
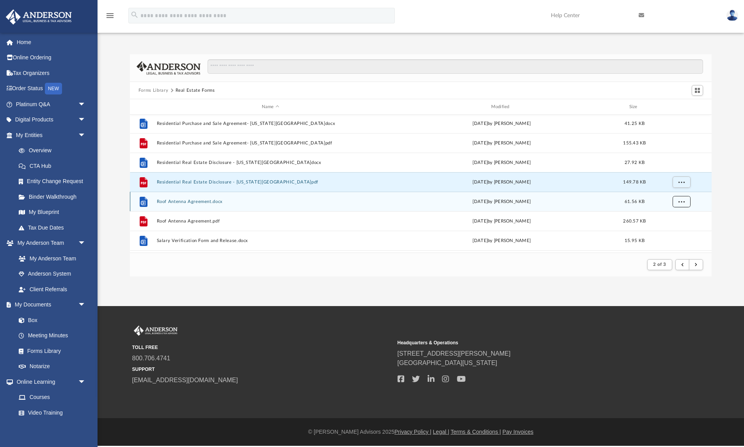
click at [682, 200] on span "More options" at bounding box center [681, 201] width 6 height 4
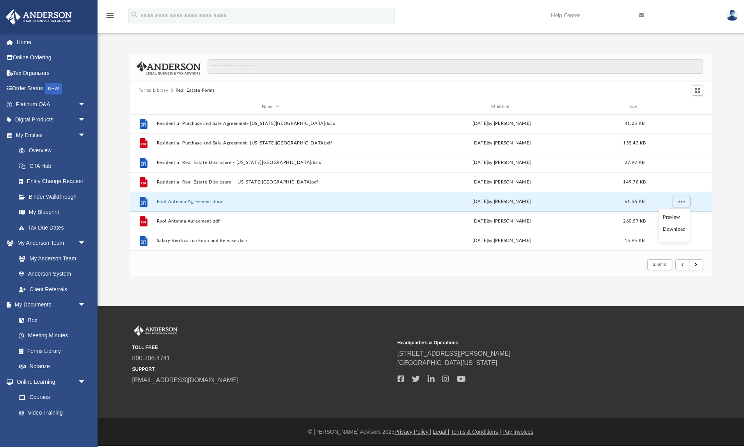
click at [674, 229] on li "Download" at bounding box center [674, 229] width 23 height 8
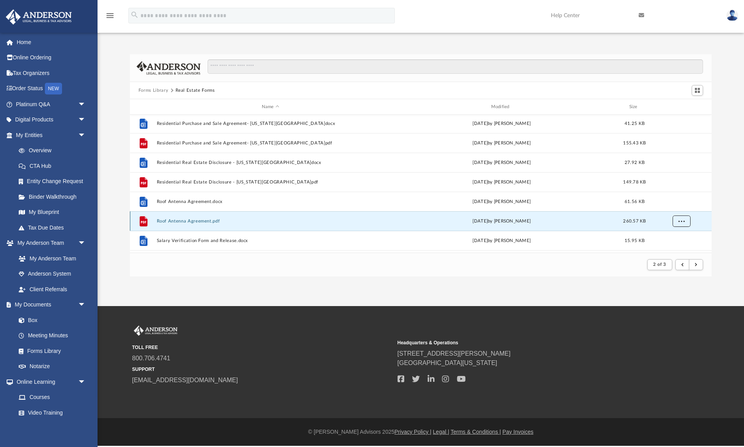
click at [677, 220] on button "More options" at bounding box center [681, 221] width 18 height 12
click at [677, 204] on li "Download" at bounding box center [674, 204] width 23 height 8
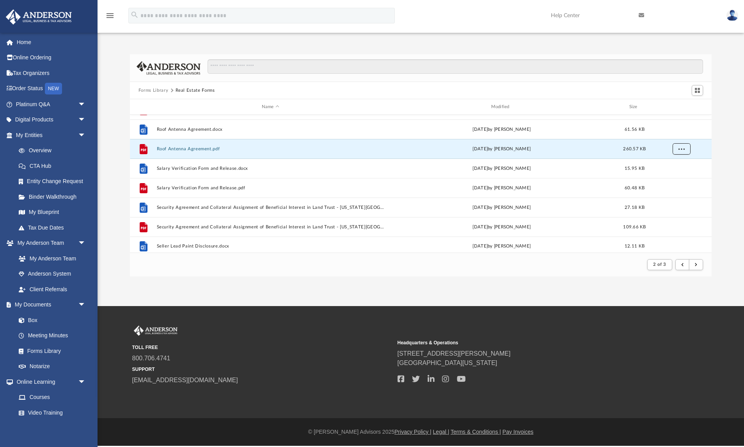
scroll to position [837, 0]
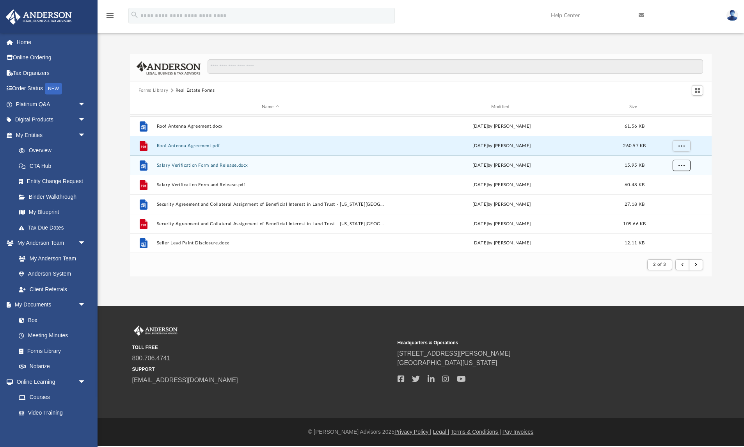
click at [679, 167] on span "More options" at bounding box center [681, 165] width 6 height 4
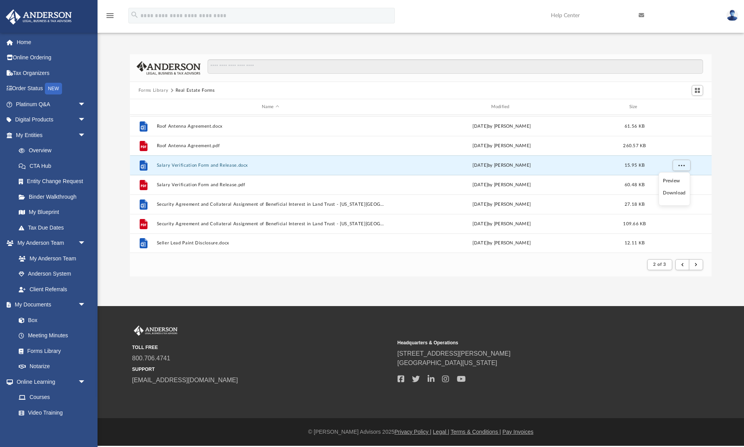
click at [680, 194] on li "Download" at bounding box center [674, 193] width 23 height 8
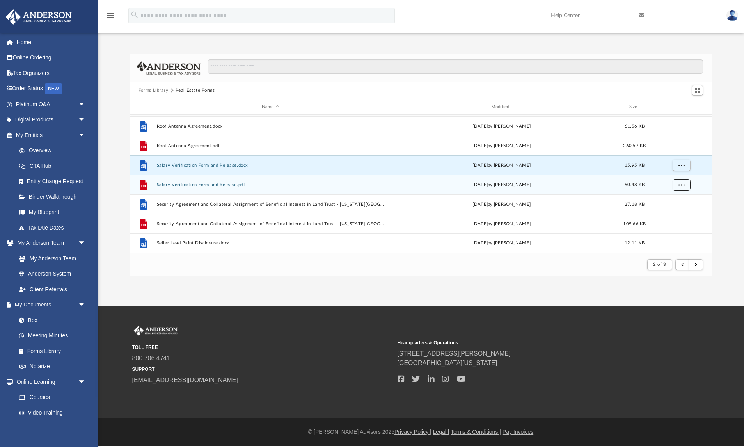
click at [682, 186] on span "More options" at bounding box center [681, 184] width 6 height 4
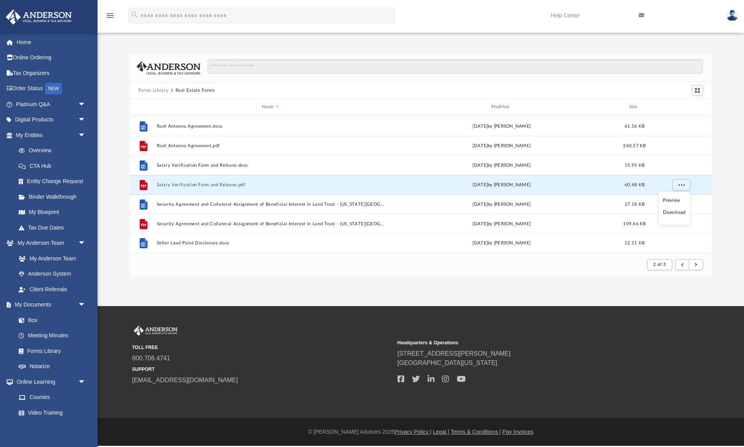
click at [677, 213] on li "Download" at bounding box center [674, 212] width 23 height 8
click at [680, 202] on span "More options" at bounding box center [681, 204] width 6 height 4
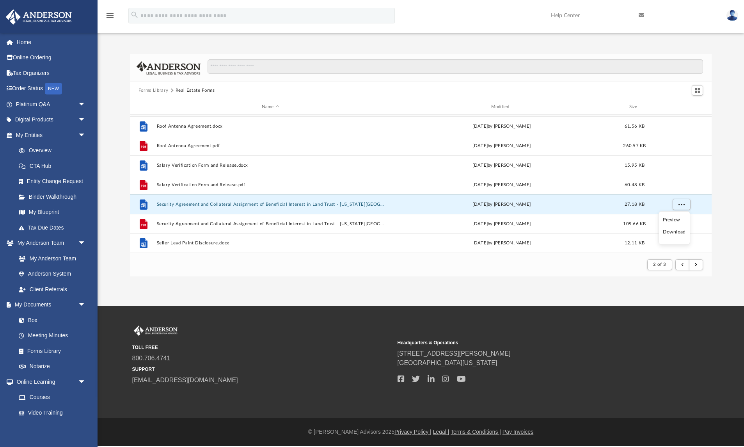
click at [673, 232] on li "Download" at bounding box center [674, 232] width 23 height 8
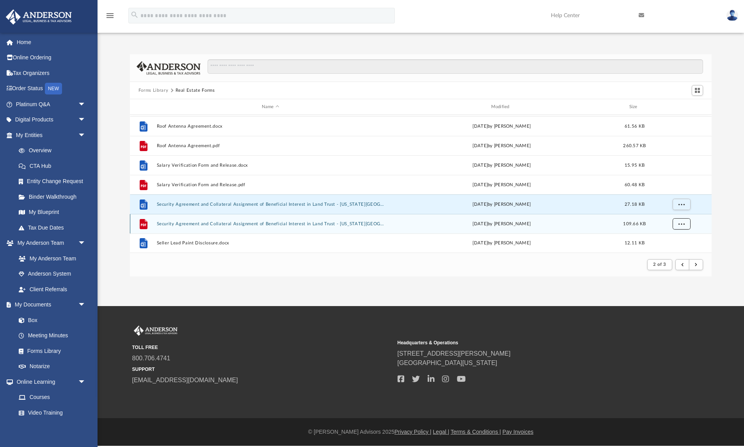
click at [678, 225] on span "More options" at bounding box center [681, 223] width 6 height 4
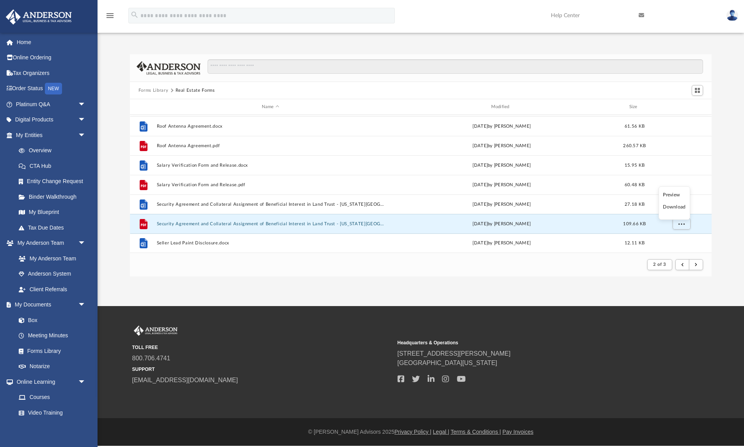
click at [678, 207] on li "Download" at bounding box center [674, 207] width 23 height 8
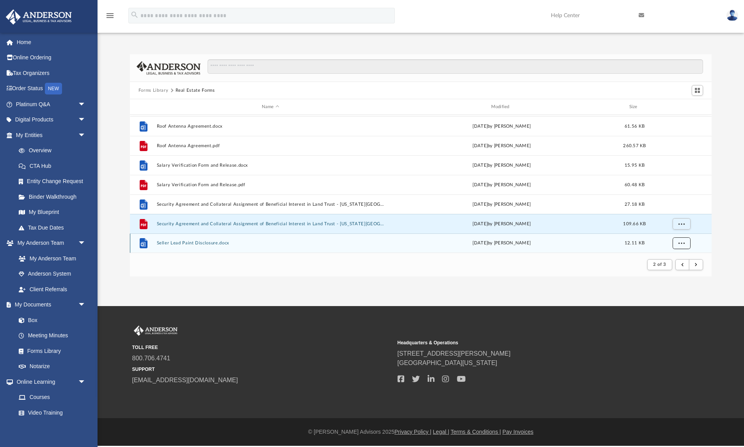
click at [683, 241] on span "More options" at bounding box center [681, 243] width 6 height 4
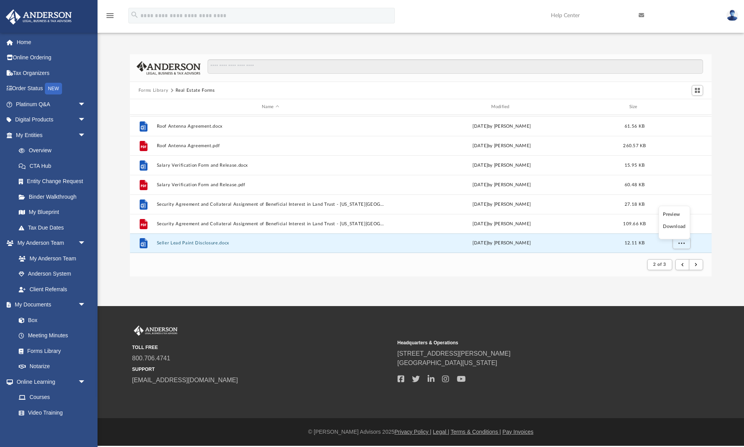
click at [682, 227] on li "Download" at bounding box center [674, 226] width 23 height 8
click at [697, 266] on button "submit" at bounding box center [696, 264] width 14 height 11
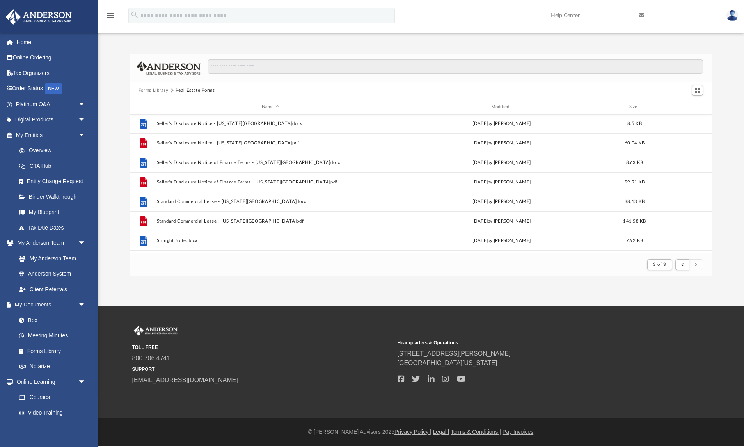
scroll to position [0, 0]
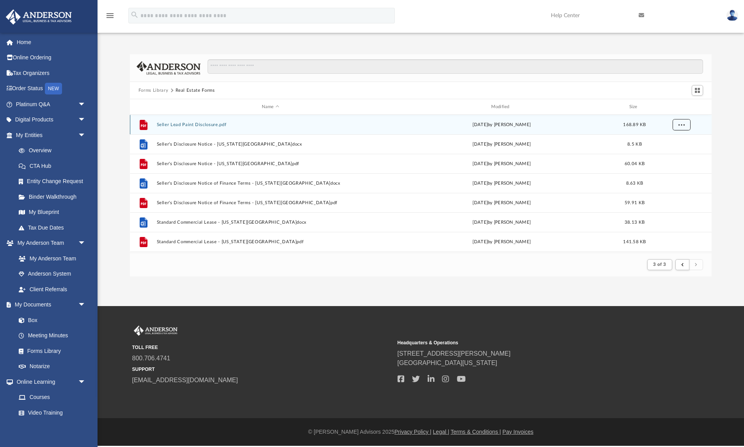
click at [677, 124] on button "More options" at bounding box center [681, 125] width 18 height 12
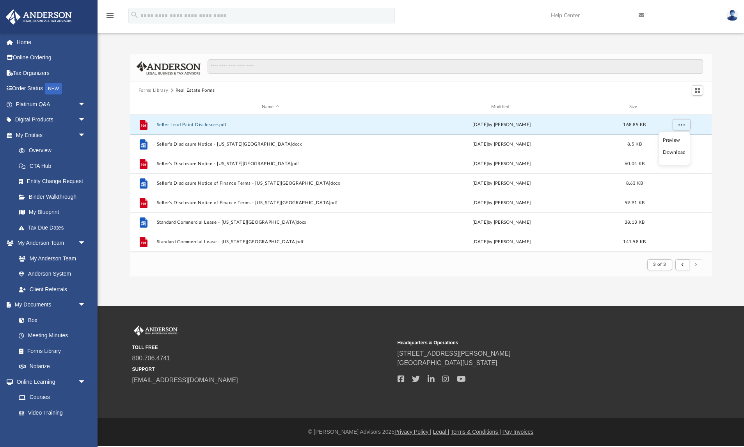
click at [673, 154] on li "Download" at bounding box center [674, 152] width 23 height 8
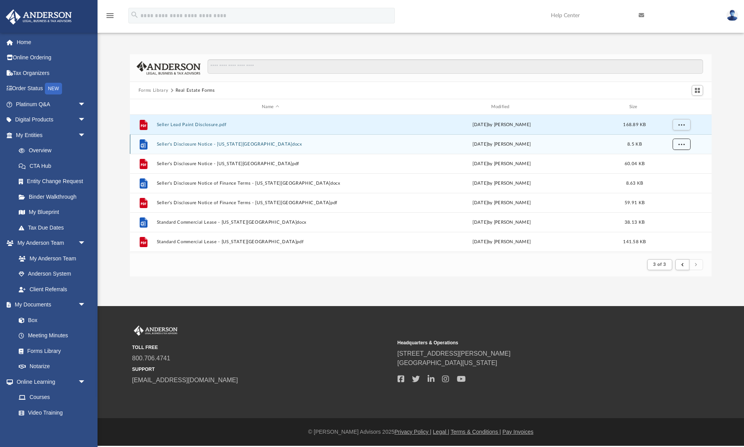
click at [682, 145] on span "More options" at bounding box center [681, 144] width 6 height 4
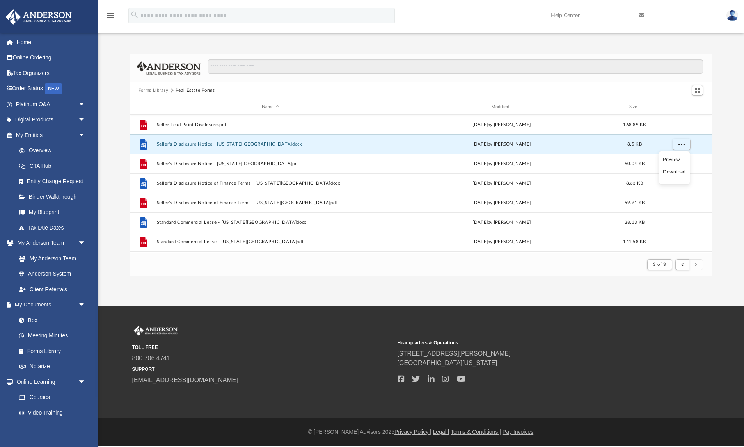
click at [678, 173] on li "Download" at bounding box center [674, 172] width 23 height 8
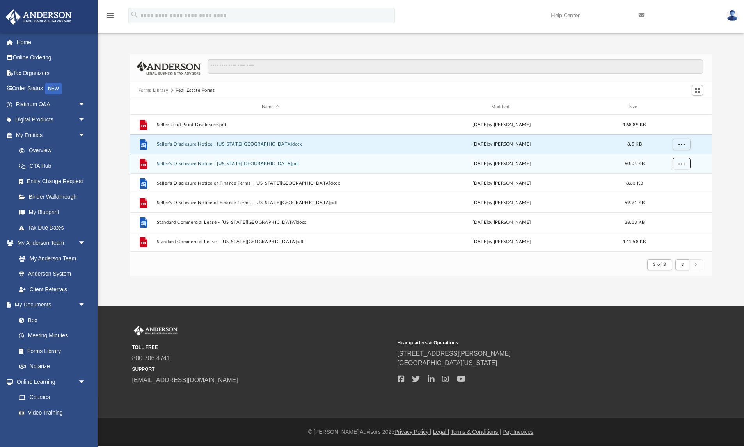
click at [685, 164] on button "More options" at bounding box center [681, 164] width 18 height 12
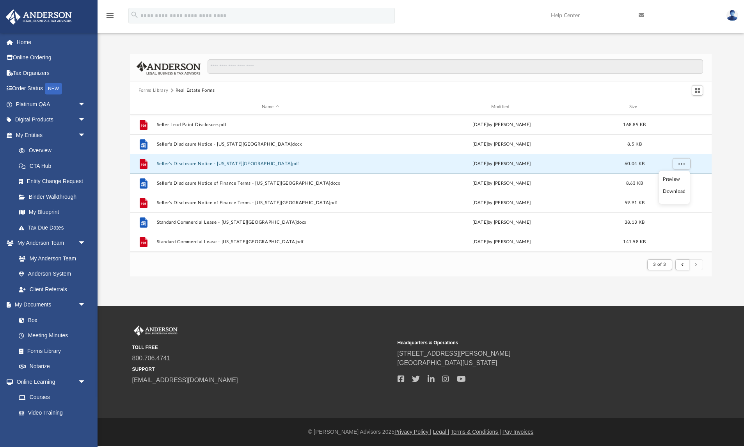
click at [682, 193] on li "Download" at bounding box center [674, 191] width 23 height 8
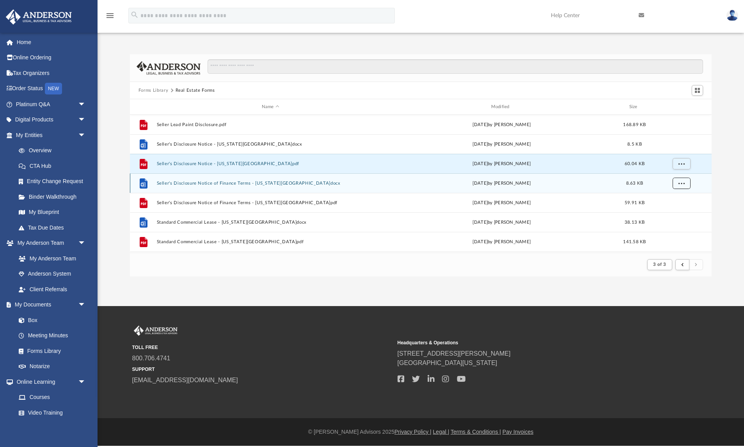
click at [685, 185] on button "More options" at bounding box center [681, 183] width 18 height 12
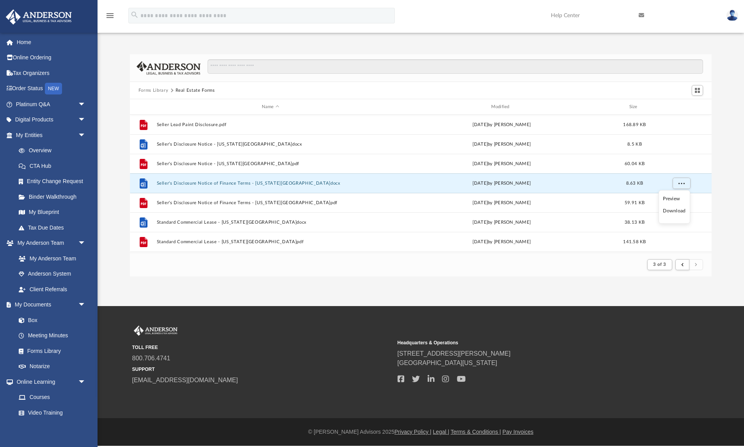
click at [679, 211] on li "Download" at bounding box center [674, 211] width 23 height 8
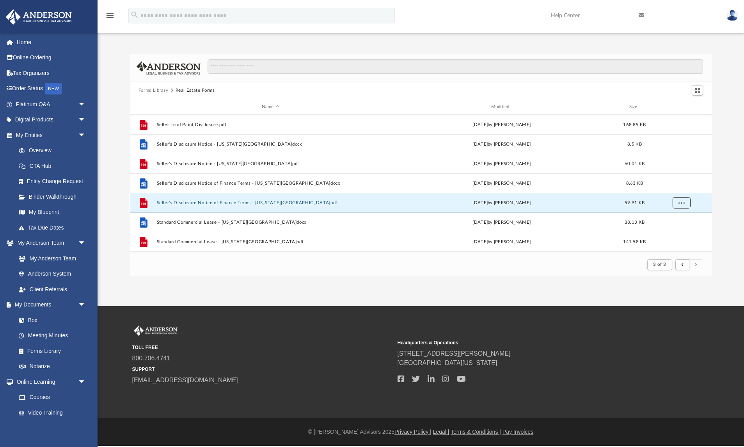
click at [683, 204] on span "More options" at bounding box center [681, 202] width 6 height 4
click at [678, 232] on li "Download" at bounding box center [674, 230] width 23 height 8
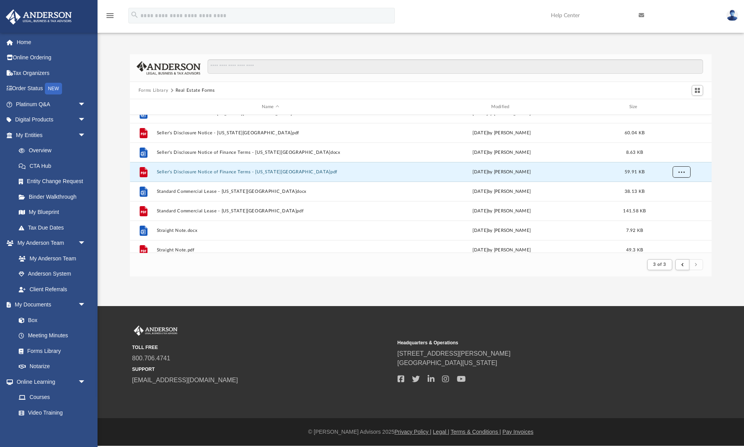
scroll to position [47, 0]
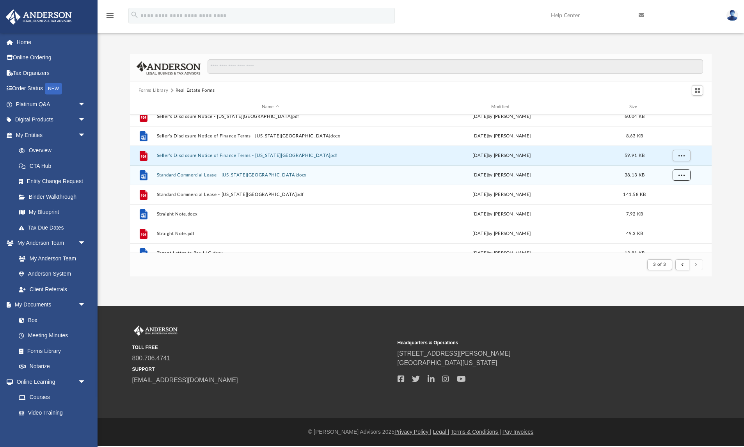
click at [681, 177] on span "More options" at bounding box center [681, 174] width 6 height 4
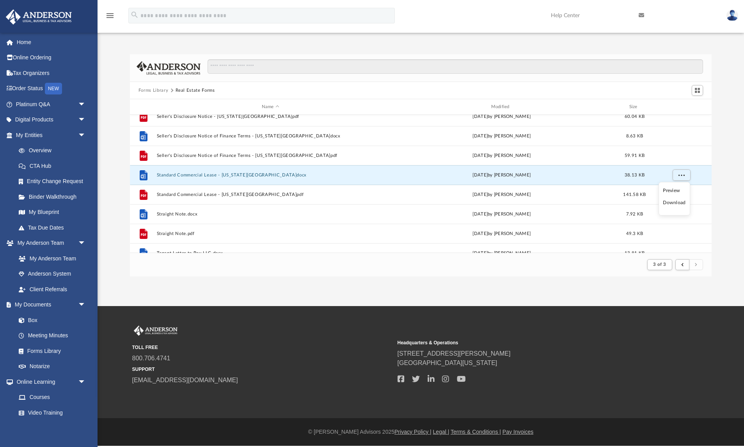
click at [680, 202] on li "Download" at bounding box center [674, 203] width 23 height 8
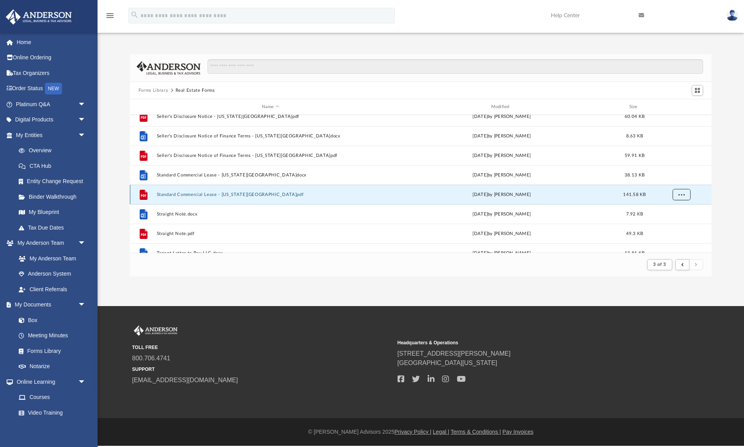
click at [683, 196] on span "More options" at bounding box center [681, 194] width 6 height 4
click at [678, 224] on li "Download" at bounding box center [674, 222] width 23 height 8
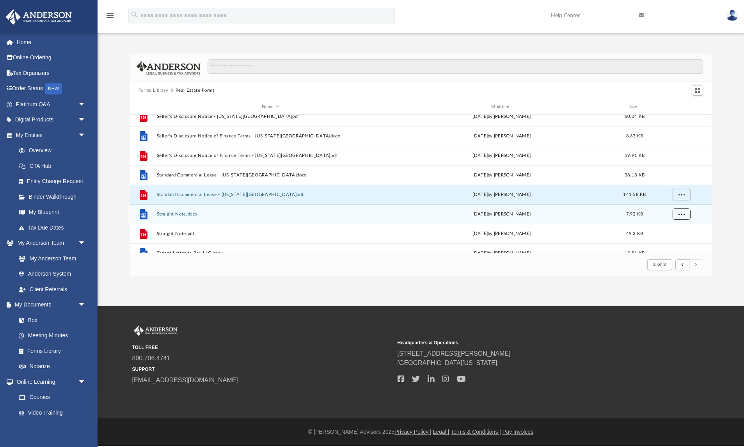
click at [682, 215] on span "More options" at bounding box center [681, 213] width 6 height 4
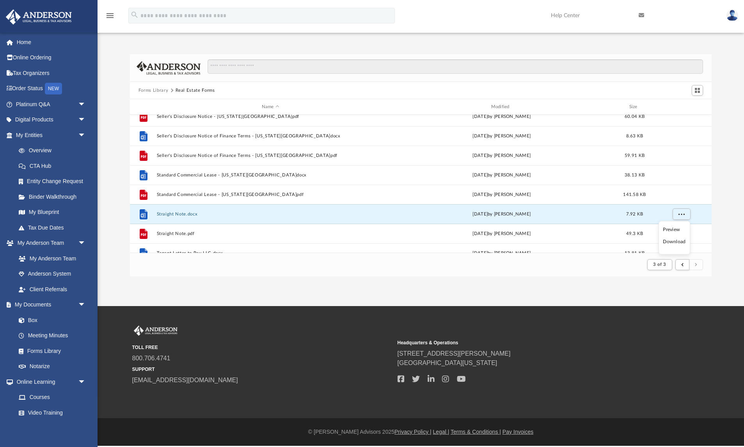
click at [676, 241] on li "Download" at bounding box center [674, 242] width 23 height 8
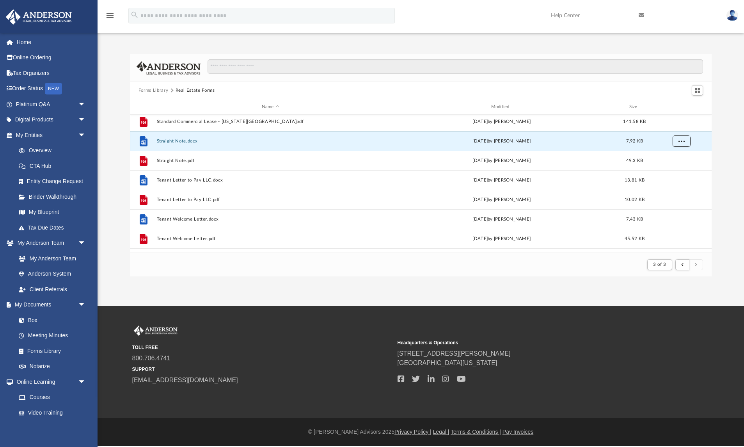
scroll to position [125, 0]
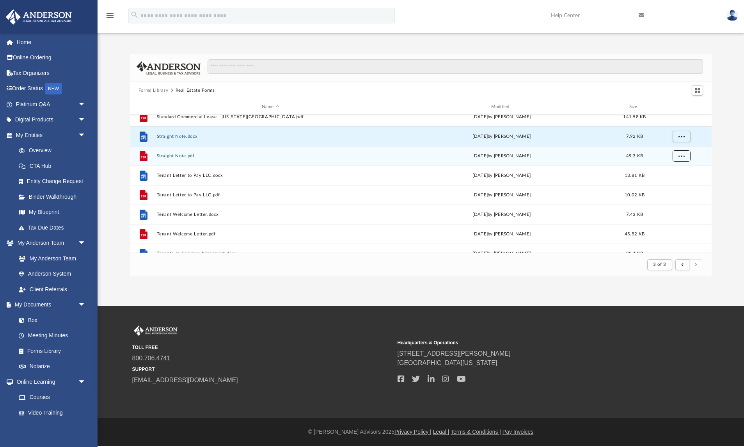
click at [680, 155] on span "More options" at bounding box center [681, 155] width 6 height 4
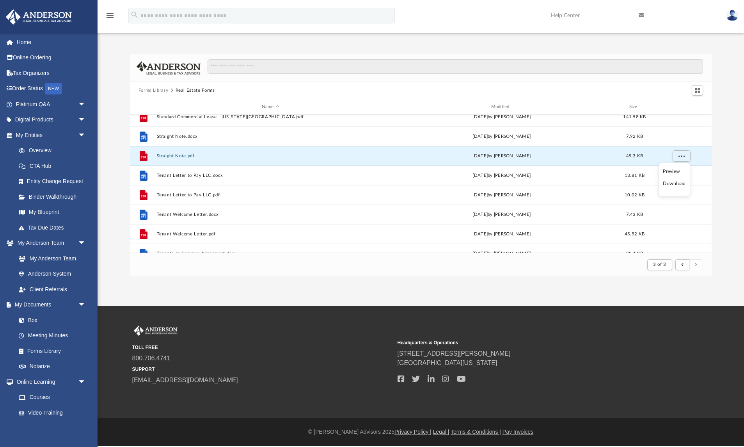
click at [680, 184] on li "Download" at bounding box center [674, 183] width 23 height 8
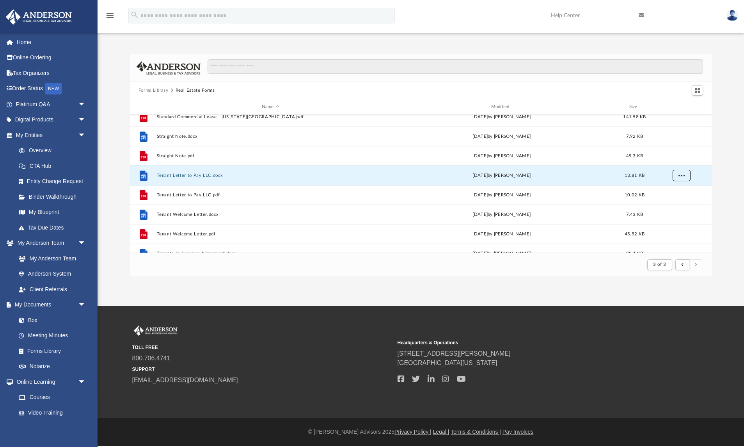
click at [681, 173] on span "More options" at bounding box center [681, 175] width 6 height 4
click at [678, 205] on li "Download" at bounding box center [674, 203] width 23 height 8
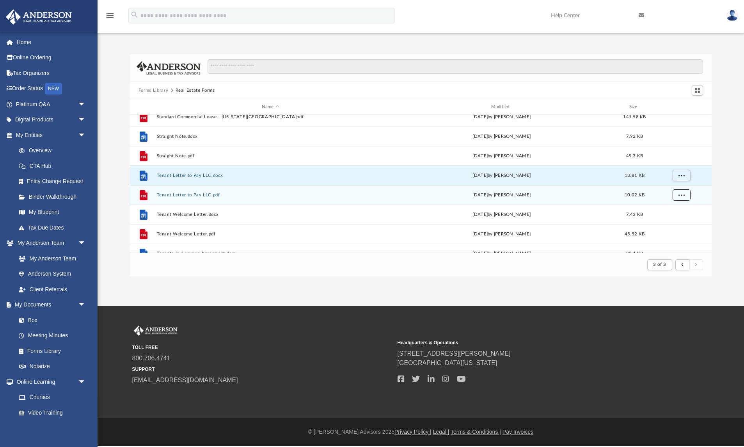
click at [685, 194] on button "More options" at bounding box center [681, 195] width 18 height 12
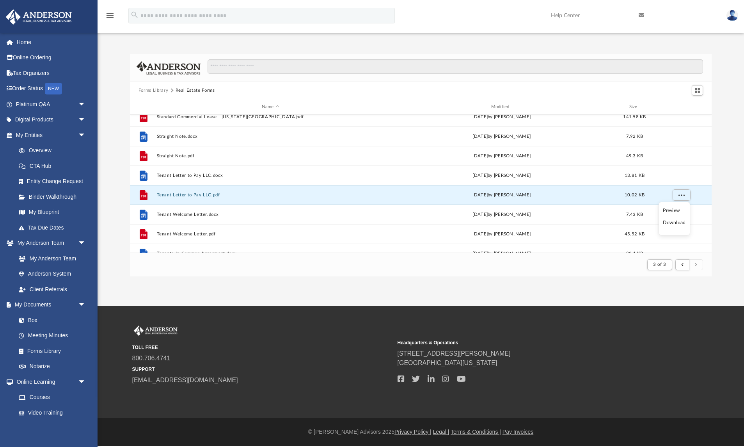
click at [678, 224] on li "Download" at bounding box center [674, 222] width 23 height 8
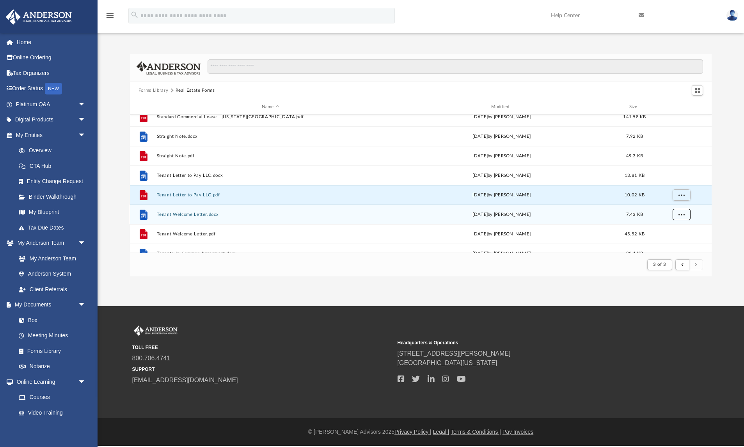
click at [681, 213] on span "More options" at bounding box center [681, 214] width 6 height 4
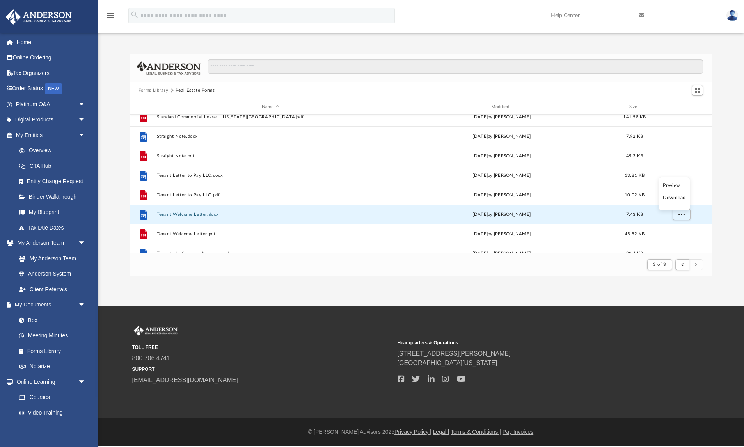
click at [677, 197] on li "Download" at bounding box center [674, 197] width 23 height 8
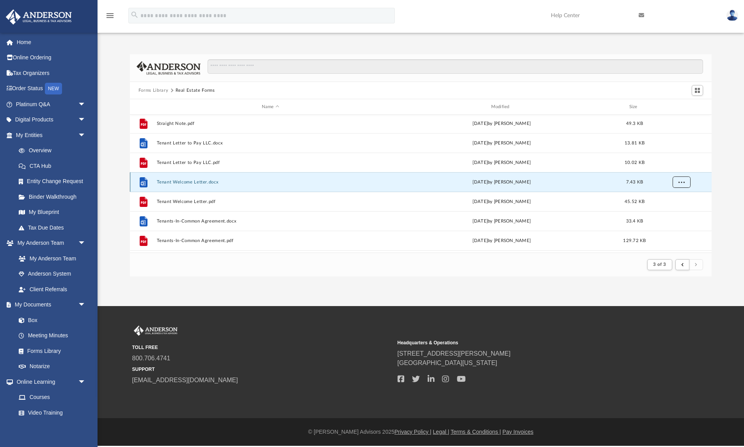
scroll to position [178, 0]
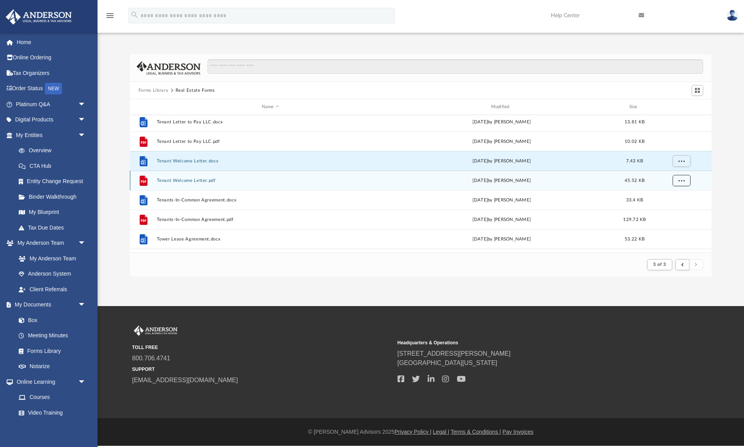
click at [679, 181] on span "More options" at bounding box center [681, 180] width 6 height 4
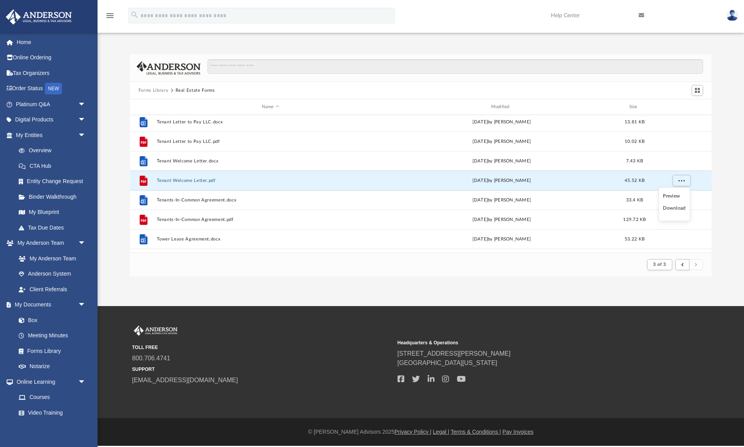
click at [676, 211] on li "Download" at bounding box center [674, 208] width 23 height 8
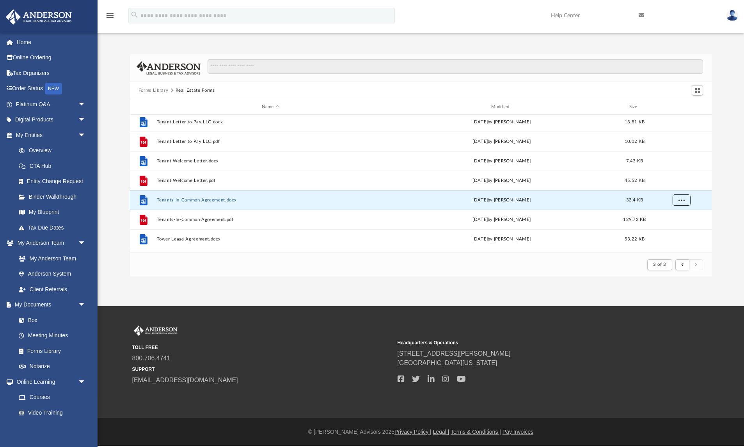
click at [677, 204] on button "More options" at bounding box center [681, 200] width 18 height 12
click at [673, 229] on li "Download" at bounding box center [674, 228] width 23 height 8
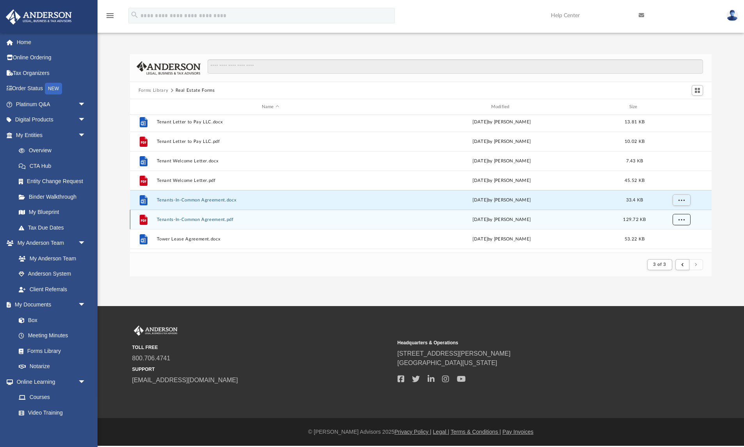
click at [678, 220] on span "More options" at bounding box center [681, 219] width 6 height 4
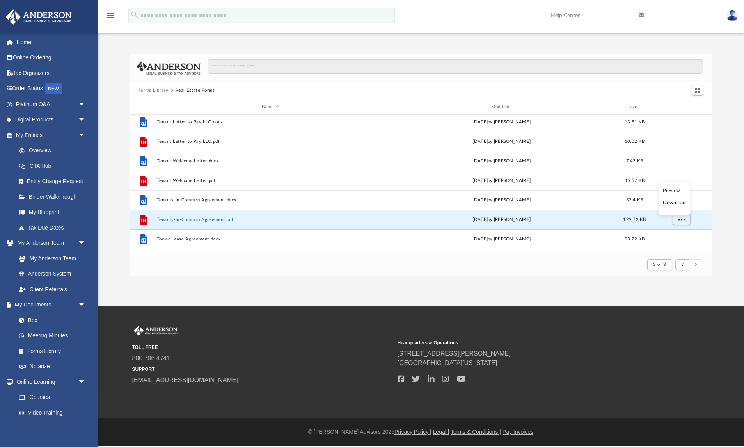
click at [677, 204] on li "Download" at bounding box center [674, 203] width 23 height 8
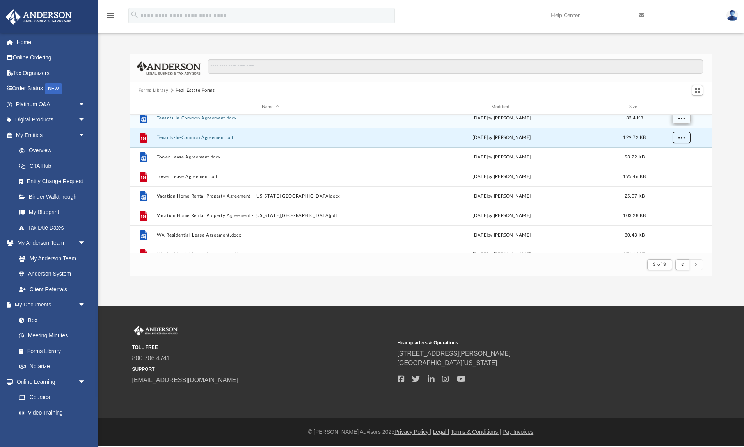
scroll to position [272, 0]
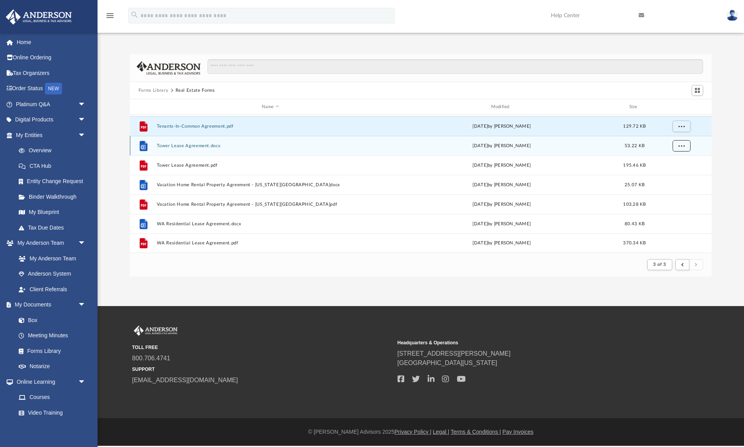
click at [681, 144] on span "More options" at bounding box center [681, 145] width 6 height 4
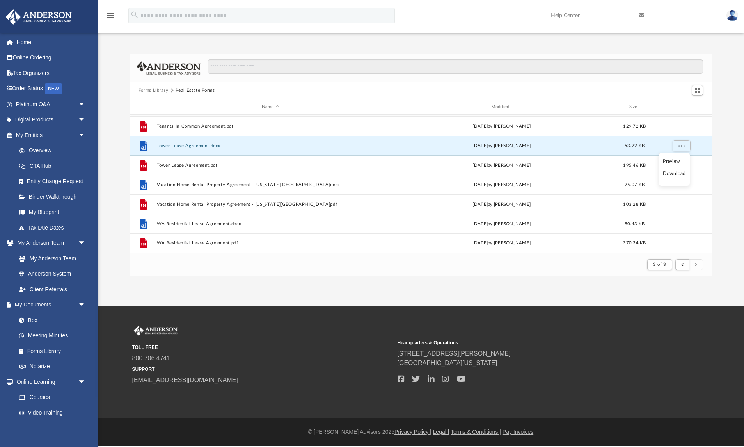
click at [678, 172] on li "Download" at bounding box center [674, 173] width 23 height 8
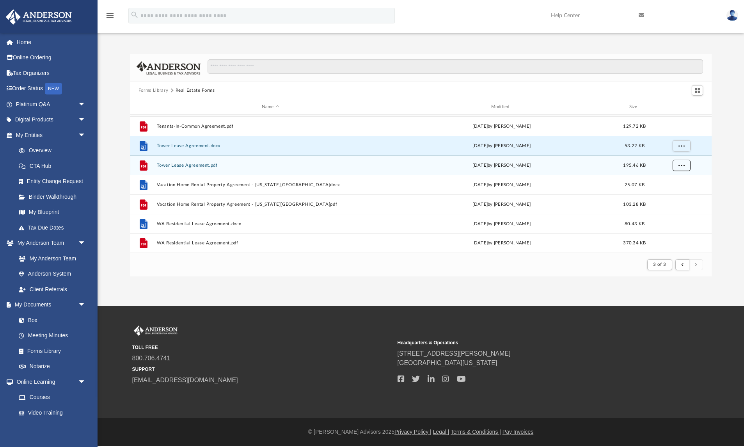
click at [682, 169] on button "More options" at bounding box center [681, 166] width 18 height 12
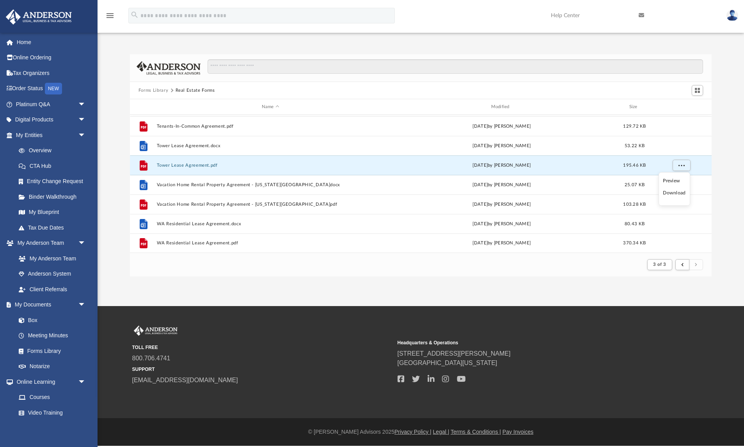
click at [676, 193] on li "Download" at bounding box center [674, 193] width 23 height 8
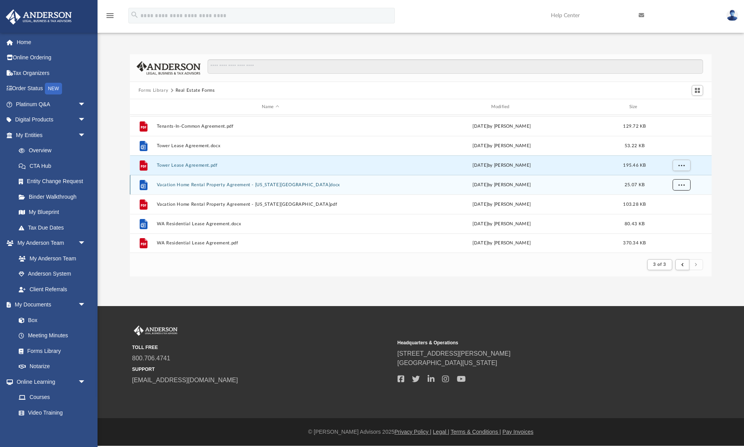
click at [683, 186] on span "More options" at bounding box center [681, 184] width 6 height 4
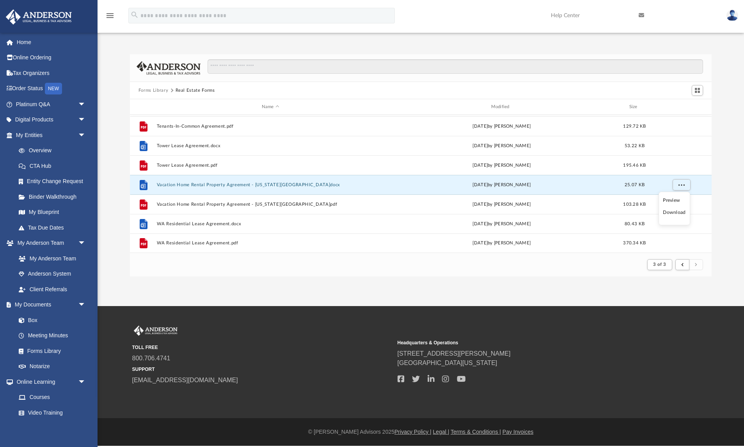
click at [677, 213] on li "Download" at bounding box center [674, 212] width 23 height 8
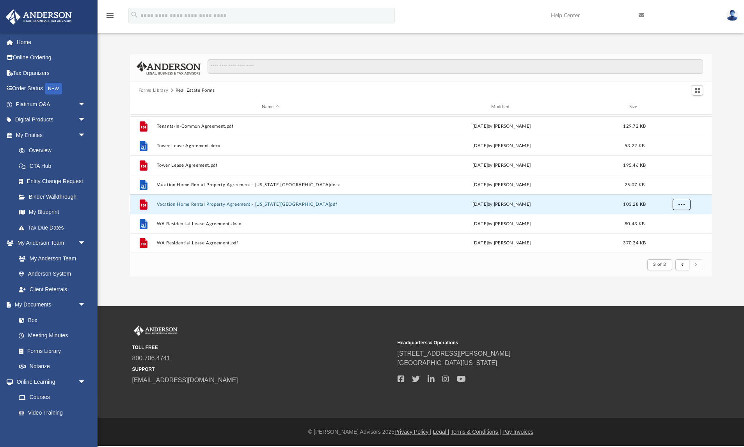
click at [683, 205] on span "More options" at bounding box center [681, 204] width 6 height 4
click at [674, 234] on li "Download" at bounding box center [674, 232] width 23 height 8
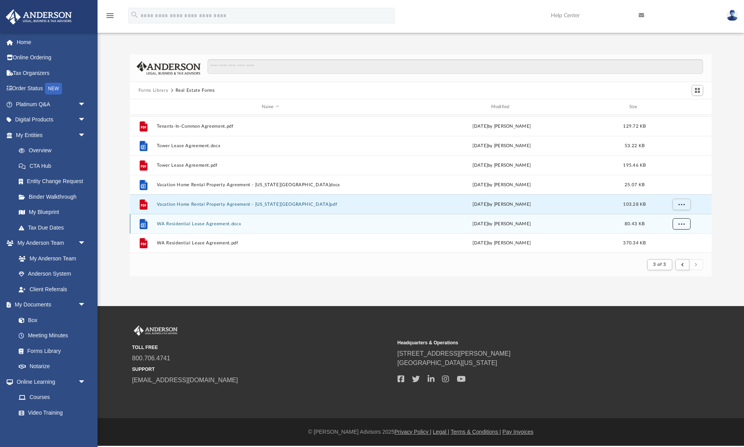
click at [680, 225] on span "More options" at bounding box center [681, 223] width 6 height 4
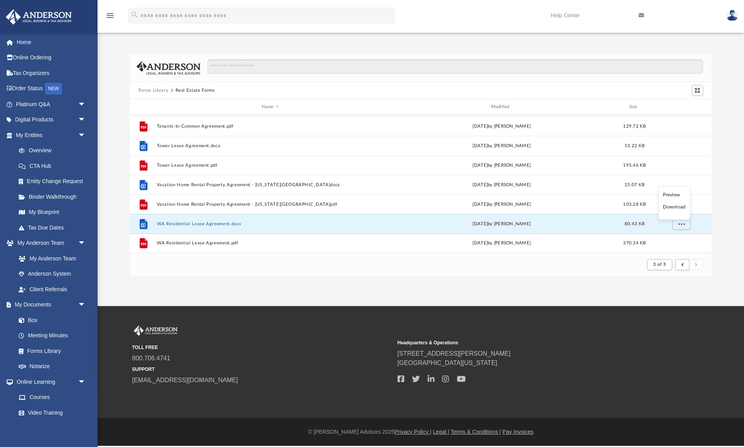
click at [677, 206] on li "Download" at bounding box center [674, 207] width 23 height 8
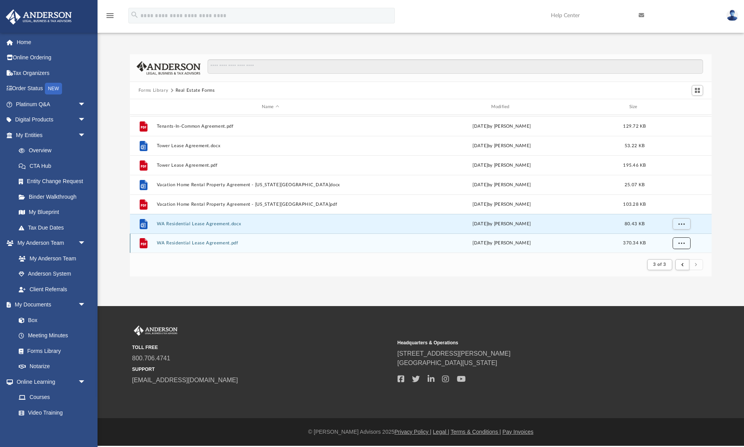
click at [682, 241] on span "More options" at bounding box center [681, 243] width 6 height 4
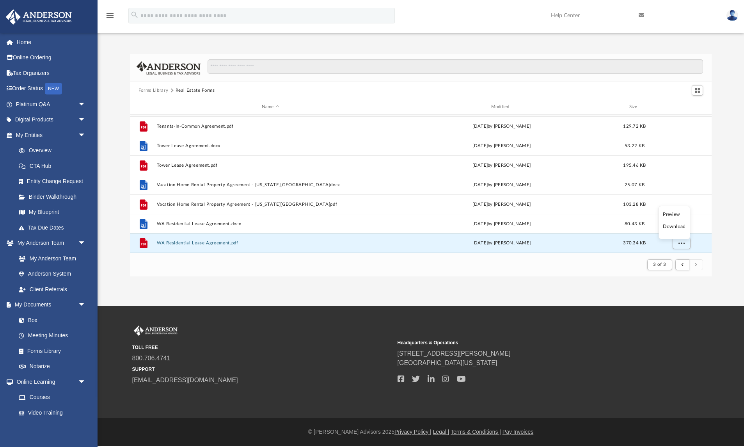
click at [674, 226] on li "Download" at bounding box center [674, 226] width 23 height 8
click at [158, 90] on button "Forms Library" at bounding box center [153, 90] width 30 height 7
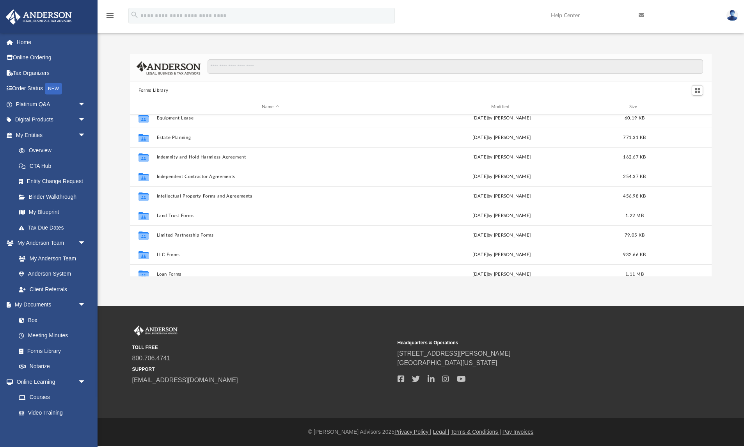
scroll to position [423, 0]
